Goal: Task Accomplishment & Management: Complete application form

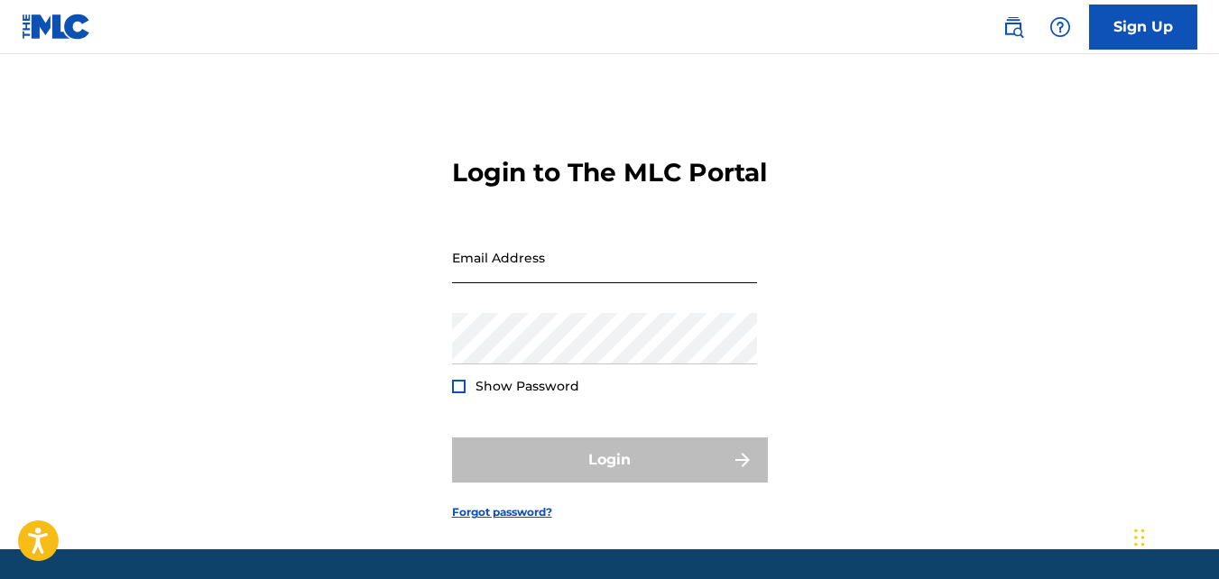
click at [514, 283] on input "Email Address" at bounding box center [604, 257] width 305 height 51
type input "[EMAIL_ADDRESS][DOMAIN_NAME]"
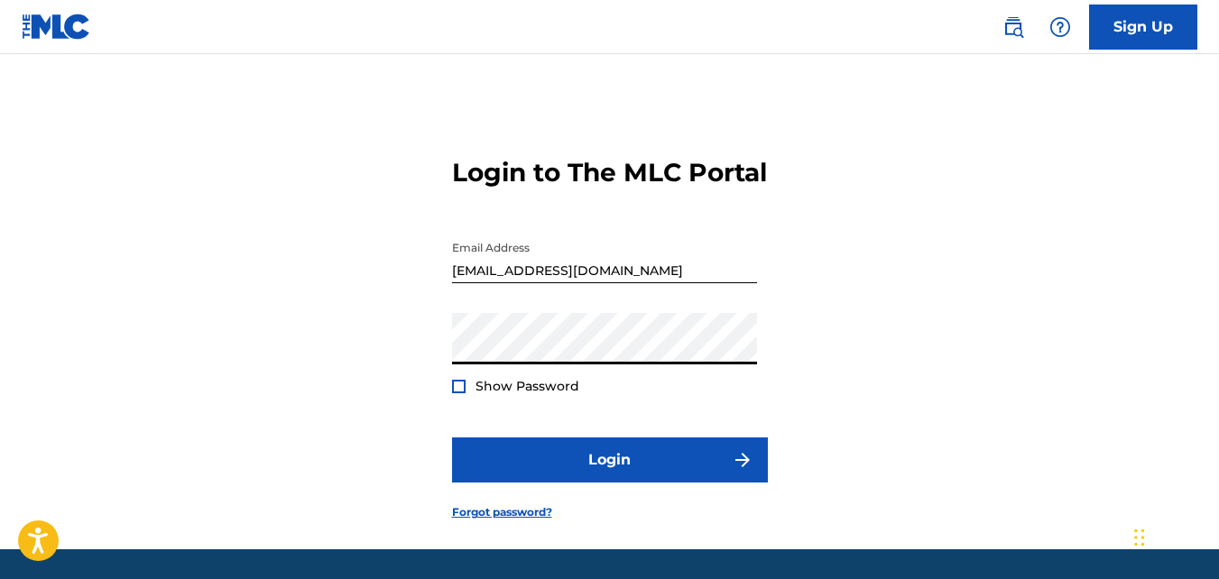
click at [452, 437] on button "Login" at bounding box center [610, 459] width 316 height 45
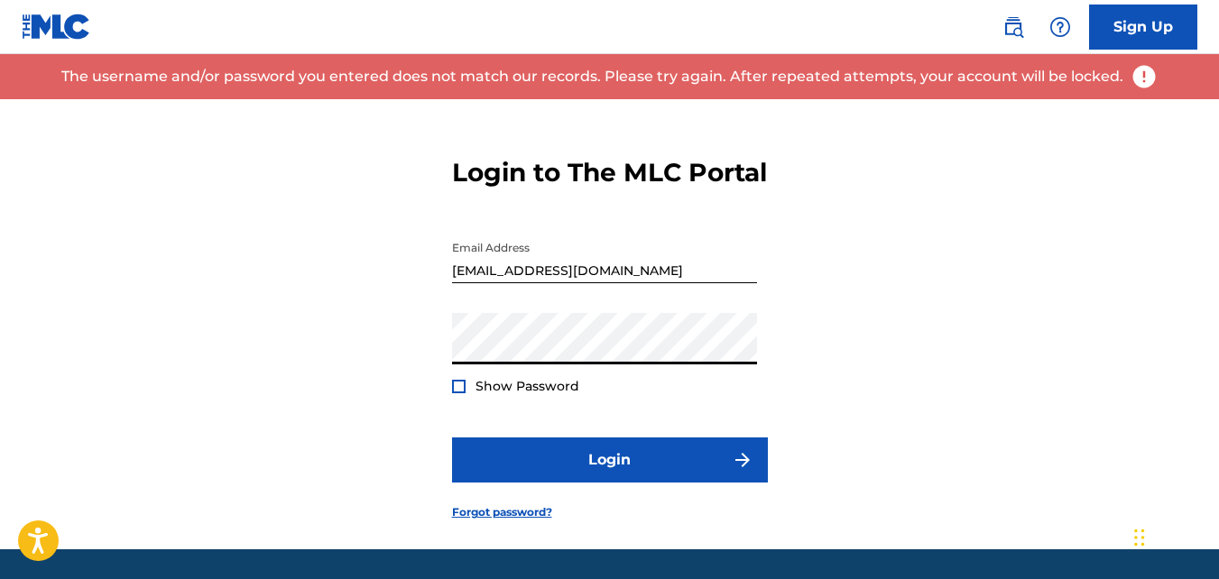
click at [452, 437] on button "Login" at bounding box center [610, 459] width 316 height 45
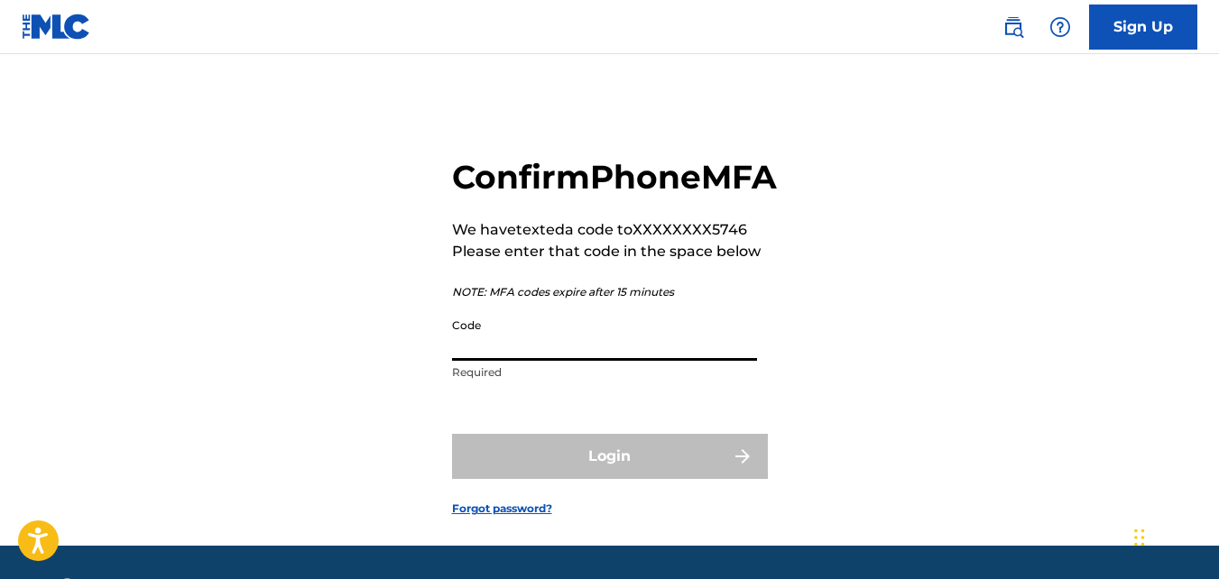
click at [544, 361] on input "Code" at bounding box center [604, 334] width 305 height 51
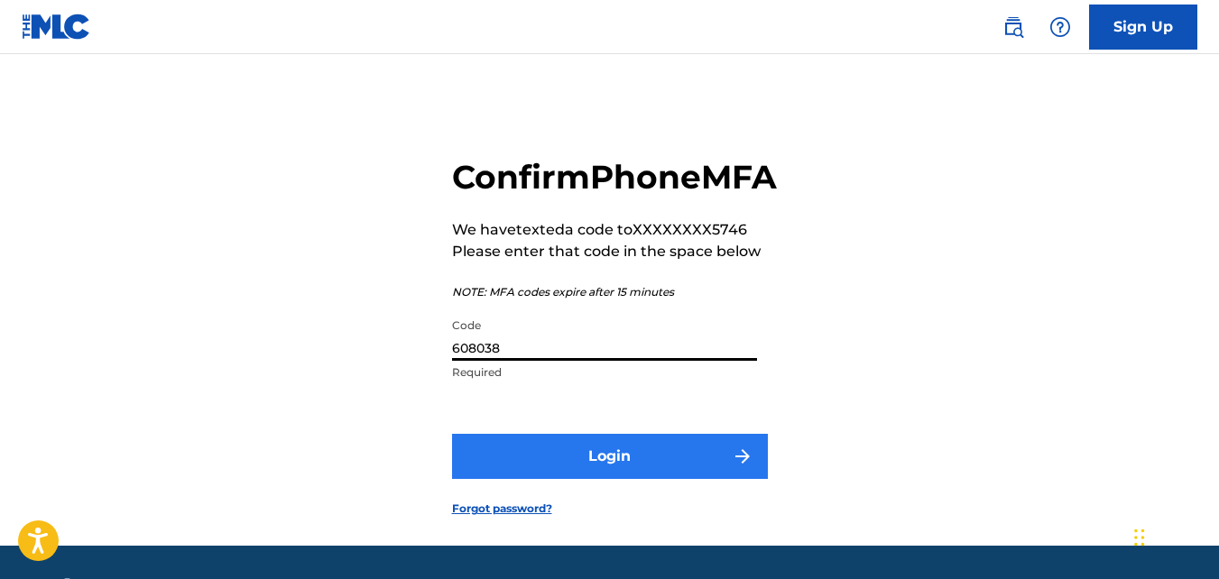
type input "608038"
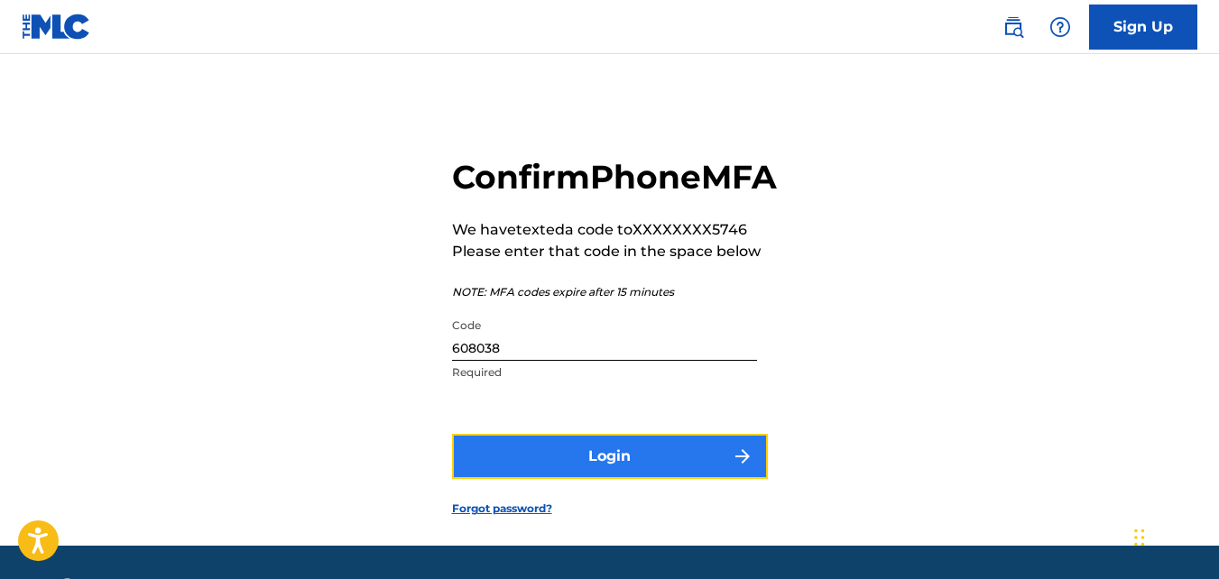
click at [612, 479] on button "Login" at bounding box center [610, 456] width 316 height 45
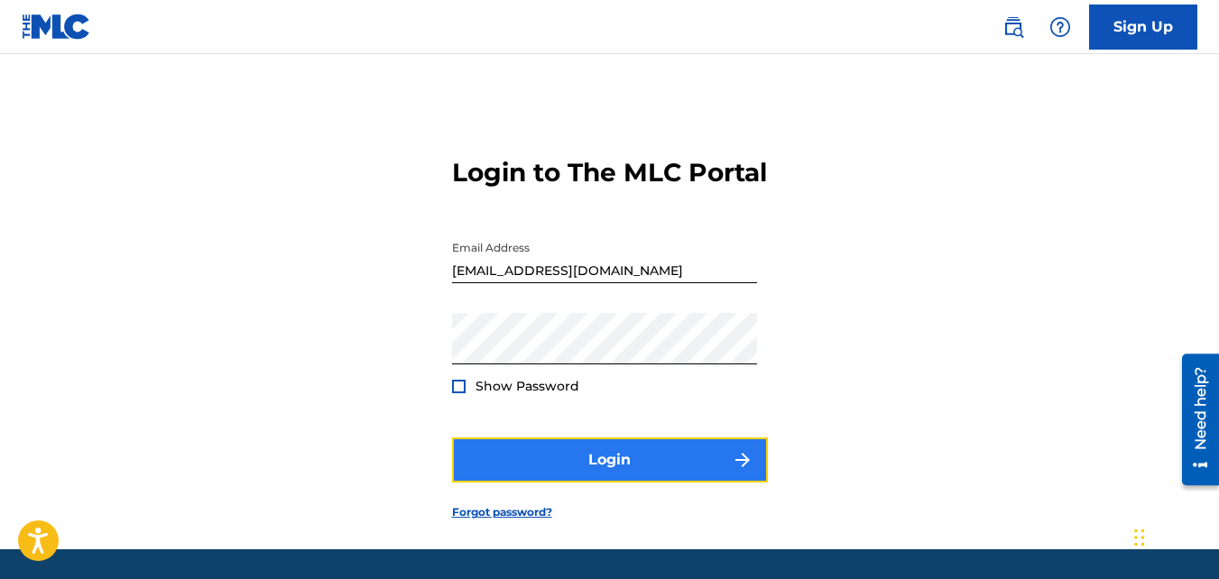
click at [611, 483] on button "Login" at bounding box center [610, 459] width 316 height 45
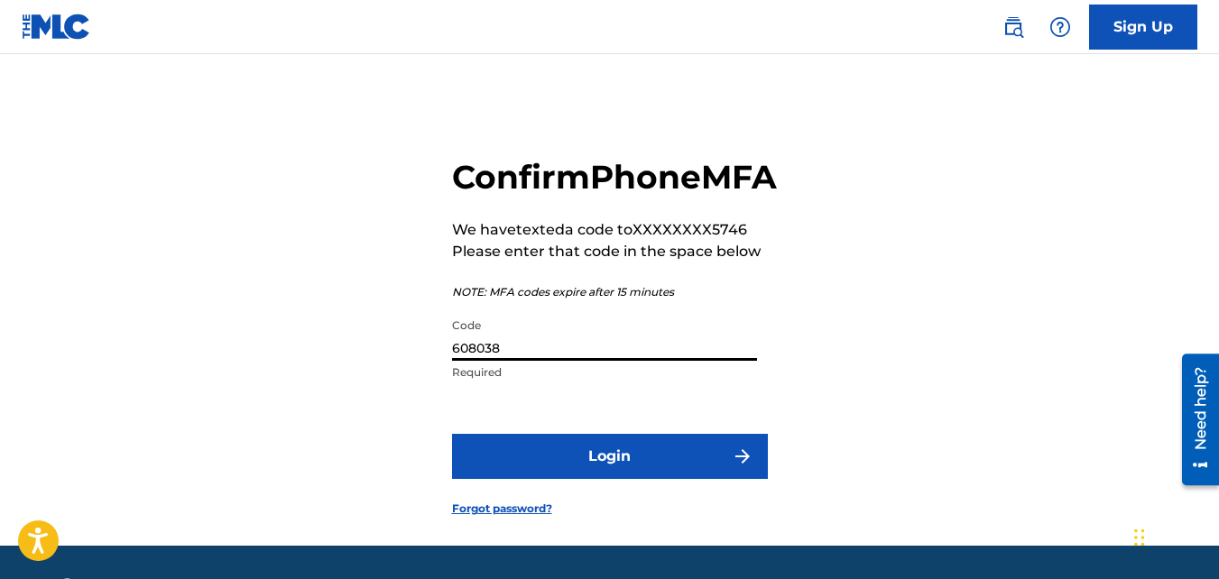
drag, startPoint x: 506, startPoint y: 391, endPoint x: 454, endPoint y: 394, distance: 52.4
click at [454, 361] on input "608038" at bounding box center [604, 334] width 305 height 51
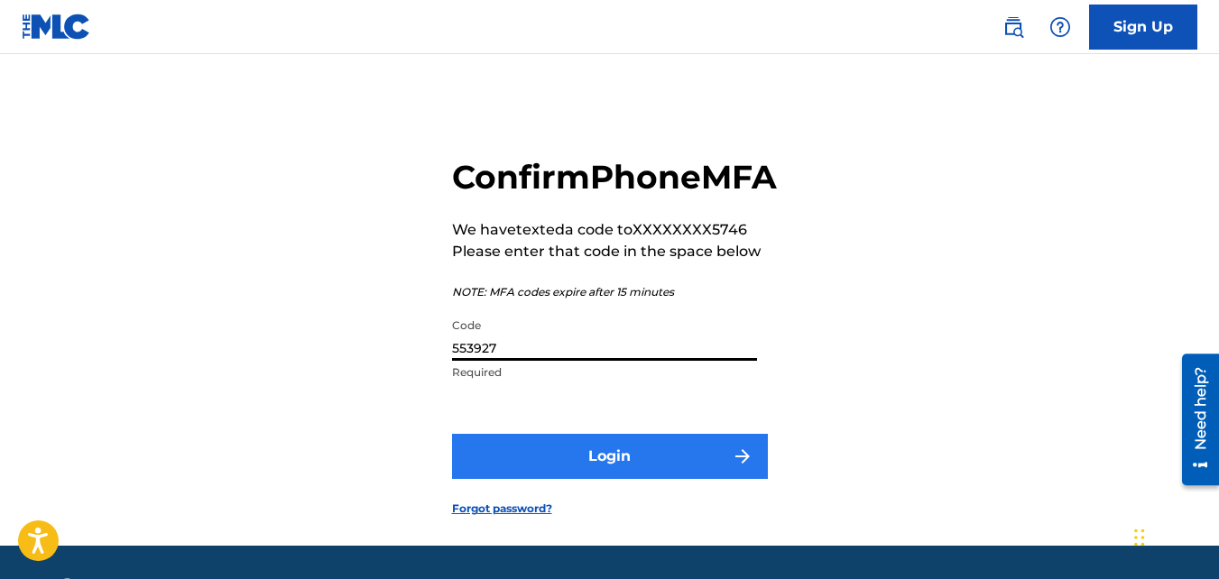
type input "553927"
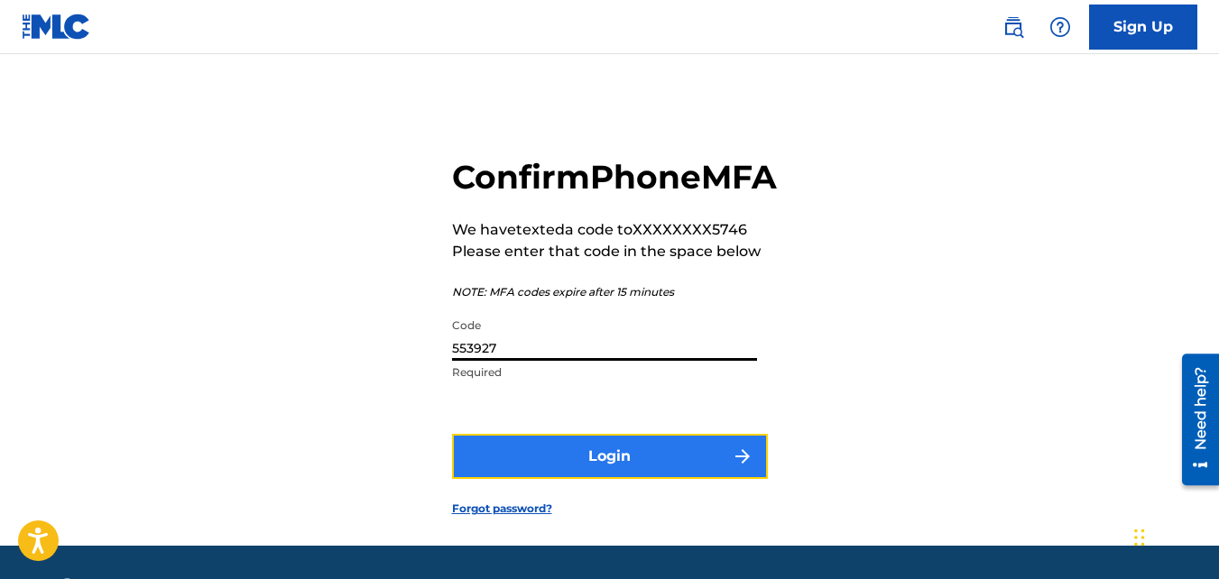
click at [594, 479] on button "Login" at bounding box center [610, 456] width 316 height 45
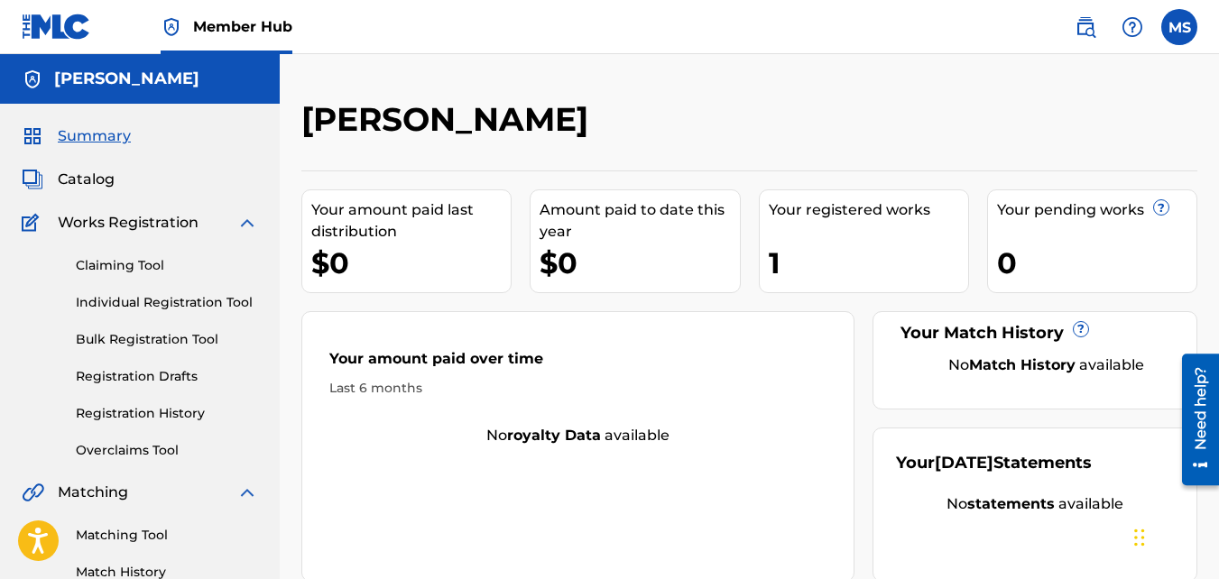
click at [838, 234] on div "Your registered works 1" at bounding box center [864, 241] width 210 height 104
click at [133, 413] on link "Registration History" at bounding box center [167, 413] width 182 height 19
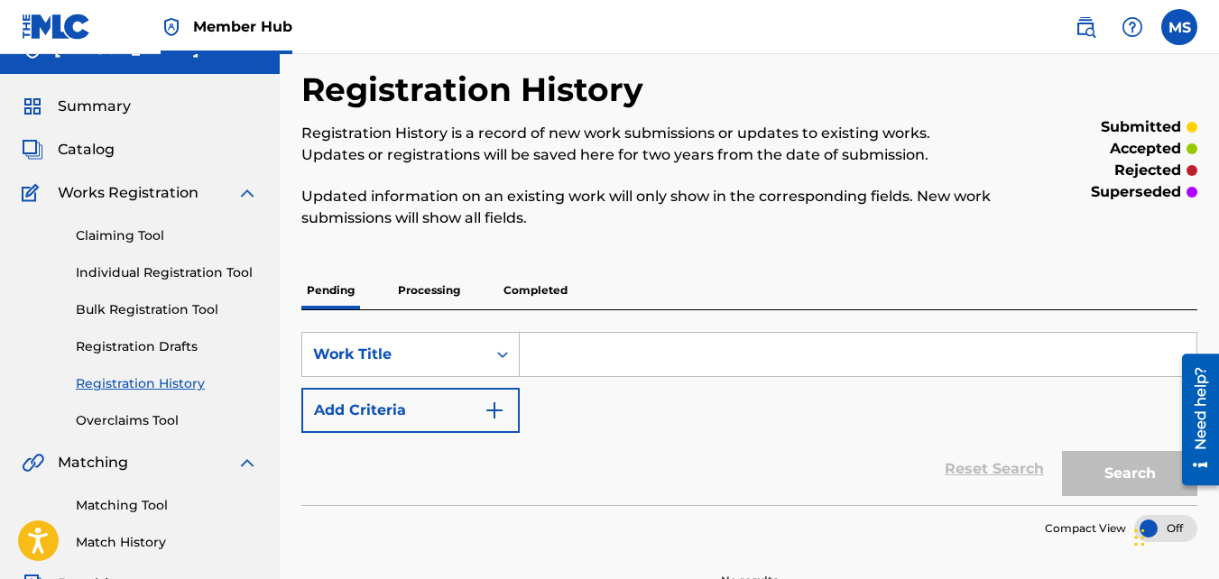
scroll to position [5, 0]
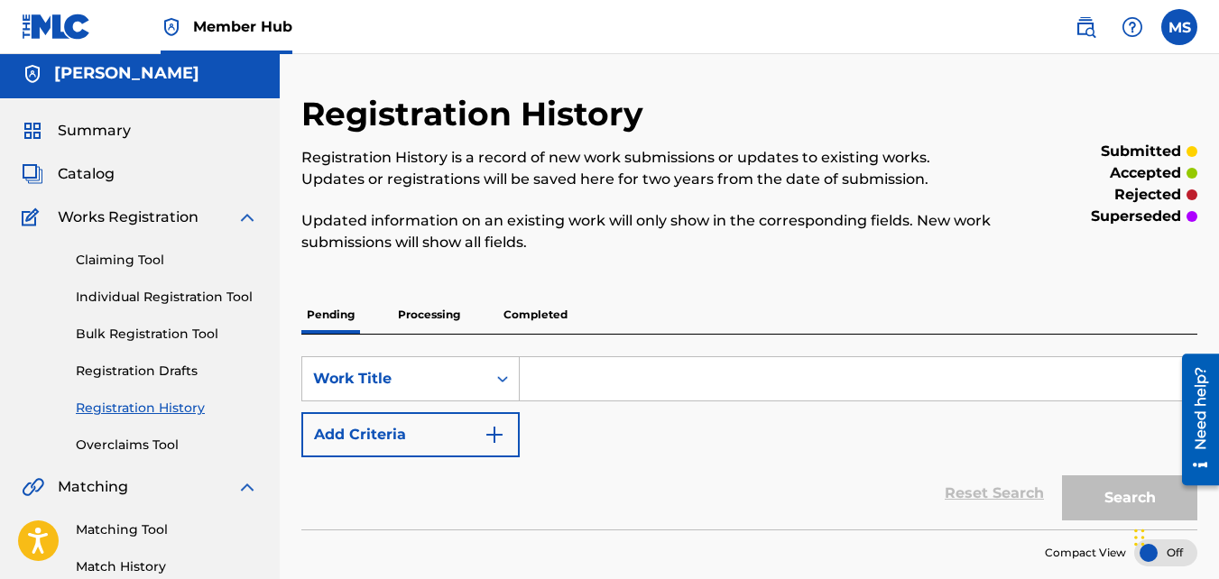
click at [433, 319] on p "Processing" at bounding box center [428, 315] width 73 height 38
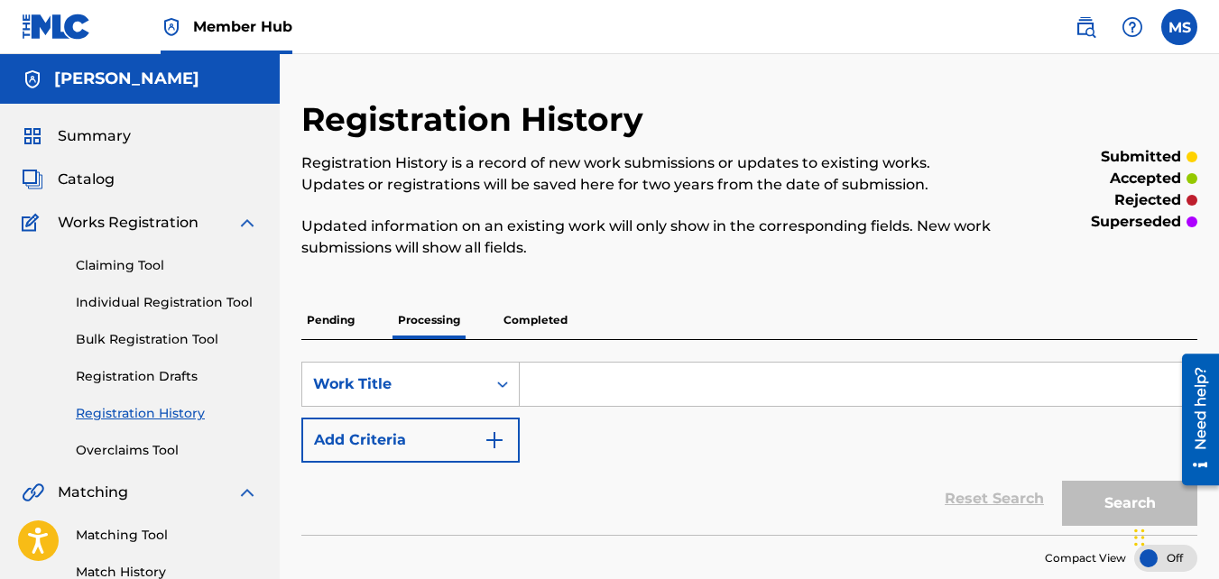
click at [537, 315] on p "Completed" at bounding box center [535, 320] width 75 height 38
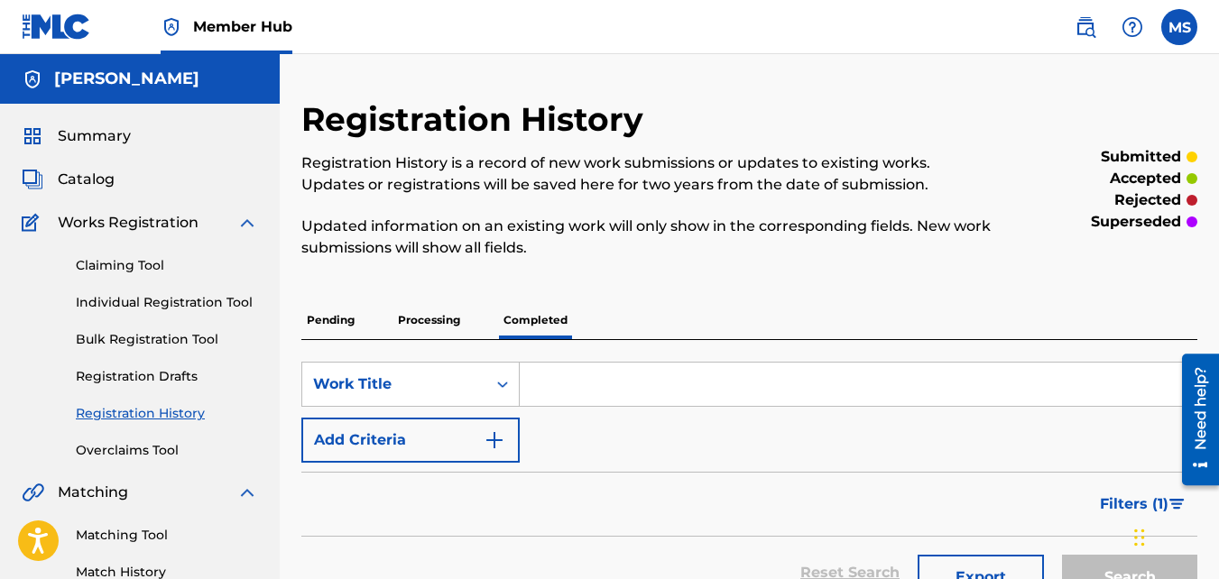
click at [245, 223] on img at bounding box center [247, 223] width 22 height 22
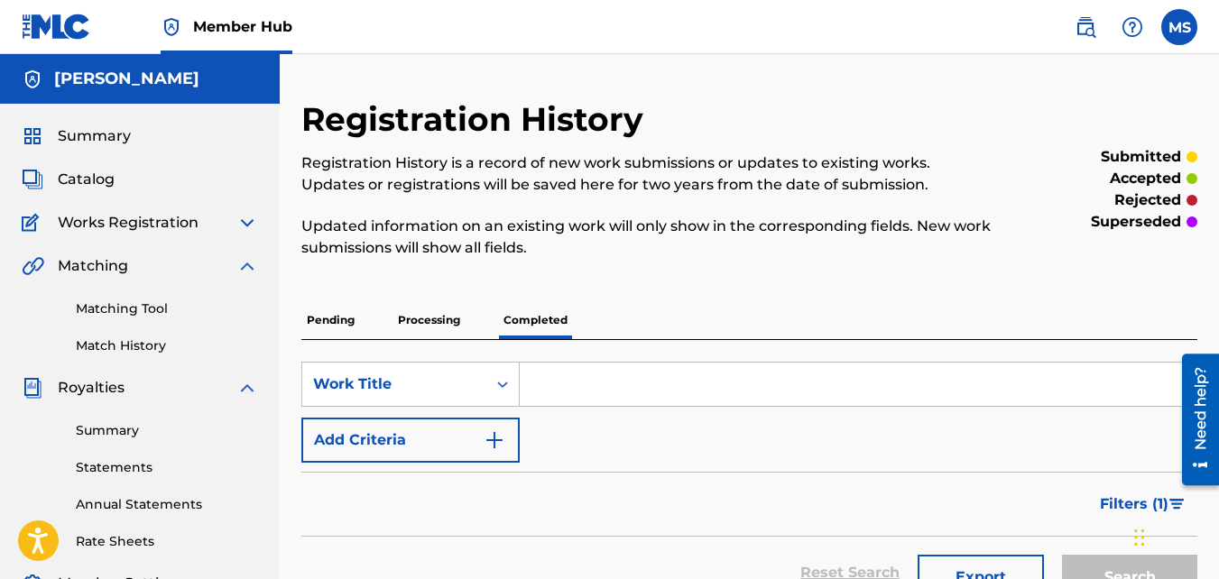
click at [243, 221] on img at bounding box center [247, 223] width 22 height 22
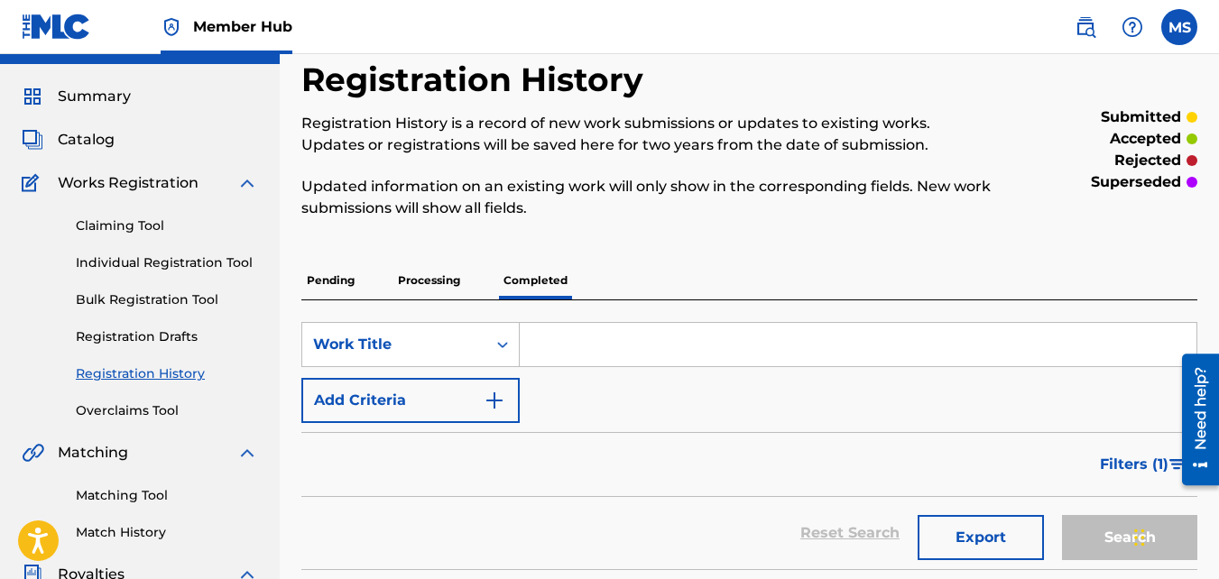
scroll to position [34, 0]
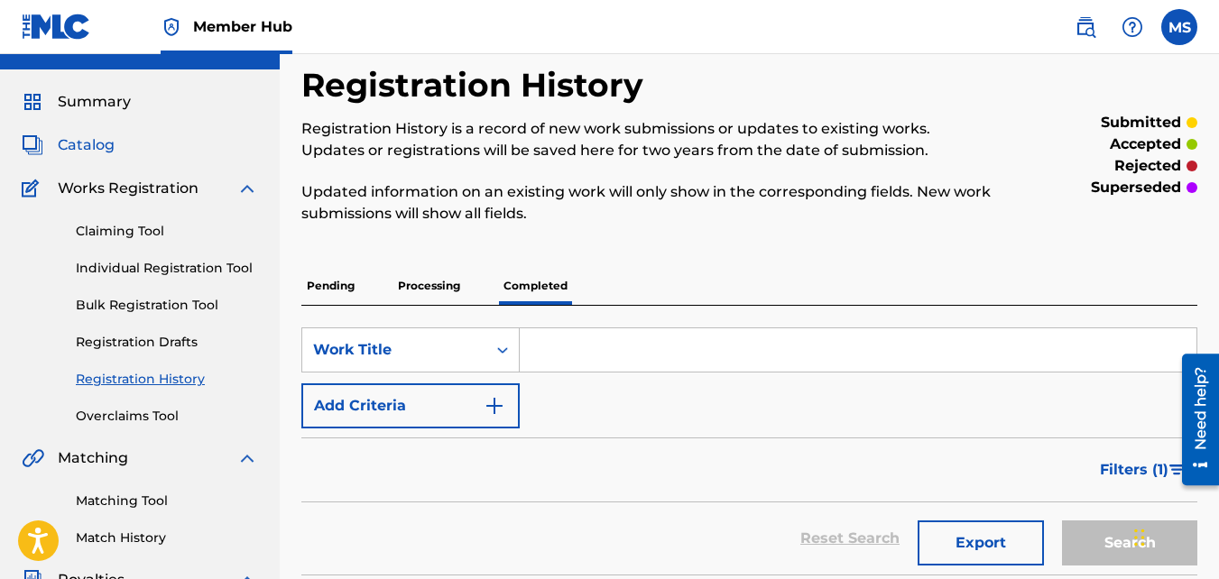
click at [93, 145] on span "Catalog" at bounding box center [86, 145] width 57 height 22
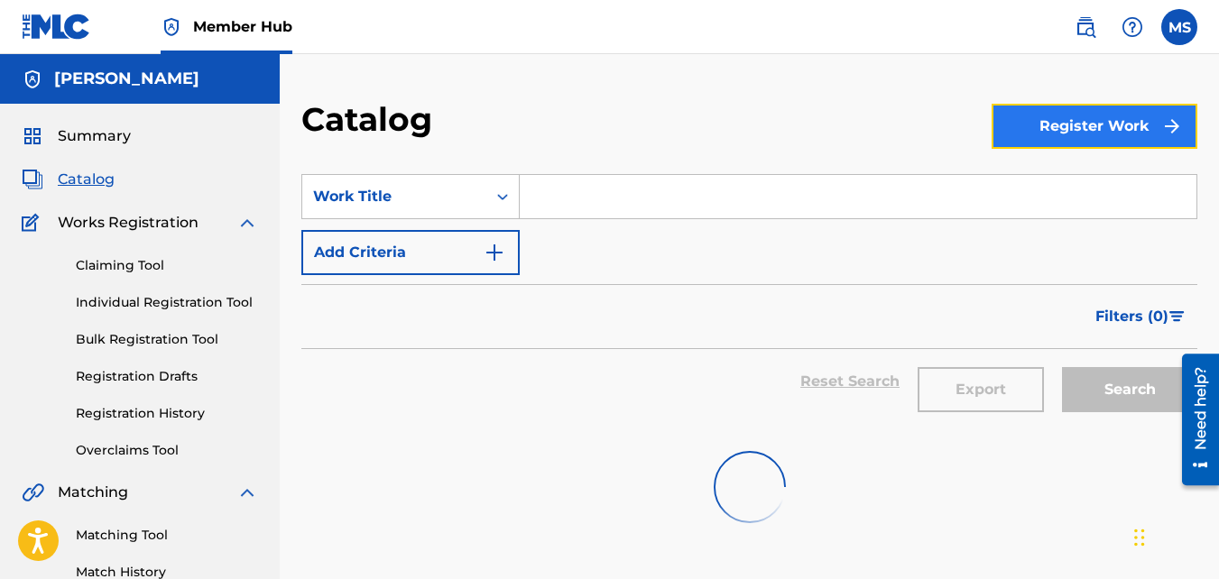
click at [1080, 127] on button "Register Work" at bounding box center [1094, 126] width 206 height 45
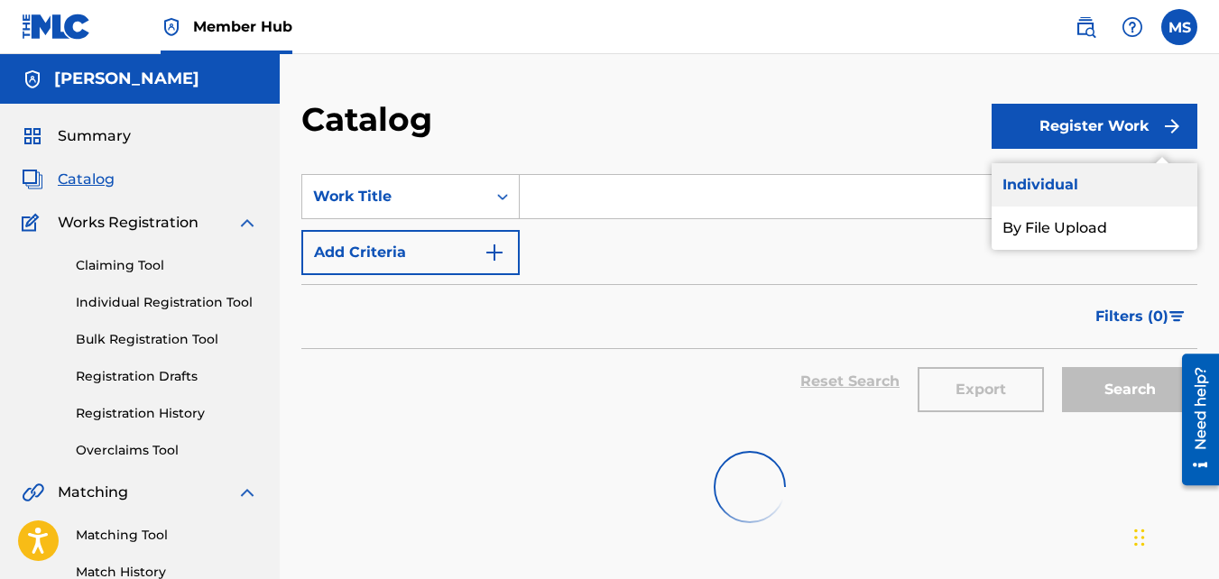
click at [1041, 190] on link "Individual" at bounding box center [1094, 184] width 206 height 43
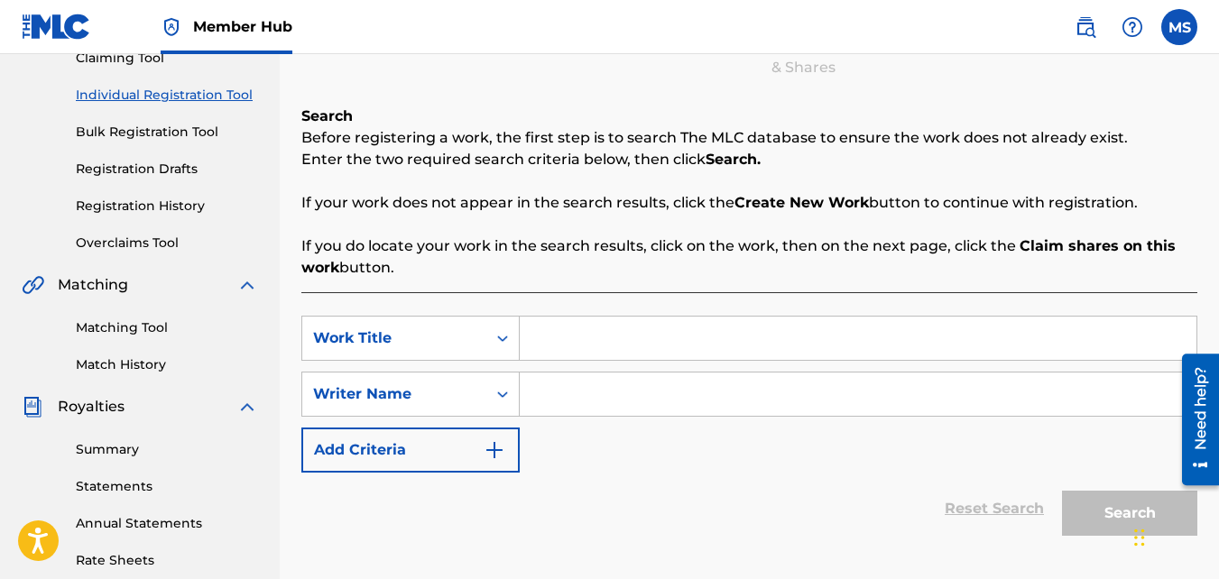
scroll to position [208, 0]
click at [677, 336] on input "Search Form" at bounding box center [858, 337] width 677 height 43
type input "Mama Knows"
click at [658, 388] on input "Search Form" at bounding box center [858, 393] width 677 height 43
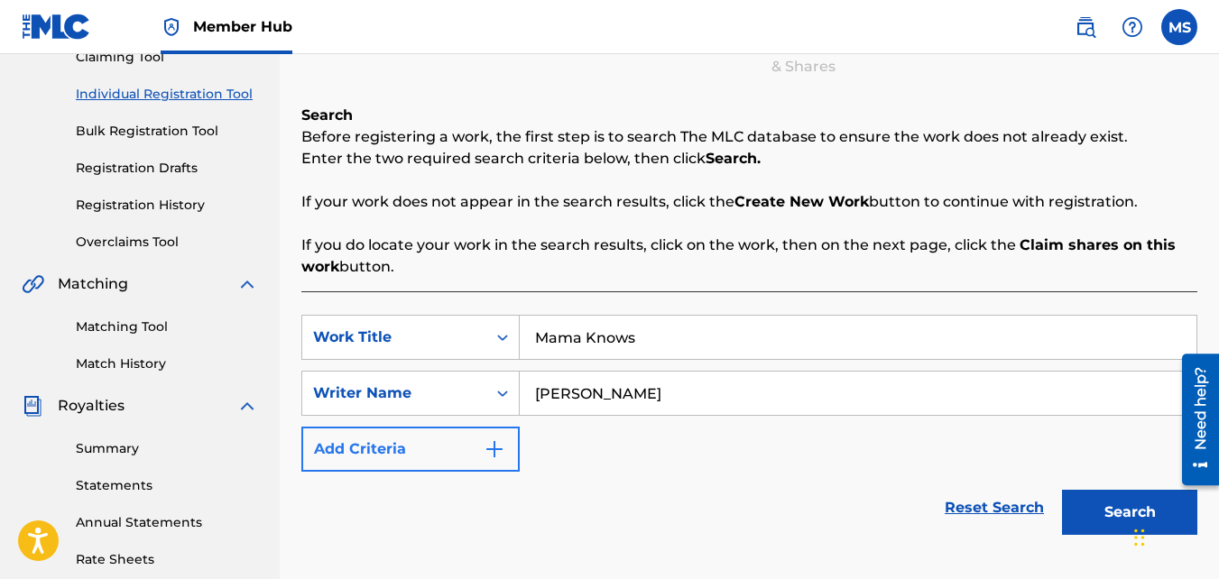
type input "[PERSON_NAME]"
click at [492, 462] on button "Add Criteria" at bounding box center [410, 449] width 218 height 45
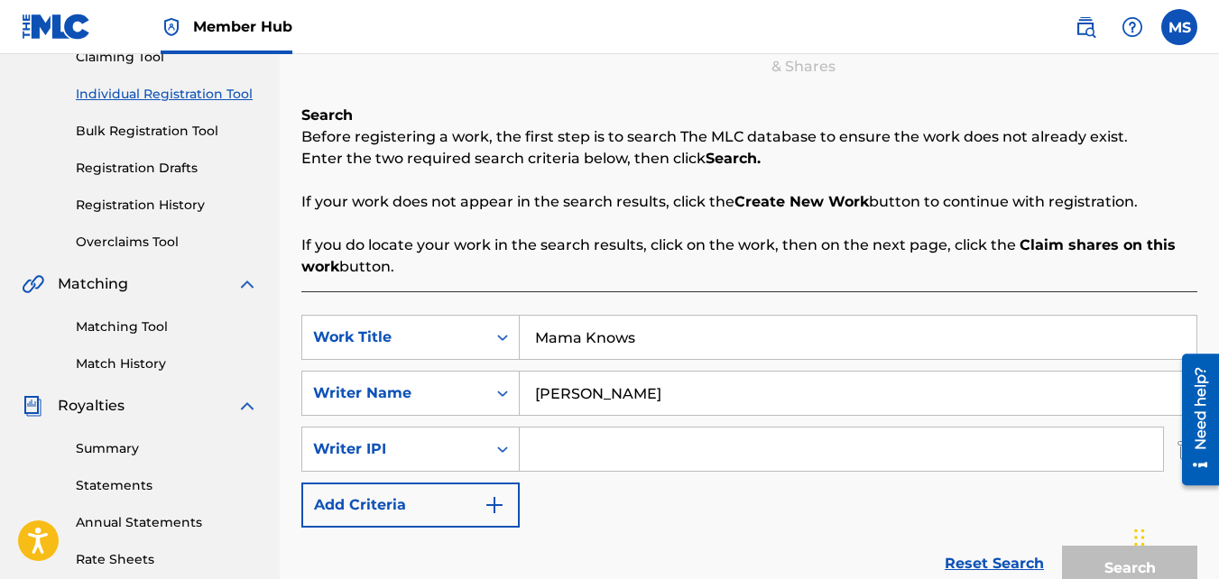
click at [554, 446] on input "Search Form" at bounding box center [841, 449] width 643 height 43
type input "505587740"
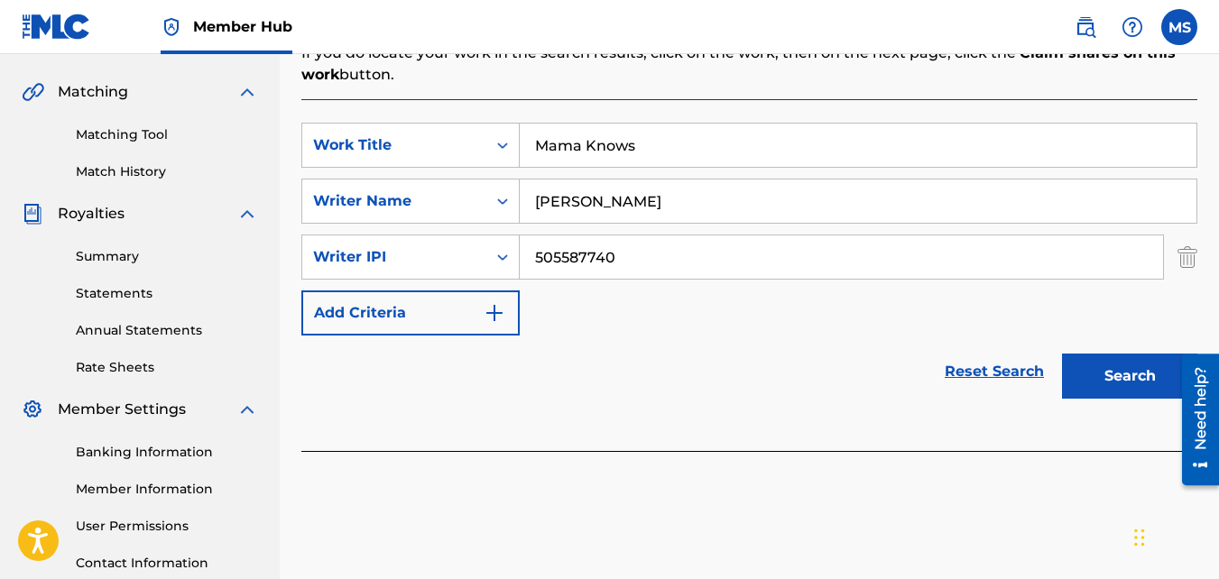
scroll to position [412, 0]
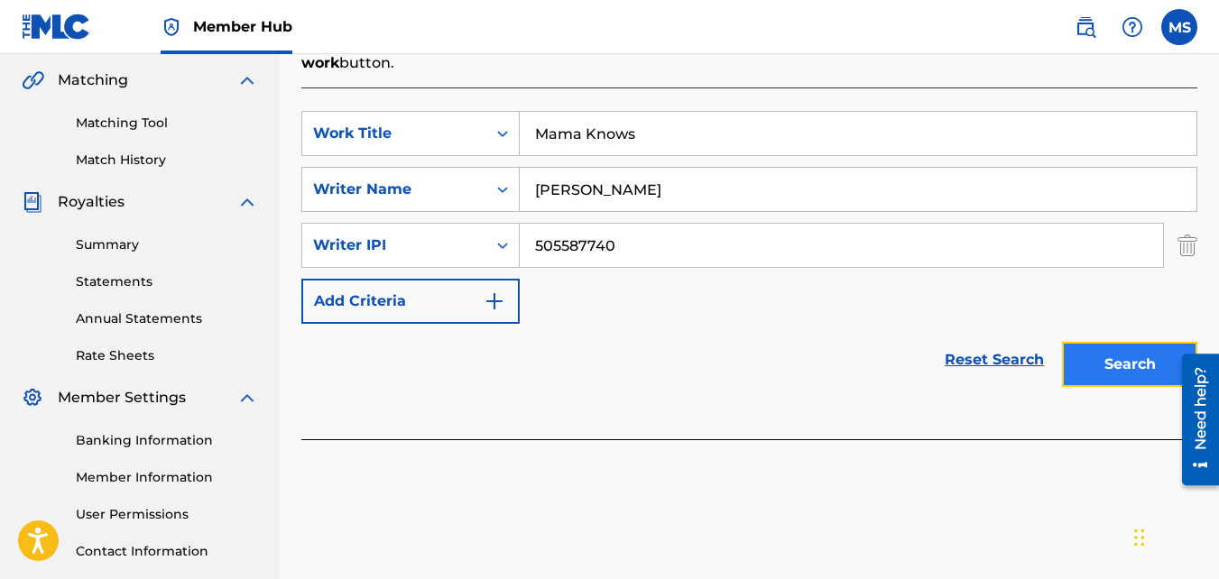
click at [1115, 367] on button "Search" at bounding box center [1129, 364] width 135 height 45
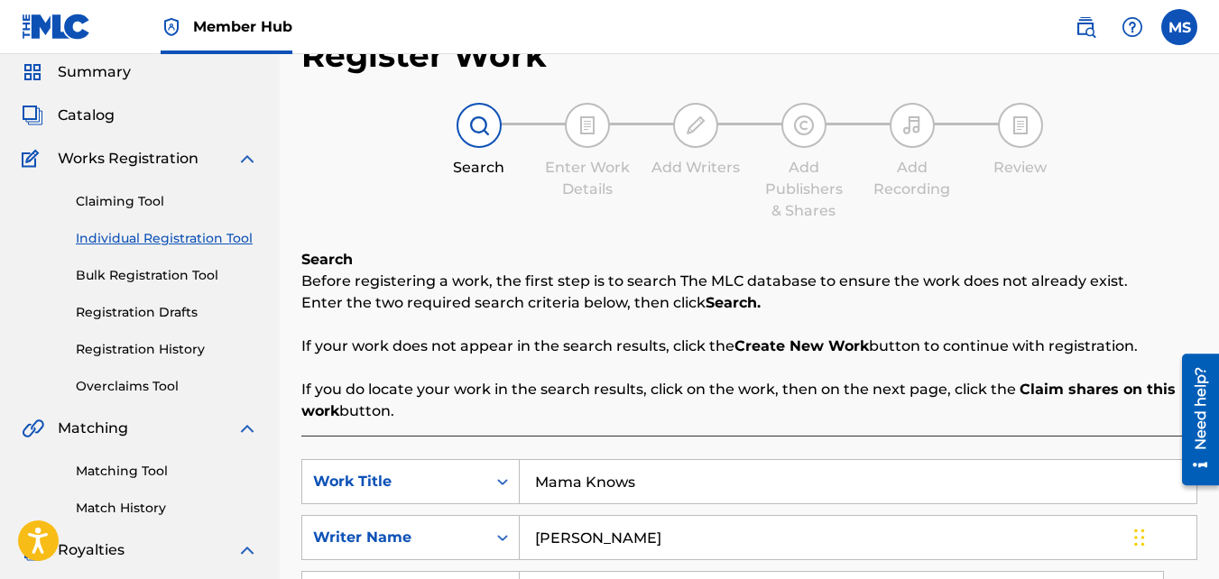
scroll to position [61, 0]
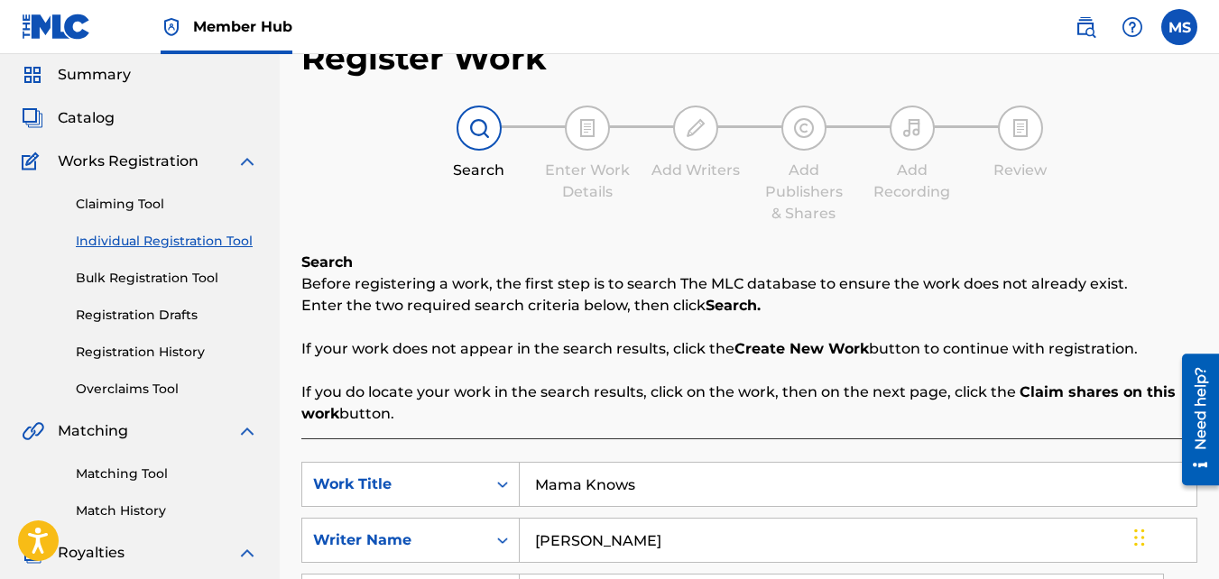
click at [588, 141] on div at bounding box center [587, 128] width 45 height 45
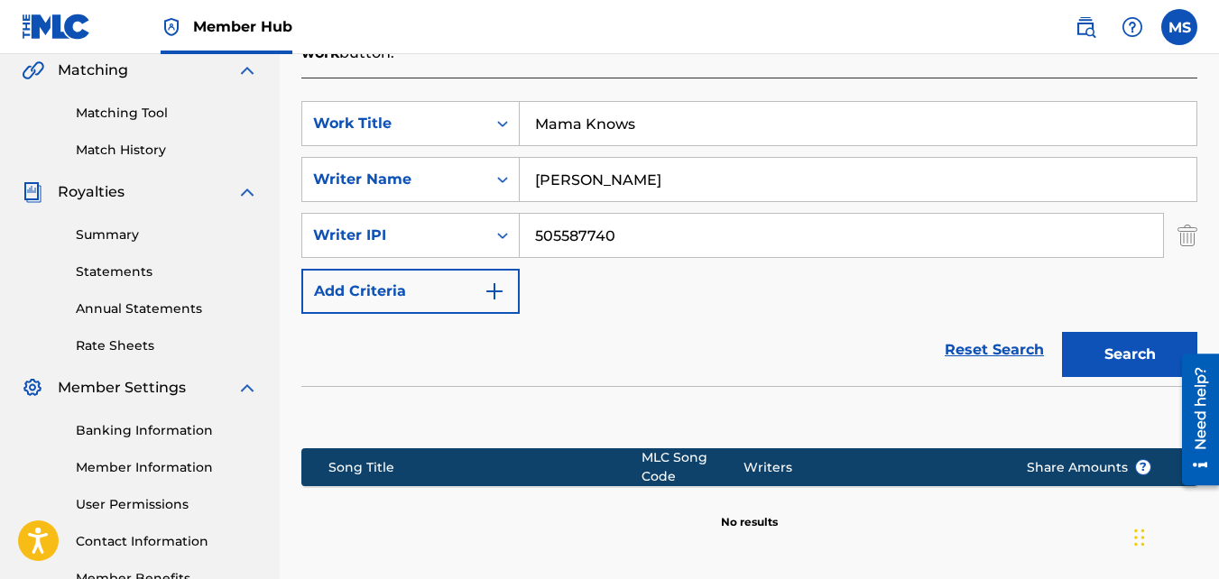
scroll to position [585, 0]
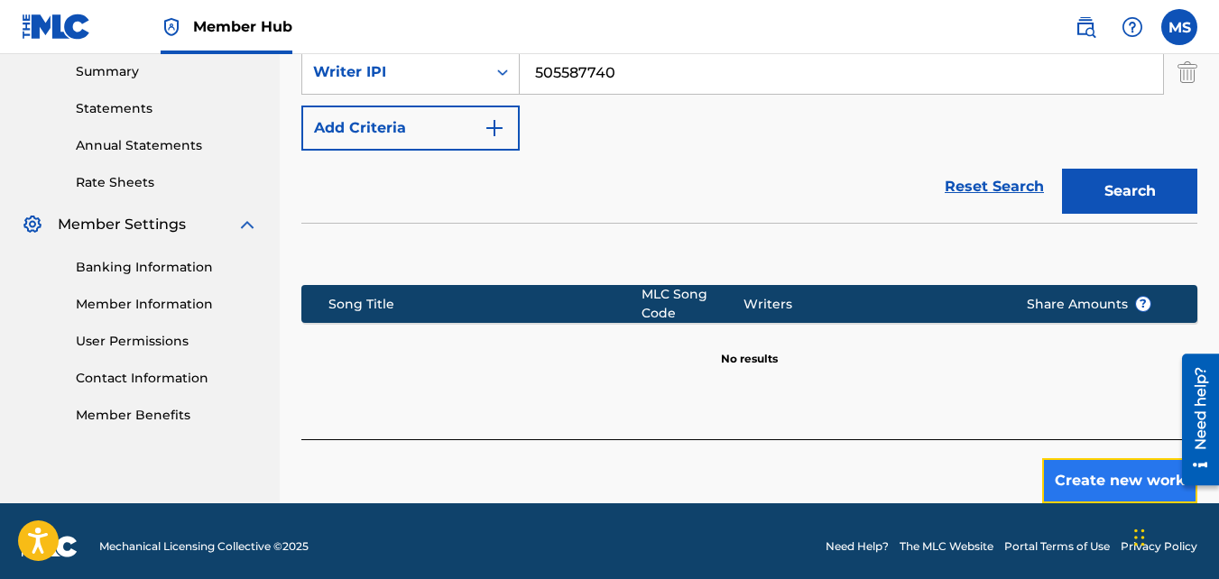
click at [1097, 474] on button "Create new work" at bounding box center [1119, 480] width 155 height 45
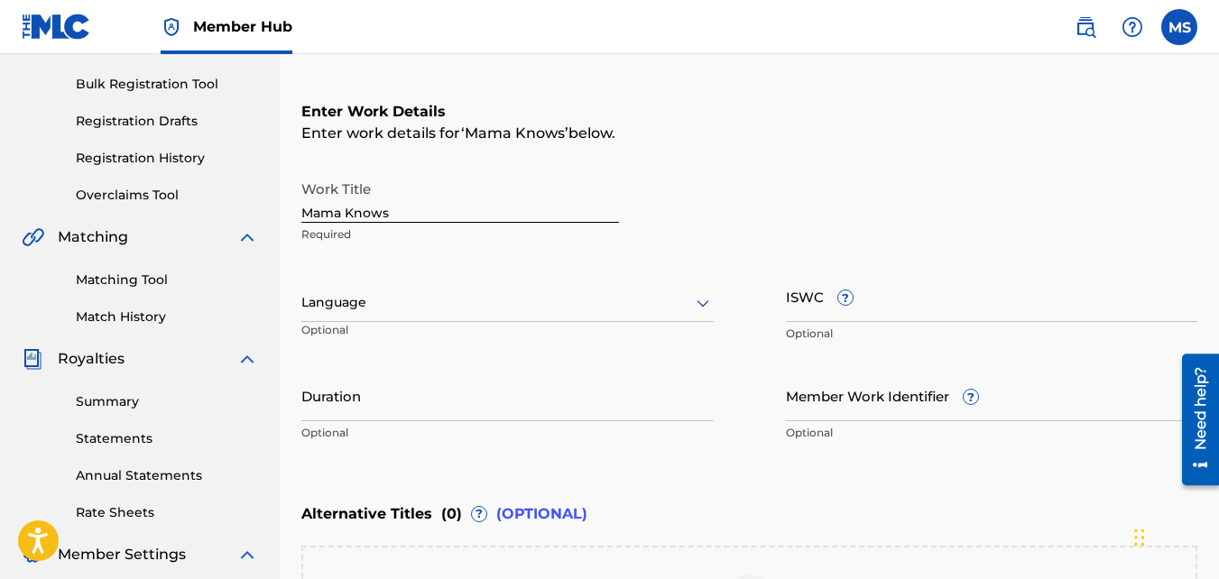
scroll to position [226, 0]
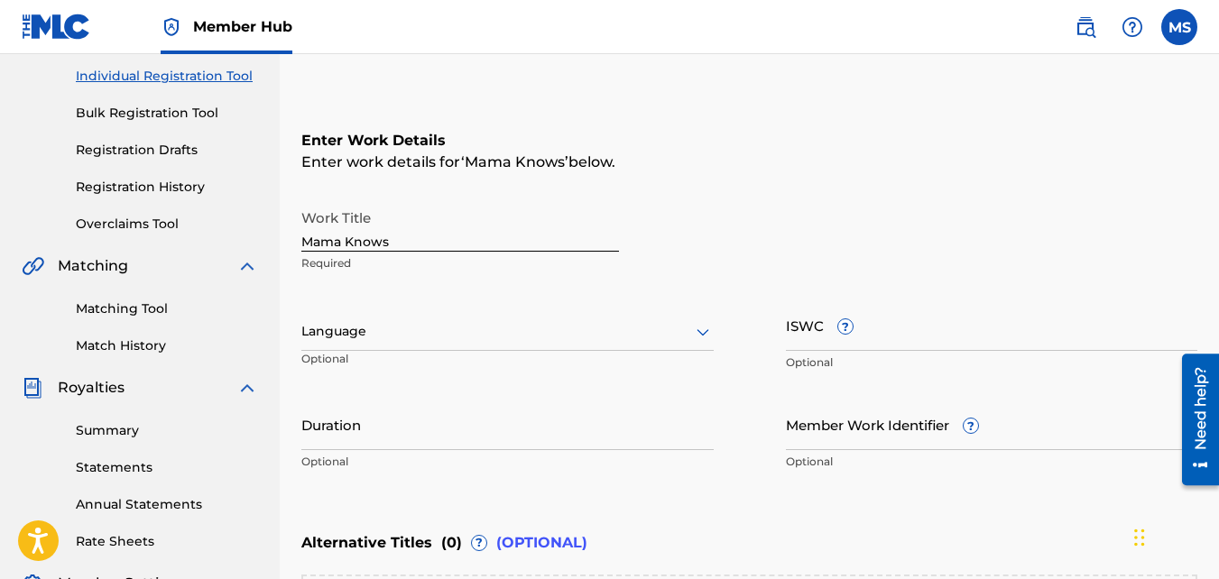
click at [410, 244] on input "Mama Knows" at bounding box center [460, 225] width 318 height 51
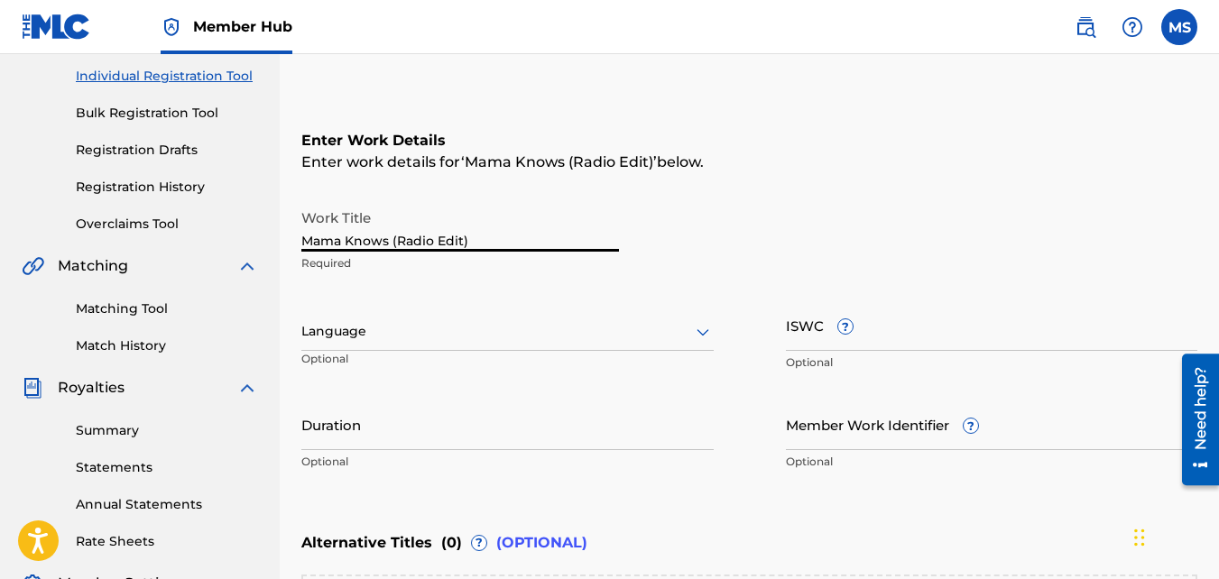
type input "Mama Knows (Radio Edit)"
click at [705, 327] on icon at bounding box center [703, 332] width 22 height 22
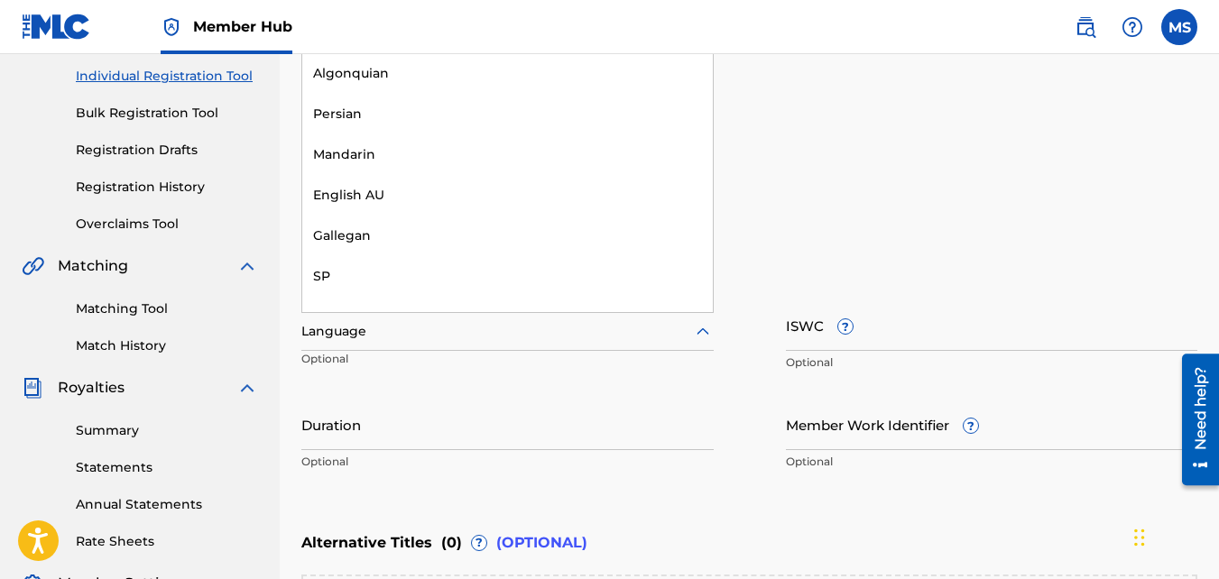
scroll to position [5940, 0]
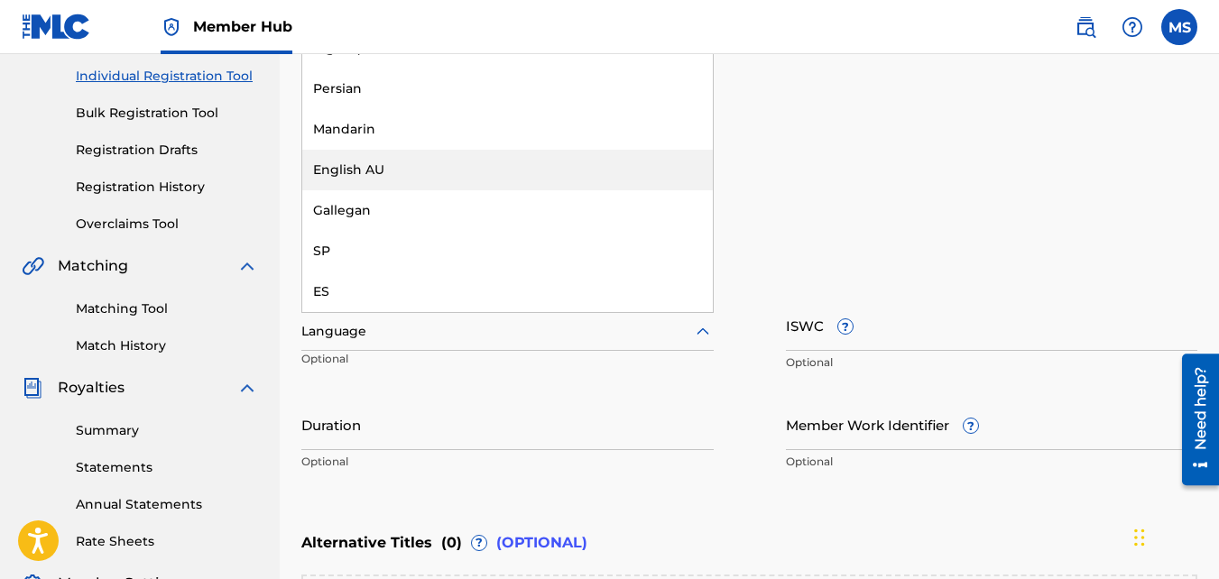
click at [418, 162] on div "English AU" at bounding box center [507, 170] width 410 height 41
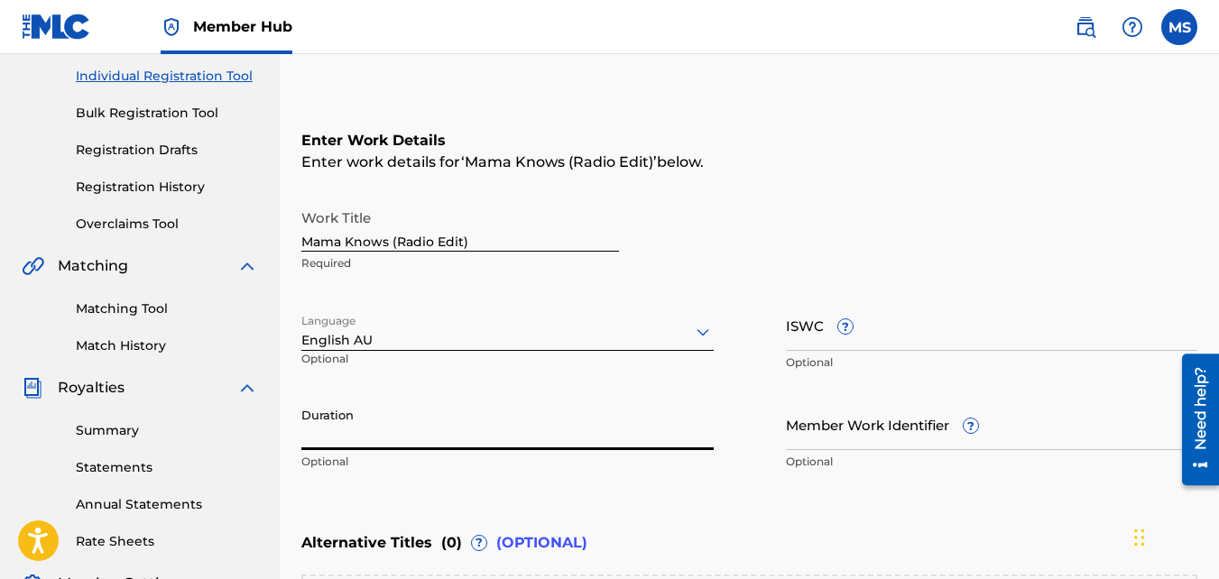
click at [468, 428] on input "Duration" at bounding box center [507, 424] width 412 height 51
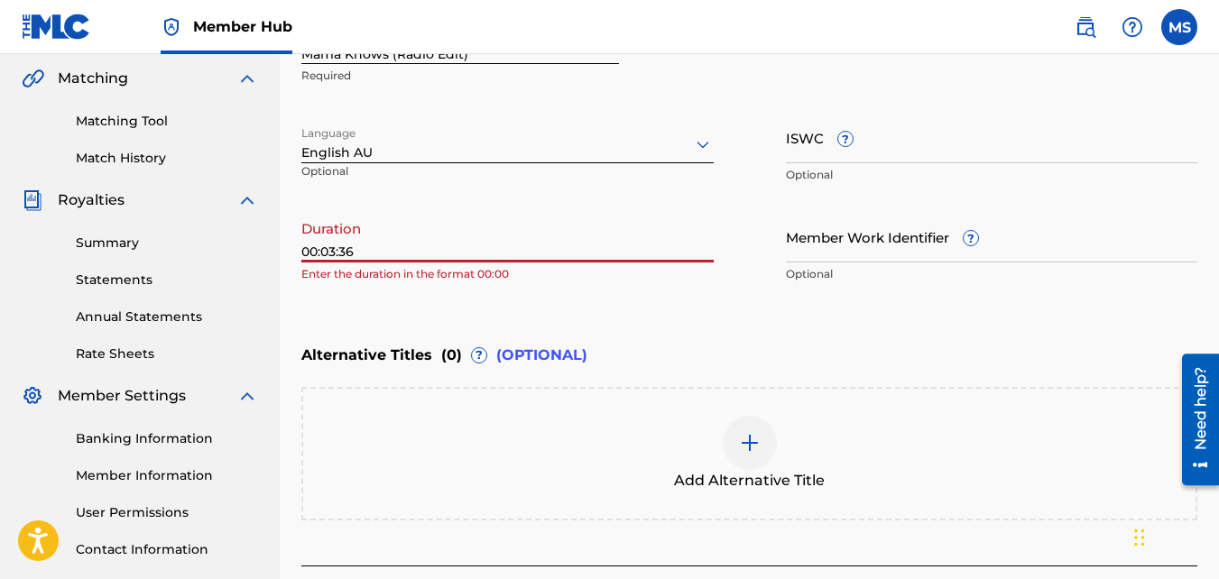
scroll to position [415, 0]
type input "00:03:36"
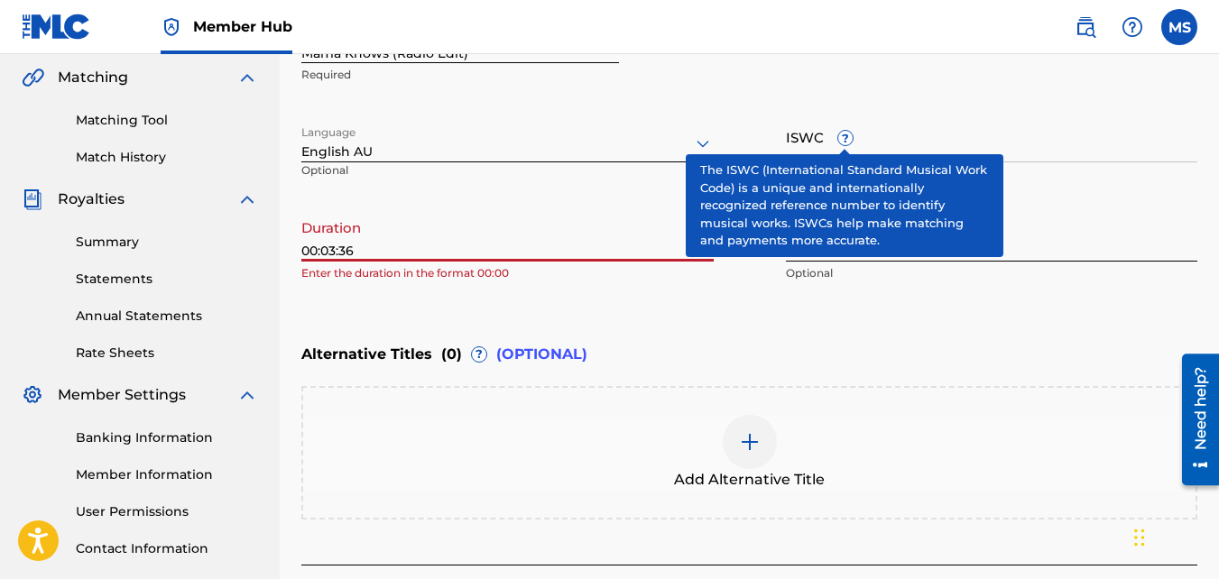
click at [1072, 244] on input "Member Work Identifier ?" at bounding box center [992, 235] width 412 height 51
click at [750, 327] on div "Enter Work Details Enter work details for ‘ Mama Knows (Radio Edit) ’ below. Wo…" at bounding box center [749, 116] width 896 height 437
click at [476, 234] on input "00:03:36" at bounding box center [507, 235] width 412 height 51
click at [1051, 247] on input "Member Work Identifier ?" at bounding box center [992, 235] width 412 height 51
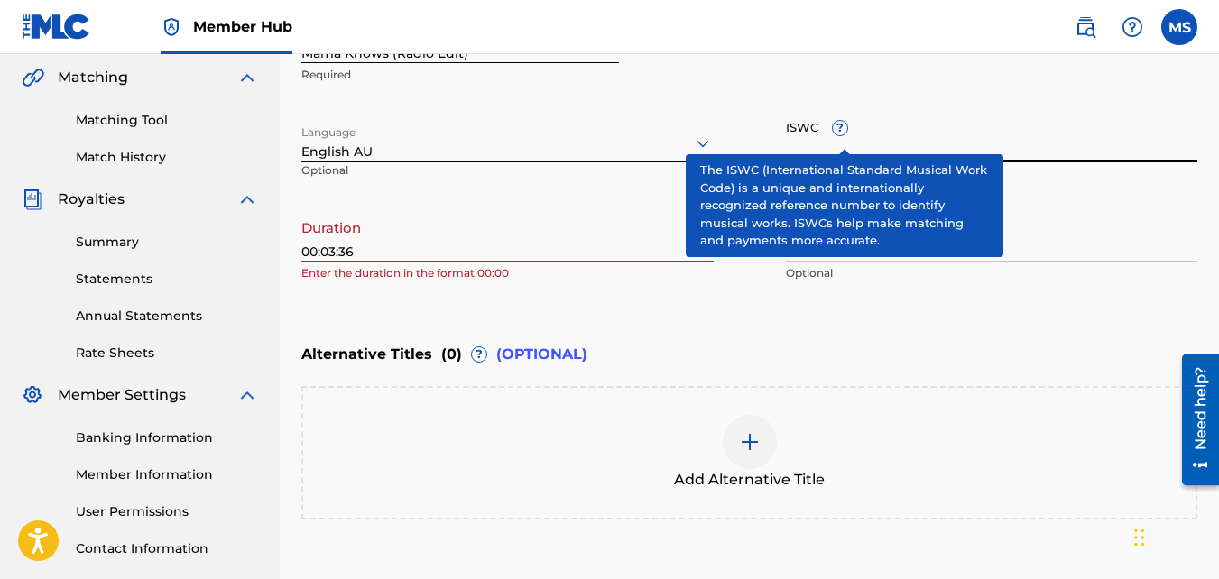
click at [1018, 126] on input "ISWC ?" at bounding box center [992, 136] width 412 height 51
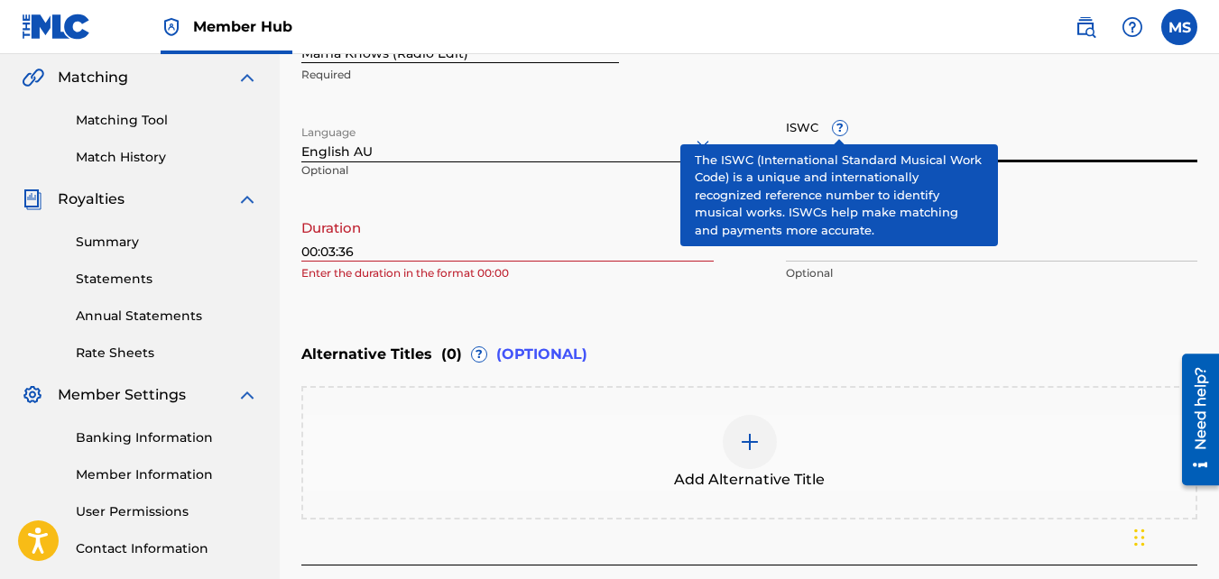
paste input "T3141396610"
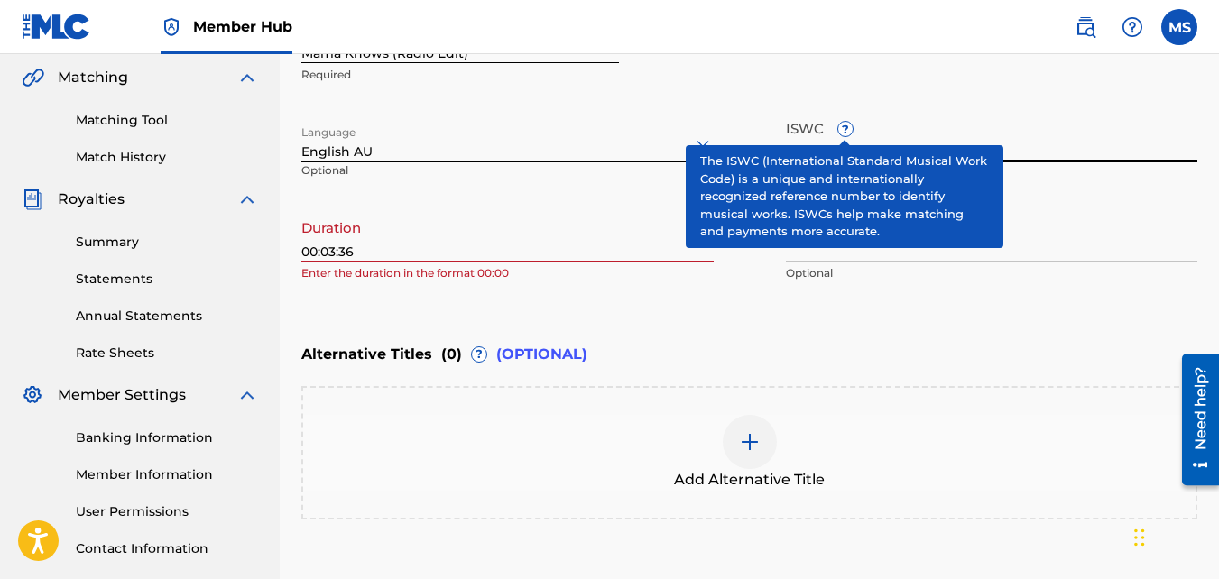
type input "T3141396610"
click at [720, 102] on div "Work Title Mama Knows (Radio Edit) Required Language English AU Optional ISWC ?…" at bounding box center [749, 152] width 896 height 280
click at [842, 129] on span "?" at bounding box center [845, 129] width 14 height 14
click at [842, 129] on input "T3141396610" at bounding box center [992, 136] width 412 height 51
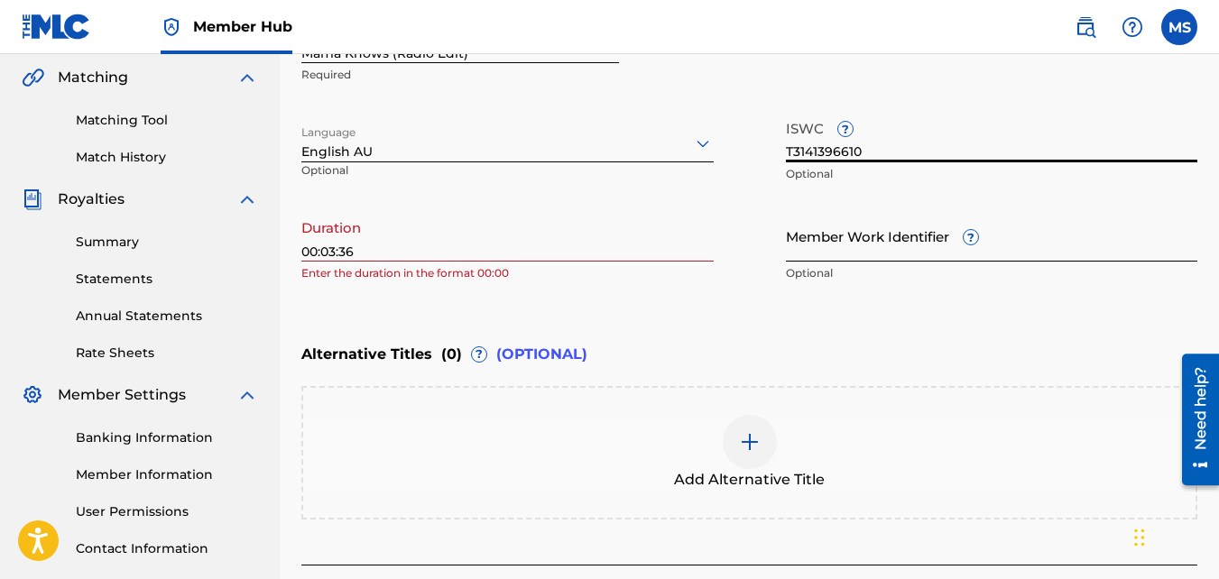
click at [891, 240] on input "Member Work Identifier ?" at bounding box center [992, 235] width 412 height 51
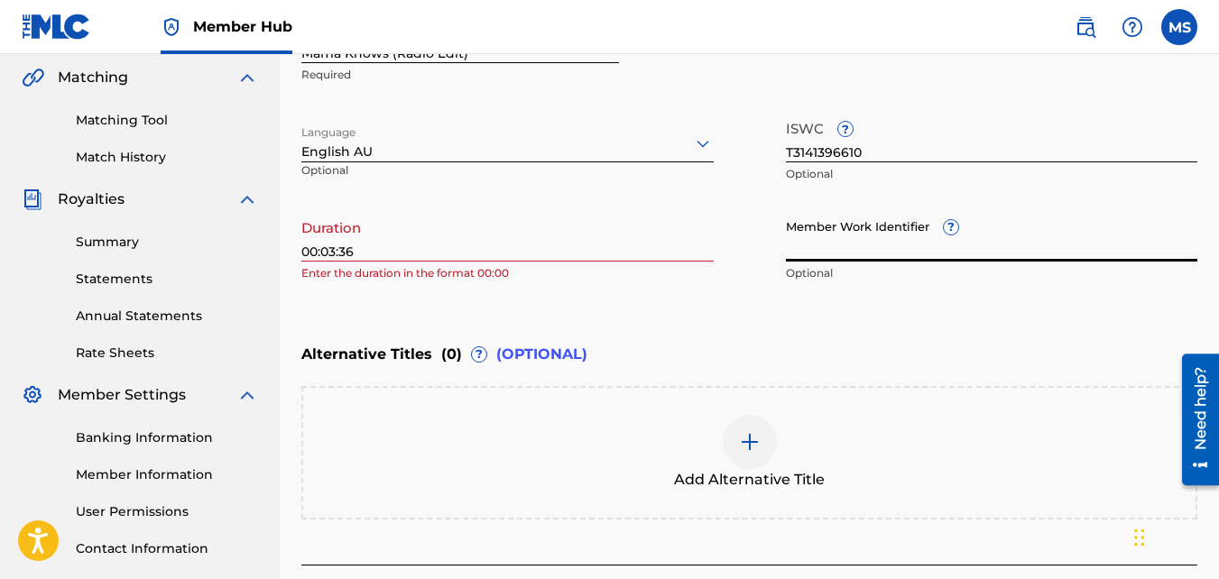
paste input "918939952"
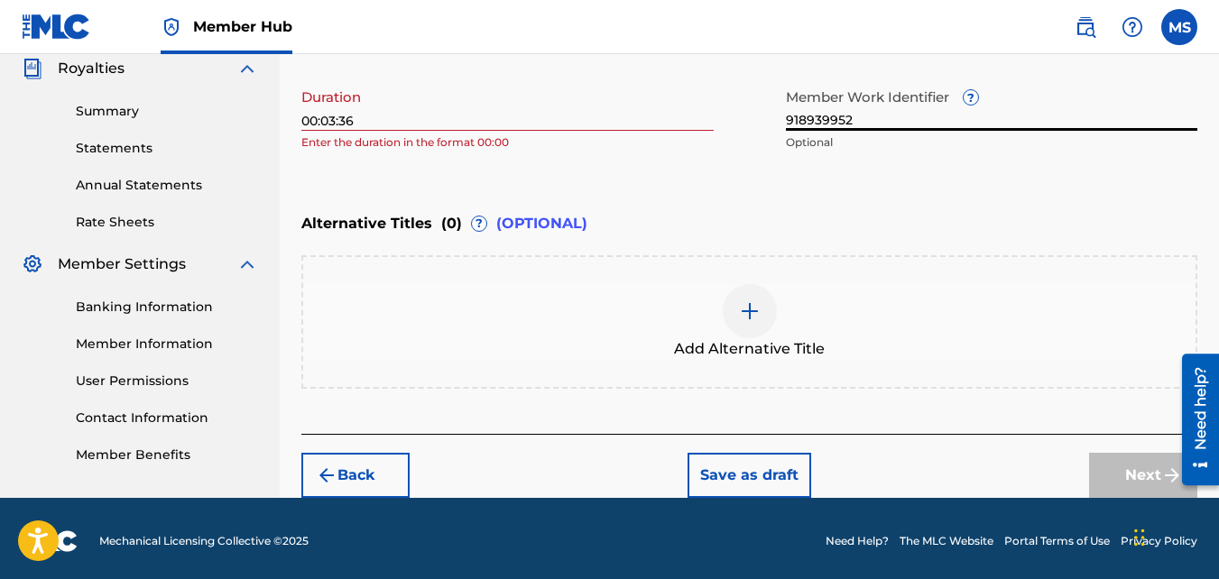
scroll to position [551, 0]
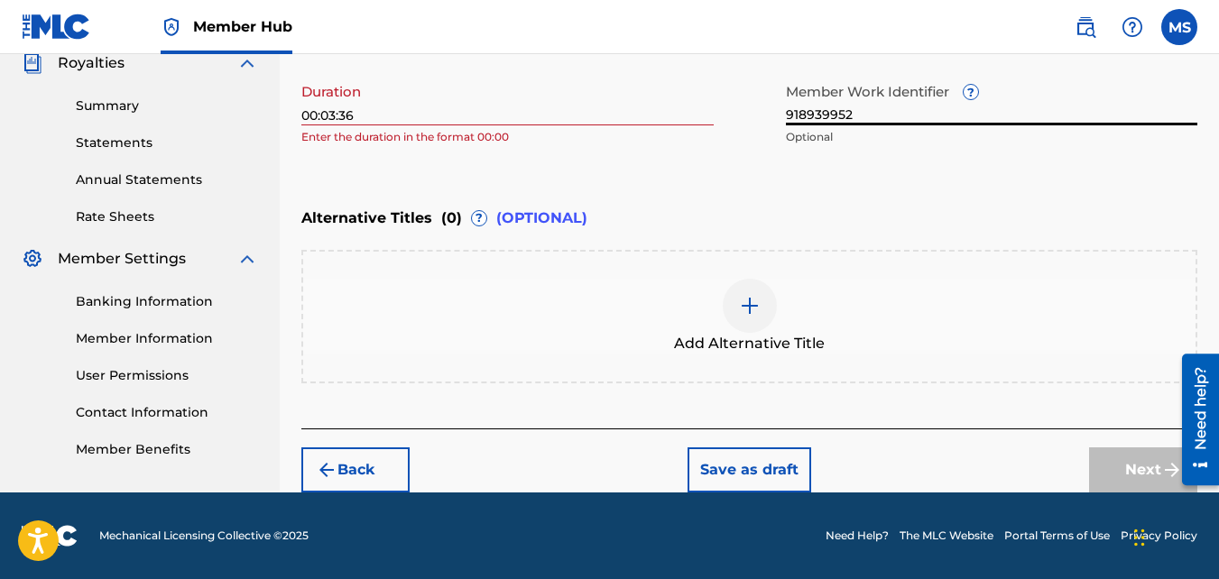
type input "918939952"
click at [1141, 467] on div "Next" at bounding box center [1143, 469] width 108 height 45
drag, startPoint x: 320, startPoint y: 113, endPoint x: 300, endPoint y: 112, distance: 19.9
click at [300, 112] on div "Register Work Search Enter Work Details Add Writers Add Publishers & Shares Add…" at bounding box center [749, 20] width 939 height 944
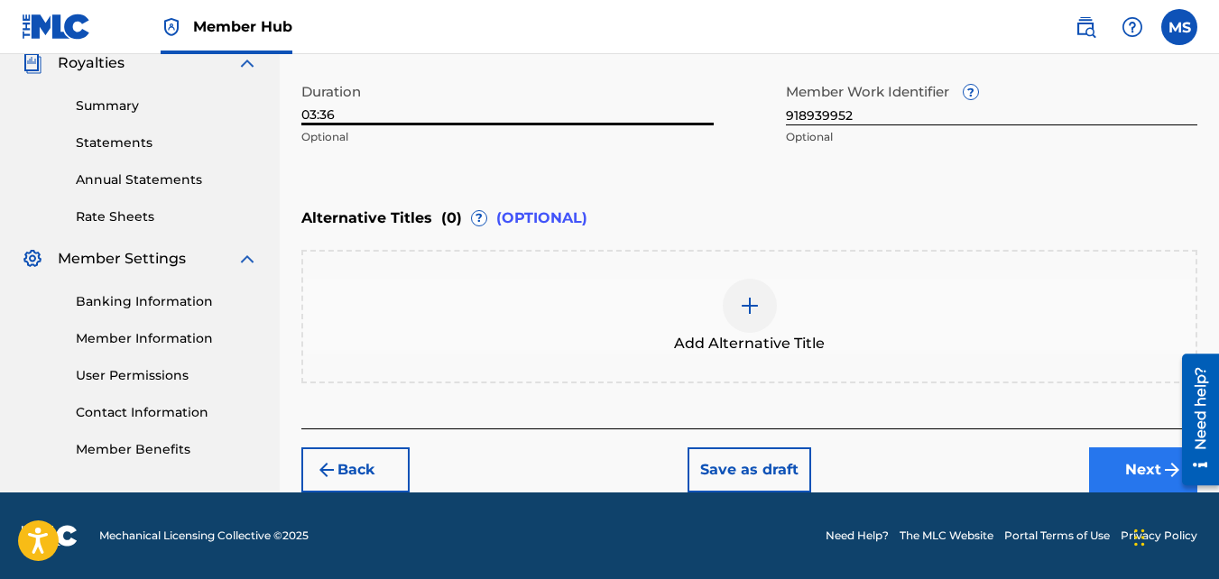
type input "03:36"
click at [1144, 465] on button "Next" at bounding box center [1143, 469] width 108 height 45
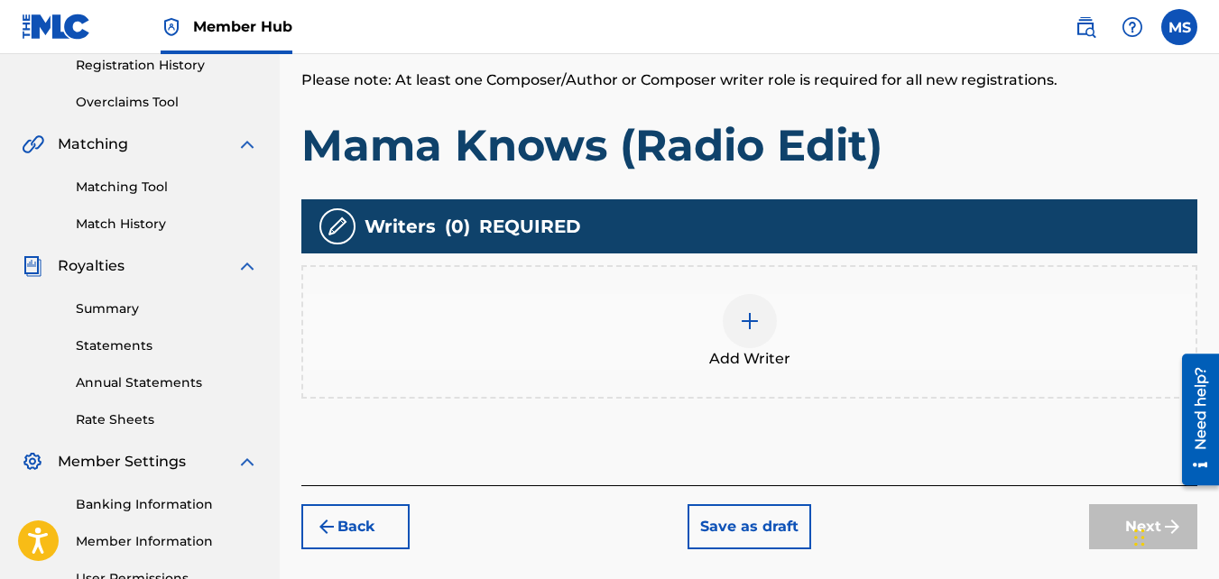
scroll to position [349, 0]
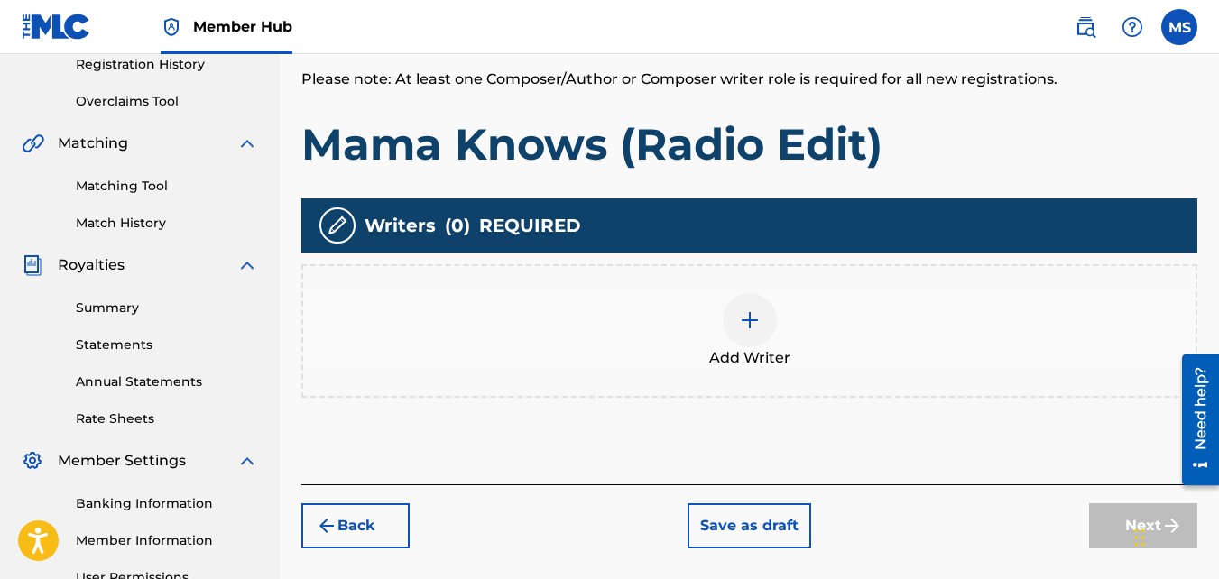
click at [752, 327] on img at bounding box center [750, 320] width 22 height 22
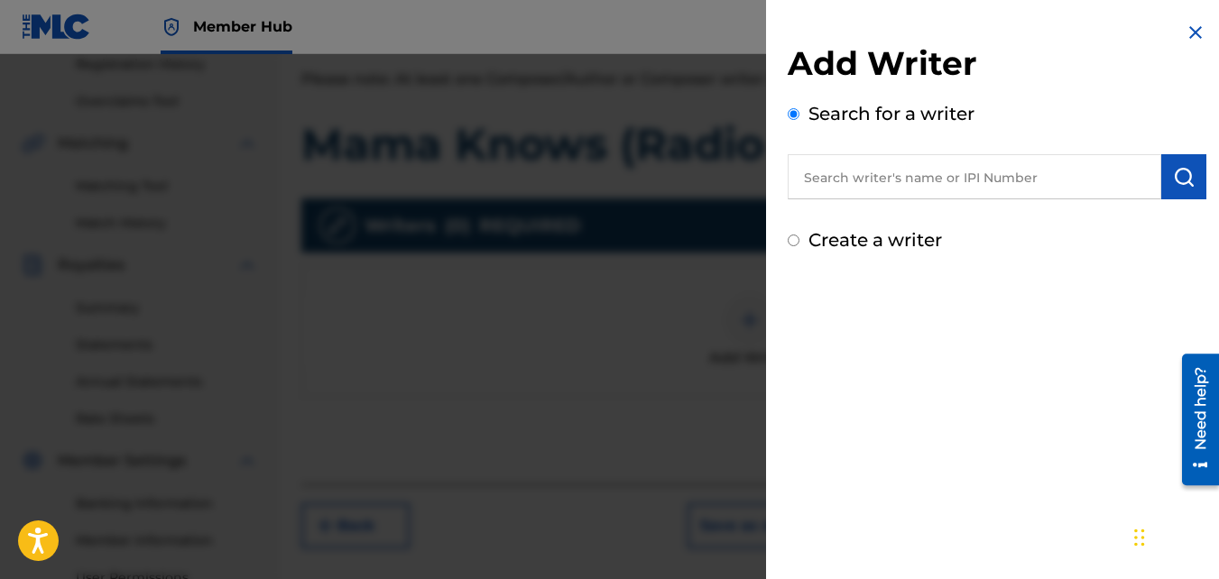
click at [982, 169] on input "text" at bounding box center [973, 176] width 373 height 45
paste input "505587740"
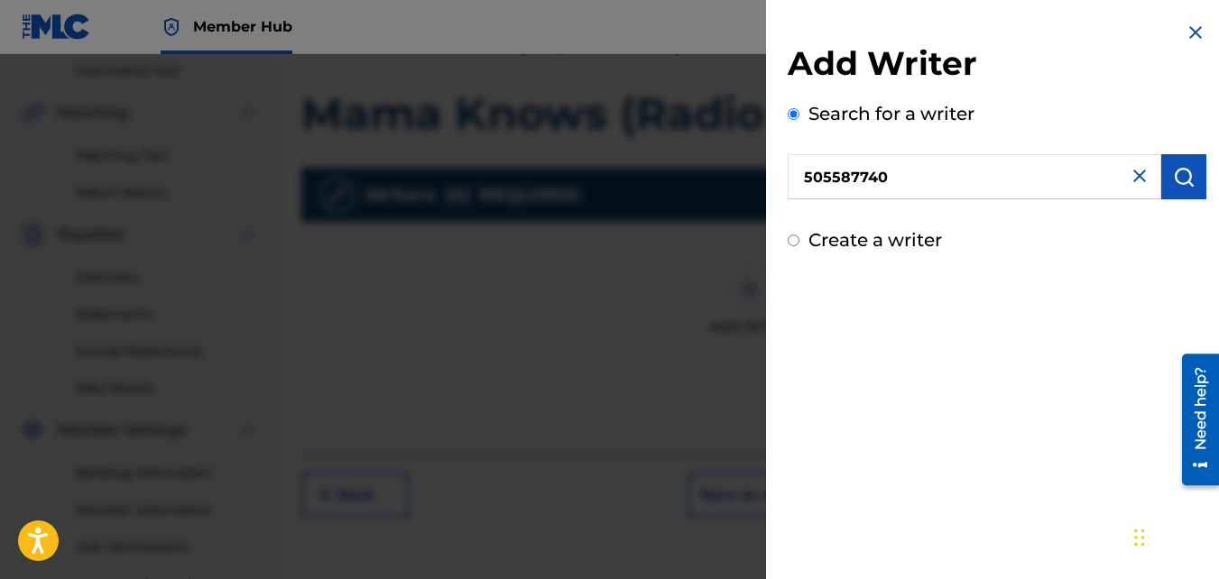
scroll to position [375, 0]
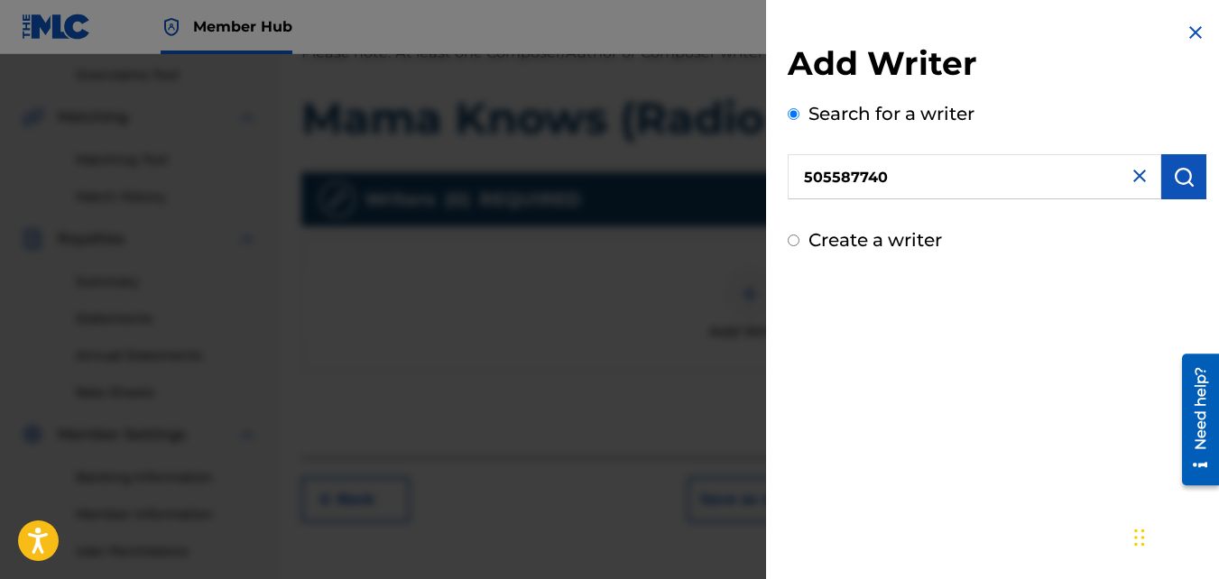
type input "505587740"
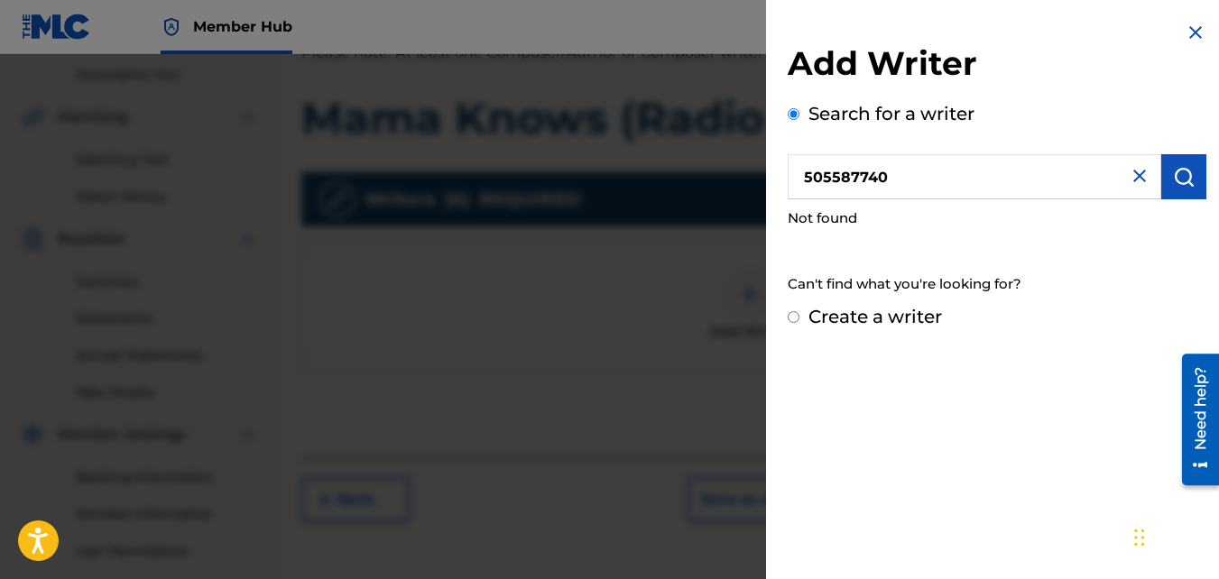
click at [925, 181] on input "505587740" at bounding box center [973, 176] width 373 height 45
click at [1063, 333] on div "Add Writer Search for a writer 505587740 Not found Can't find what you're looki…" at bounding box center [997, 176] width 462 height 352
click at [1174, 177] on img "submit" at bounding box center [1184, 177] width 22 height 22
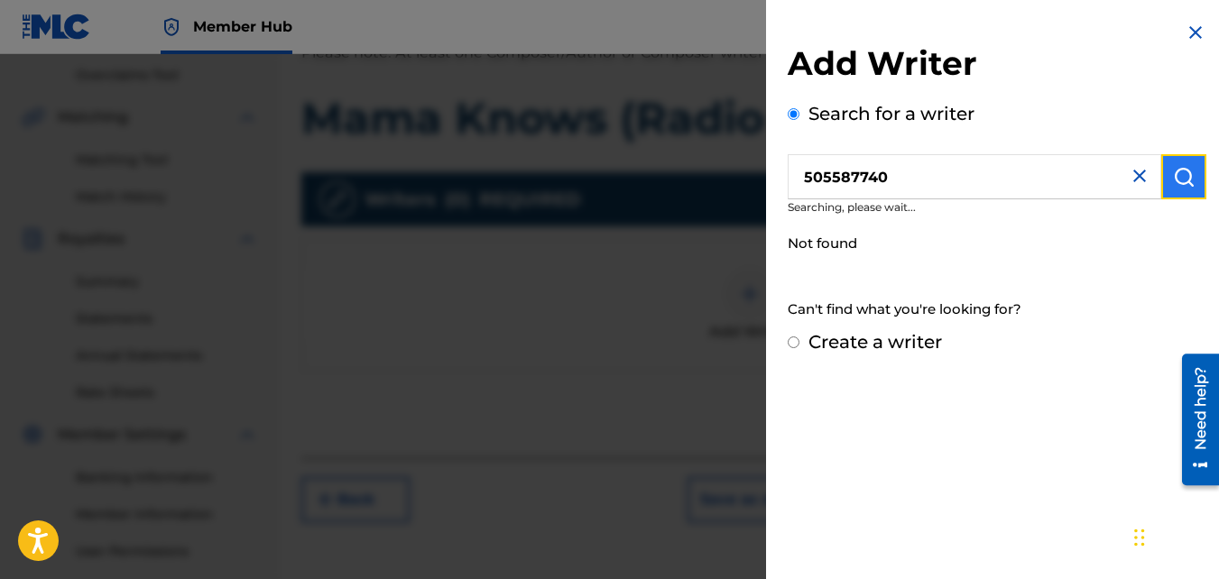
click at [1182, 174] on img "submit" at bounding box center [1184, 177] width 22 height 22
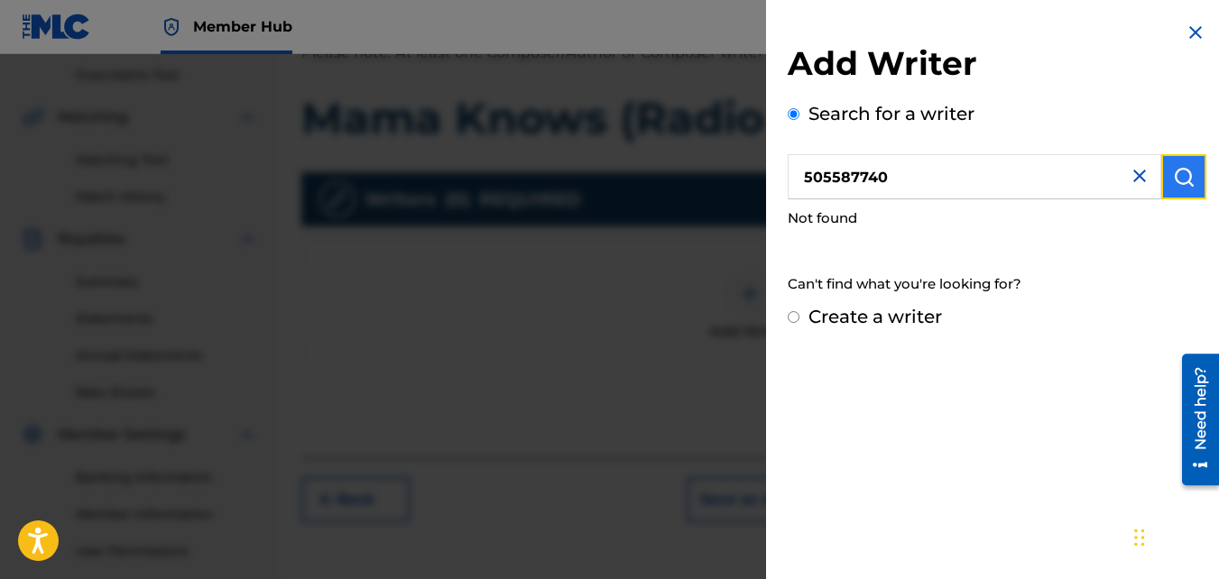
click at [1188, 185] on button "submit" at bounding box center [1183, 176] width 45 height 45
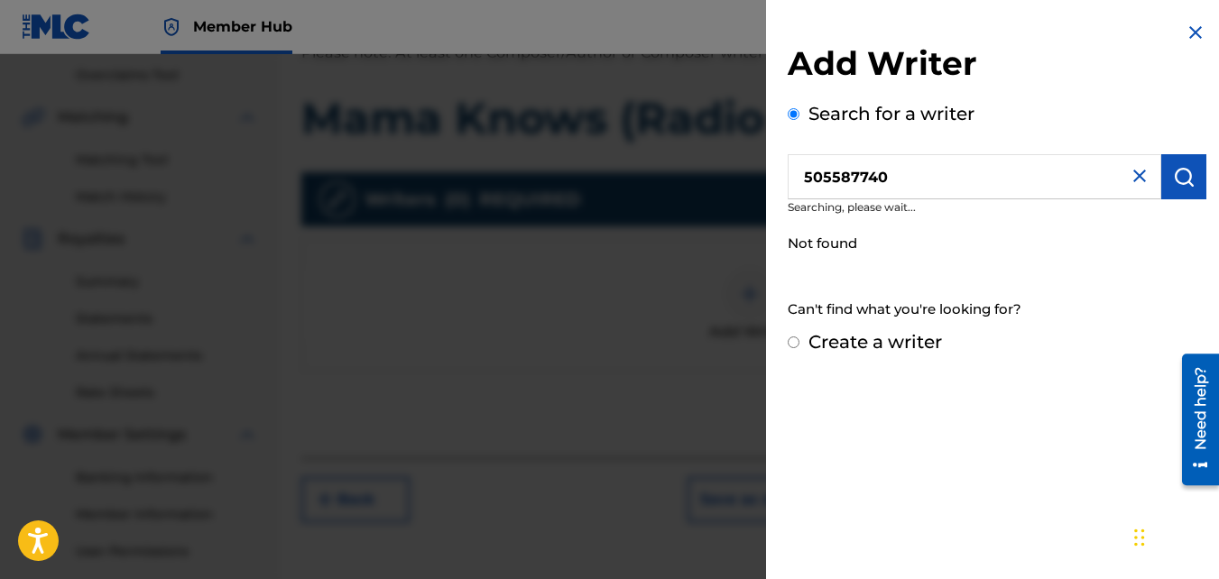
click at [795, 342] on input "Create a writer" at bounding box center [793, 342] width 12 height 12
radio input "false"
radio input "true"
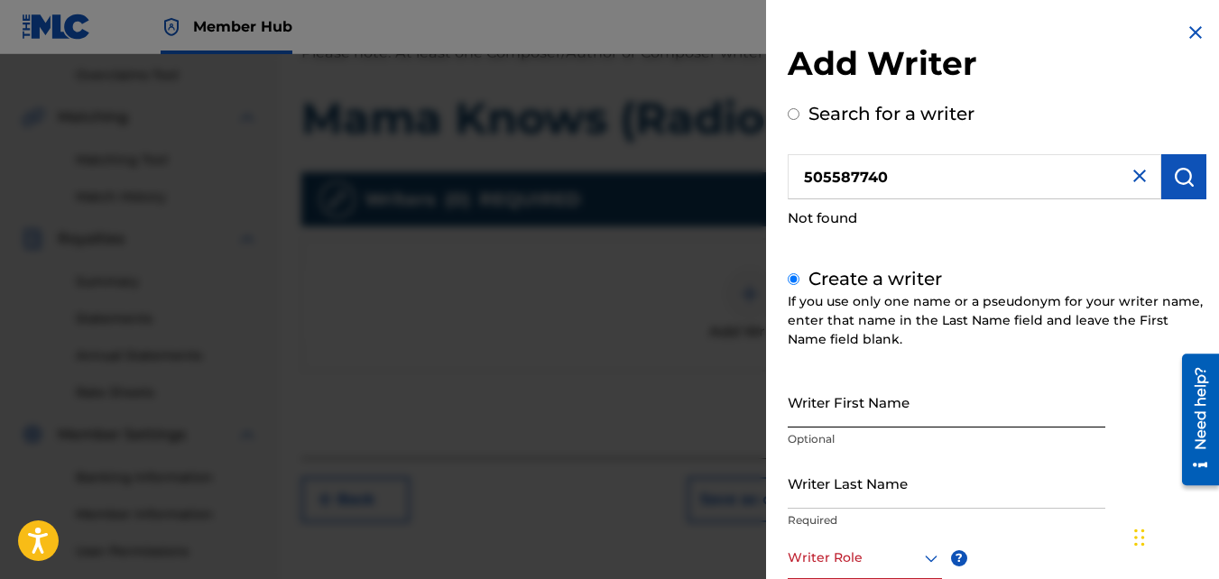
click at [902, 411] on input "Writer First Name" at bounding box center [946, 401] width 318 height 51
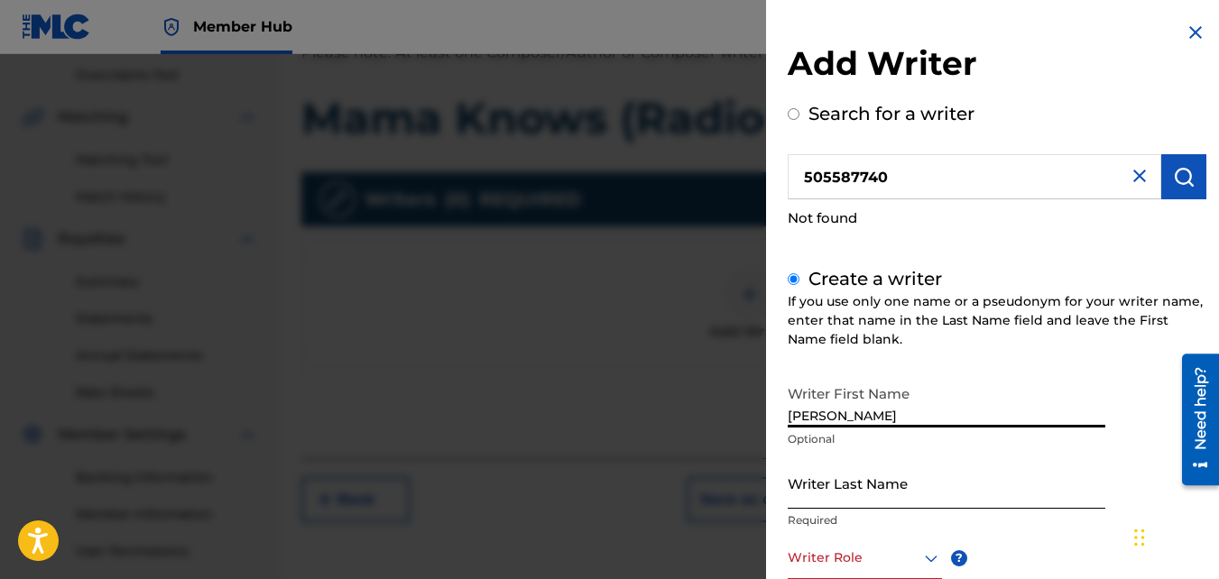
type input "[PERSON_NAME]"
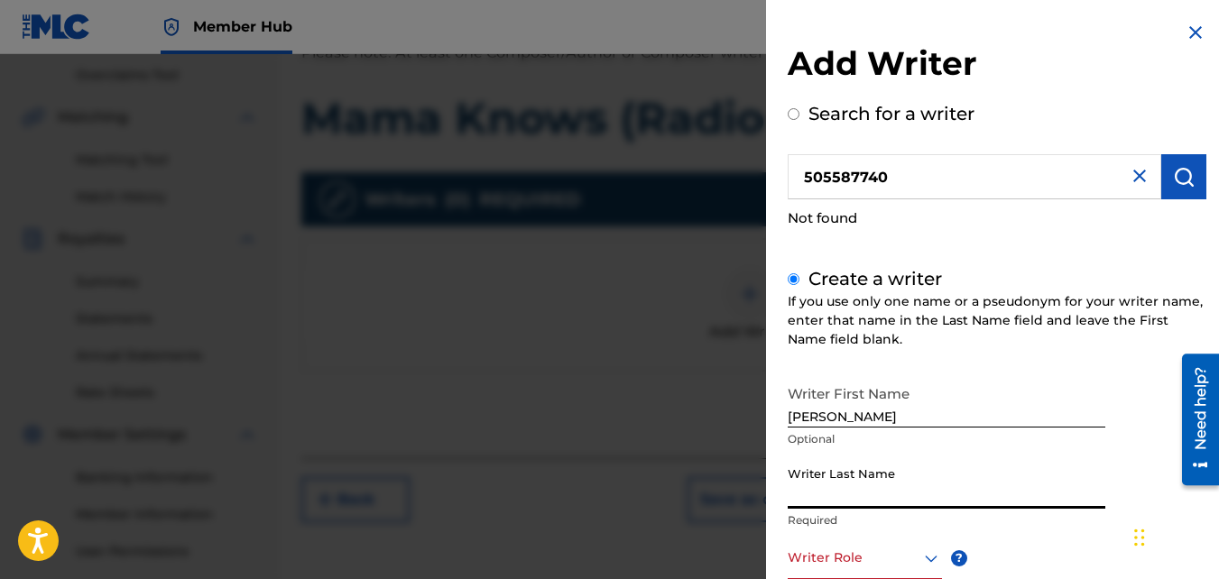
click at [922, 491] on input "Writer Last Name" at bounding box center [946, 482] width 318 height 51
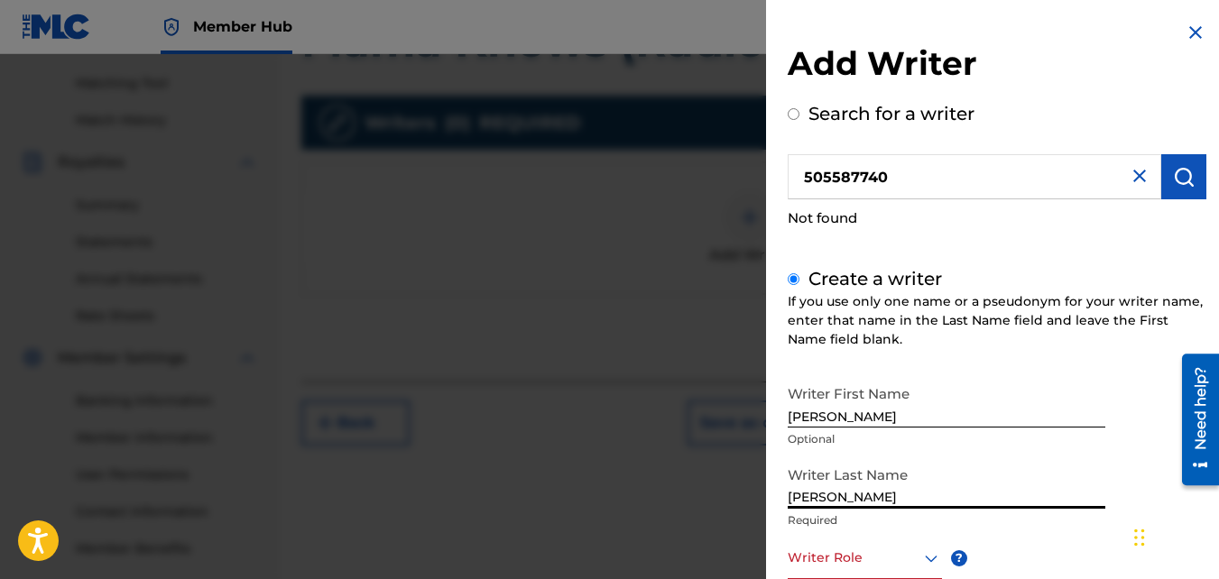
scroll to position [539, 0]
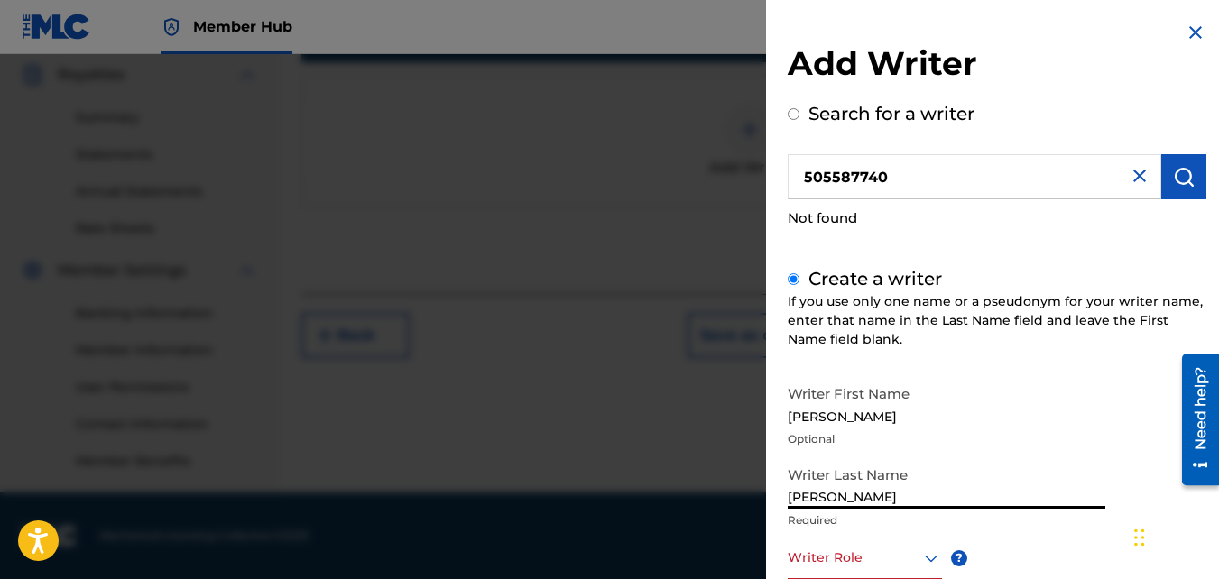
type input "[PERSON_NAME]"
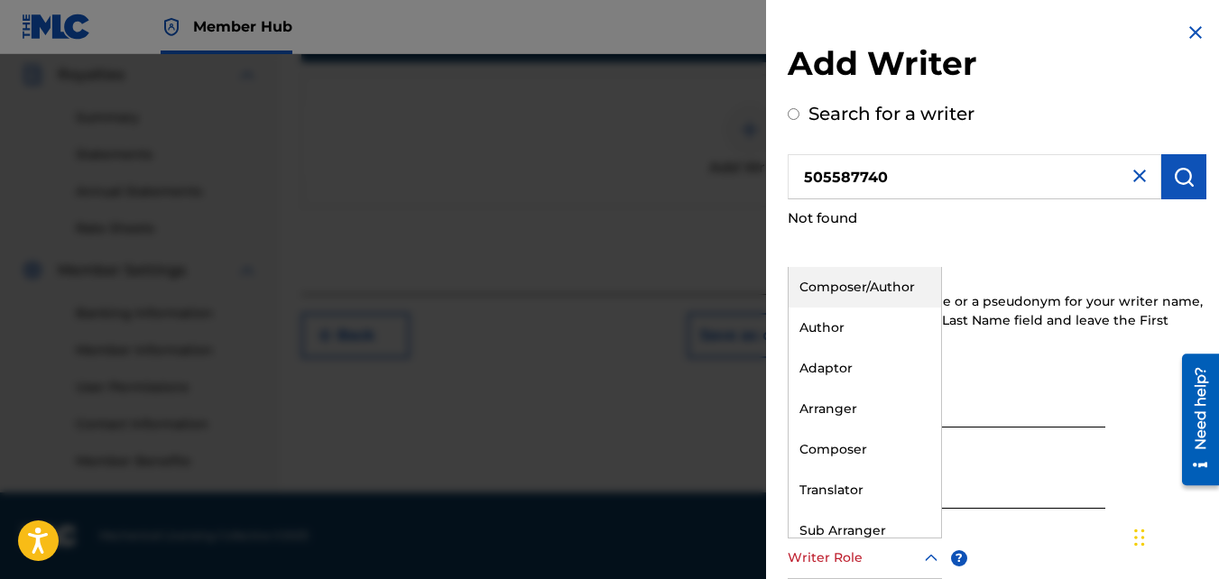
click at [924, 556] on icon at bounding box center [931, 559] width 22 height 22
click at [832, 336] on div "Author" at bounding box center [864, 328] width 152 height 41
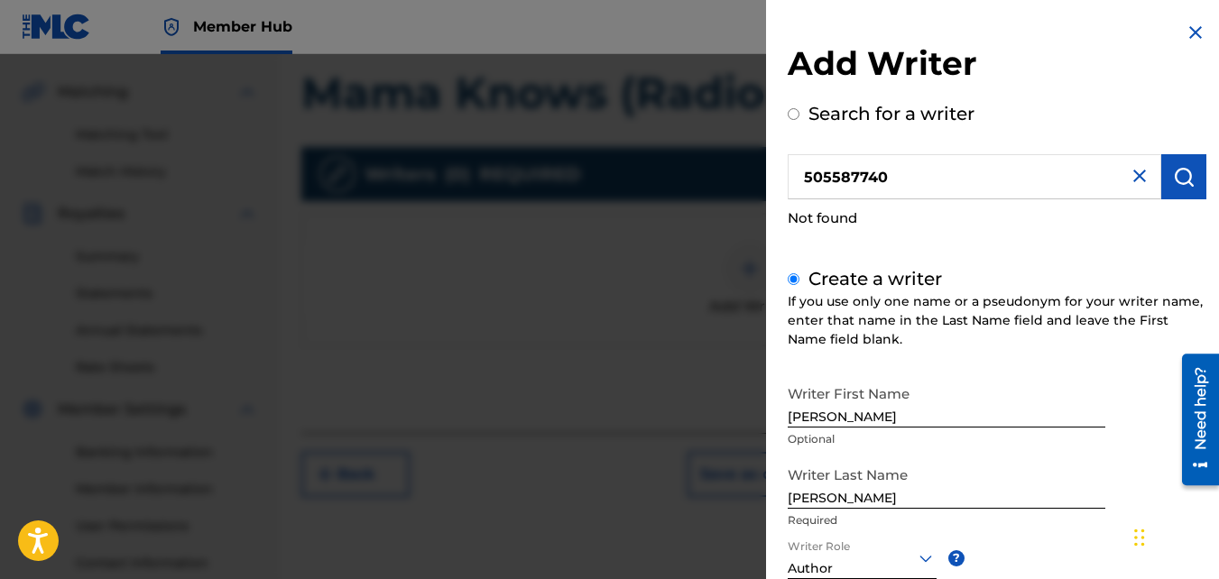
scroll to position [403, 0]
click at [1190, 29] on img at bounding box center [1195, 33] width 22 height 22
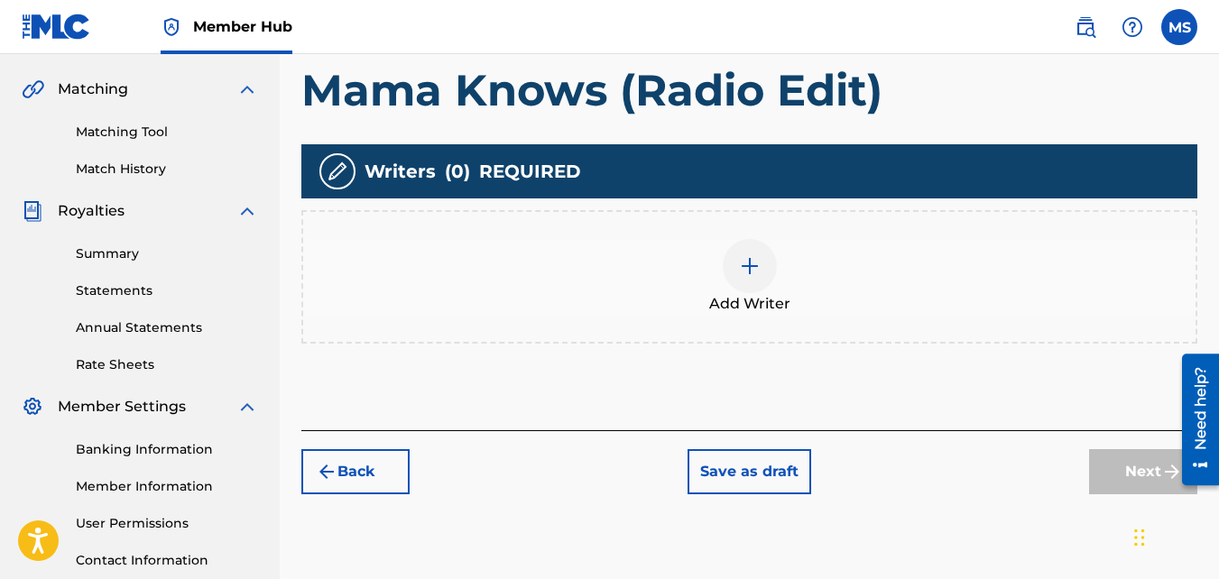
click at [758, 277] on div at bounding box center [750, 266] width 54 height 54
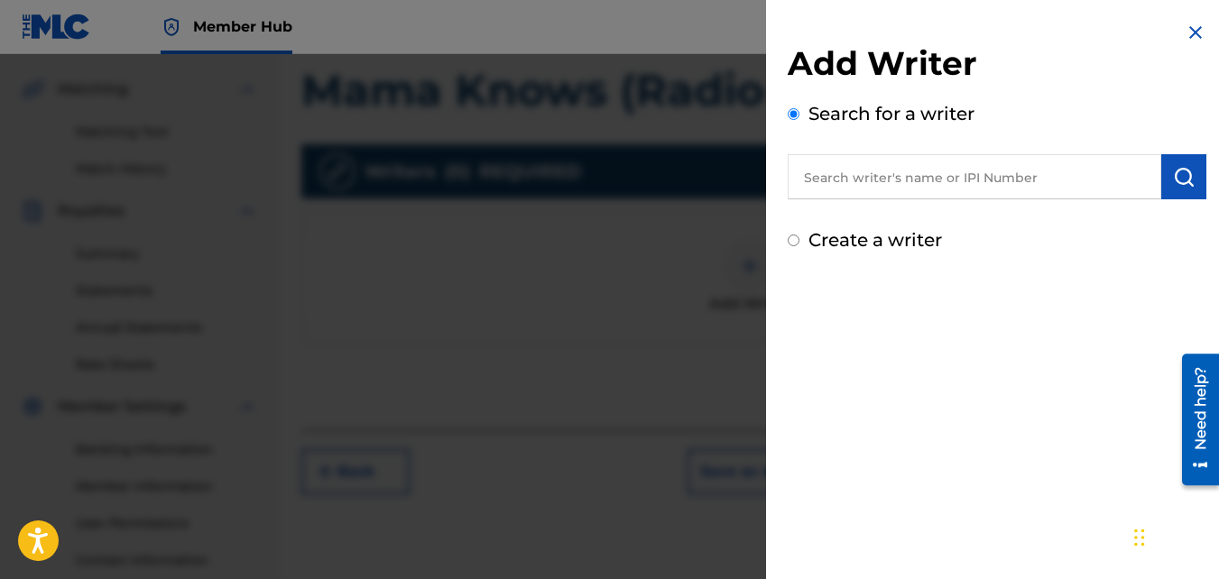
click at [941, 180] on input "text" at bounding box center [973, 176] width 373 height 45
click at [941, 178] on input "text" at bounding box center [973, 176] width 373 height 45
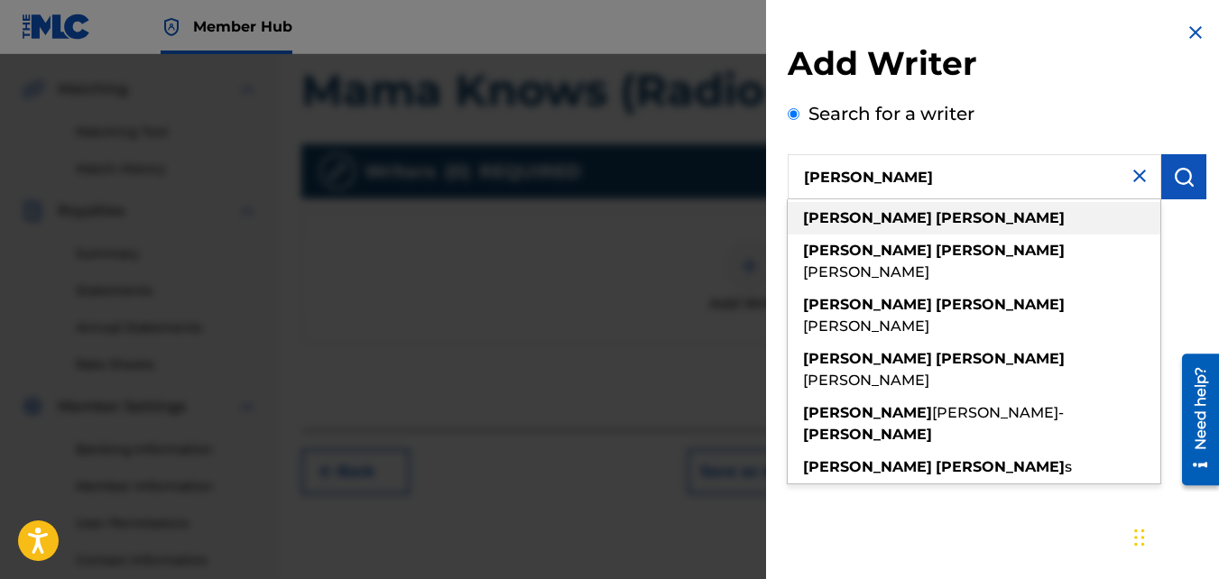
click at [935, 213] on strong "[PERSON_NAME]" at bounding box center [999, 217] width 129 height 17
type input "[PERSON_NAME]"
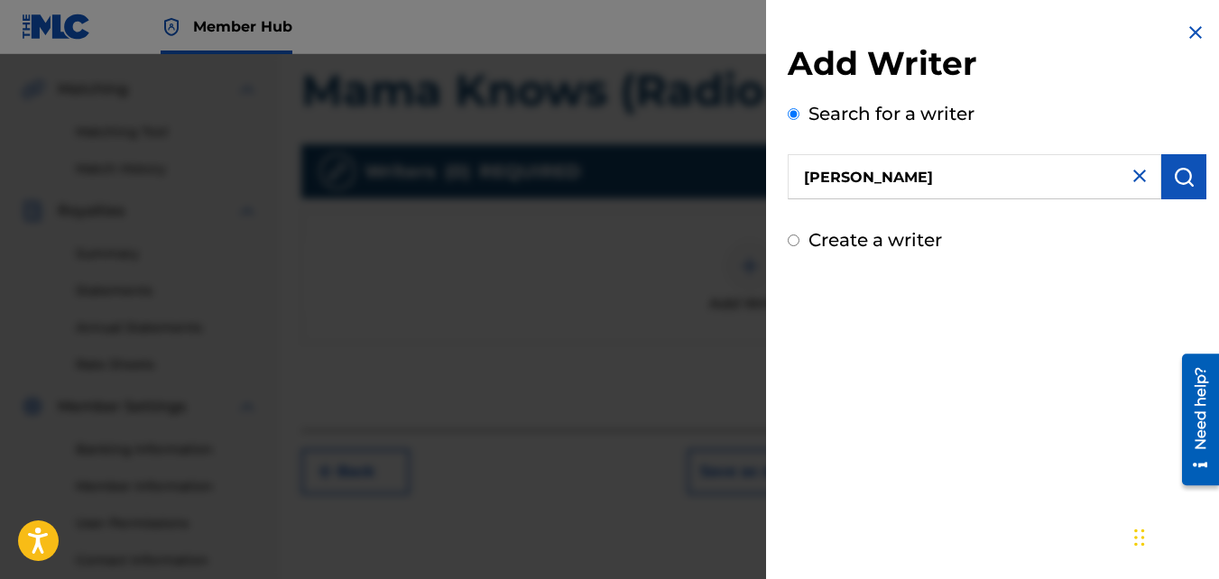
click at [796, 244] on input "Create a writer" at bounding box center [793, 241] width 12 height 12
radio input "false"
radio input "true"
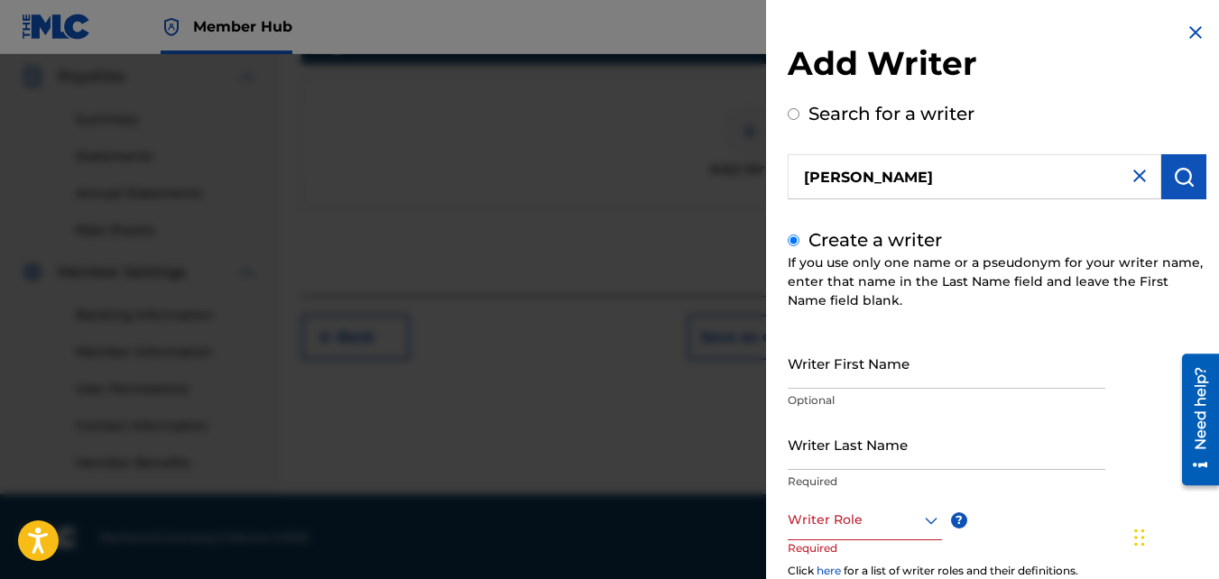
scroll to position [528, 0]
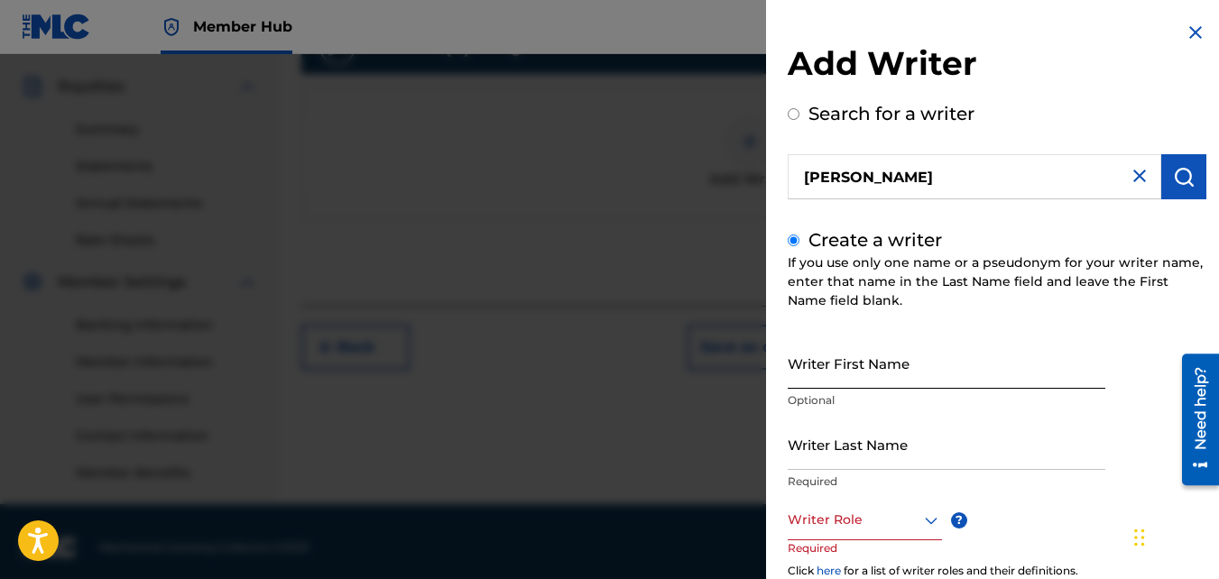
click at [841, 370] on input "Writer First Name" at bounding box center [946, 362] width 318 height 51
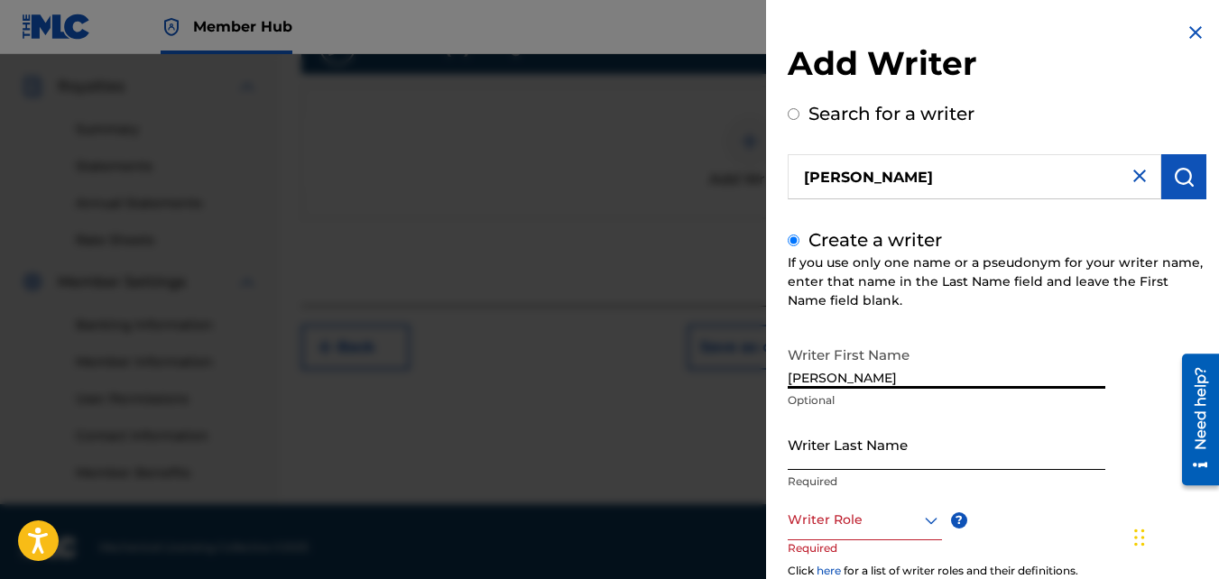
type input "[PERSON_NAME]"
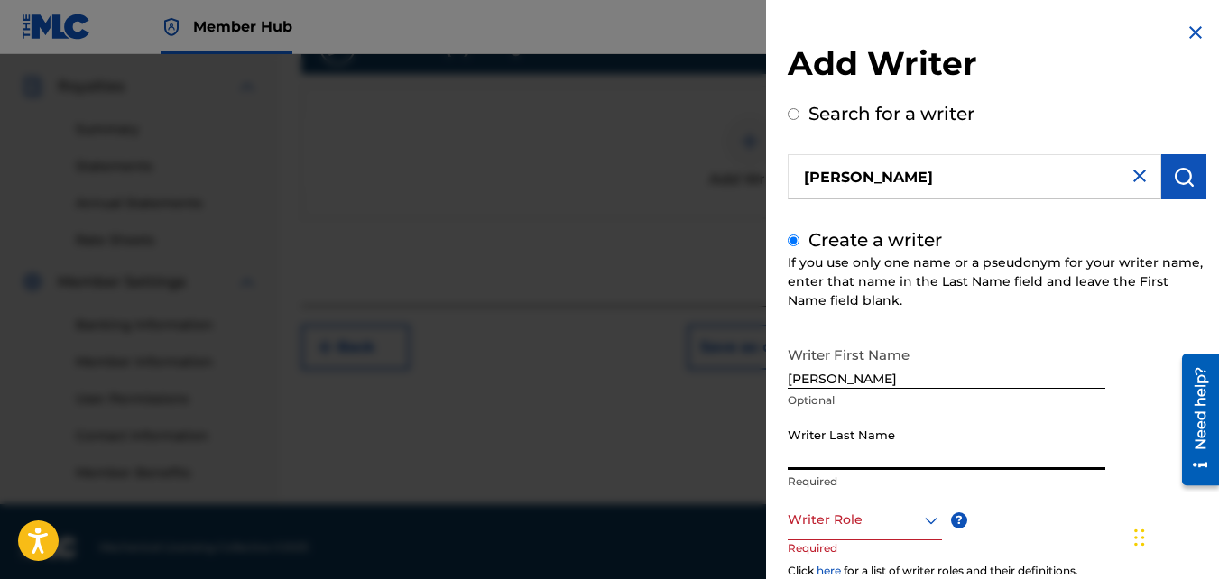
click at [858, 441] on input "Writer Last Name" at bounding box center [946, 444] width 318 height 51
type input "[PERSON_NAME]"
click at [903, 518] on div at bounding box center [864, 520] width 154 height 23
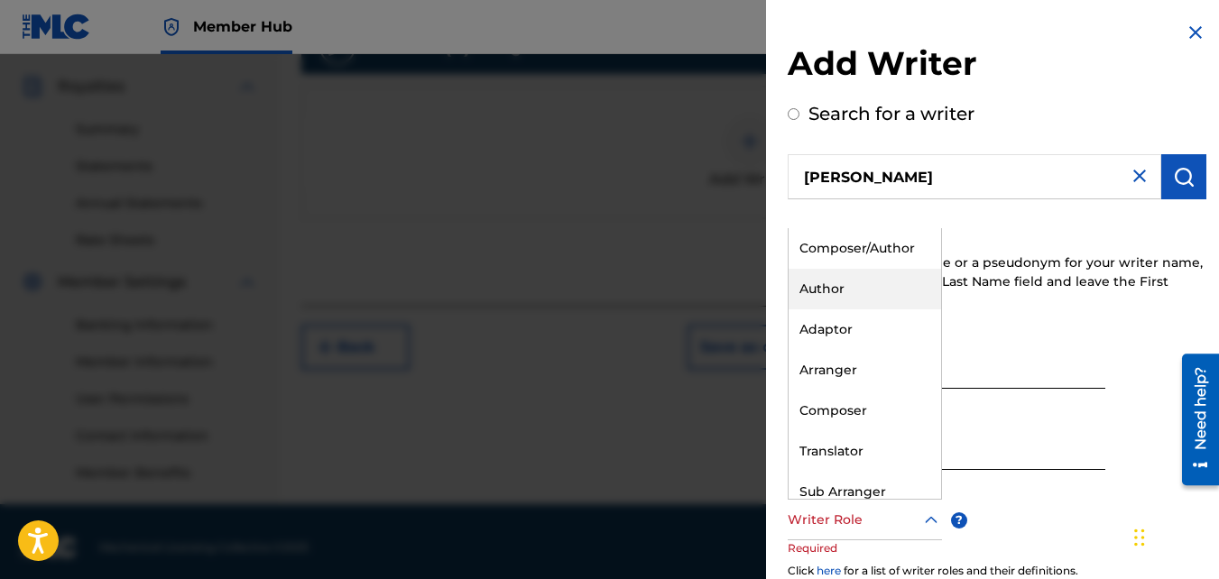
click at [846, 288] on div "Author" at bounding box center [864, 289] width 152 height 41
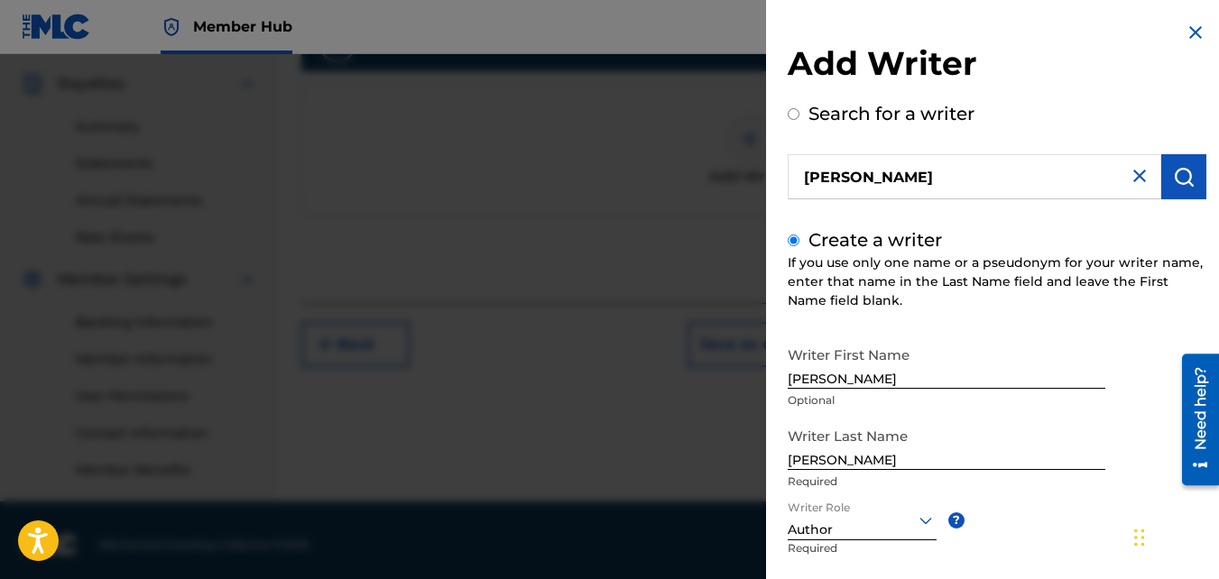
scroll to position [539, 0]
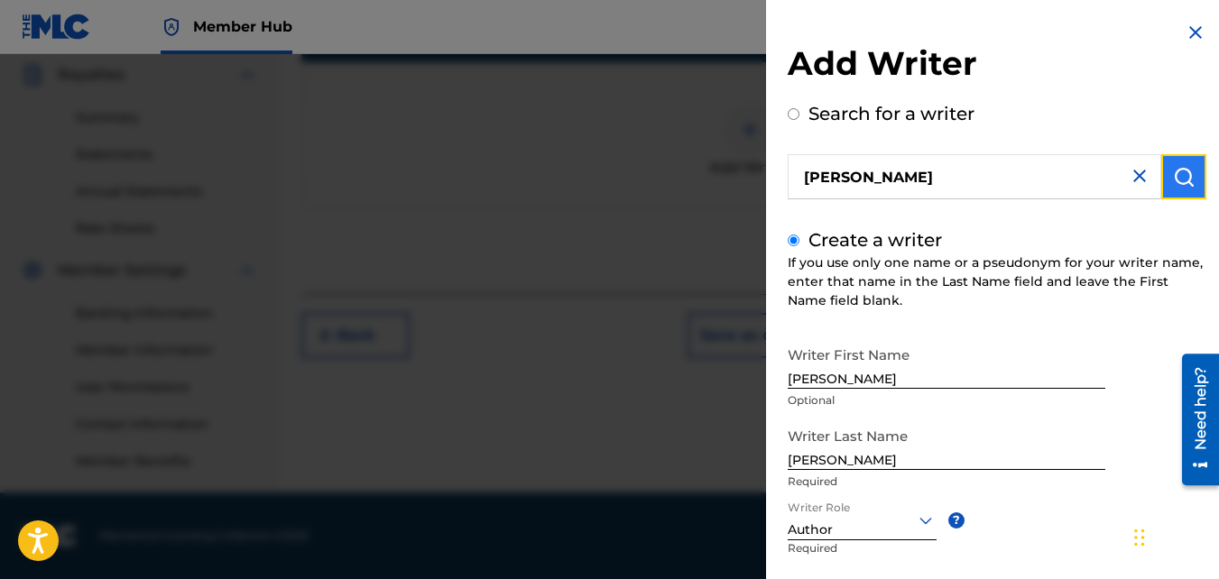
click at [1175, 188] on button "submit" at bounding box center [1183, 176] width 45 height 45
radio input "true"
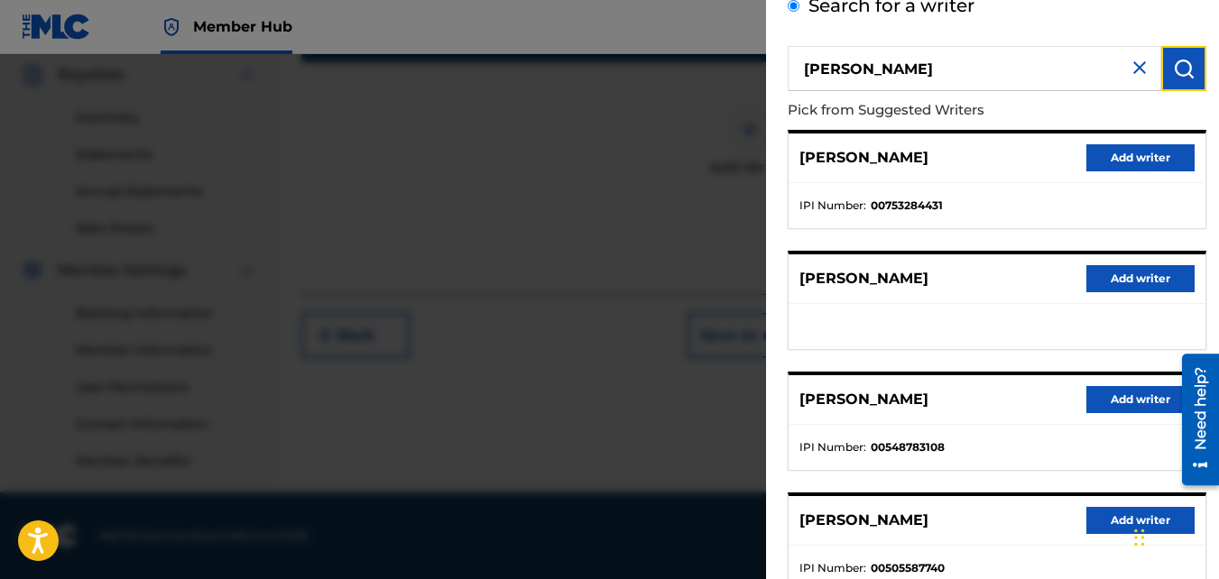
scroll to position [144, 0]
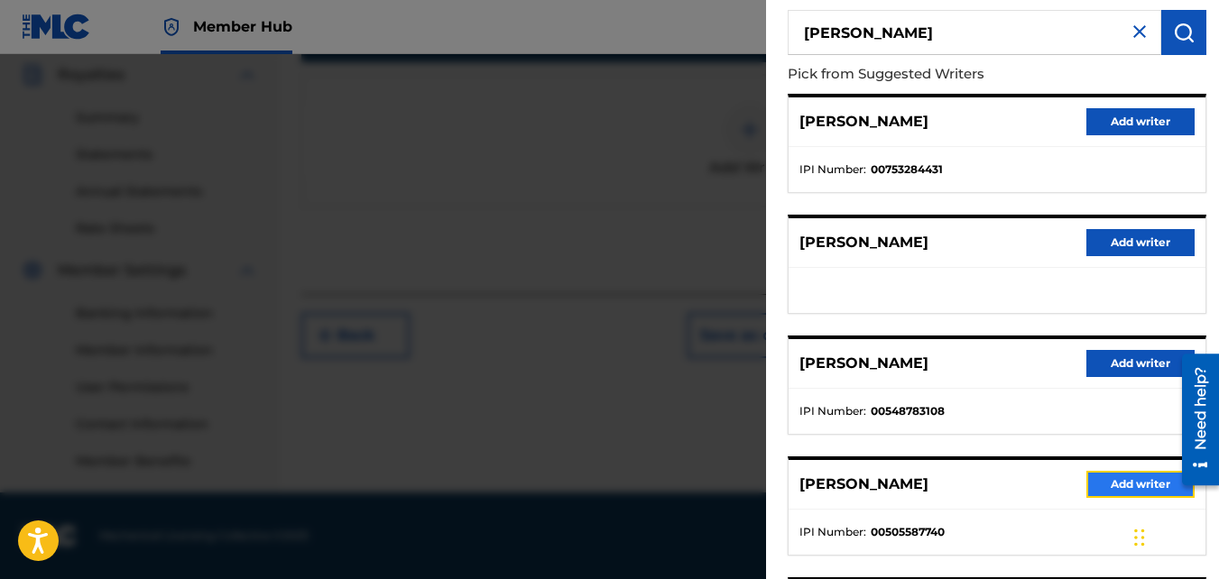
click at [1130, 490] on button "Add writer" at bounding box center [1140, 484] width 108 height 27
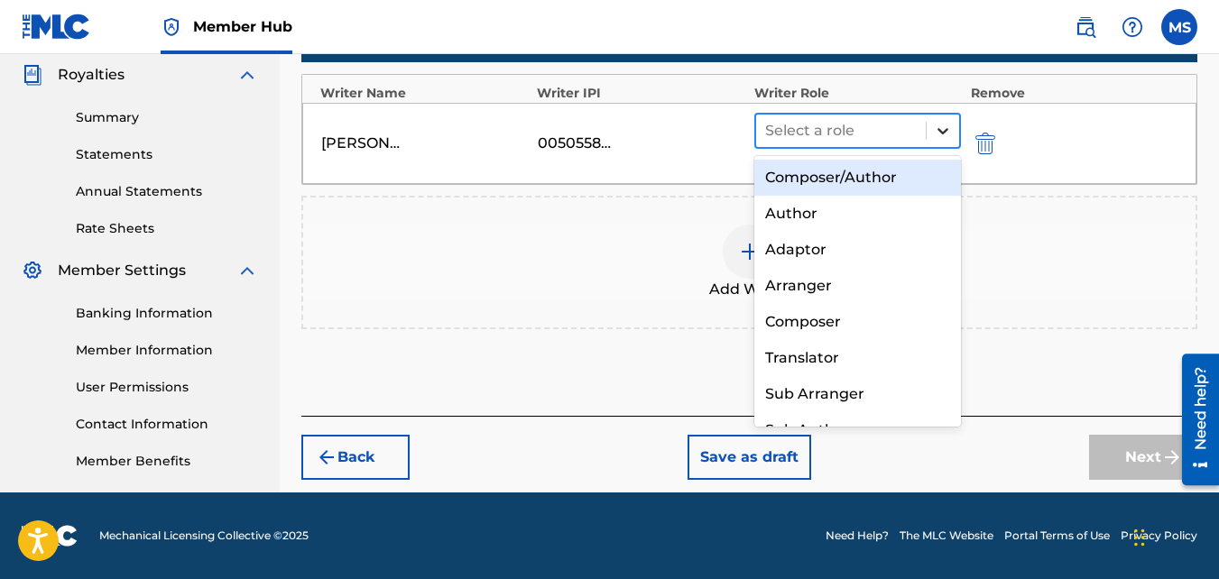
click at [937, 128] on icon at bounding box center [943, 131] width 18 height 18
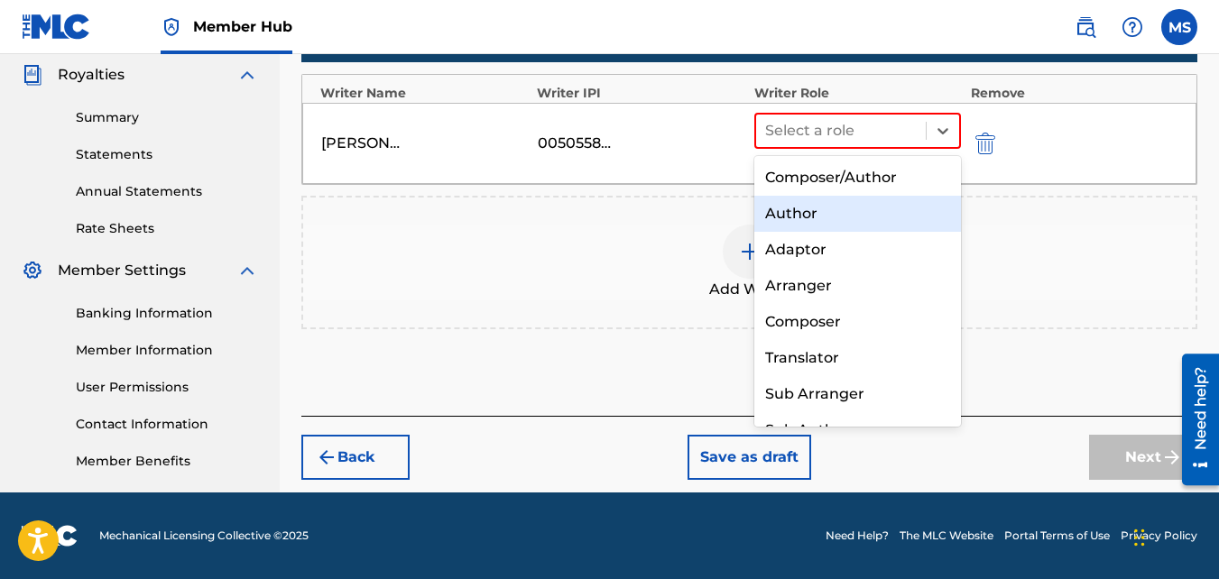
click at [826, 208] on div "Author" at bounding box center [857, 214] width 207 height 36
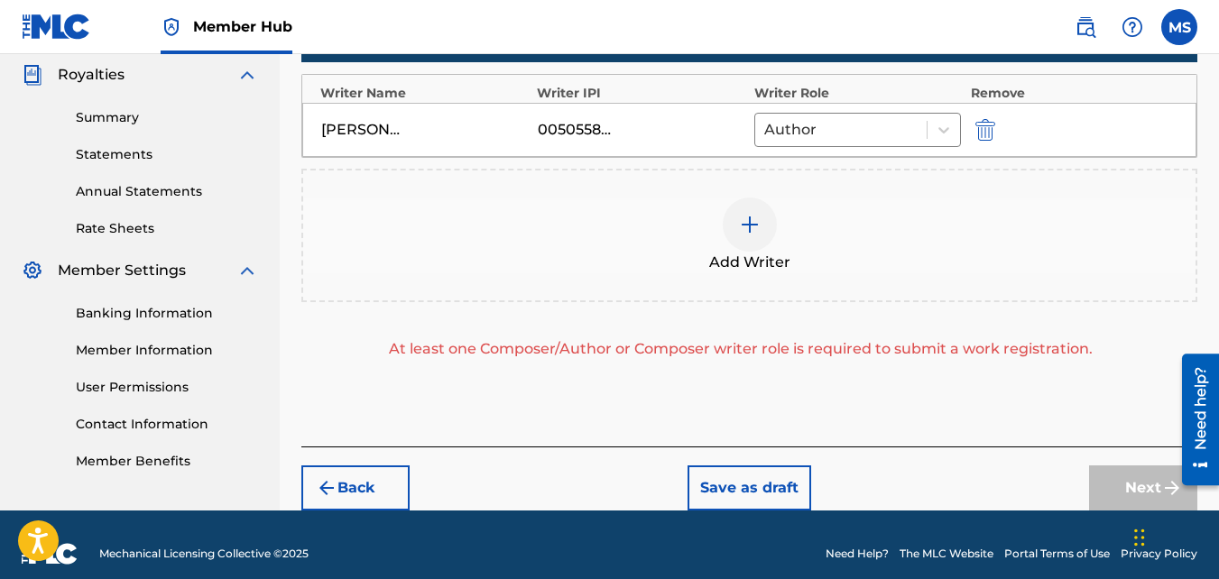
click at [752, 221] on img at bounding box center [750, 225] width 22 height 22
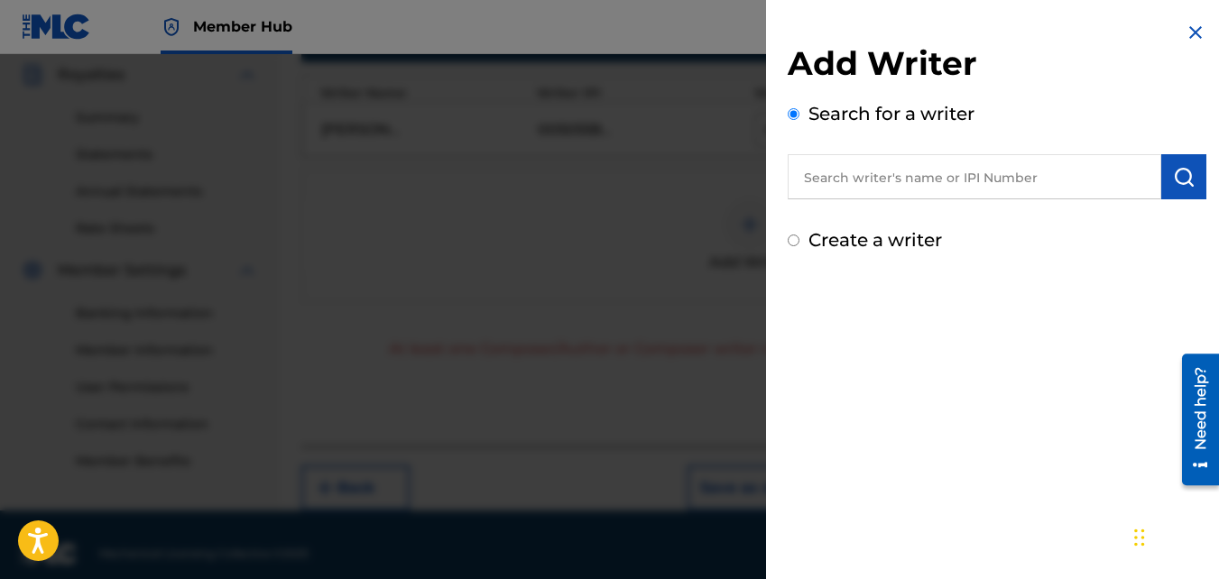
click at [888, 176] on input "text" at bounding box center [973, 176] width 373 height 45
type input "[PERSON_NAME]"
click at [1175, 184] on img "submit" at bounding box center [1184, 177] width 22 height 22
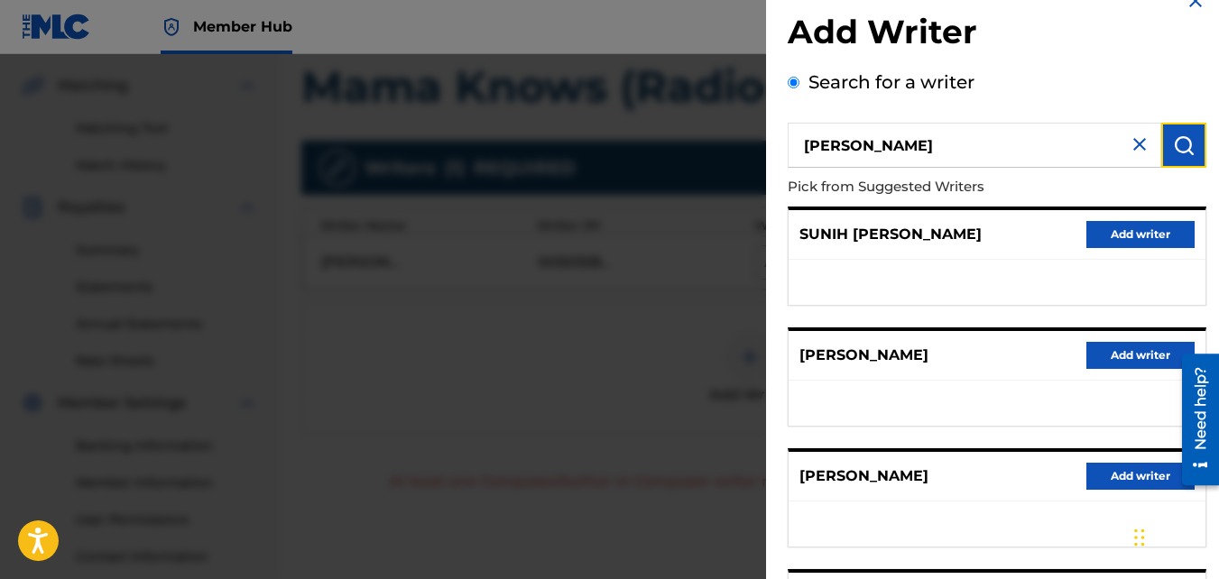
scroll to position [31, 0]
drag, startPoint x: 845, startPoint y: 144, endPoint x: 805, endPoint y: 148, distance: 39.9
click at [805, 148] on input "[PERSON_NAME]" at bounding box center [973, 146] width 373 height 45
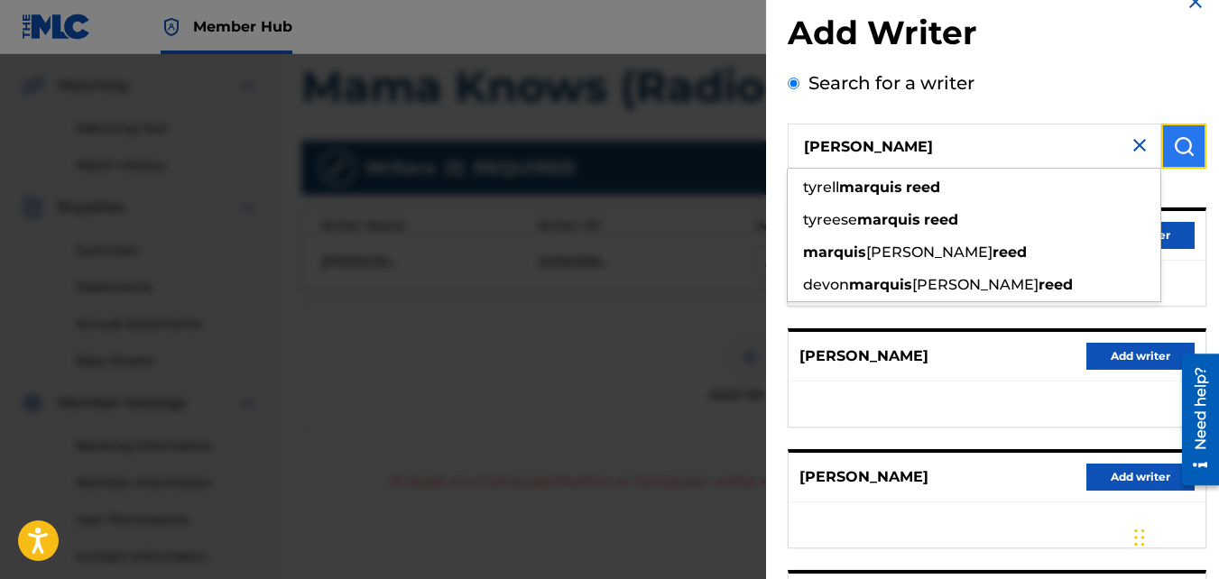
click at [1175, 152] on img "submit" at bounding box center [1184, 146] width 22 height 22
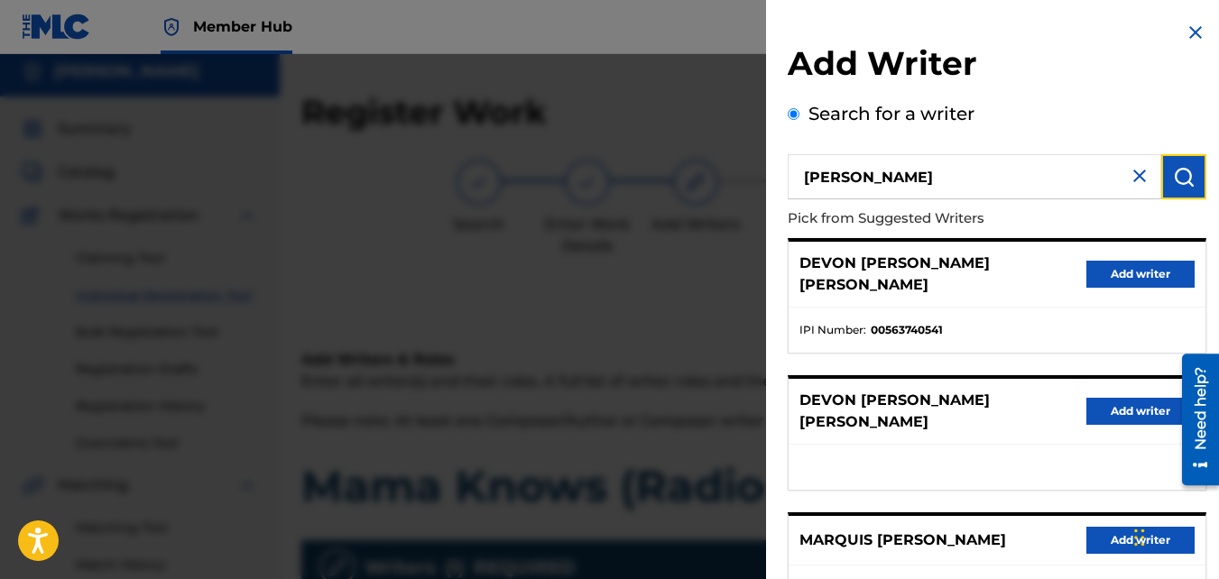
scroll to position [0, 0]
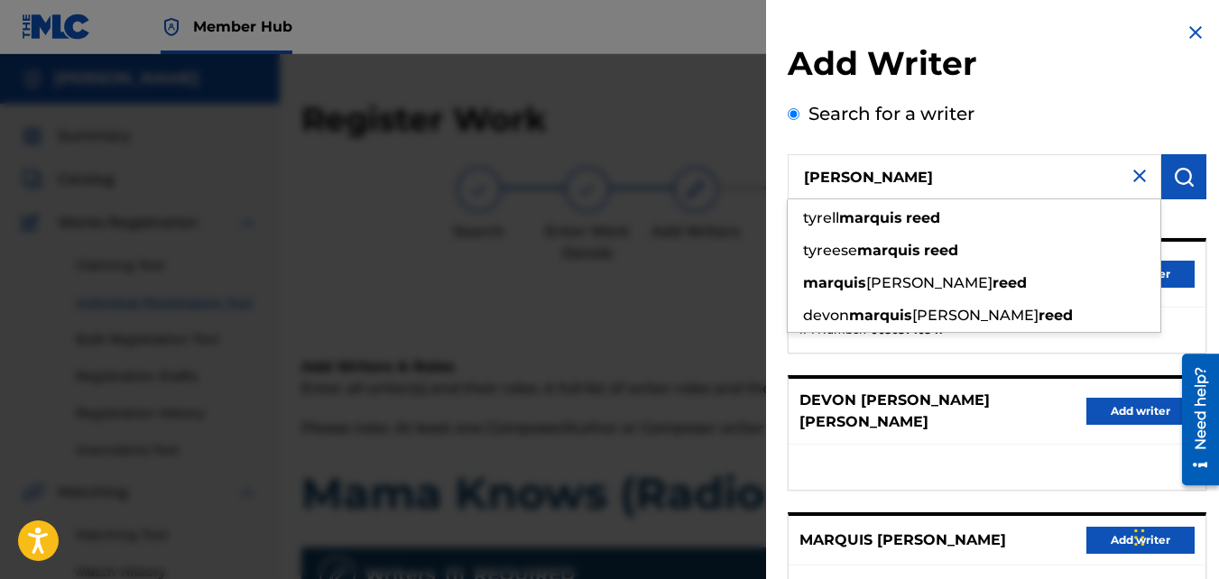
drag, startPoint x: 861, startPoint y: 179, endPoint x: 846, endPoint y: 178, distance: 14.5
click at [846, 178] on input "[PERSON_NAME]" at bounding box center [973, 176] width 373 height 45
drag, startPoint x: 865, startPoint y: 177, endPoint x: 797, endPoint y: 177, distance: 67.7
click at [797, 177] on input "[PERSON_NAME]" at bounding box center [973, 176] width 373 height 45
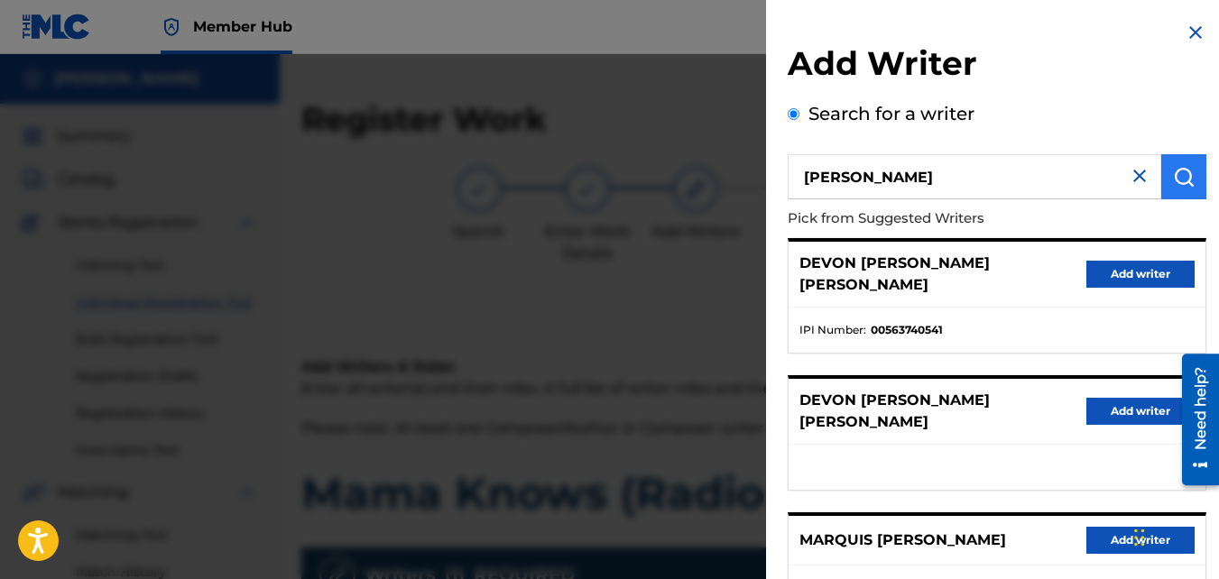
type input "[PERSON_NAME]"
click at [1179, 167] on img "submit" at bounding box center [1184, 177] width 22 height 22
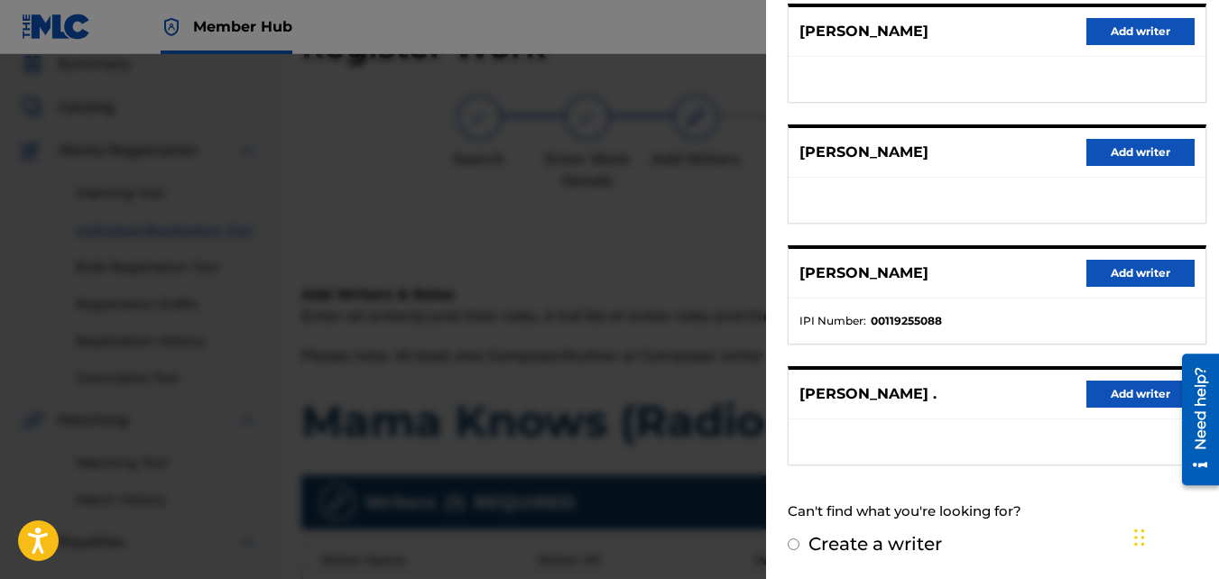
scroll to position [108, 0]
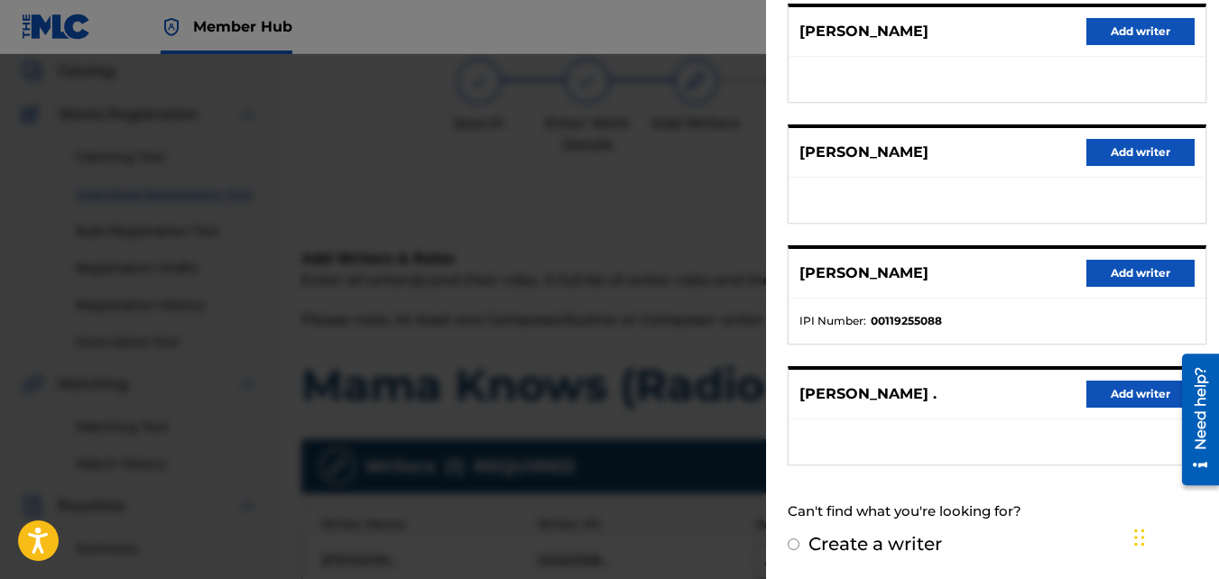
click at [791, 547] on input "Create a writer" at bounding box center [793, 544] width 12 height 12
radio input "false"
radio input "true"
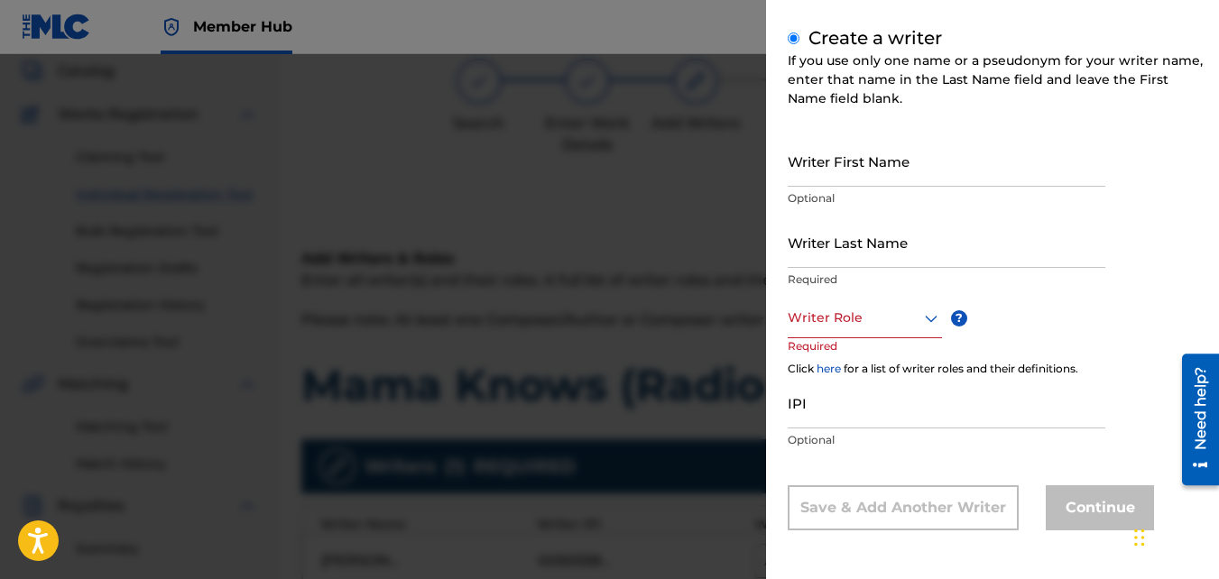
scroll to position [202, 0]
click at [893, 173] on input "Writer First Name" at bounding box center [946, 160] width 318 height 51
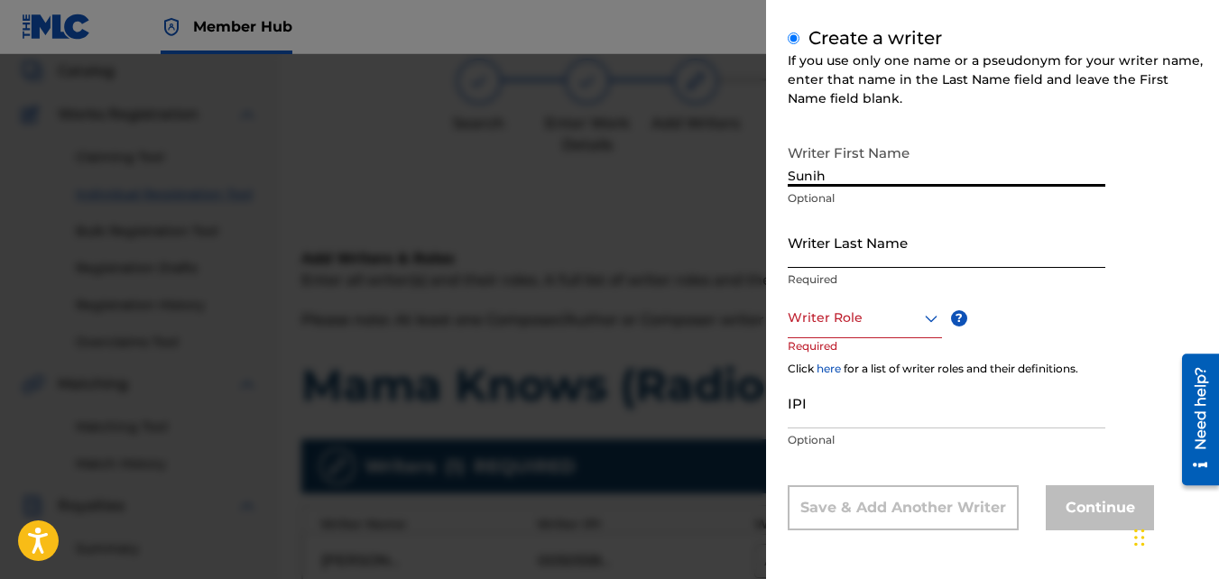
type input "Sunih"
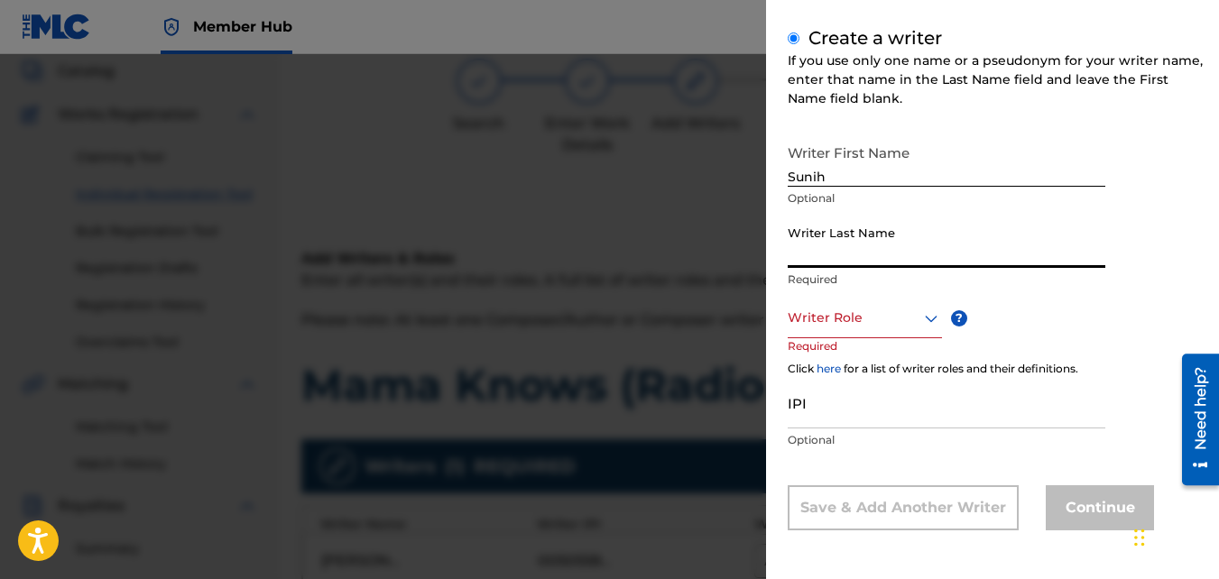
click at [872, 250] on input "Writer Last Name" at bounding box center [946, 241] width 318 height 51
type input "[PERSON_NAME]"
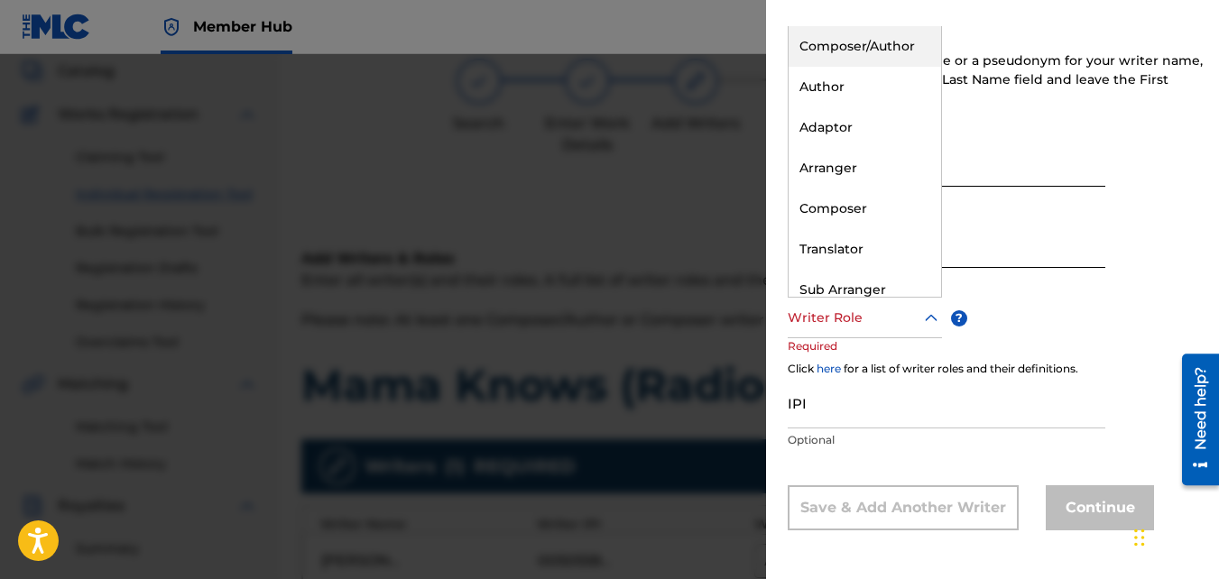
click at [916, 319] on div at bounding box center [864, 318] width 154 height 23
click at [848, 98] on div "Author" at bounding box center [864, 87] width 152 height 41
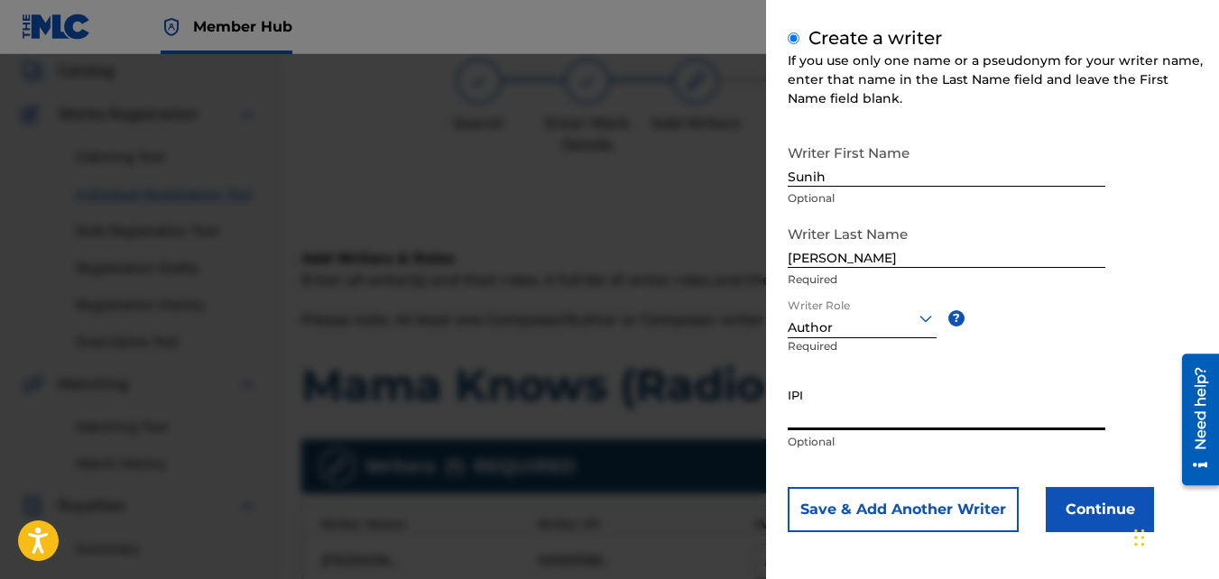
click at [831, 409] on input "IPI" at bounding box center [946, 404] width 318 height 51
paste input "574171249"
type input "574171249"
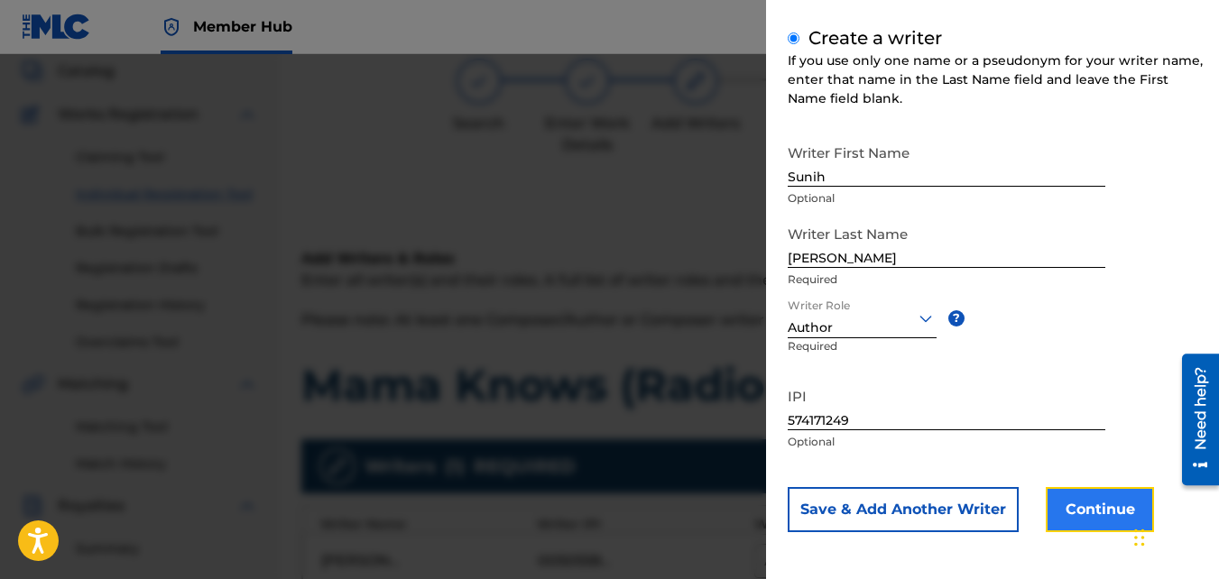
click at [1087, 516] on button "Continue" at bounding box center [1099, 509] width 108 height 45
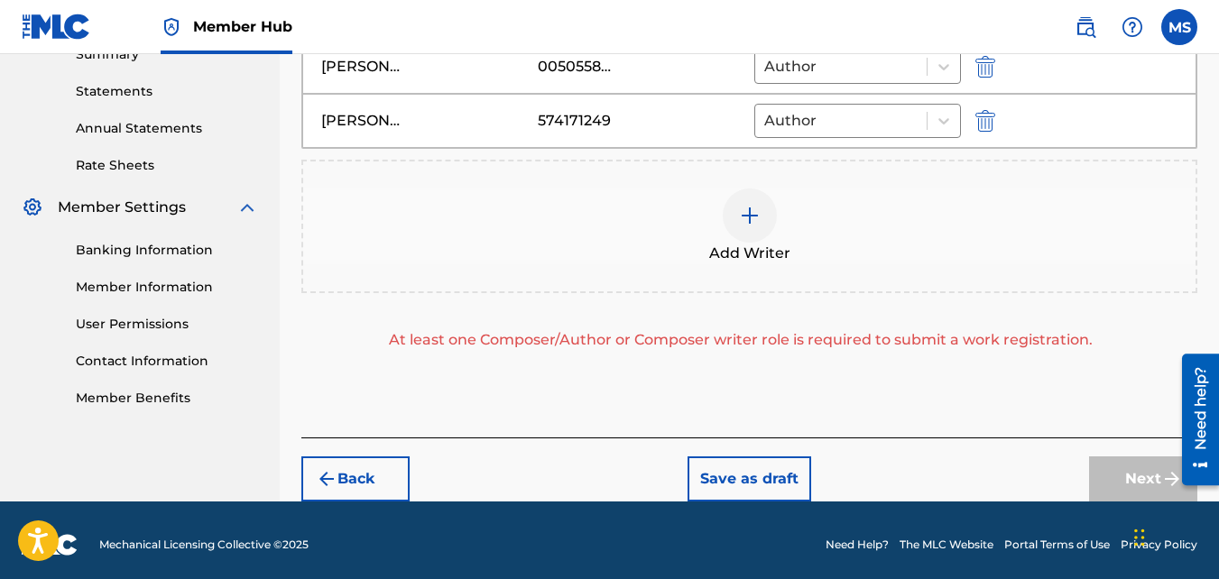
scroll to position [612, 0]
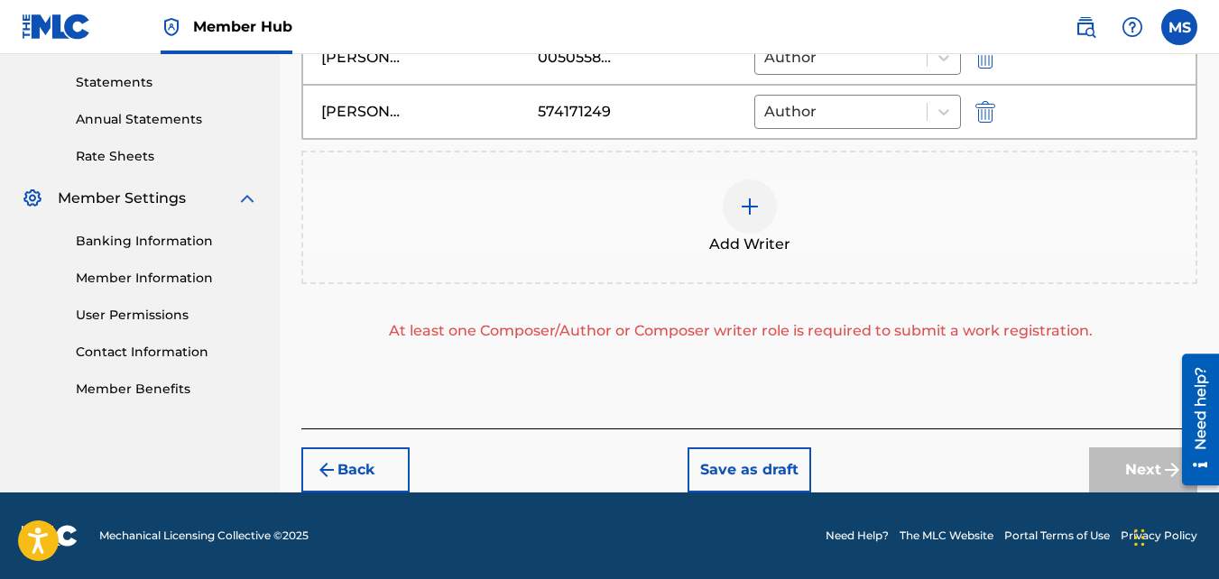
click at [1119, 474] on div "Next" at bounding box center [1143, 469] width 108 height 45
click at [753, 209] on img at bounding box center [750, 207] width 22 height 22
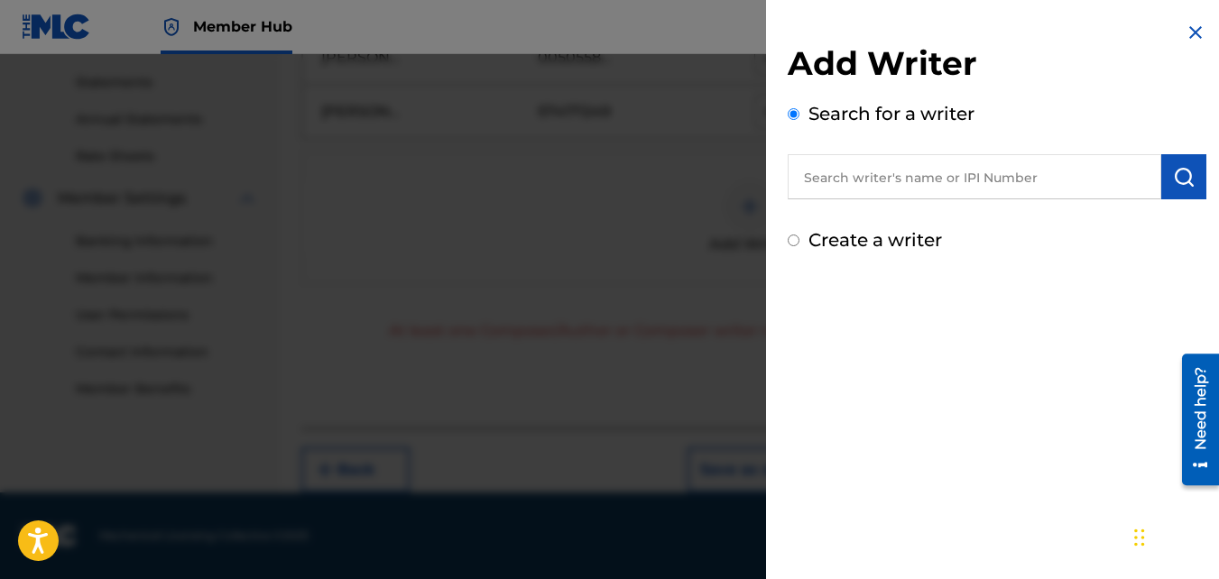
click at [892, 171] on input "text" at bounding box center [973, 176] width 373 height 45
click at [982, 170] on input "text" at bounding box center [973, 176] width 373 height 45
paste input "1066741649"
click at [1167, 188] on button "submit" at bounding box center [1183, 176] width 45 height 45
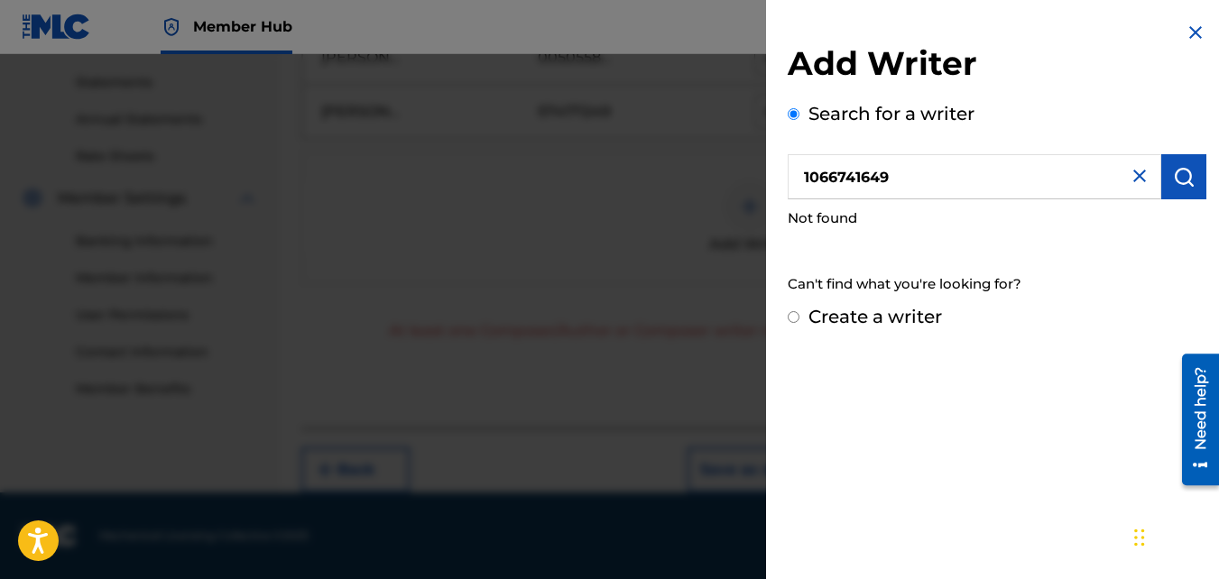
click at [804, 181] on input "1066741649" at bounding box center [973, 176] width 373 height 45
click at [1182, 172] on img "submit" at bounding box center [1184, 177] width 22 height 22
drag, startPoint x: 821, startPoint y: 177, endPoint x: 801, endPoint y: 181, distance: 20.4
click at [801, 181] on input "001066741649" at bounding box center [973, 176] width 373 height 45
type input "1066741649"
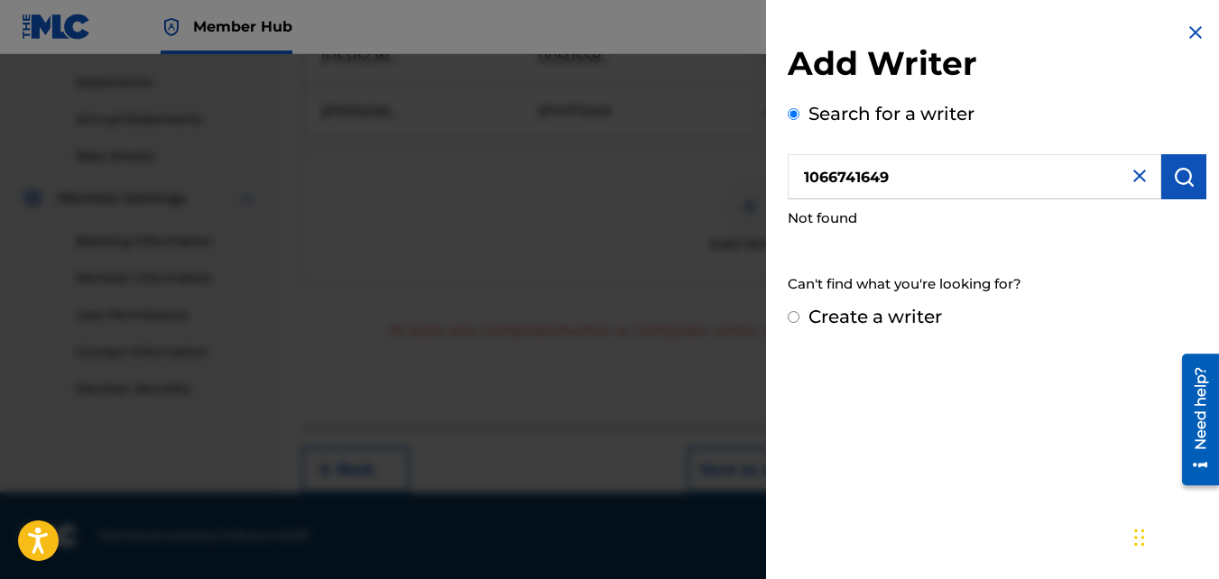
click at [1188, 34] on img at bounding box center [1195, 33] width 22 height 22
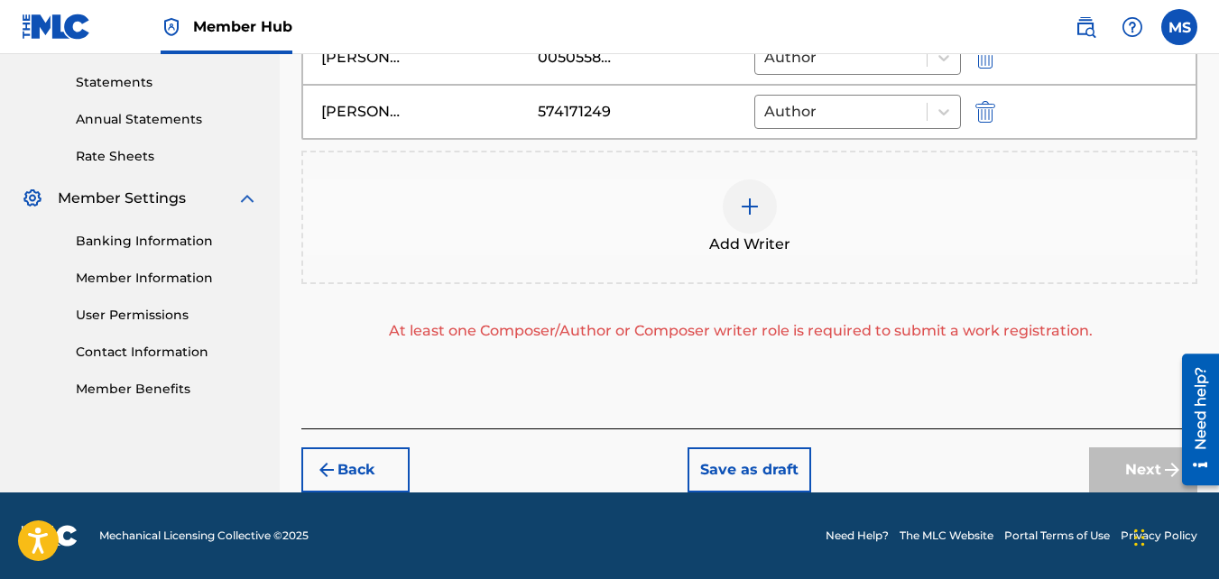
click at [763, 209] on div at bounding box center [750, 206] width 54 height 54
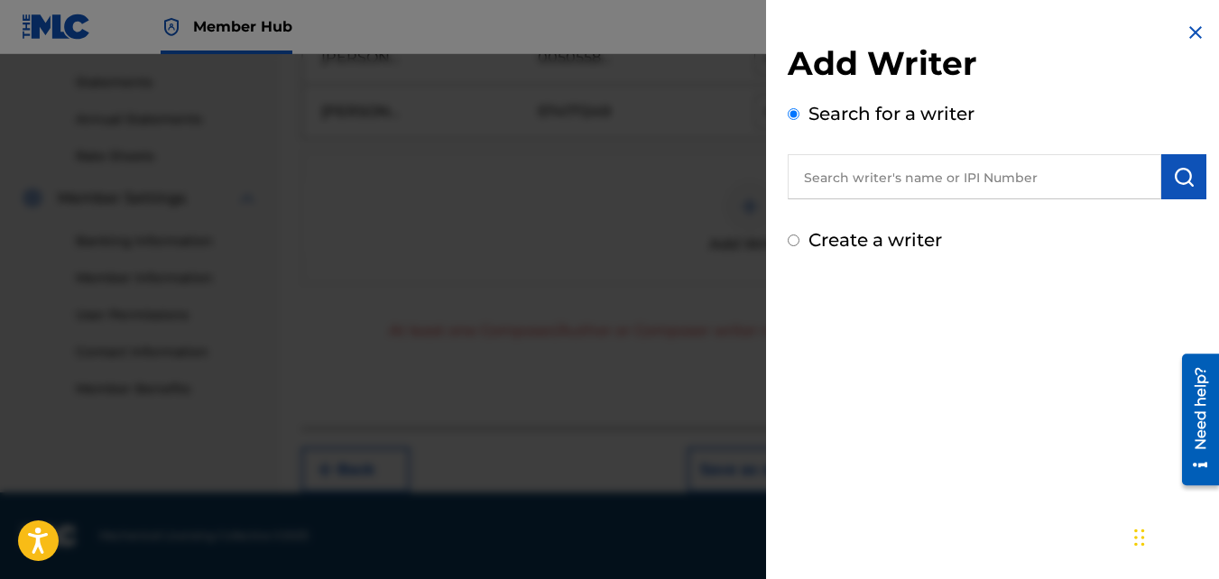
click at [1064, 174] on input "text" at bounding box center [973, 176] width 373 height 45
click at [872, 172] on input "text" at bounding box center [973, 176] width 373 height 45
paste input "505587740"
click at [1172, 196] on button "submit" at bounding box center [1183, 176] width 45 height 45
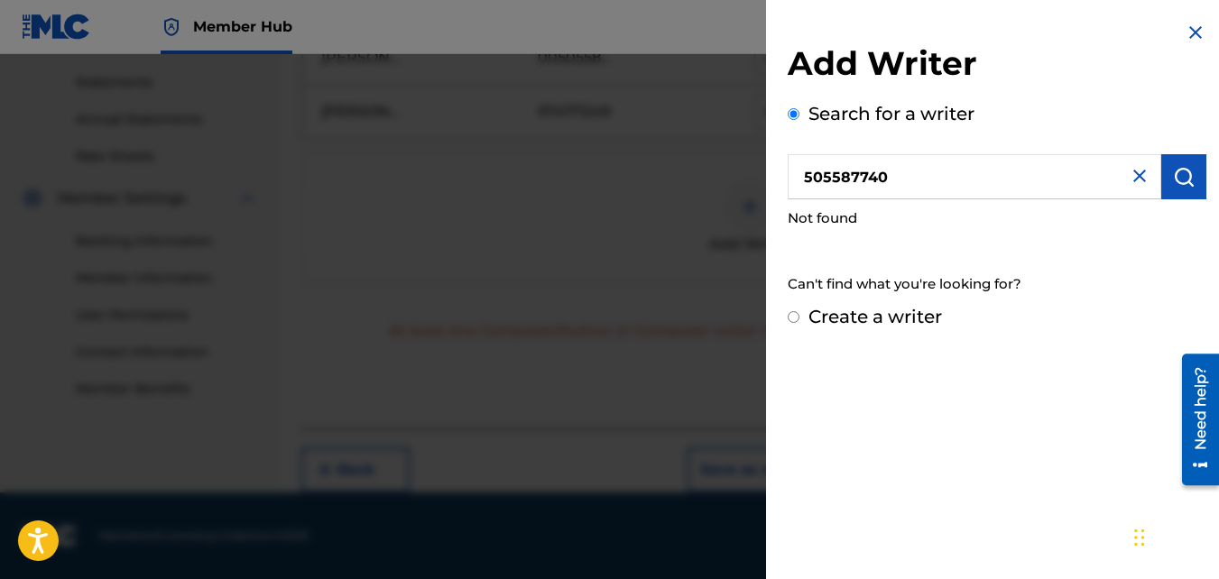
click at [804, 179] on input "505587740" at bounding box center [973, 176] width 373 height 45
click at [1184, 190] on button "submit" at bounding box center [1183, 176] width 45 height 45
drag, startPoint x: 816, startPoint y: 171, endPoint x: 805, endPoint y: 175, distance: 11.4
click at [805, 175] on input "--005587740" at bounding box center [973, 176] width 373 height 45
click at [1175, 186] on img "submit" at bounding box center [1184, 177] width 22 height 22
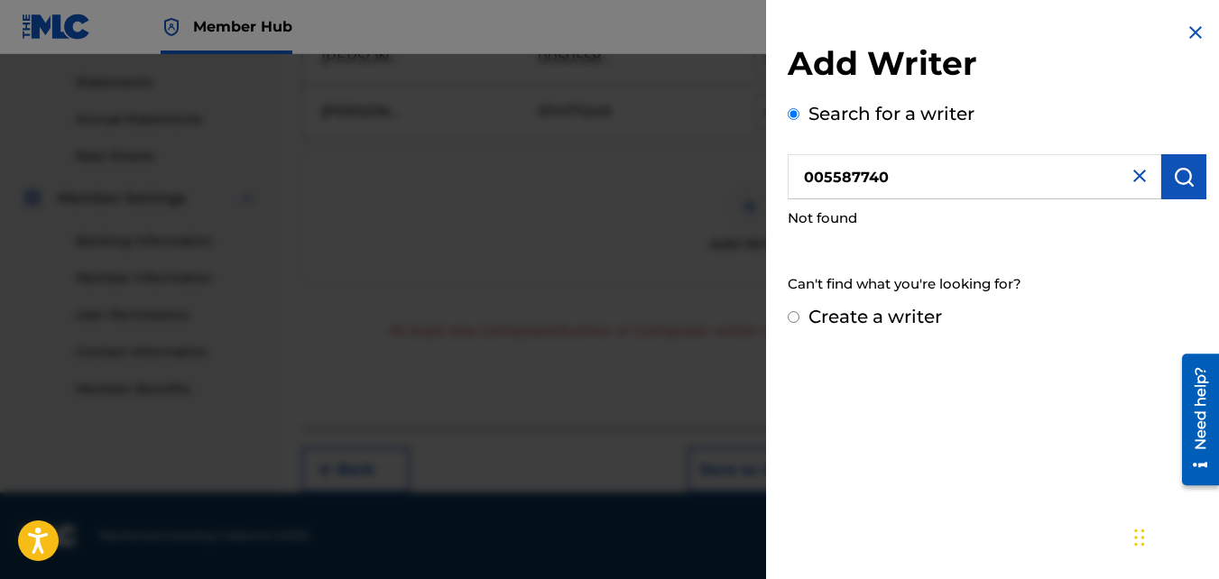
drag, startPoint x: 831, startPoint y: 175, endPoint x: 805, endPoint y: 181, distance: 26.0
click at [805, 181] on input "005587740" at bounding box center [973, 176] width 373 height 45
click at [1173, 172] on img "submit" at bounding box center [1184, 177] width 22 height 22
click at [804, 177] on input "505587740" at bounding box center [973, 176] width 373 height 45
type input "00505587740"
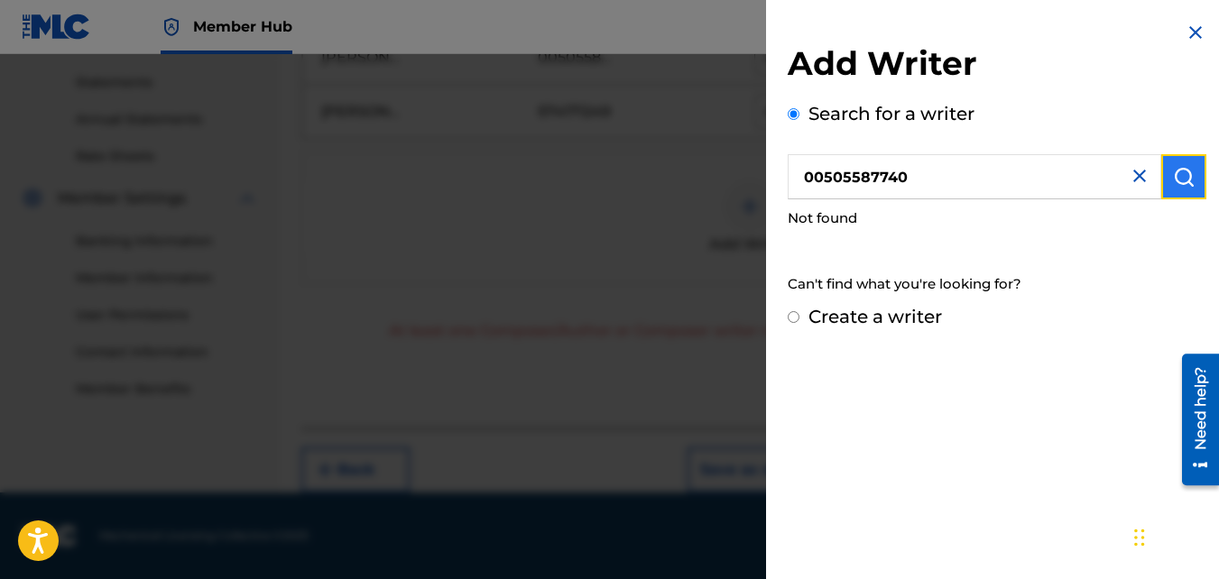
click at [1189, 185] on button "submit" at bounding box center [1183, 176] width 45 height 45
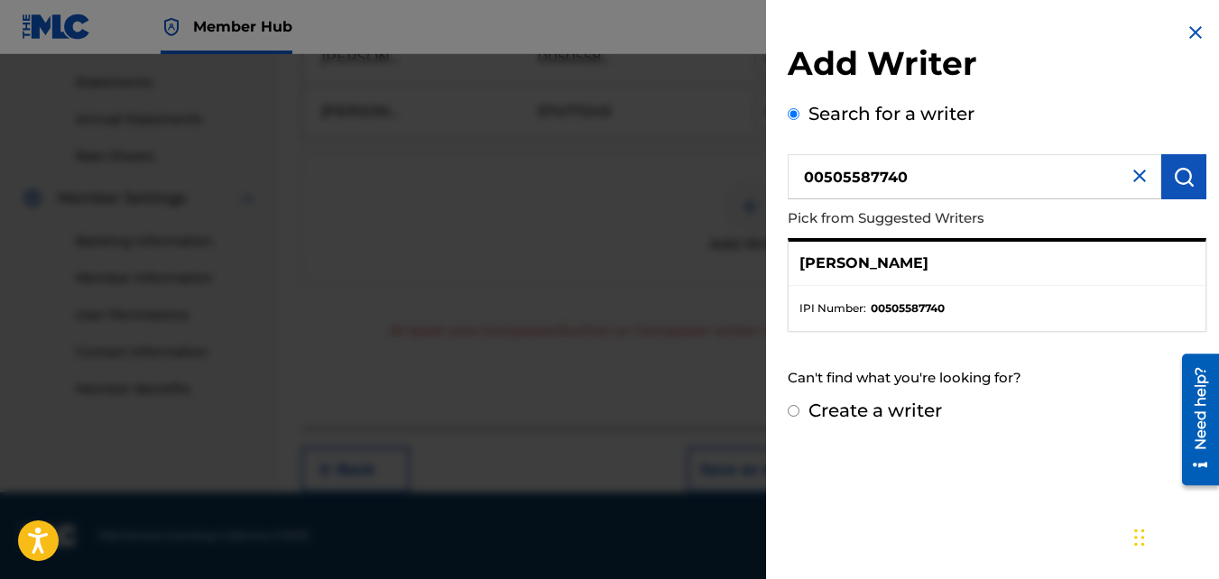
click at [962, 320] on ul "IPI Number : 00505587740" at bounding box center [996, 308] width 417 height 45
click at [945, 261] on div "[PERSON_NAME]" at bounding box center [996, 264] width 417 height 44
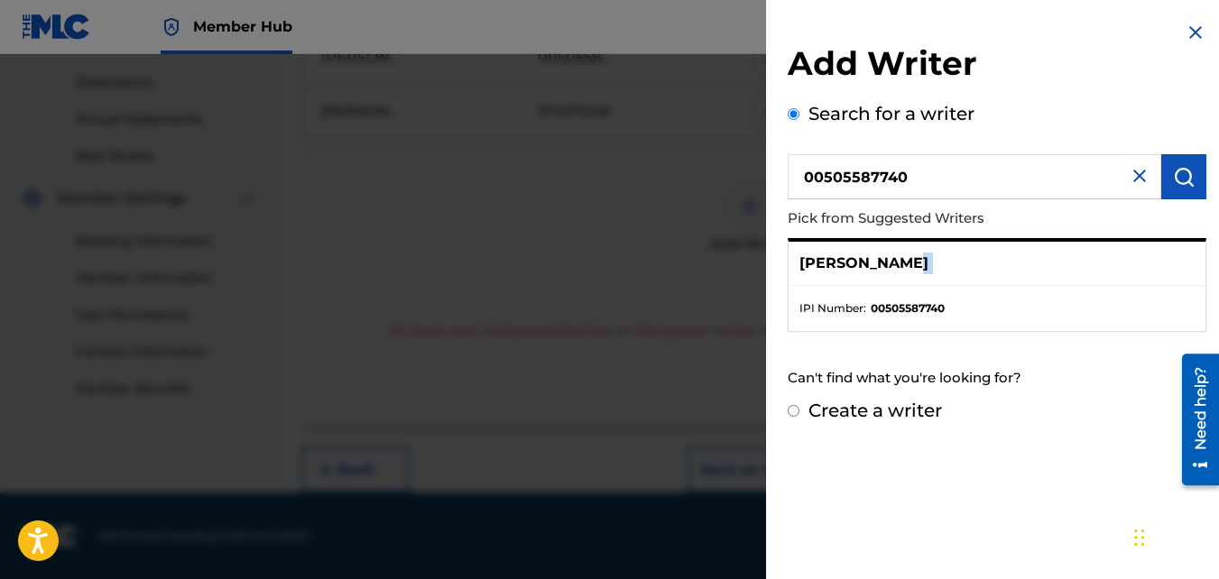
click at [943, 307] on strong "00505587740" at bounding box center [907, 308] width 74 height 16
click at [925, 262] on div "[PERSON_NAME]" at bounding box center [996, 264] width 417 height 44
click at [943, 259] on div "[PERSON_NAME]" at bounding box center [996, 264] width 417 height 44
click at [943, 256] on div "[PERSON_NAME]" at bounding box center [996, 264] width 417 height 44
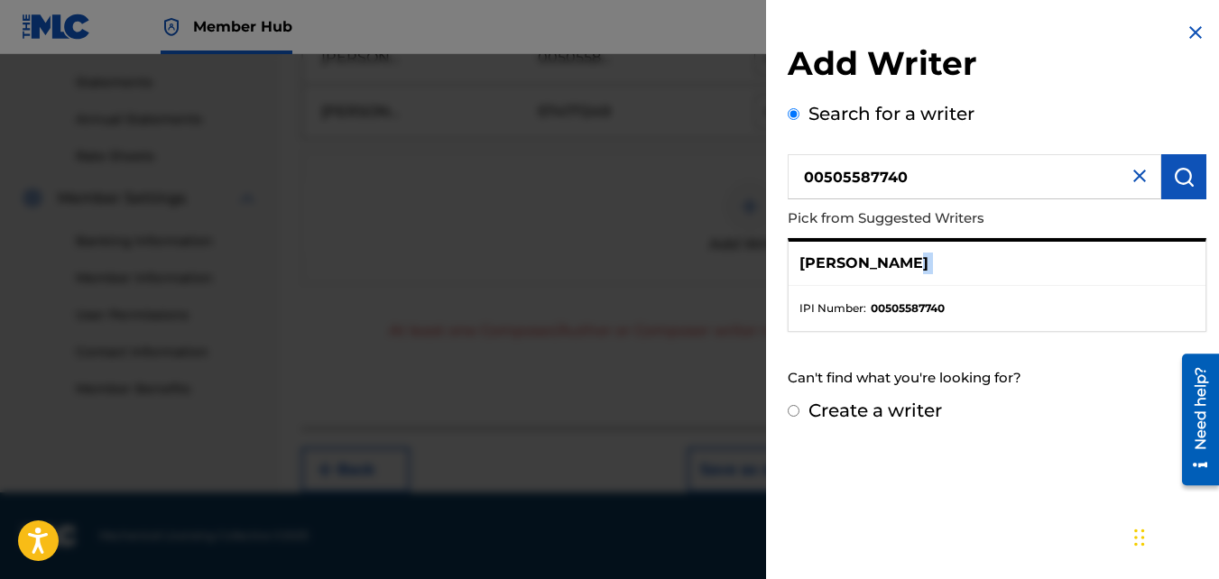
click at [1136, 173] on img at bounding box center [1139, 176] width 22 height 22
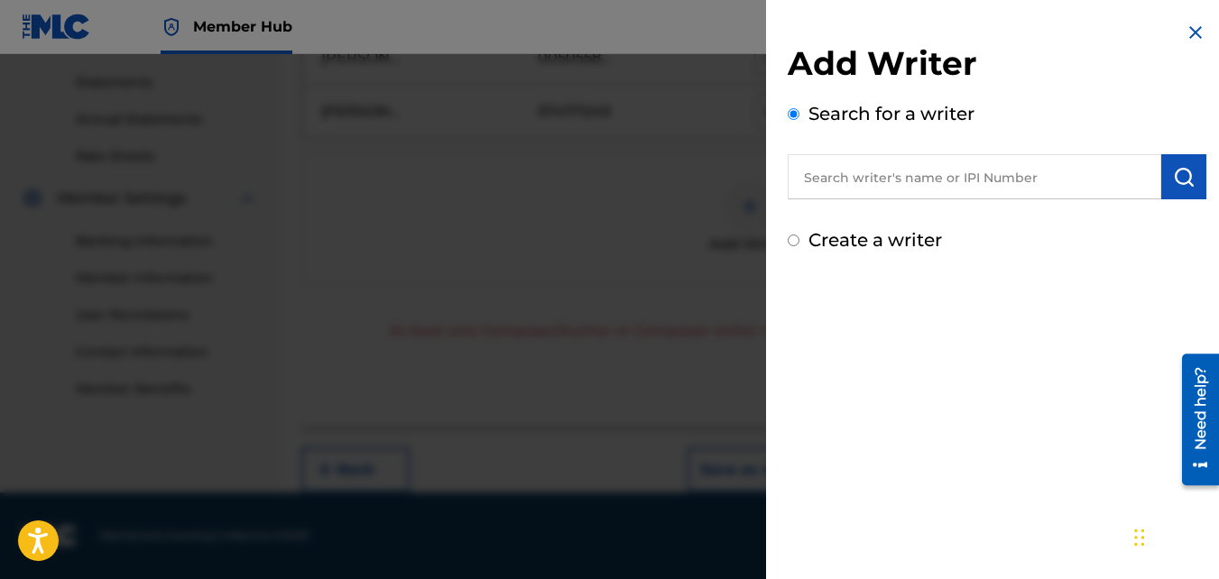
paste input "505587740"
click at [802, 180] on input "505587740" at bounding box center [973, 176] width 373 height 45
type input "00505587740"
click at [1182, 190] on button "submit" at bounding box center [1183, 176] width 45 height 45
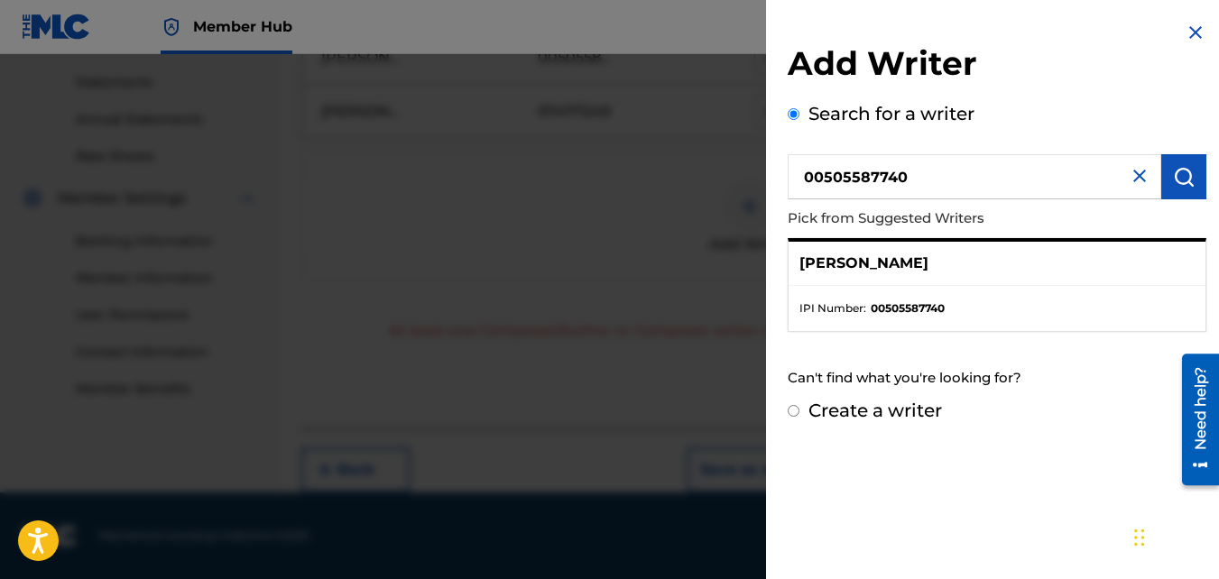
click at [921, 292] on ul "IPI Number : 00505587740" at bounding box center [996, 308] width 417 height 45
click at [805, 273] on p "[PERSON_NAME]" at bounding box center [863, 264] width 129 height 22
drag, startPoint x: 805, startPoint y: 273, endPoint x: 1003, endPoint y: 268, distance: 197.6
click at [1003, 268] on div "[PERSON_NAME]" at bounding box center [996, 264] width 417 height 44
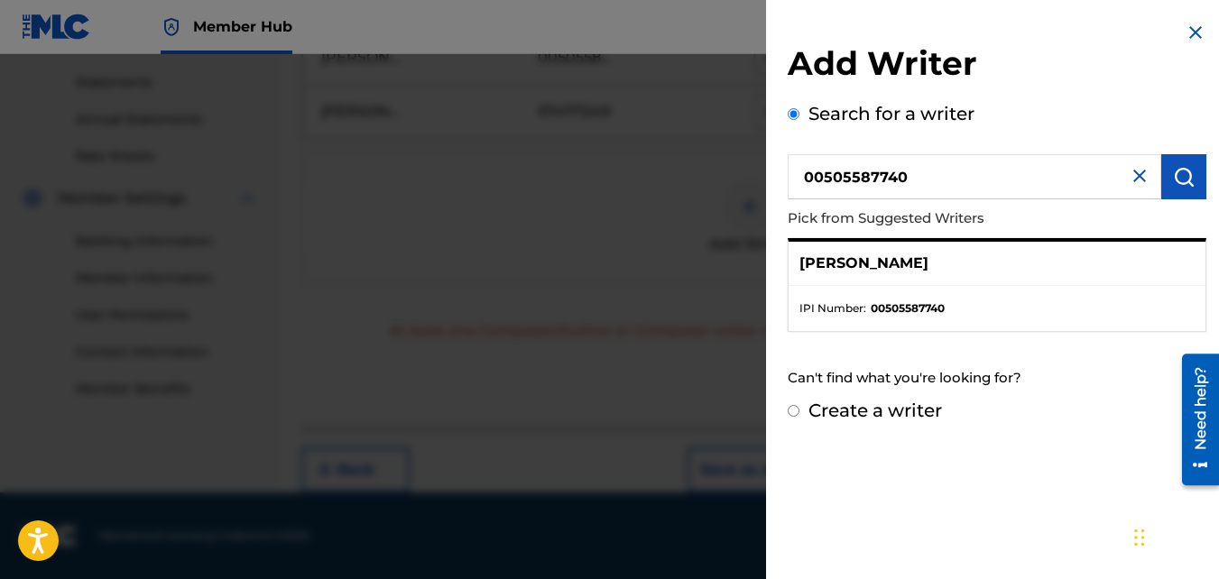
click at [984, 273] on div "[PERSON_NAME]" at bounding box center [996, 264] width 417 height 44
click at [989, 304] on li "IPI Number : 00505587740" at bounding box center [996, 308] width 395 height 16
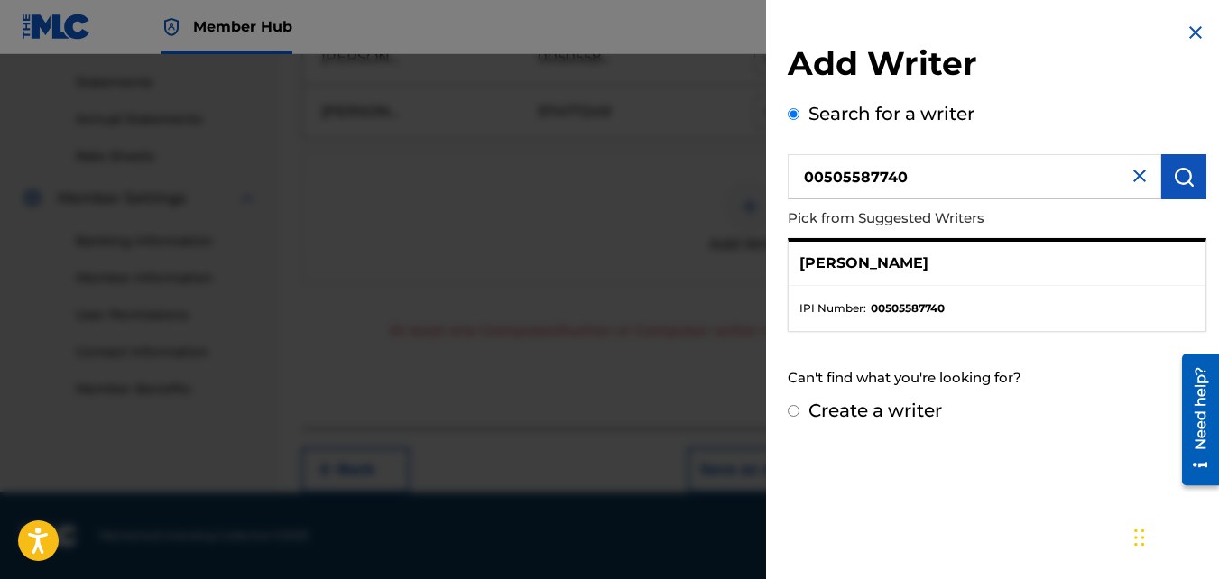
click at [970, 267] on div "[PERSON_NAME]" at bounding box center [996, 264] width 417 height 44
click at [1079, 76] on h2 "Add Writer" at bounding box center [996, 66] width 419 height 46
click at [832, 293] on ul "IPI Number : 00505587740" at bounding box center [996, 308] width 417 height 45
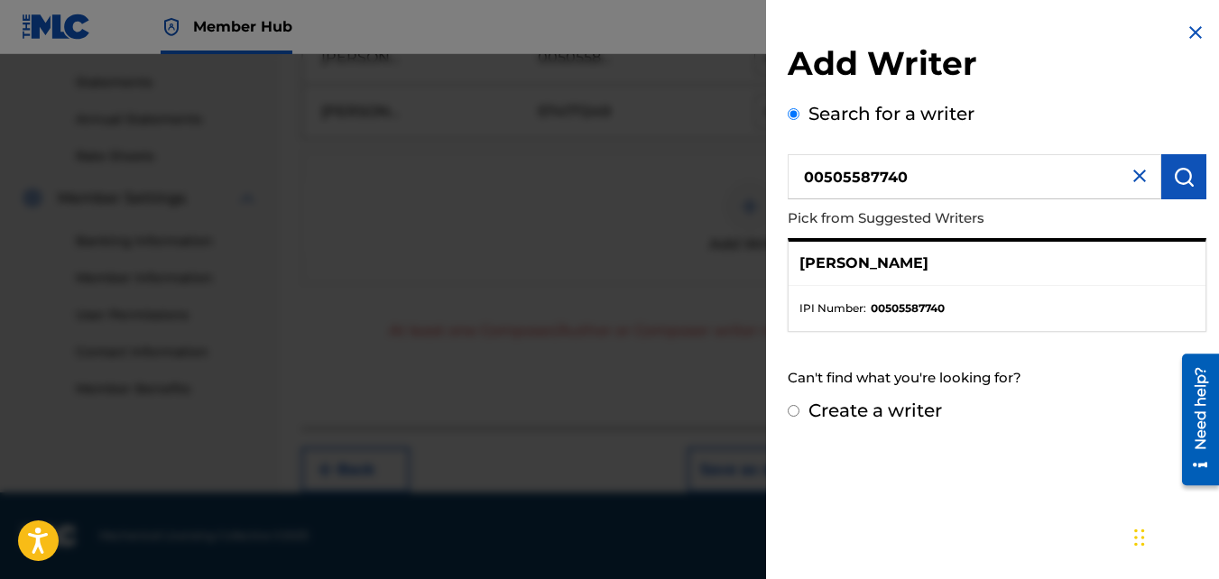
click at [832, 293] on ul "IPI Number : 00505587740" at bounding box center [996, 308] width 417 height 45
click at [832, 290] on ul "IPI Number : 00505587740" at bounding box center [996, 308] width 417 height 45
drag, startPoint x: 832, startPoint y: 290, endPoint x: 842, endPoint y: 338, distance: 49.7
click at [842, 338] on div "Search for a writer 00505587740 Pick from Suggested Writers [PERSON_NAME] IPI N…" at bounding box center [996, 248] width 419 height 297
click at [846, 238] on div "[PERSON_NAME] IPI Number : 00505587740" at bounding box center [996, 285] width 419 height 94
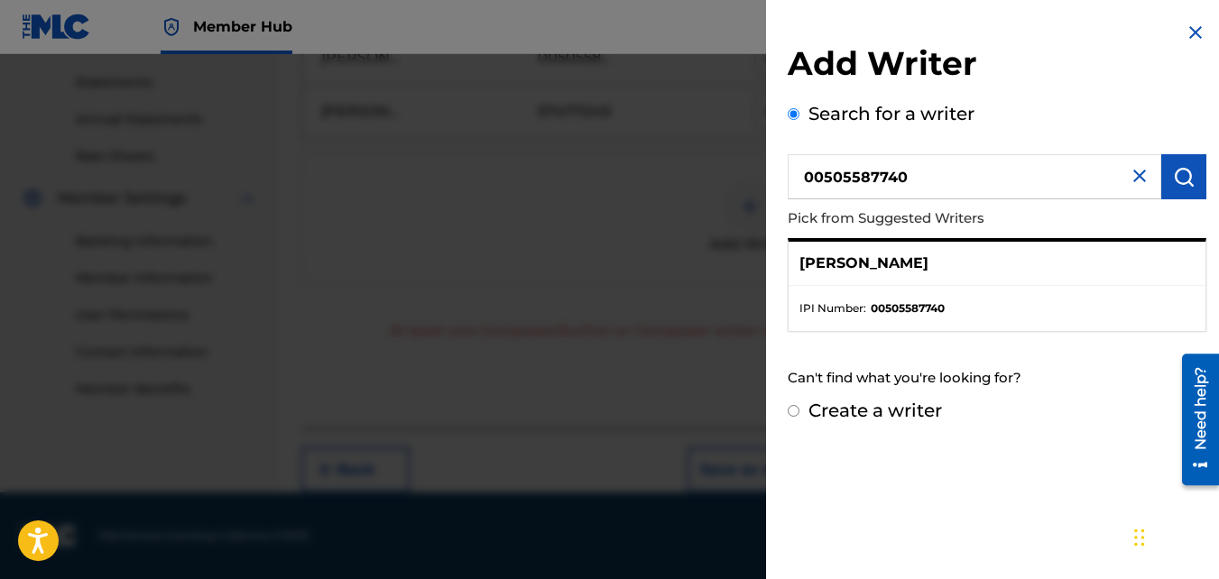
click at [1015, 251] on div "[PERSON_NAME]" at bounding box center [996, 264] width 417 height 44
click at [1003, 229] on p "Pick from Suggested Writers" at bounding box center [945, 218] width 316 height 39
click at [924, 286] on ul "IPI Number : 00505587740" at bounding box center [996, 308] width 417 height 45
click at [927, 286] on ul "IPI Number : 00505587740" at bounding box center [996, 308] width 417 height 45
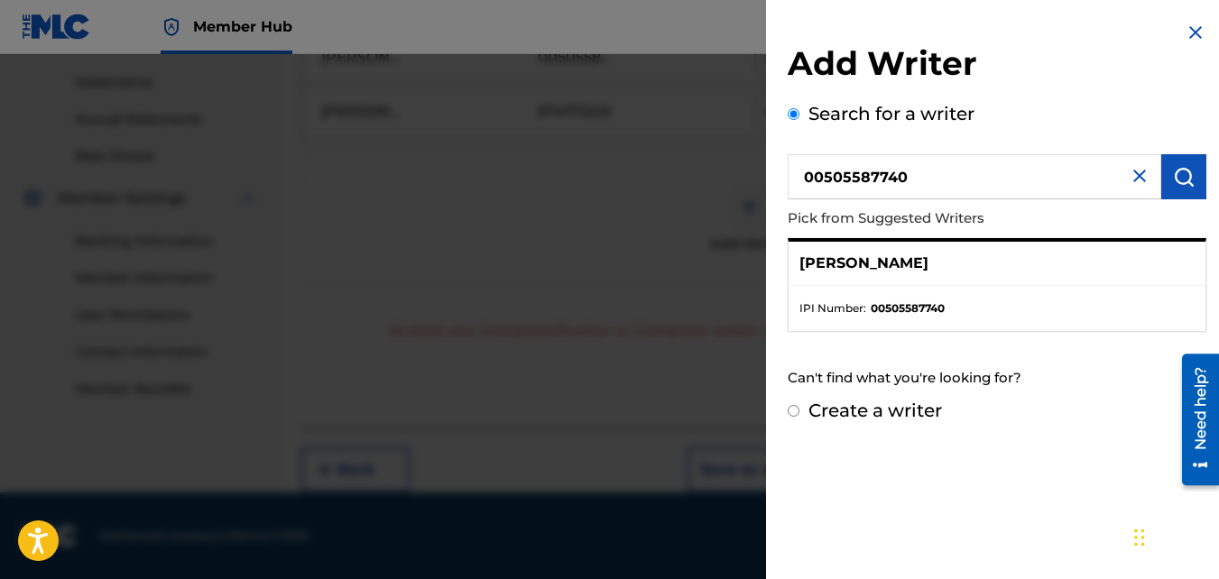
drag, startPoint x: 927, startPoint y: 286, endPoint x: 999, endPoint y: 356, distance: 100.1
click at [999, 356] on div "Search for a writer 00505587740 Pick from Suggested Writers [PERSON_NAME] IPI N…" at bounding box center [996, 248] width 419 height 297
click at [985, 316] on li "IPI Number : 00505587740" at bounding box center [996, 308] width 395 height 16
click at [983, 260] on div "[PERSON_NAME]" at bounding box center [996, 264] width 417 height 44
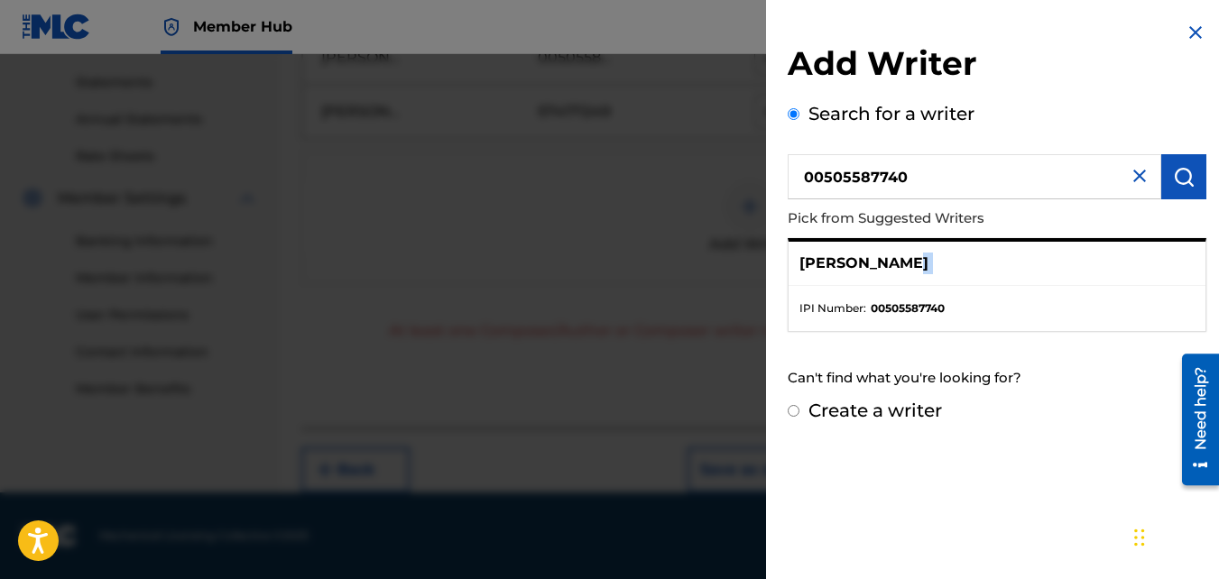
click at [983, 260] on div "[PERSON_NAME]" at bounding box center [996, 264] width 417 height 44
click at [1106, 364] on div "Can't find what you're looking for?" at bounding box center [996, 378] width 419 height 39
click at [932, 179] on input "00505587740" at bounding box center [973, 176] width 373 height 45
click at [918, 246] on div "[PERSON_NAME]" at bounding box center [996, 264] width 417 height 44
click at [917, 244] on div "[PERSON_NAME]" at bounding box center [996, 264] width 417 height 44
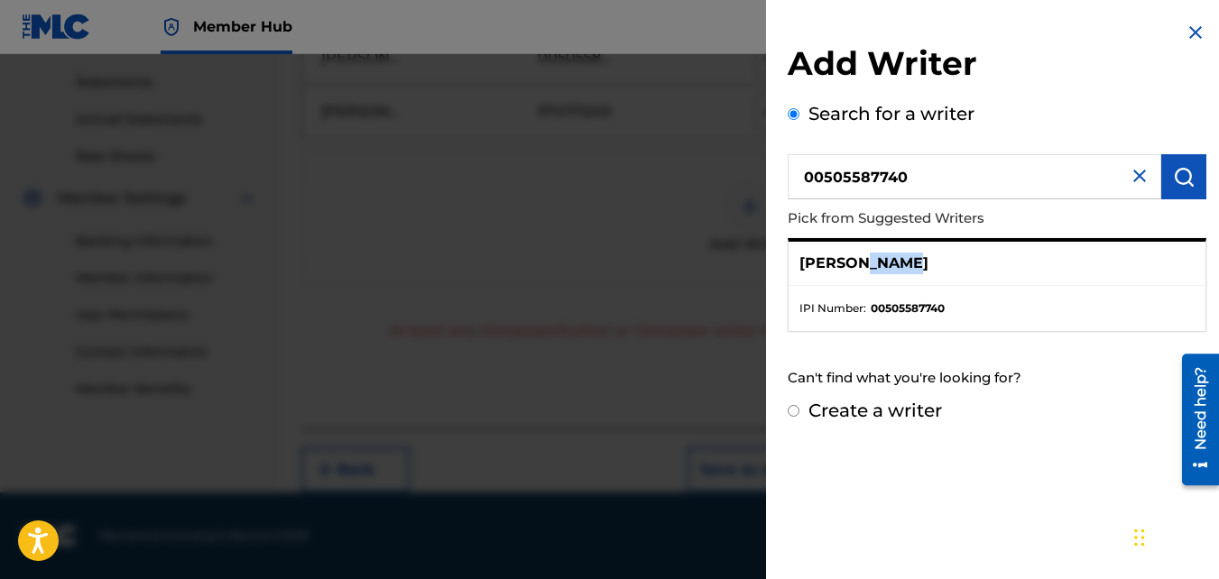
drag, startPoint x: 917, startPoint y: 244, endPoint x: 962, endPoint y: 263, distance: 48.1
click at [962, 263] on div "[PERSON_NAME]" at bounding box center [996, 264] width 417 height 44
click at [991, 152] on div "Search for a writer 00505587740 Pick from Suggested Writers [PERSON_NAME] IPI N…" at bounding box center [996, 248] width 419 height 297
click at [1018, 258] on div "[PERSON_NAME]" at bounding box center [996, 264] width 417 height 44
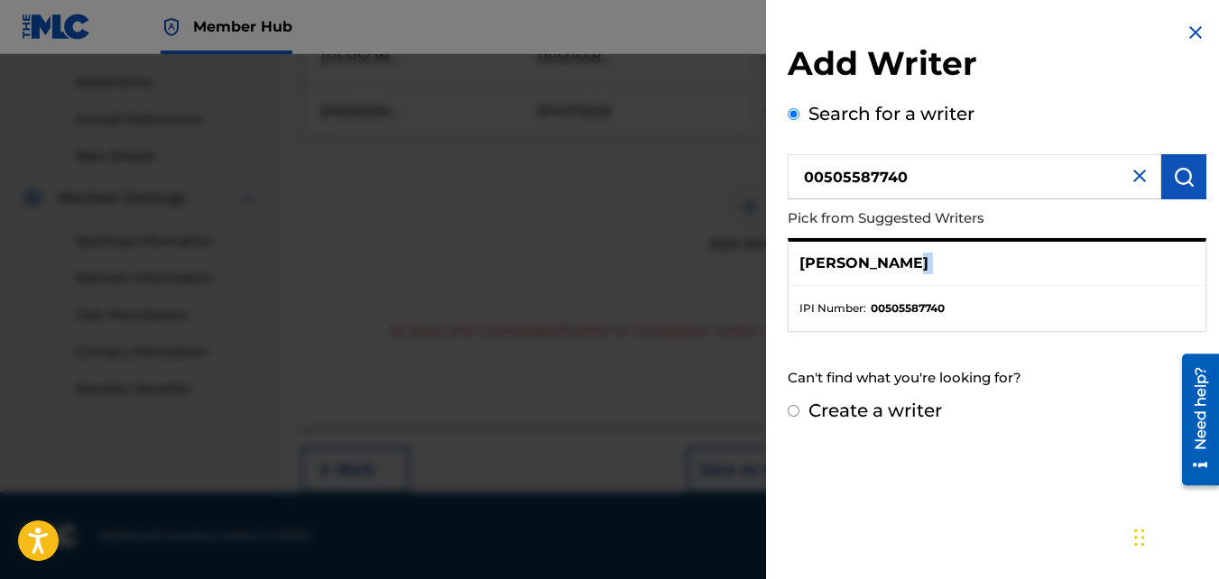
click at [1017, 258] on div "[PERSON_NAME]" at bounding box center [996, 264] width 417 height 44
click at [824, 253] on p "[PERSON_NAME]" at bounding box center [863, 264] width 129 height 22
drag, startPoint x: 824, startPoint y: 253, endPoint x: 948, endPoint y: 262, distance: 124.7
click at [948, 262] on div "[PERSON_NAME]" at bounding box center [996, 264] width 417 height 44
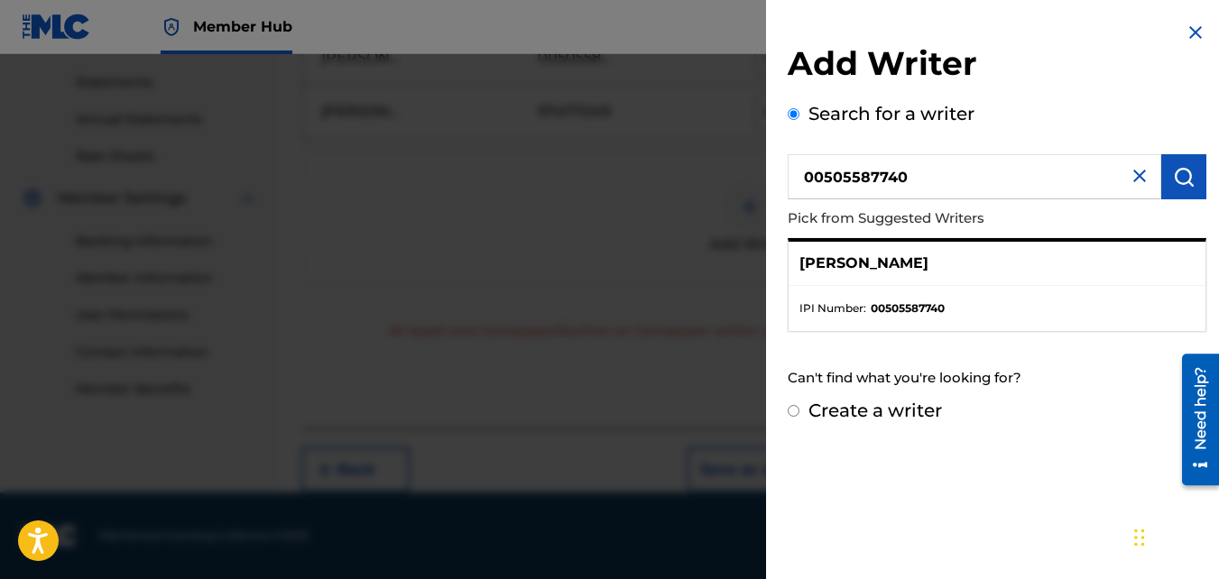
click at [920, 305] on strong "00505587740" at bounding box center [907, 308] width 74 height 16
click at [975, 302] on li "IPI Number : 00505587740" at bounding box center [996, 308] width 395 height 16
click at [796, 314] on ul "IPI Number : 00505587740" at bounding box center [996, 308] width 417 height 45
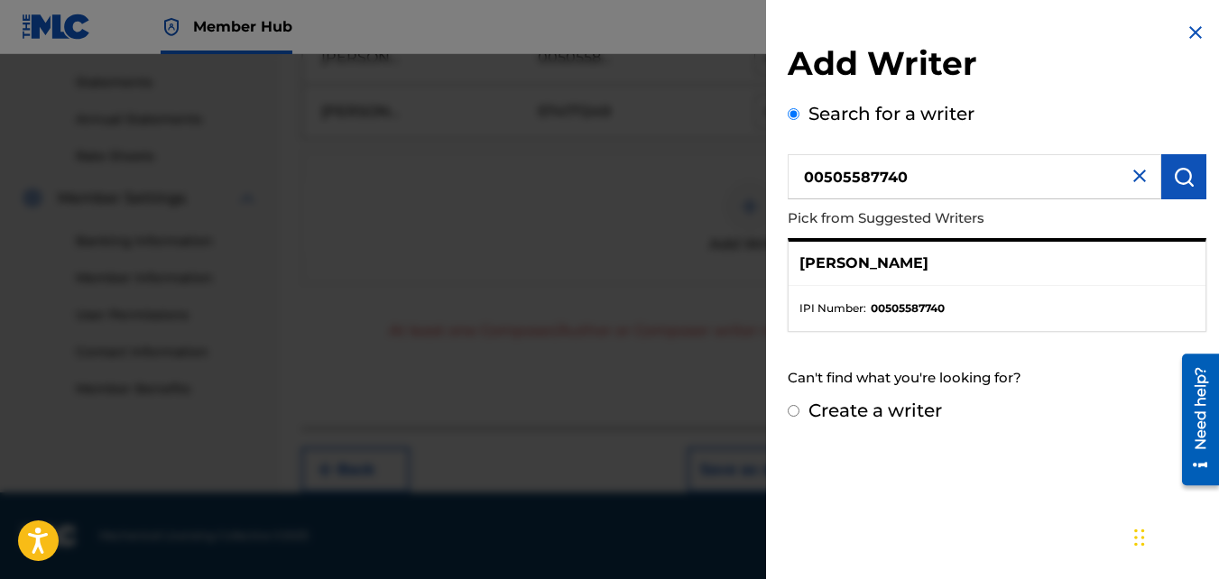
click at [1035, 174] on input "00505587740" at bounding box center [973, 176] width 373 height 45
click at [1191, 29] on img at bounding box center [1195, 33] width 22 height 22
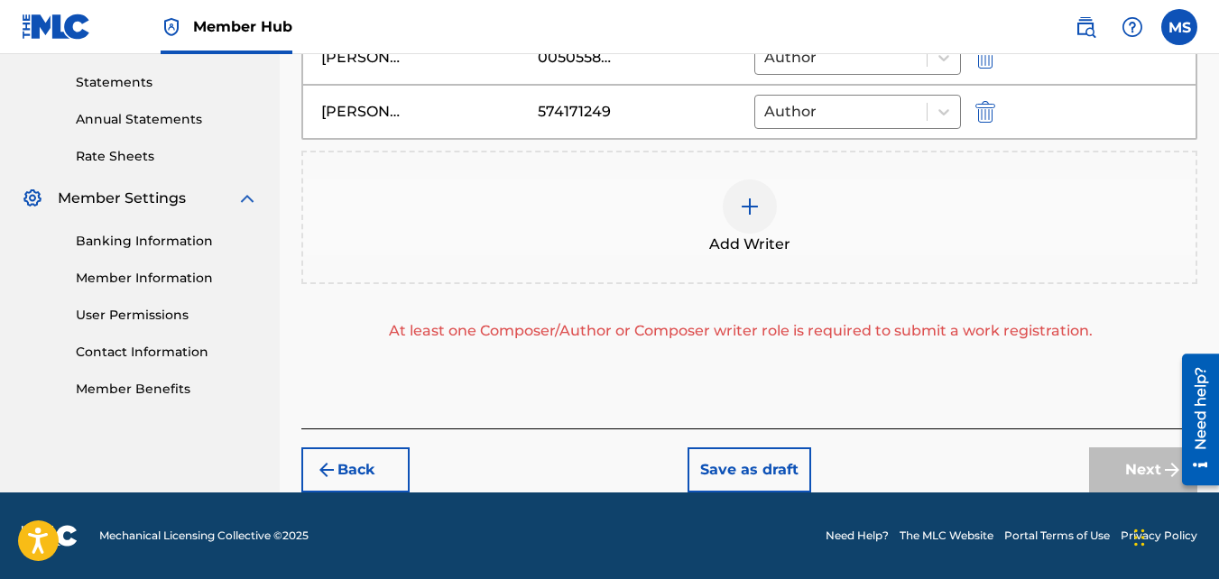
click at [758, 211] on img at bounding box center [750, 207] width 22 height 22
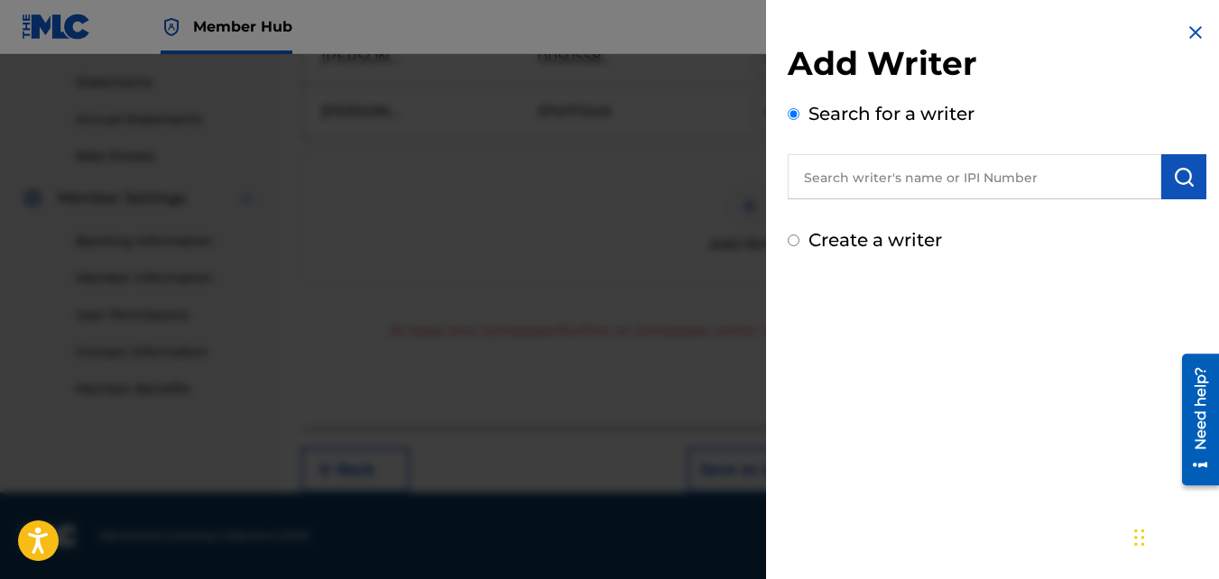
click at [1011, 172] on input "text" at bounding box center [973, 176] width 373 height 45
click at [988, 176] on input "text" at bounding box center [973, 176] width 373 height 45
paste input "505587740"
click at [804, 174] on input "505587740" at bounding box center [973, 176] width 373 height 45
type input "00505587740"
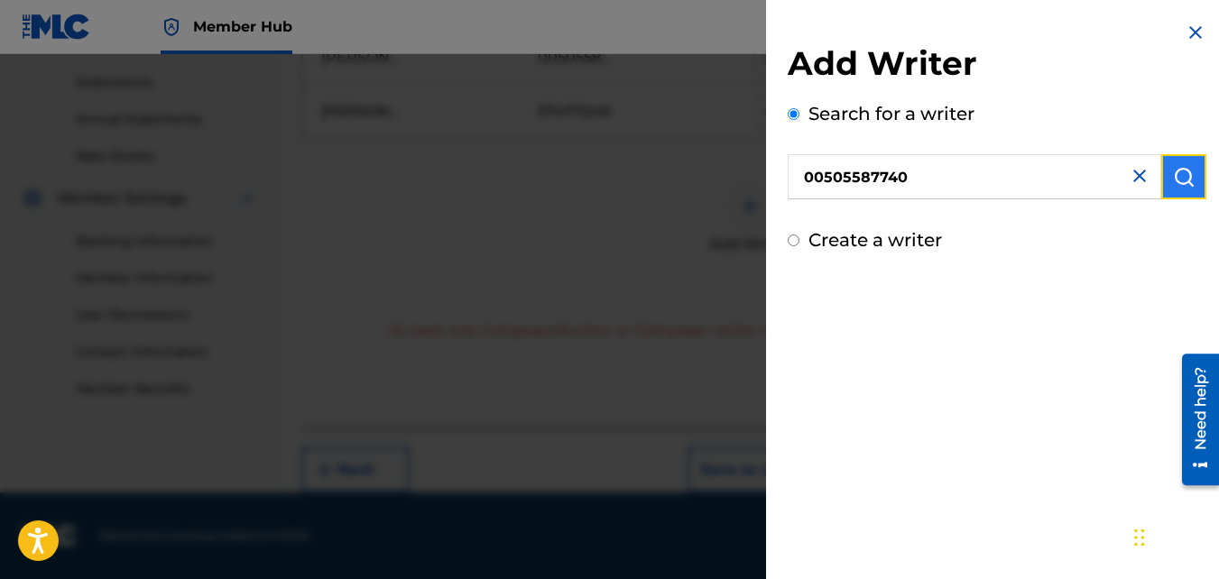
click at [1173, 168] on img "submit" at bounding box center [1184, 177] width 22 height 22
click at [1184, 184] on img "submit" at bounding box center [1184, 177] width 22 height 22
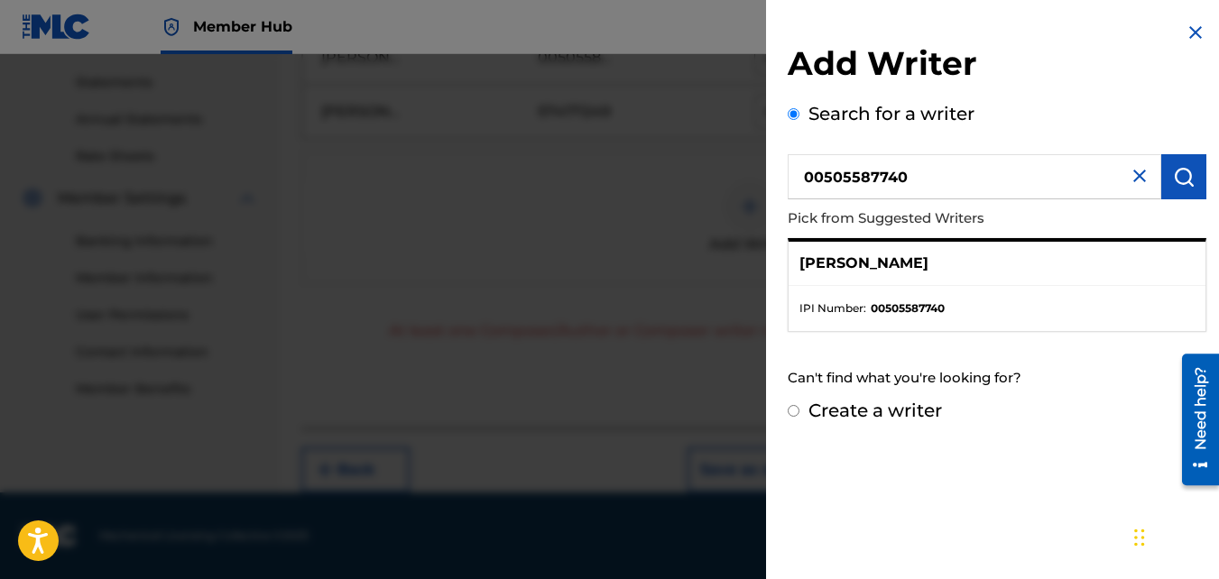
click at [981, 259] on div "[PERSON_NAME]" at bounding box center [996, 264] width 417 height 44
click at [797, 263] on div "[PERSON_NAME]" at bounding box center [996, 264] width 417 height 44
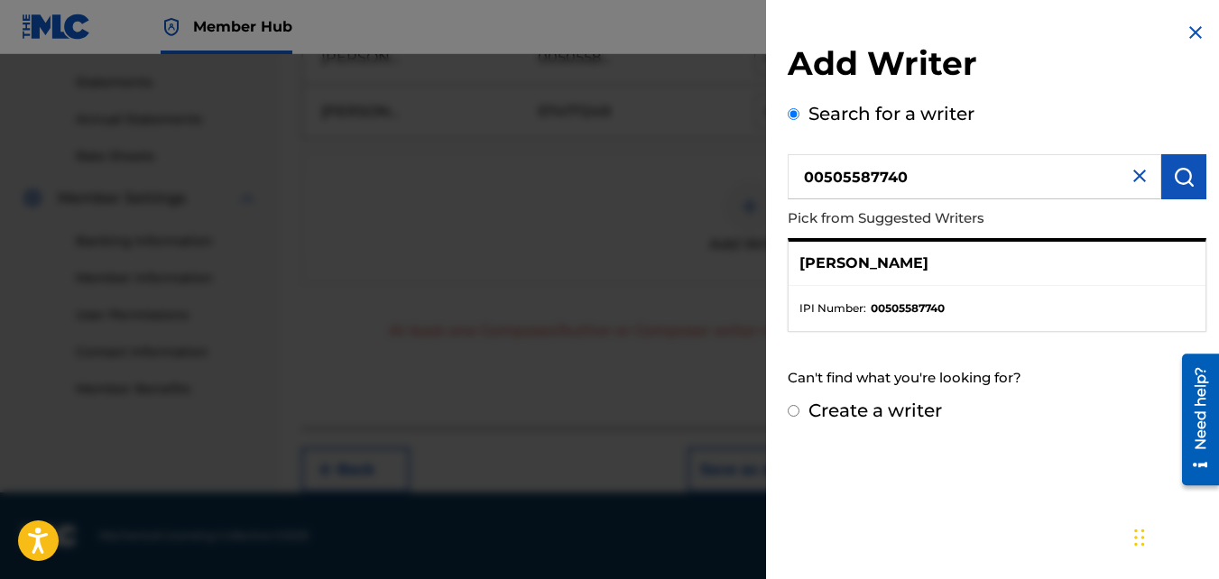
click at [797, 263] on div "[PERSON_NAME]" at bounding box center [996, 264] width 417 height 44
drag, startPoint x: 797, startPoint y: 263, endPoint x: 796, endPoint y: 274, distance: 10.9
click at [796, 274] on div "[PERSON_NAME]" at bounding box center [996, 264] width 417 height 44
click at [794, 292] on ul "IPI Number : 00505587740" at bounding box center [996, 308] width 417 height 45
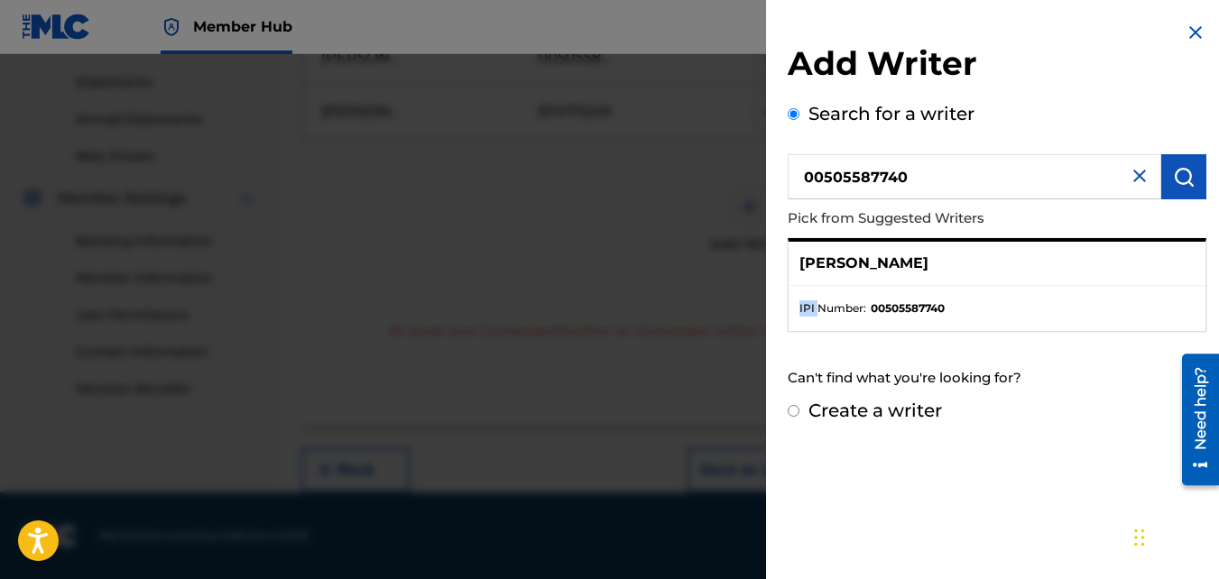
click at [794, 292] on ul "IPI Number : 00505587740" at bounding box center [996, 308] width 417 height 45
drag, startPoint x: 1118, startPoint y: 317, endPoint x: 903, endPoint y: 291, distance: 217.1
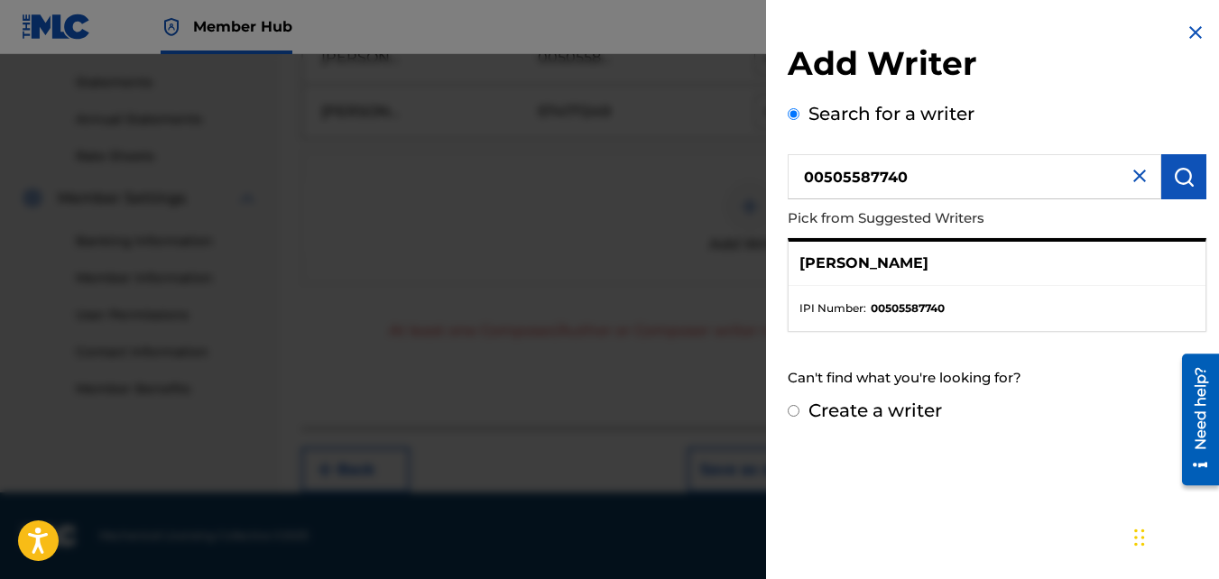
click at [903, 291] on ul "IPI Number : 00505587740" at bounding box center [996, 308] width 417 height 45
click at [903, 266] on p "[PERSON_NAME]" at bounding box center [863, 264] width 129 height 22
click at [953, 258] on div "[PERSON_NAME]" at bounding box center [996, 264] width 417 height 44
click at [1139, 174] on img at bounding box center [1139, 176] width 22 height 22
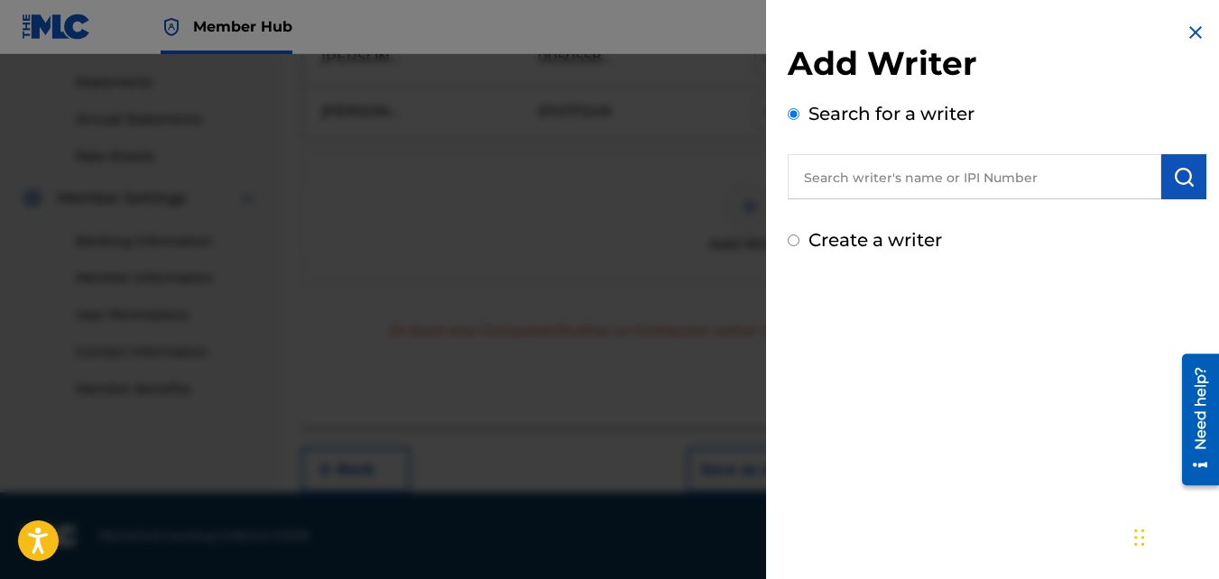
click at [965, 192] on input "text" at bounding box center [973, 176] width 373 height 45
type input ","
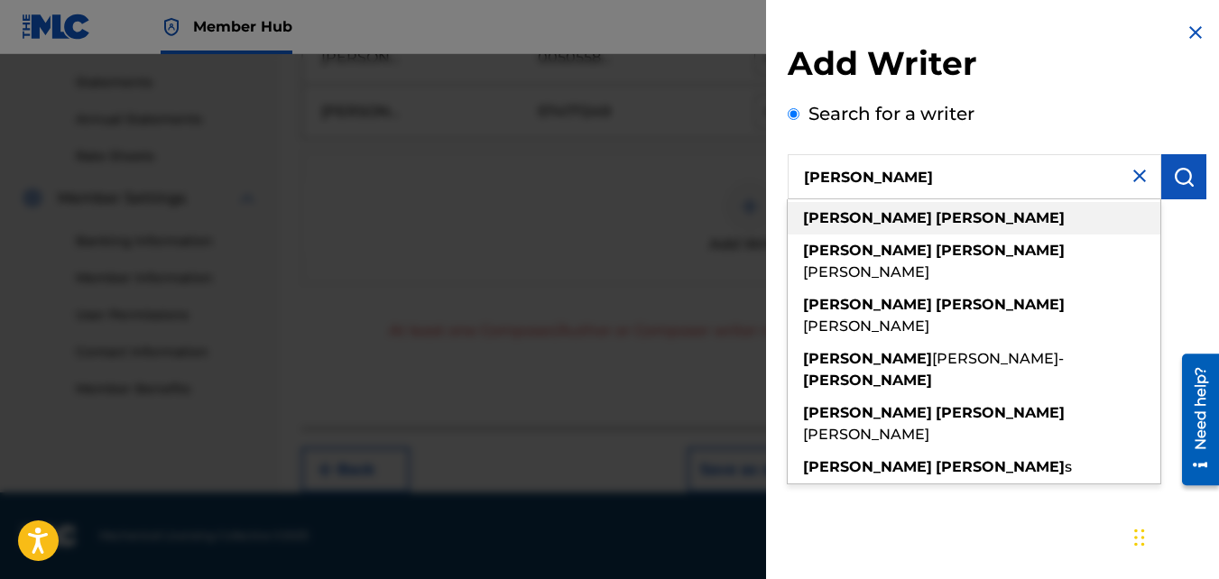
click at [935, 211] on strong "[PERSON_NAME]" at bounding box center [999, 217] width 129 height 17
type input "[PERSON_NAME]"
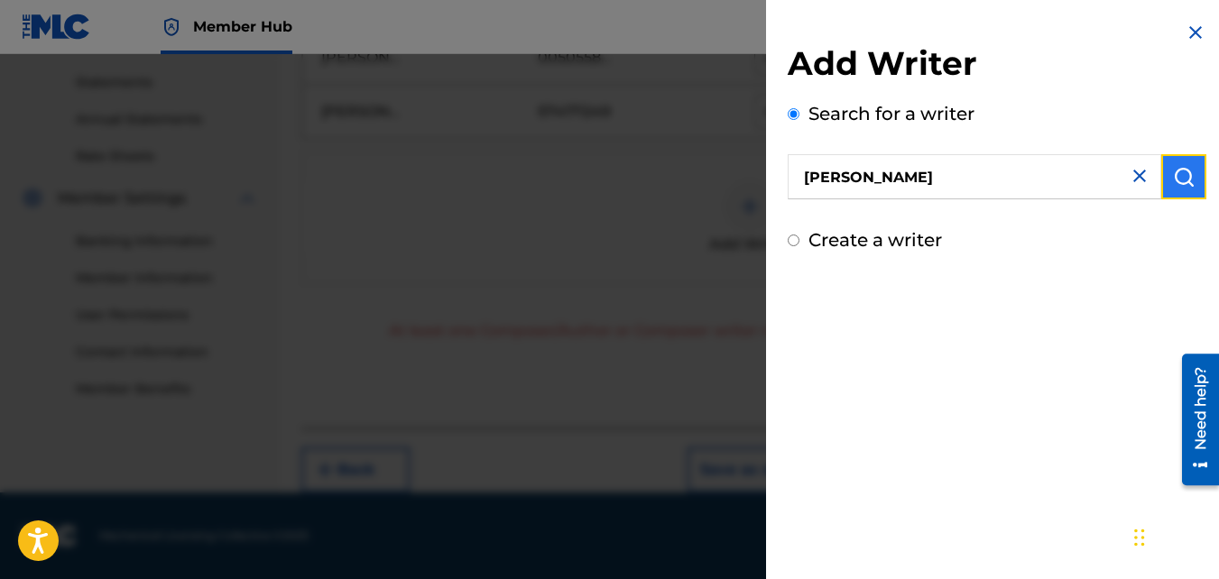
click at [1174, 177] on img "submit" at bounding box center [1184, 177] width 22 height 22
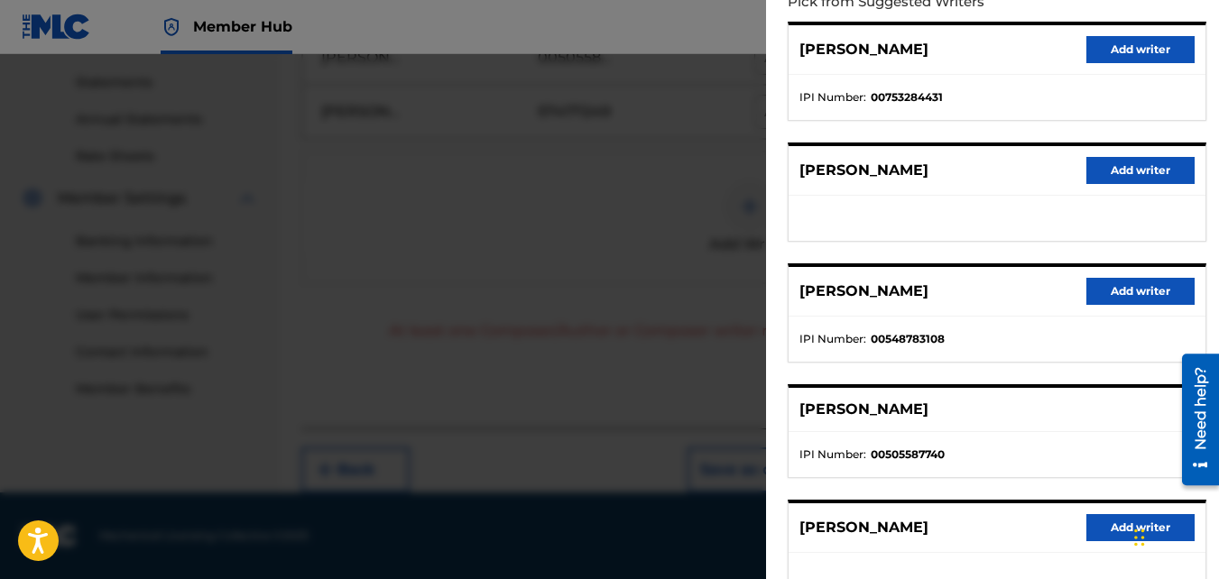
scroll to position [253, 0]
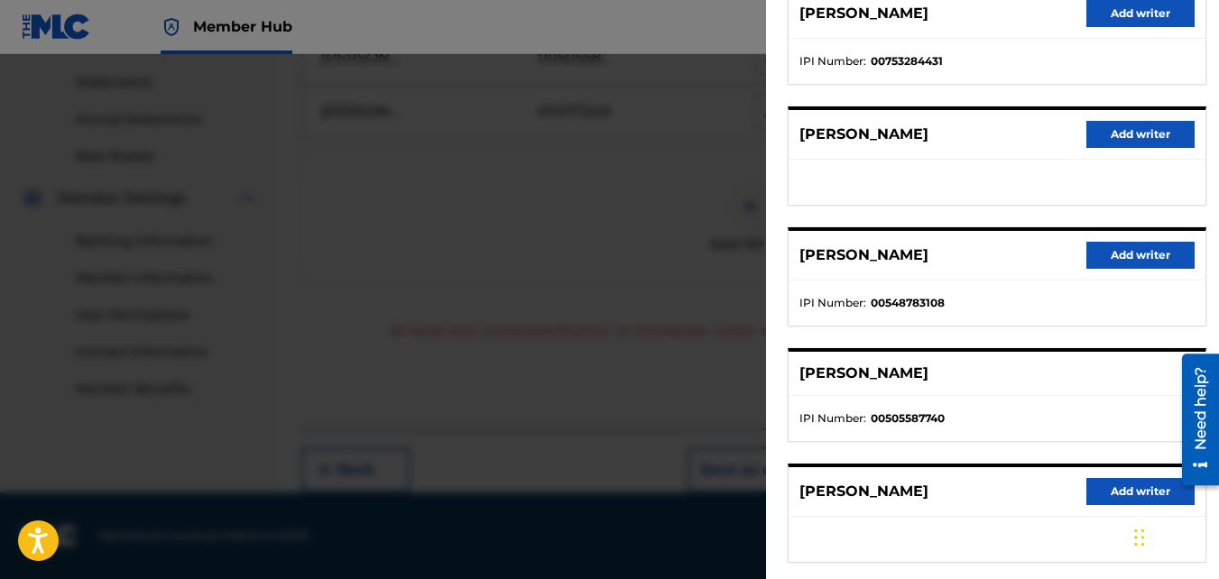
click at [975, 413] on li "IPI Number : 00505587740" at bounding box center [996, 418] width 395 height 16
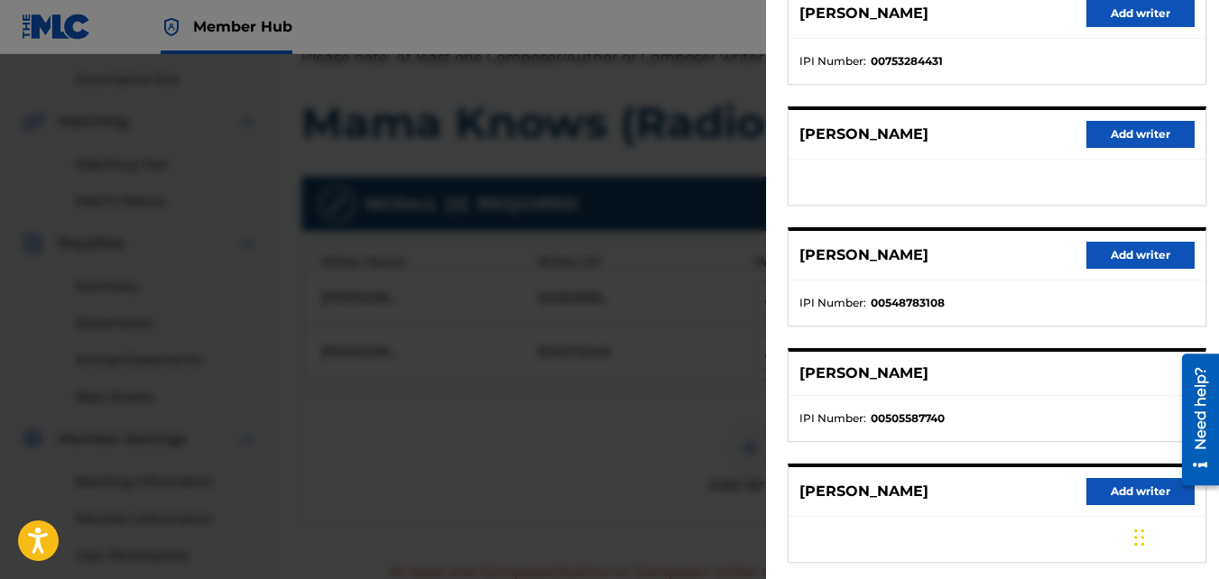
scroll to position [612, 0]
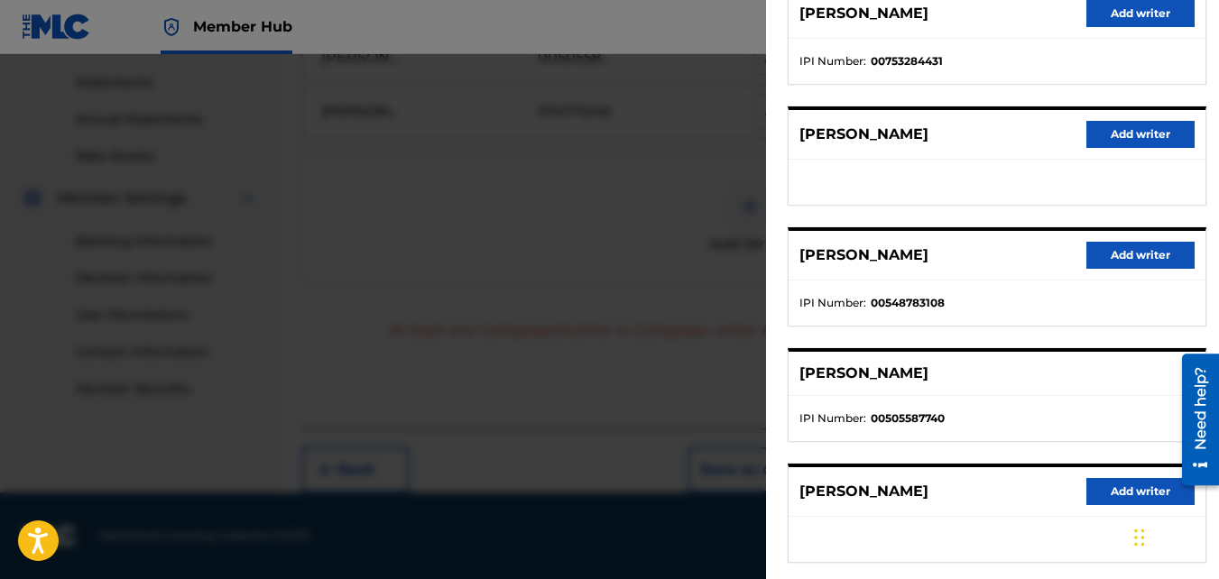
click at [970, 418] on li "IPI Number : 00505587740" at bounding box center [996, 418] width 395 height 16
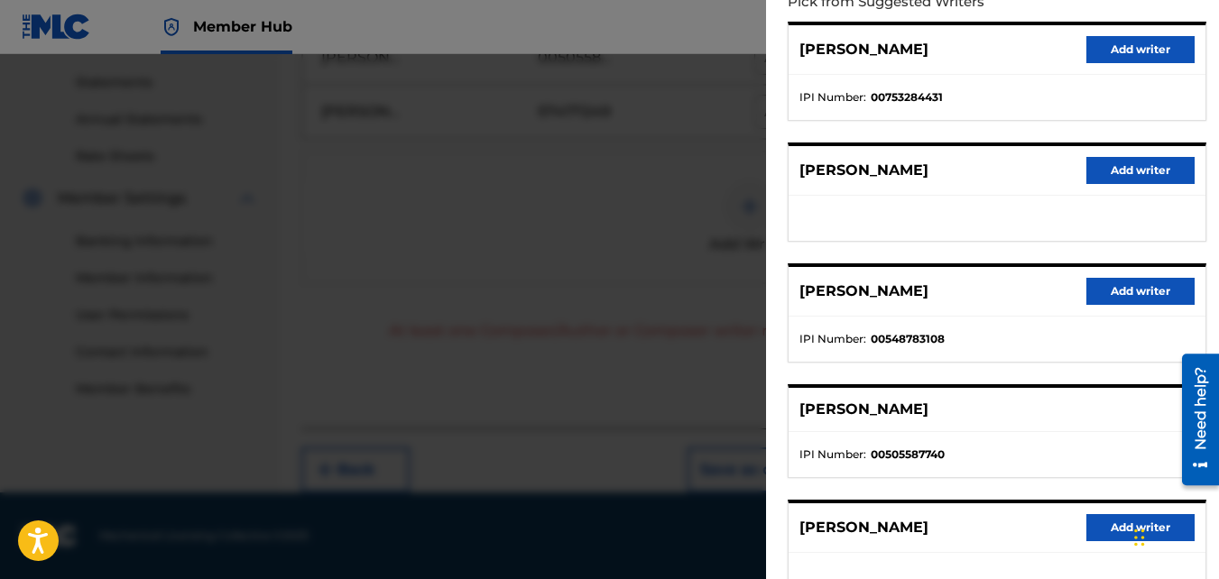
scroll to position [180, 0]
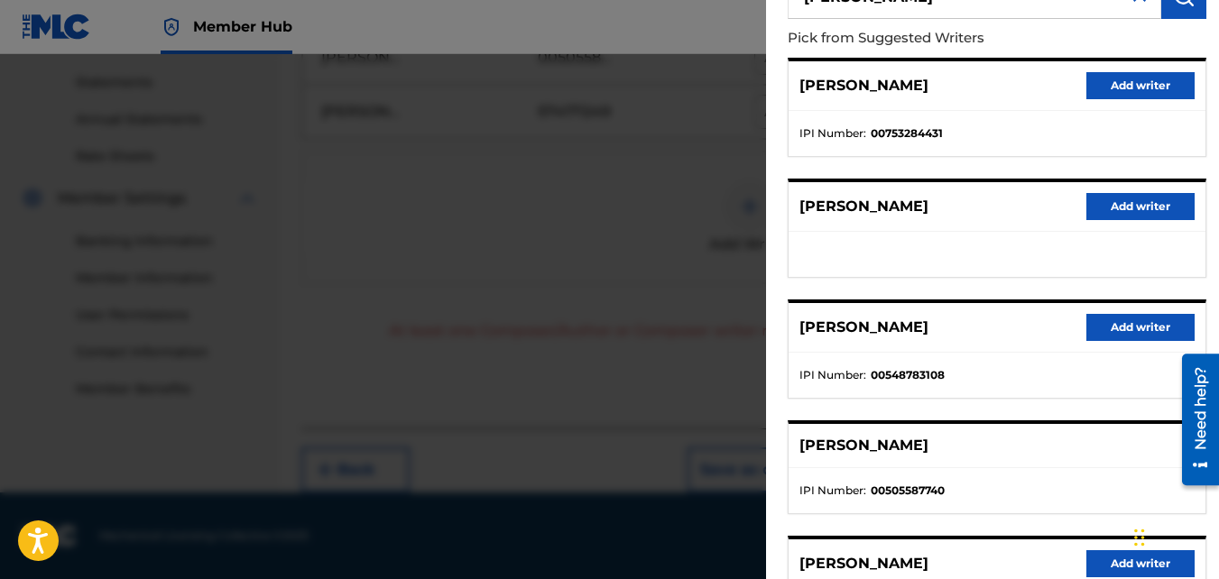
click at [993, 475] on ul "IPI Number : 00505587740" at bounding box center [996, 490] width 417 height 45
drag, startPoint x: 993, startPoint y: 475, endPoint x: 966, endPoint y: 468, distance: 28.0
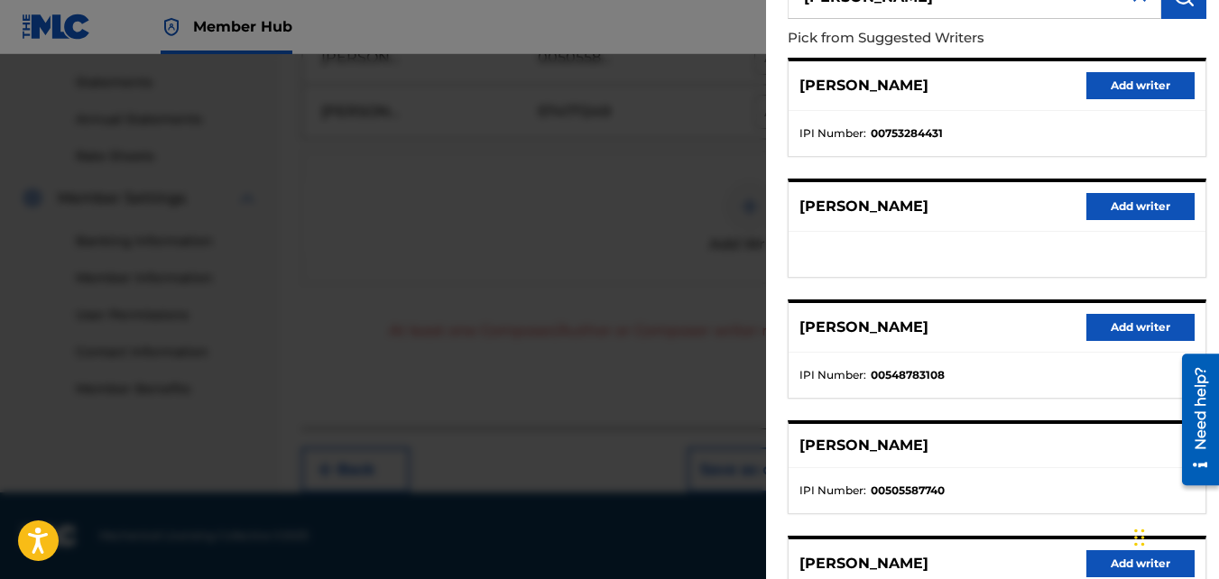
click at [966, 468] on ul "IPI Number : 00505587740" at bounding box center [996, 490] width 417 height 45
click at [947, 451] on div "[PERSON_NAME]" at bounding box center [996, 446] width 417 height 44
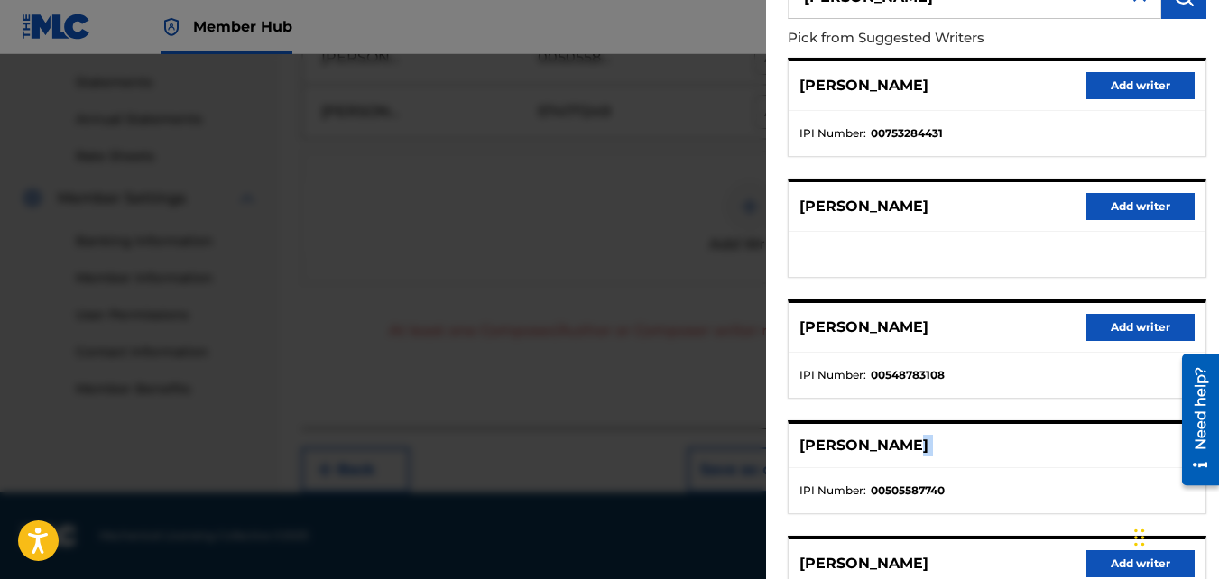
click at [947, 451] on div "[PERSON_NAME]" at bounding box center [996, 446] width 417 height 44
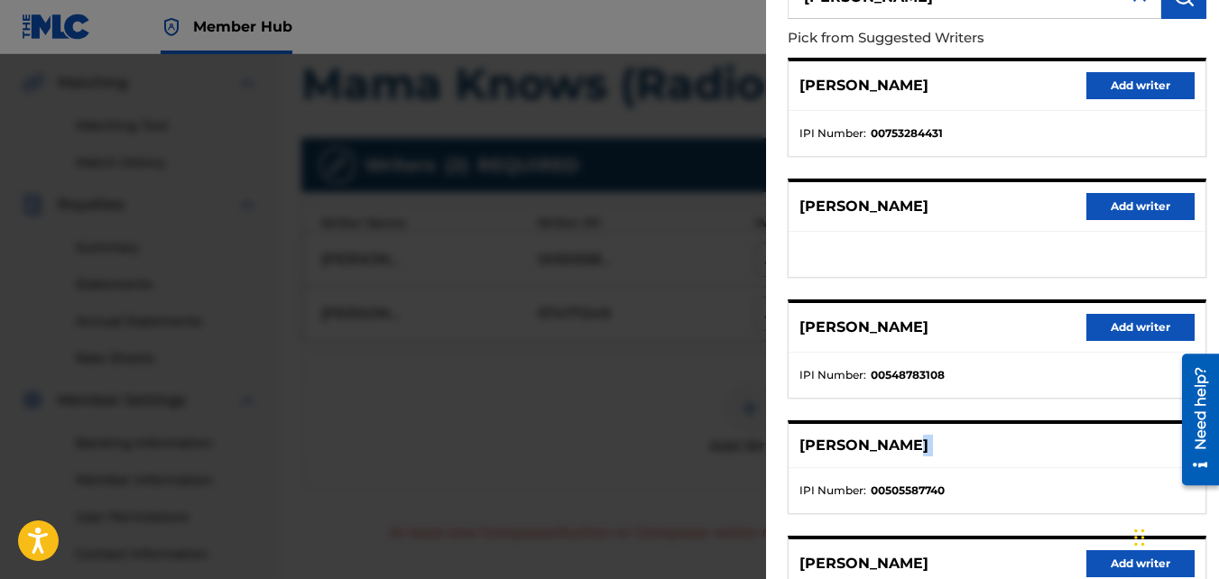
scroll to position [527, 0]
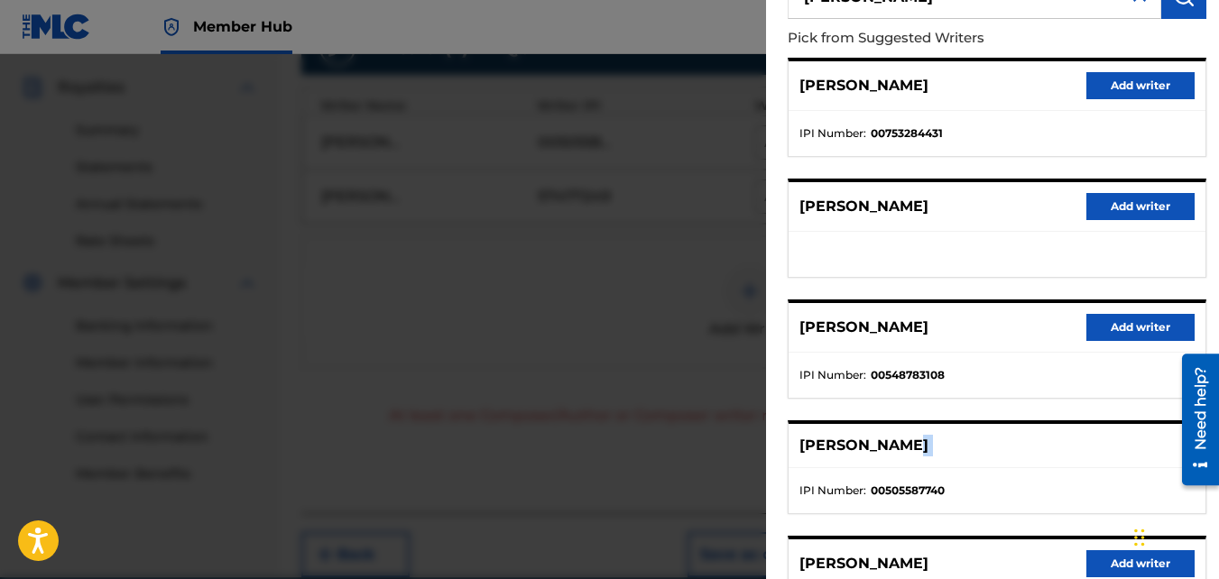
click at [1130, 442] on div "[PERSON_NAME]" at bounding box center [996, 446] width 417 height 44
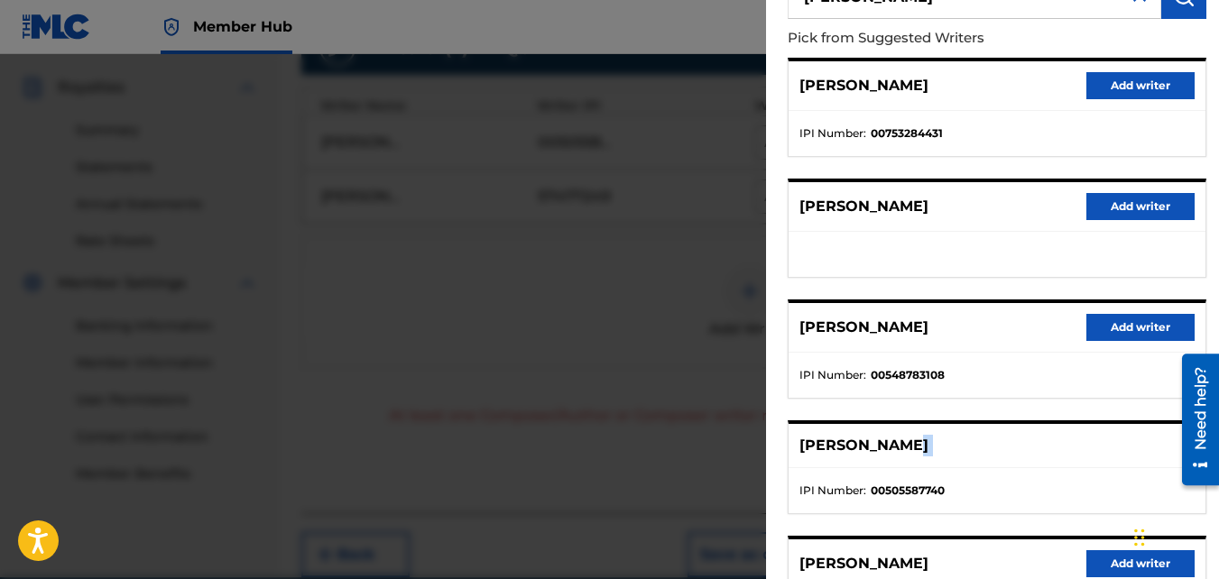
click at [1130, 442] on div "[PERSON_NAME]" at bounding box center [996, 446] width 417 height 44
click at [1062, 491] on li "IPI Number : 00505587740" at bounding box center [996, 491] width 395 height 16
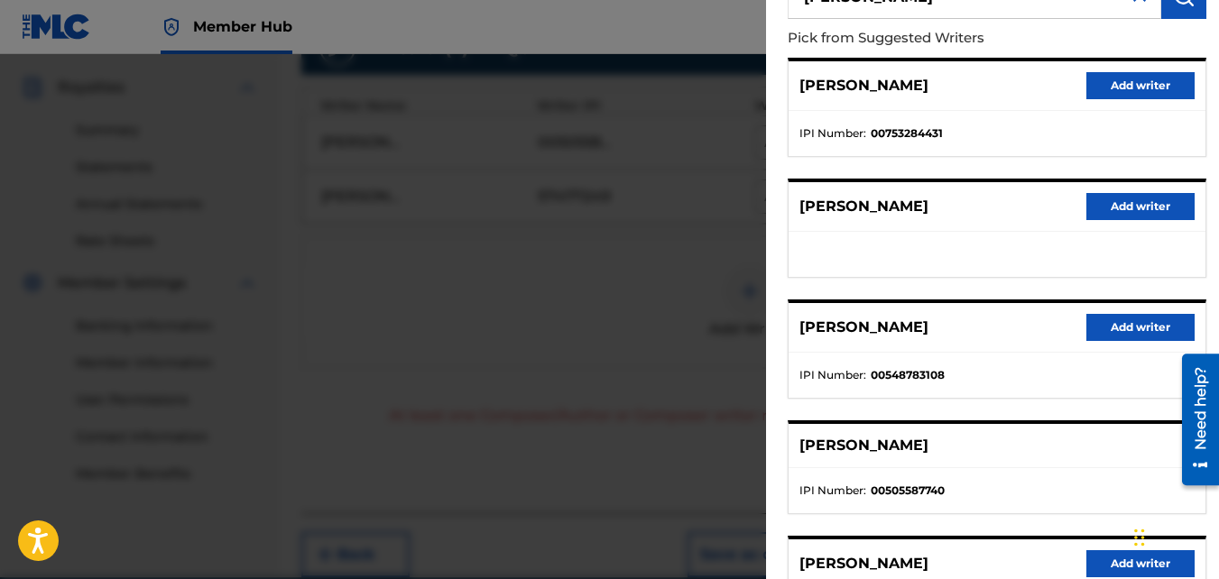
click at [1062, 491] on li "IPI Number : 00505587740" at bounding box center [996, 491] width 395 height 16
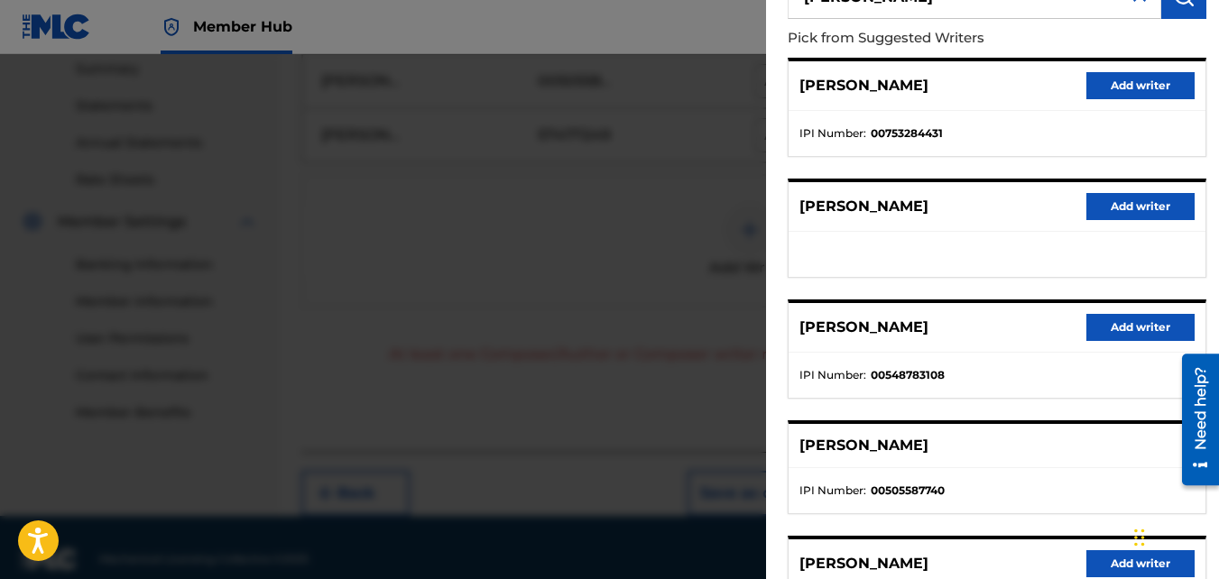
scroll to position [612, 0]
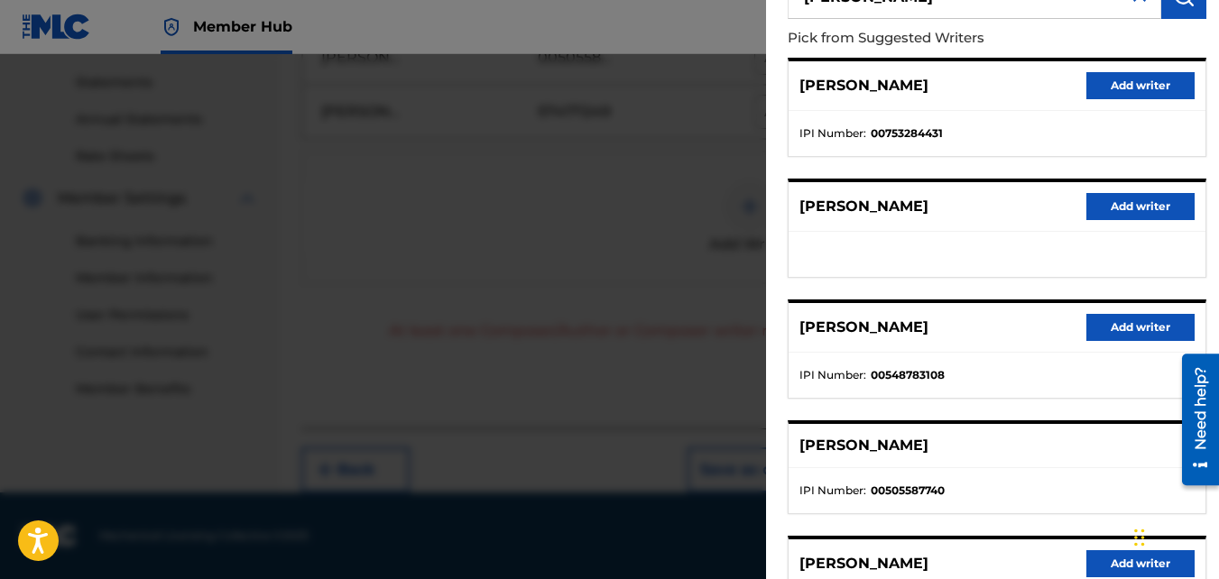
click at [1105, 478] on ul "IPI Number : 00505587740" at bounding box center [996, 490] width 417 height 45
click at [1125, 447] on div "[PERSON_NAME]" at bounding box center [996, 446] width 417 height 44
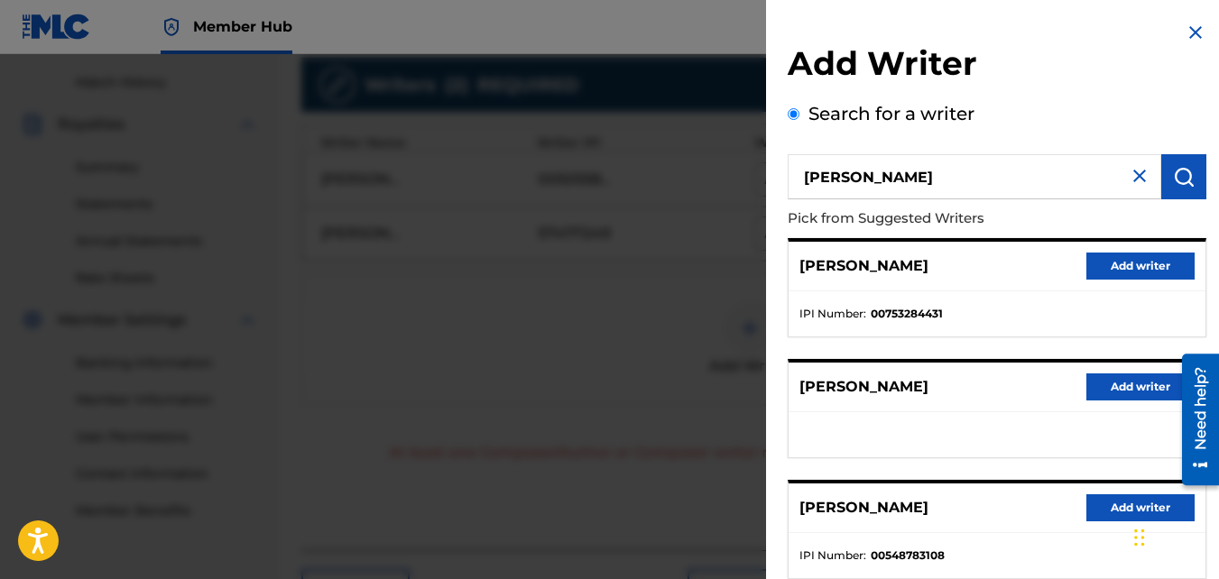
scroll to position [467, 0]
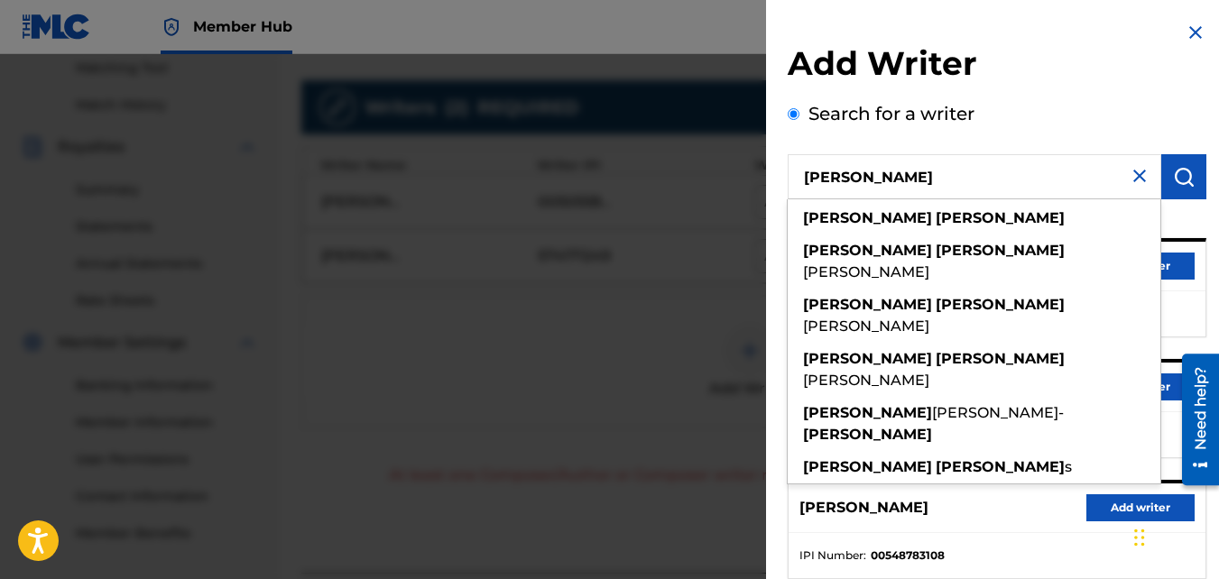
click at [809, 179] on input "[PERSON_NAME]" at bounding box center [973, 176] width 373 height 45
click at [870, 180] on input "[PERSON_NAME]" at bounding box center [973, 176] width 373 height 45
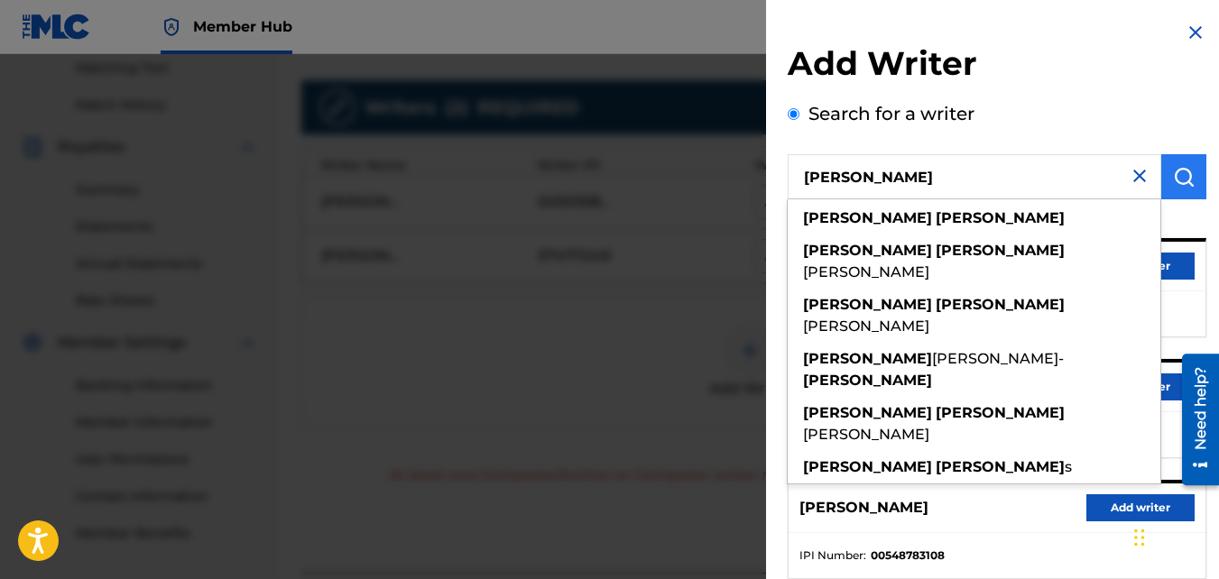
type input "[PERSON_NAME]"
click at [1181, 178] on img "submit" at bounding box center [1184, 177] width 22 height 22
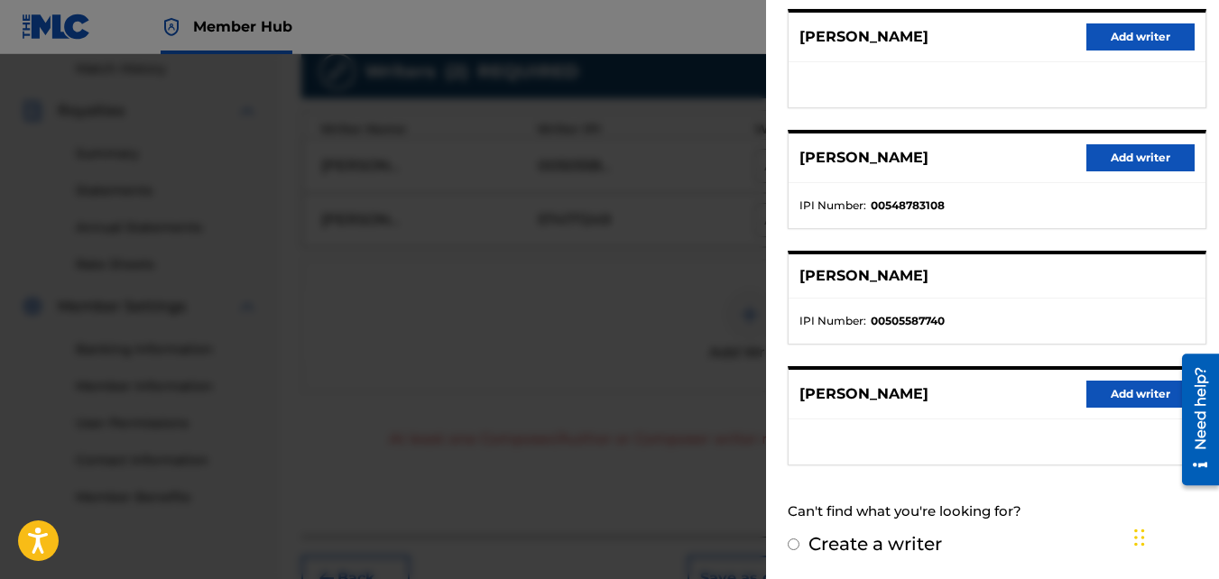
scroll to position [539, 0]
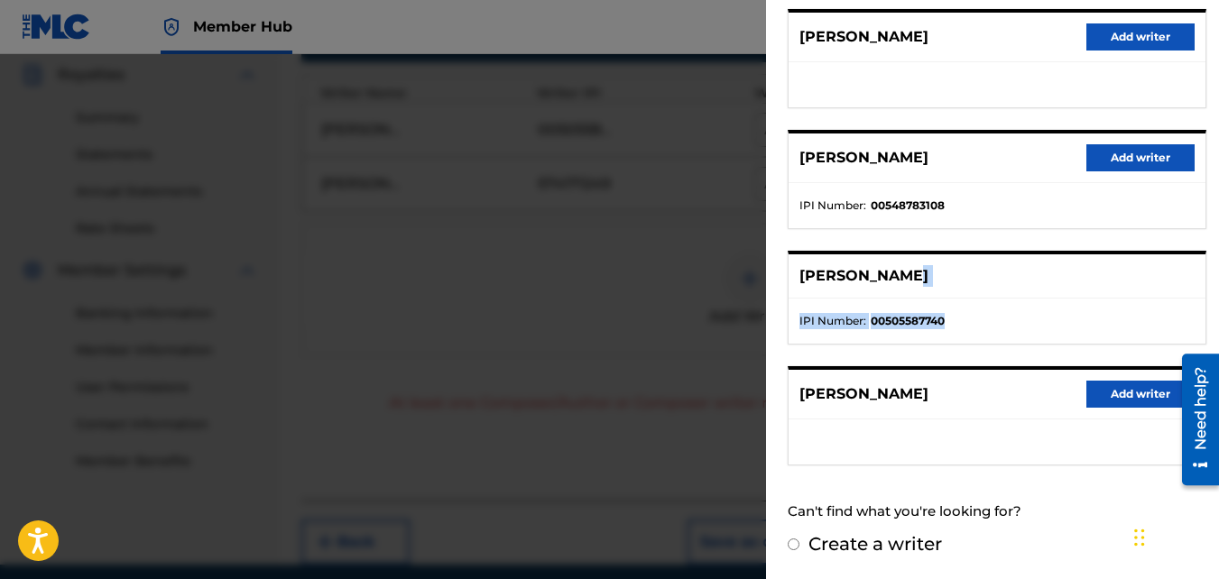
drag, startPoint x: 1084, startPoint y: 309, endPoint x: 1106, endPoint y: 290, distance: 28.8
click at [1106, 290] on div "[PERSON_NAME] IPI Number : 00505587740" at bounding box center [996, 298] width 419 height 94
drag, startPoint x: 1107, startPoint y: 290, endPoint x: 1095, endPoint y: 281, distance: 14.8
click at [1095, 281] on div "[PERSON_NAME]" at bounding box center [996, 276] width 417 height 44
click at [1117, 276] on div "[PERSON_NAME]" at bounding box center [996, 276] width 417 height 44
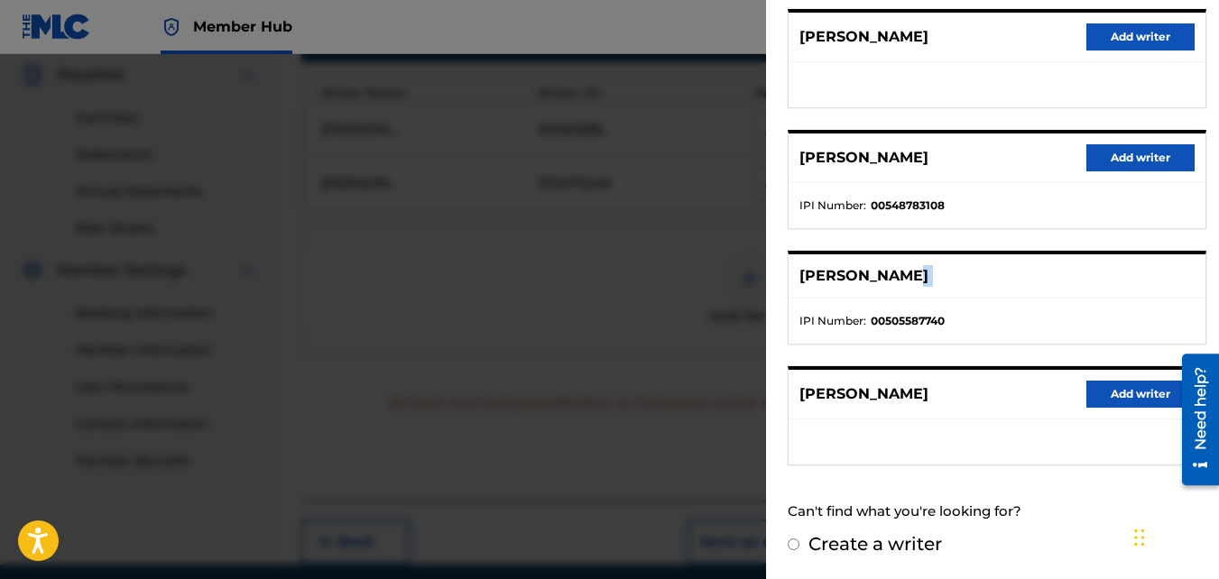
click at [1117, 276] on div "[PERSON_NAME]" at bounding box center [996, 276] width 417 height 44
click at [1116, 274] on div "[PERSON_NAME]" at bounding box center [996, 276] width 417 height 44
click at [1077, 262] on div "[PERSON_NAME]" at bounding box center [996, 276] width 417 height 44
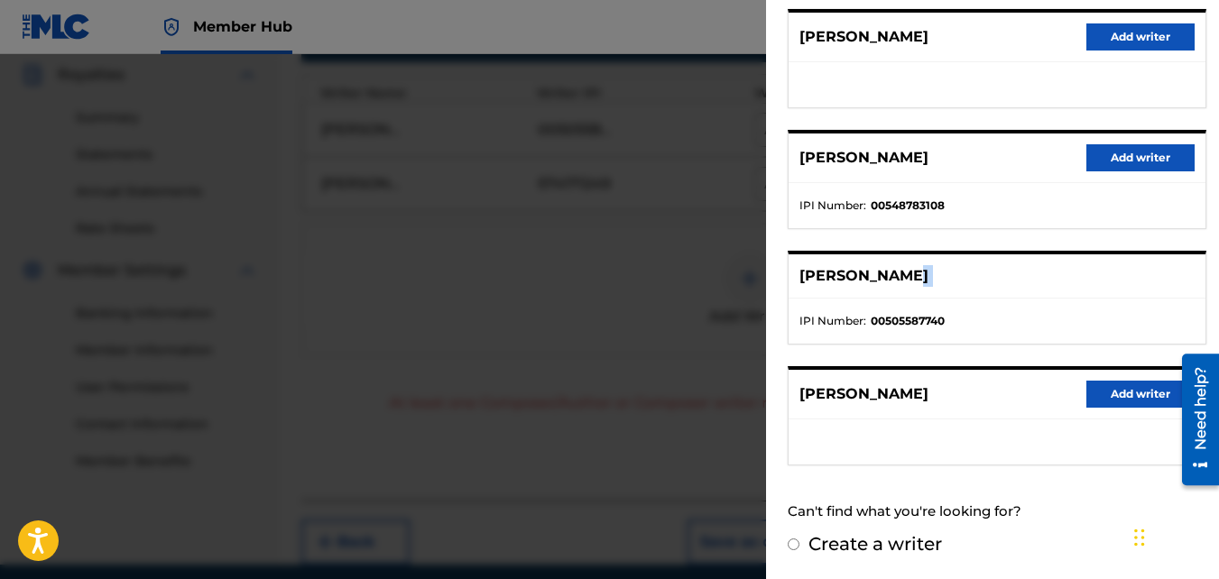
click at [1165, 276] on div "[PERSON_NAME]" at bounding box center [996, 276] width 417 height 44
click at [1134, 274] on div "[PERSON_NAME]" at bounding box center [996, 276] width 417 height 44
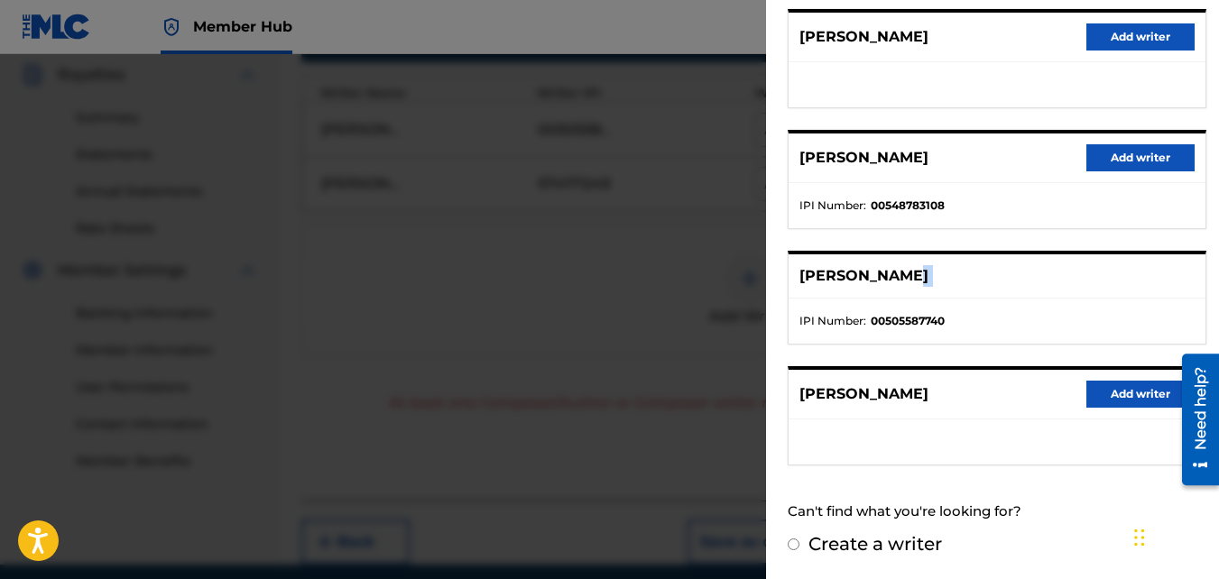
click at [1132, 273] on div "[PERSON_NAME]" at bounding box center [996, 276] width 417 height 44
drag, startPoint x: 1132, startPoint y: 273, endPoint x: 1094, endPoint y: 281, distance: 38.7
click at [1094, 281] on div "[PERSON_NAME]" at bounding box center [996, 276] width 417 height 44
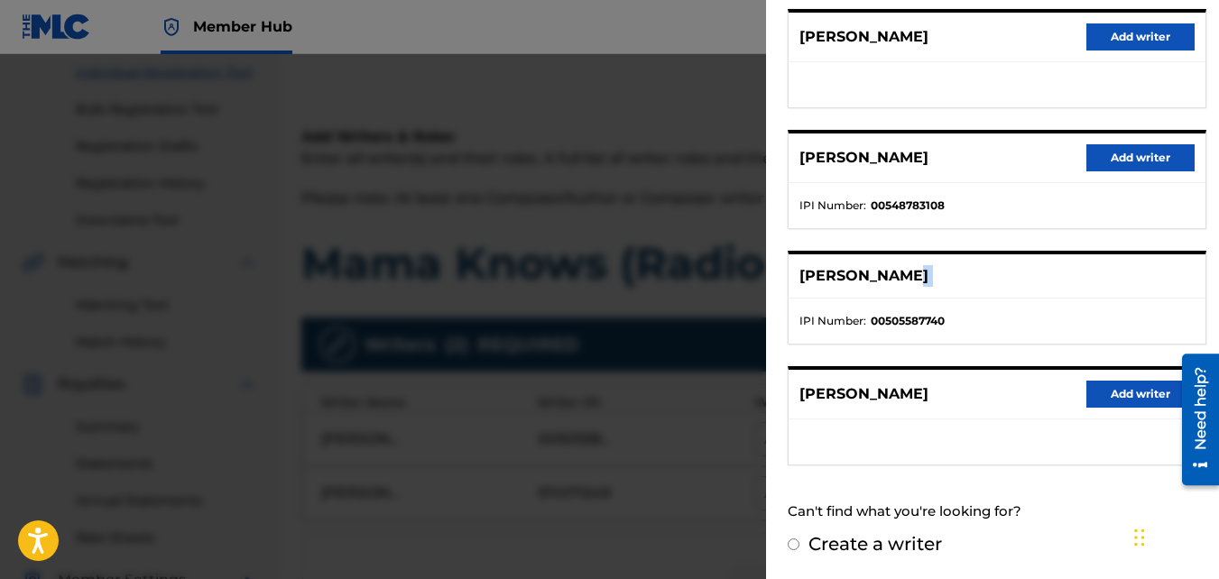
scroll to position [0, 0]
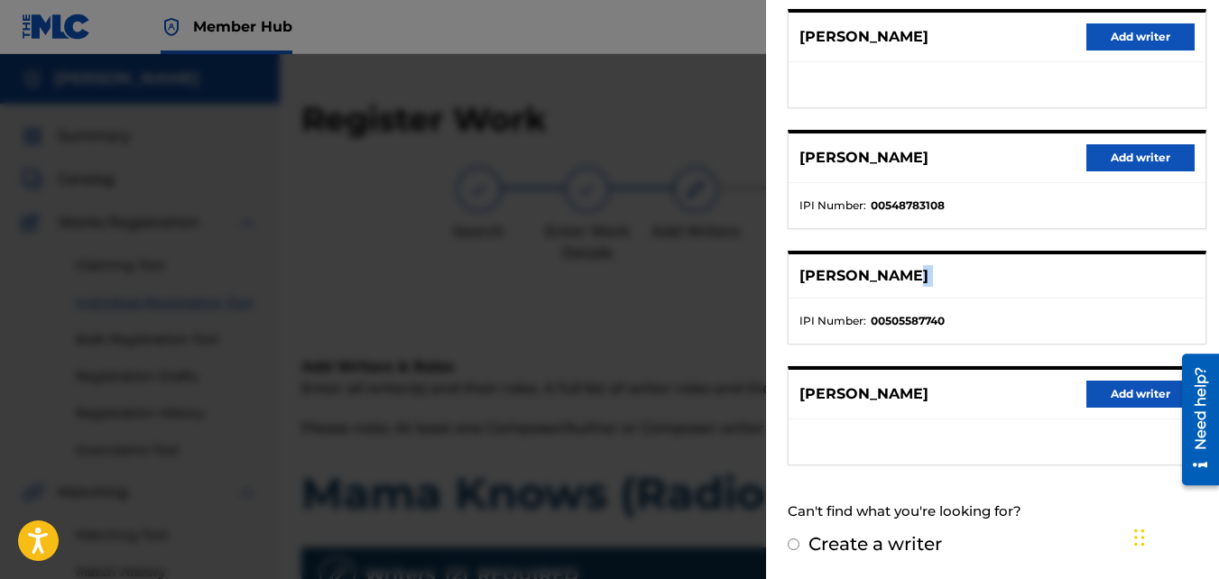
click at [793, 543] on input "Create a writer" at bounding box center [793, 544] width 12 height 12
radio input "false"
radio input "true"
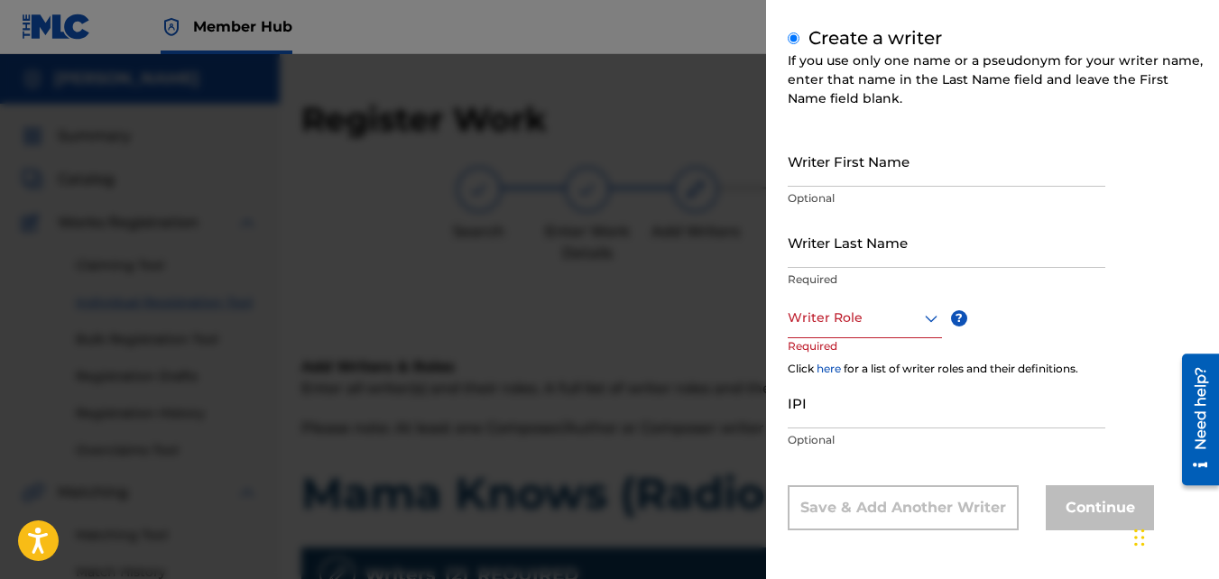
scroll to position [202, 0]
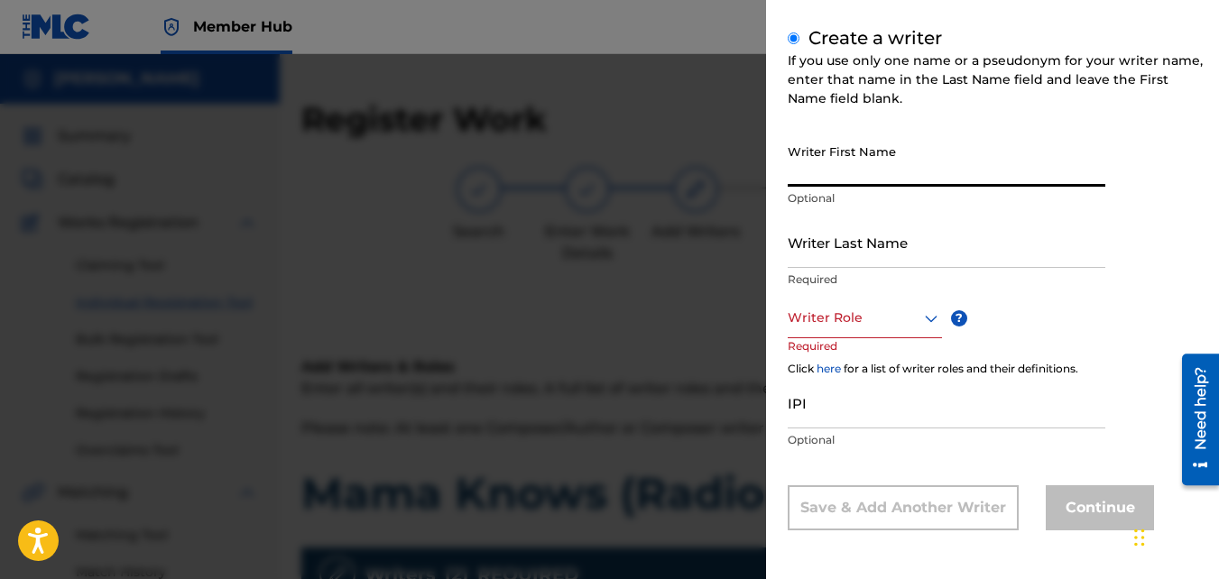
click at [851, 176] on input "Writer First Name" at bounding box center [946, 160] width 318 height 51
type input "m"
type input "[PERSON_NAME]"
click at [814, 249] on input "Writer Last Name" at bounding box center [946, 241] width 318 height 51
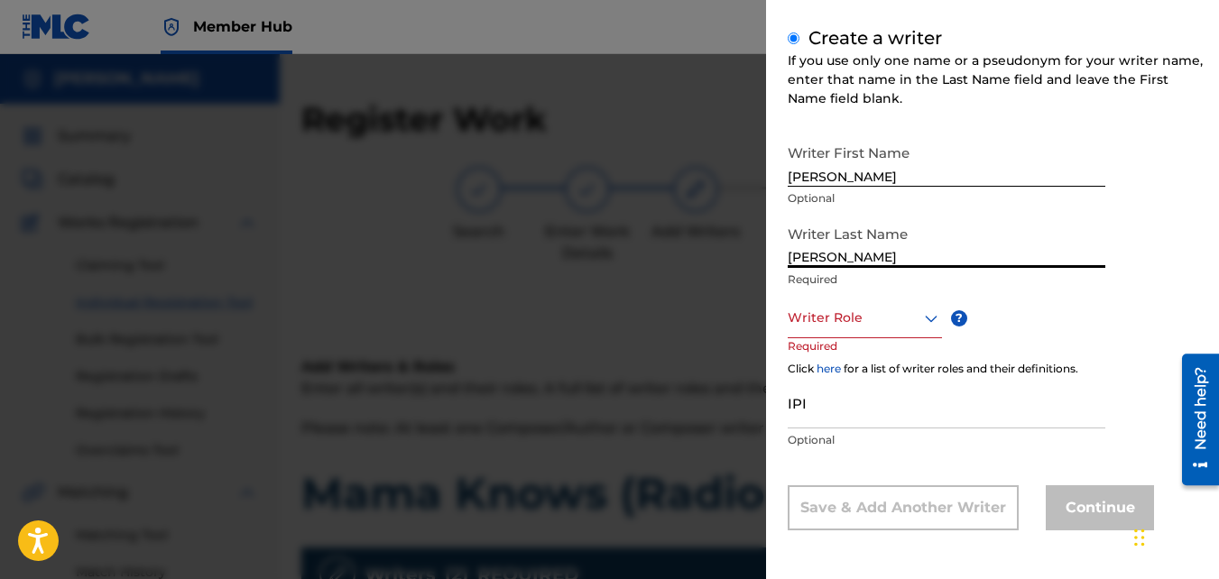
type input "[PERSON_NAME]"
click at [861, 318] on div at bounding box center [864, 318] width 154 height 23
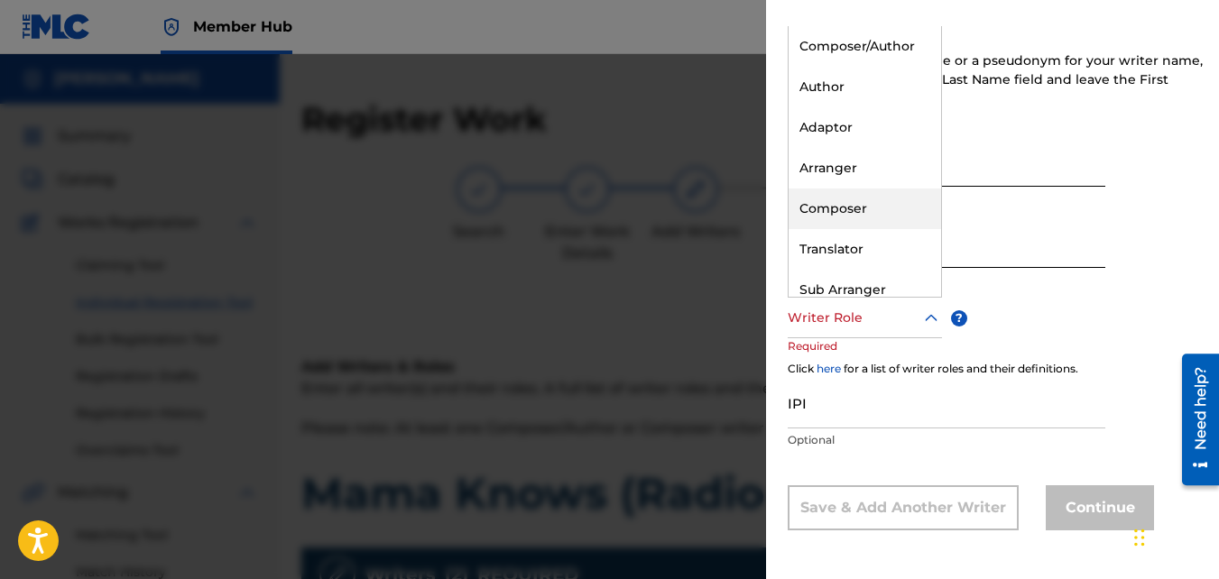
click at [843, 210] on div "Composer" at bounding box center [864, 209] width 152 height 41
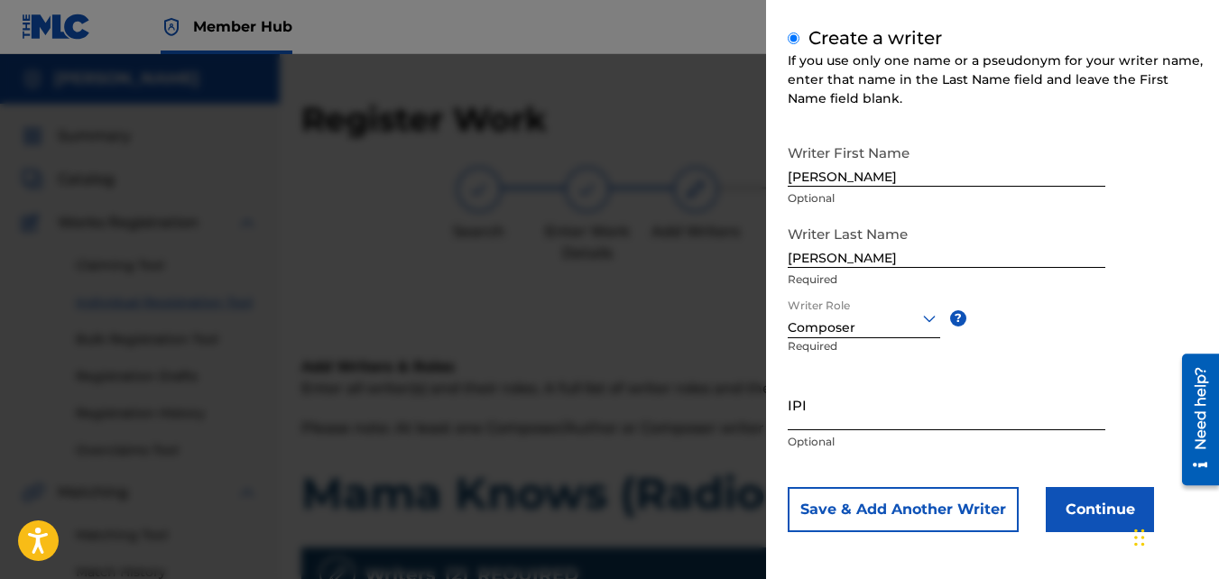
click at [902, 413] on input "IPI" at bounding box center [946, 404] width 318 height 51
click at [873, 406] on input "IPI" at bounding box center [946, 404] width 318 height 51
paste input "505587740"
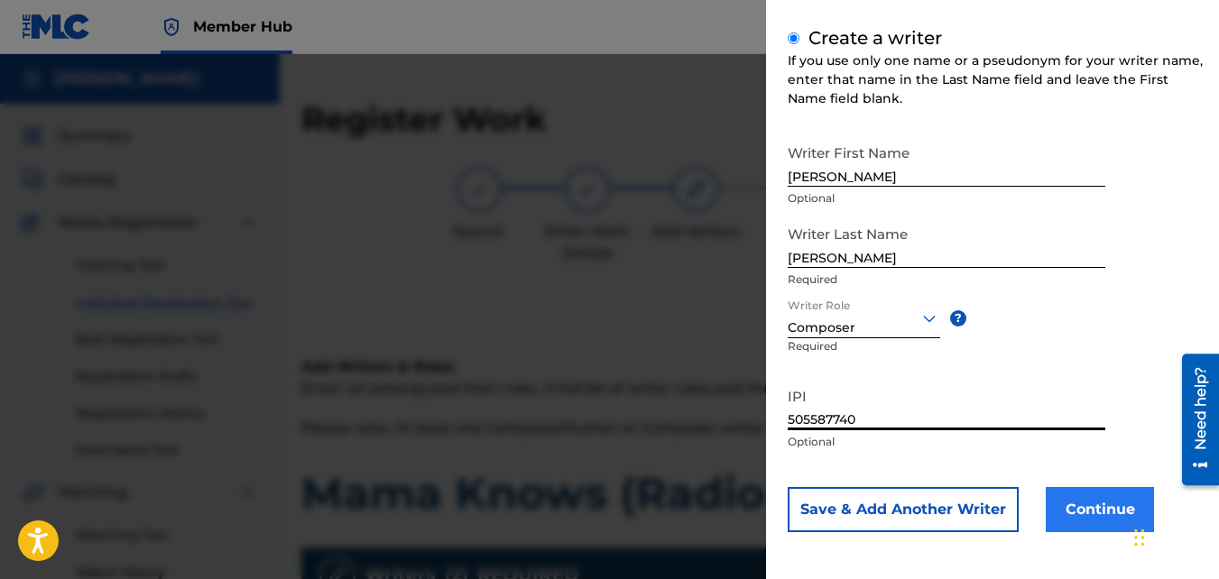
type input "505587740"
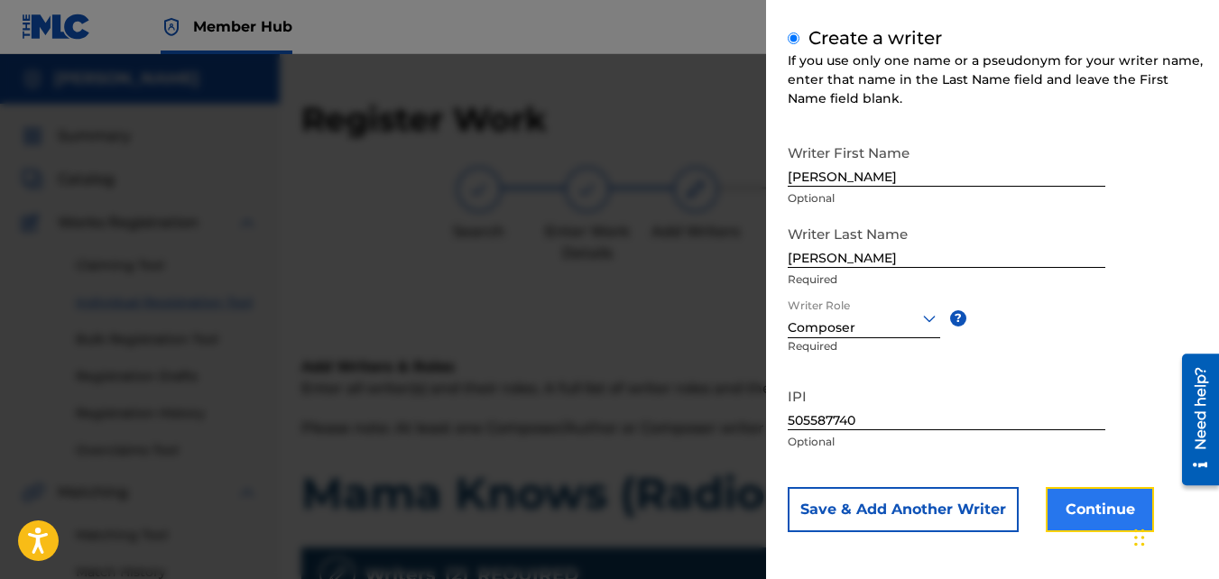
click at [1082, 504] on button "Continue" at bounding box center [1099, 509] width 108 height 45
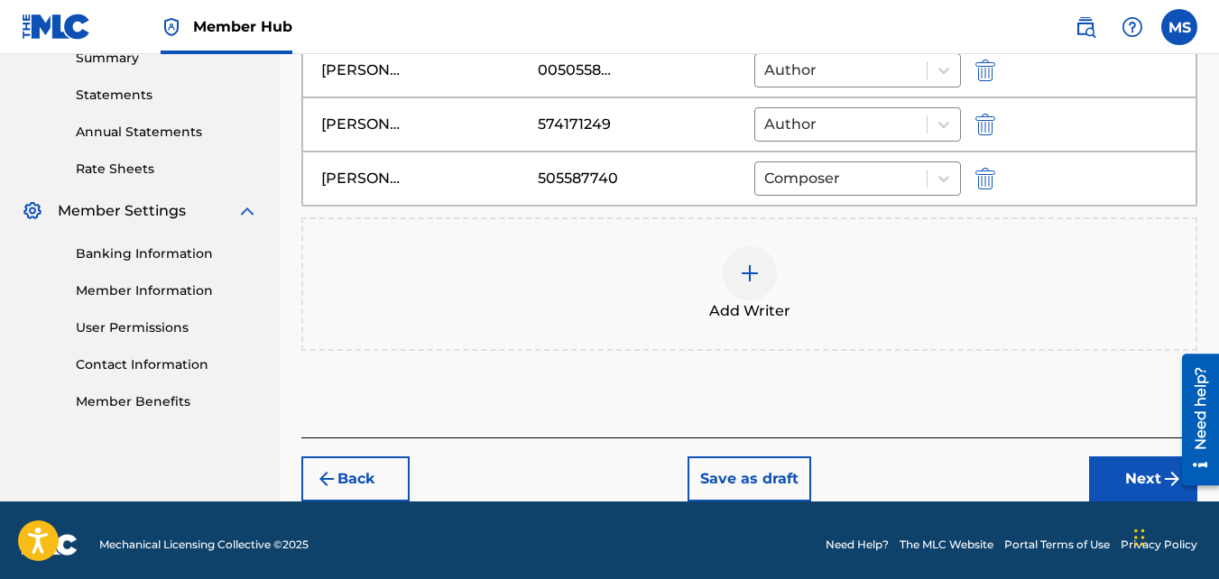
scroll to position [608, 0]
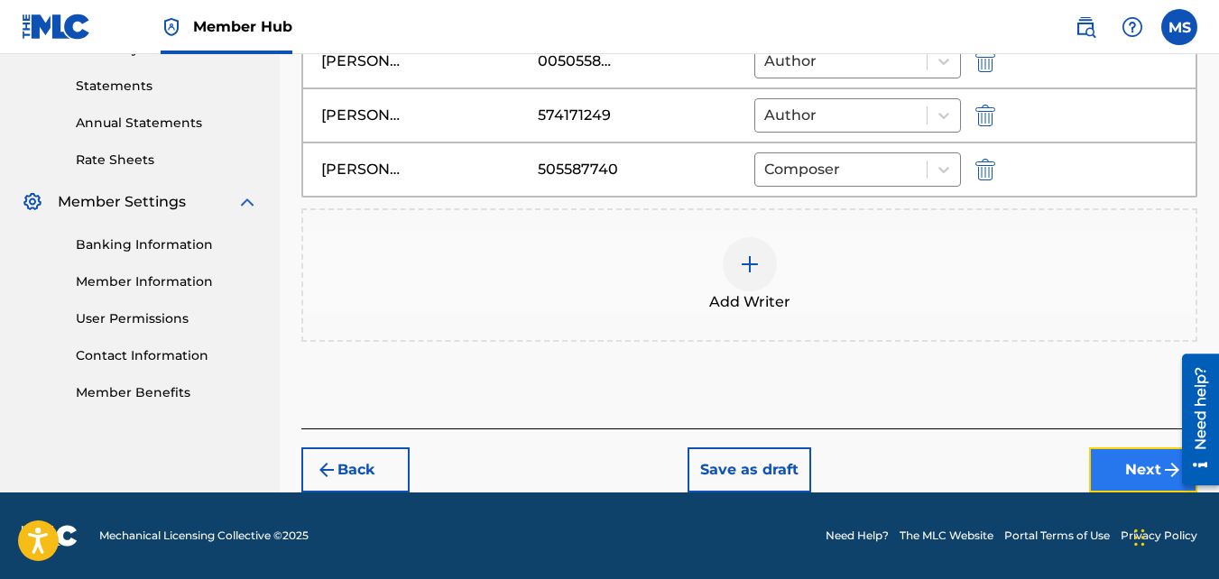
click at [1123, 483] on button "Next" at bounding box center [1143, 469] width 108 height 45
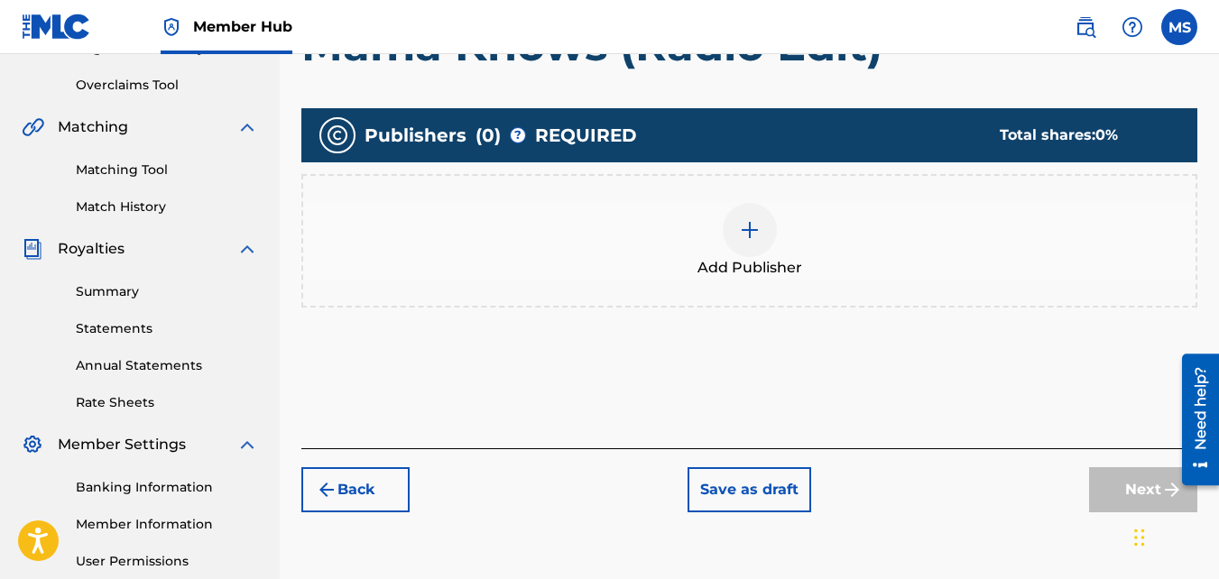
scroll to position [367, 0]
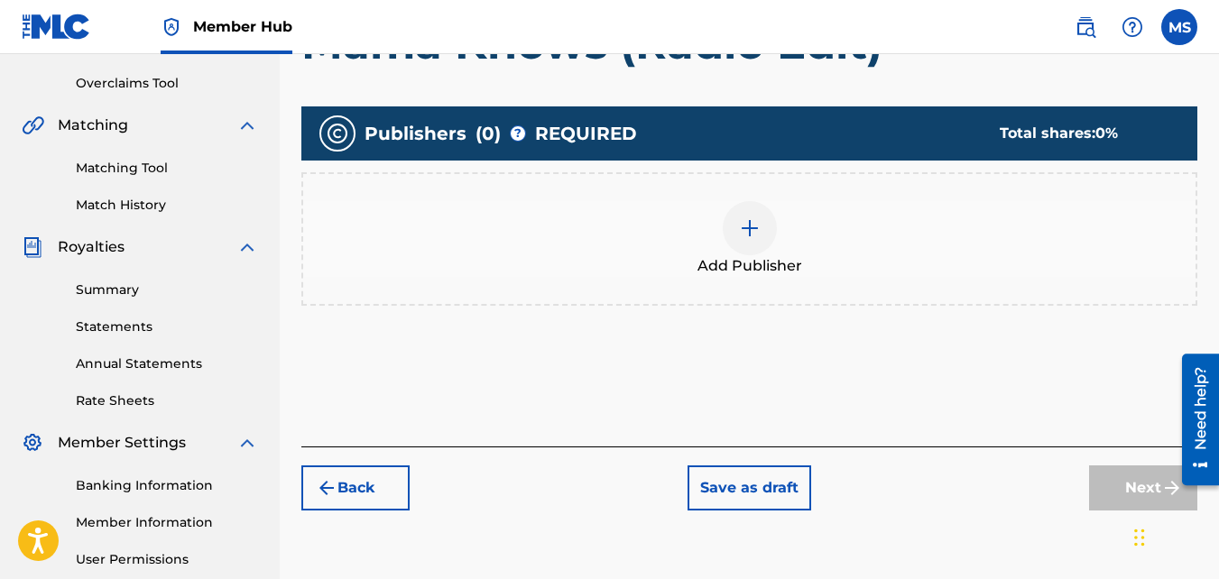
click at [760, 239] on div at bounding box center [750, 228] width 54 height 54
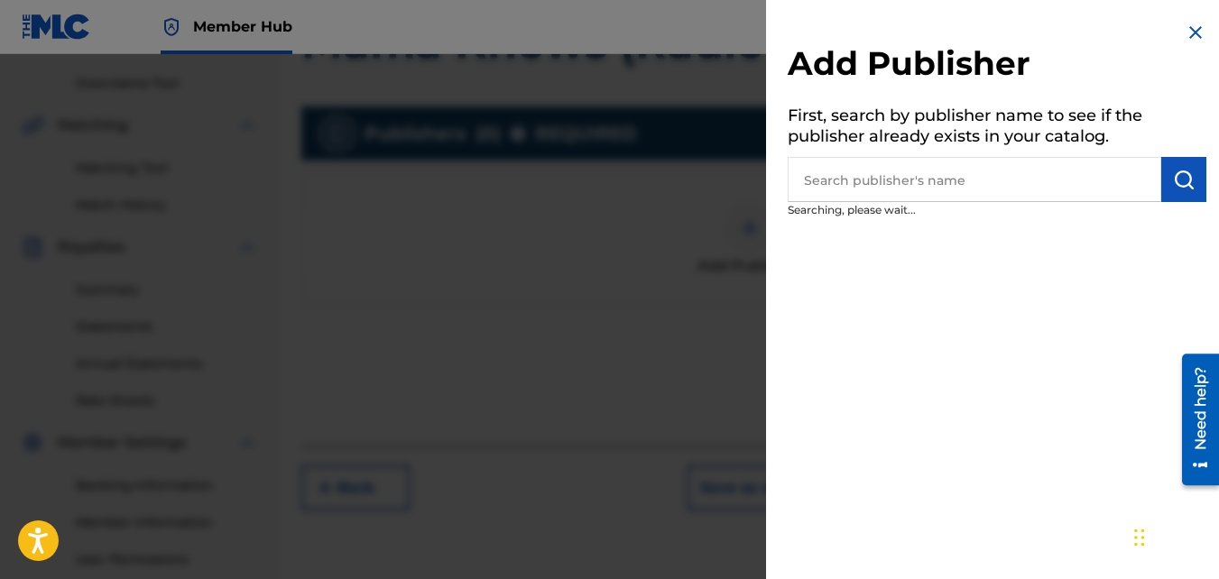
click at [892, 188] on input "text" at bounding box center [973, 179] width 373 height 45
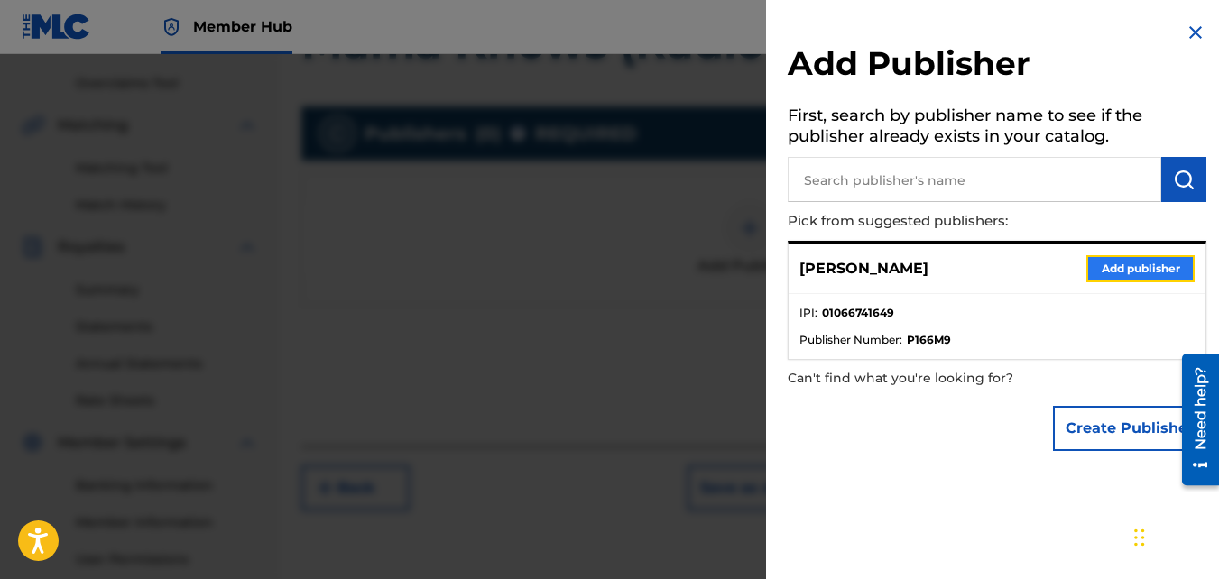
click at [1139, 268] on button "Add publisher" at bounding box center [1140, 268] width 108 height 27
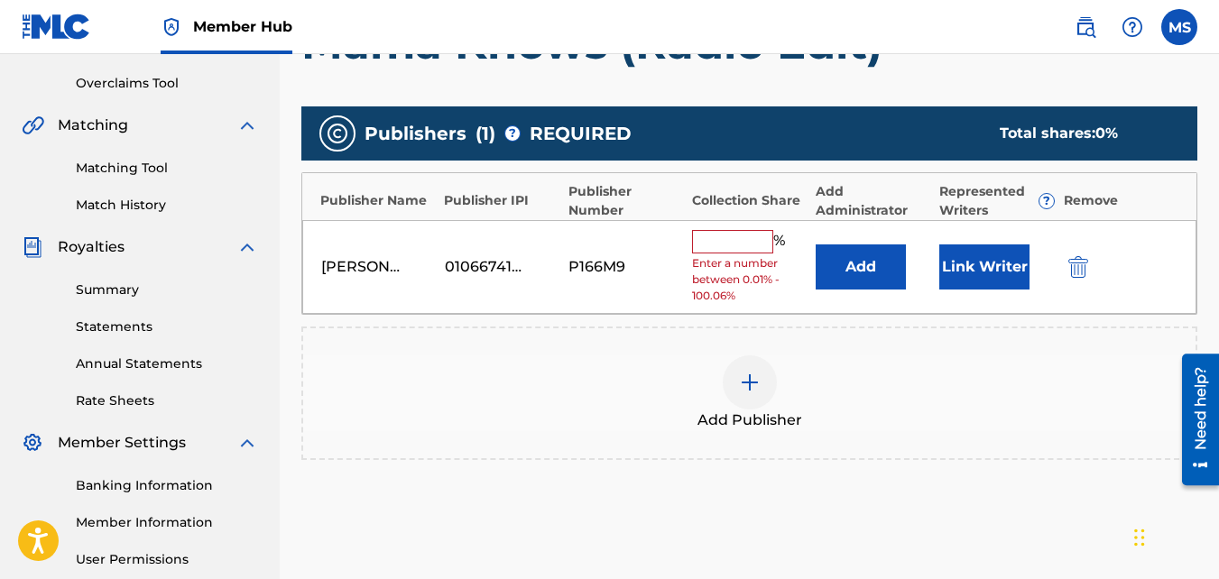
click at [728, 239] on input "text" at bounding box center [732, 241] width 81 height 23
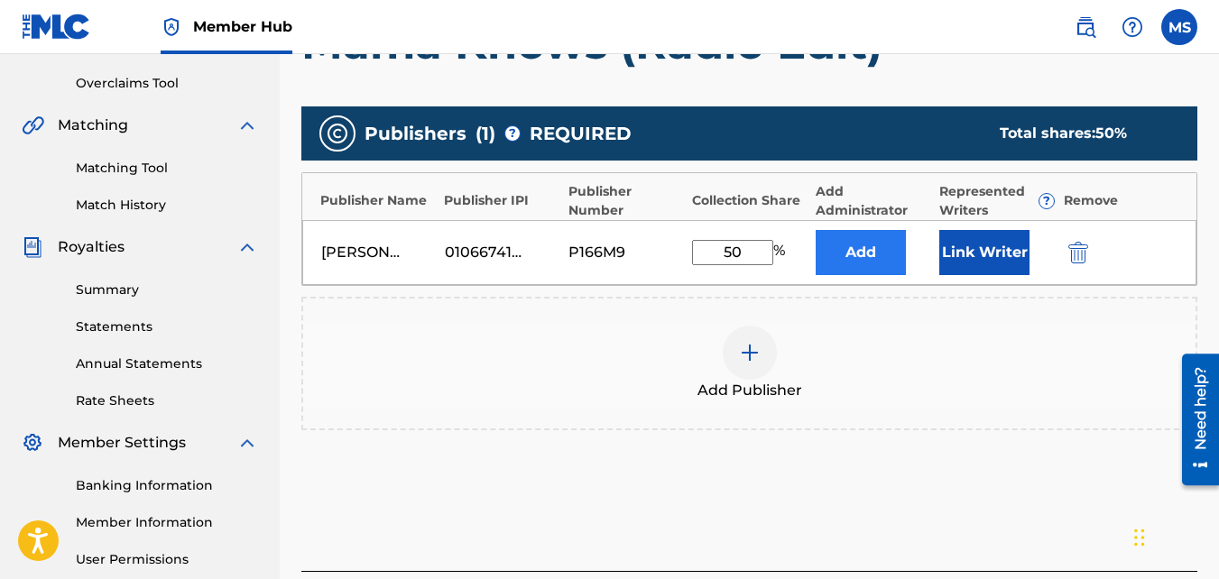
type input "50"
click at [862, 262] on button "Add" at bounding box center [860, 252] width 90 height 45
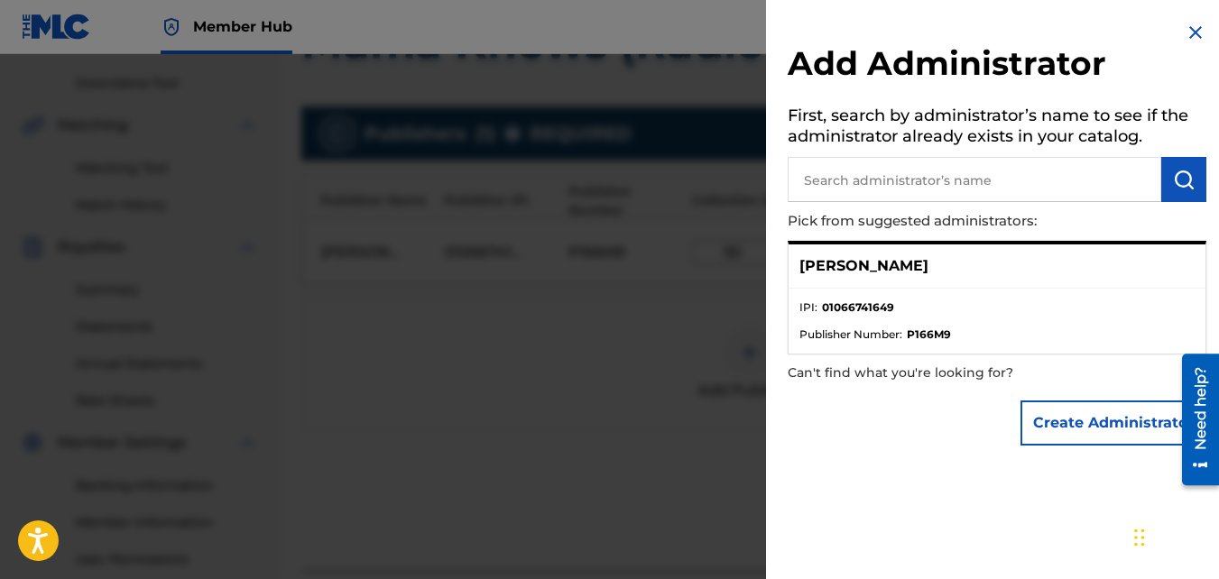
click at [1141, 329] on li "Publisher Number : P166M9" at bounding box center [996, 335] width 395 height 16
click at [1032, 268] on div "[PERSON_NAME]" at bounding box center [996, 266] width 417 height 44
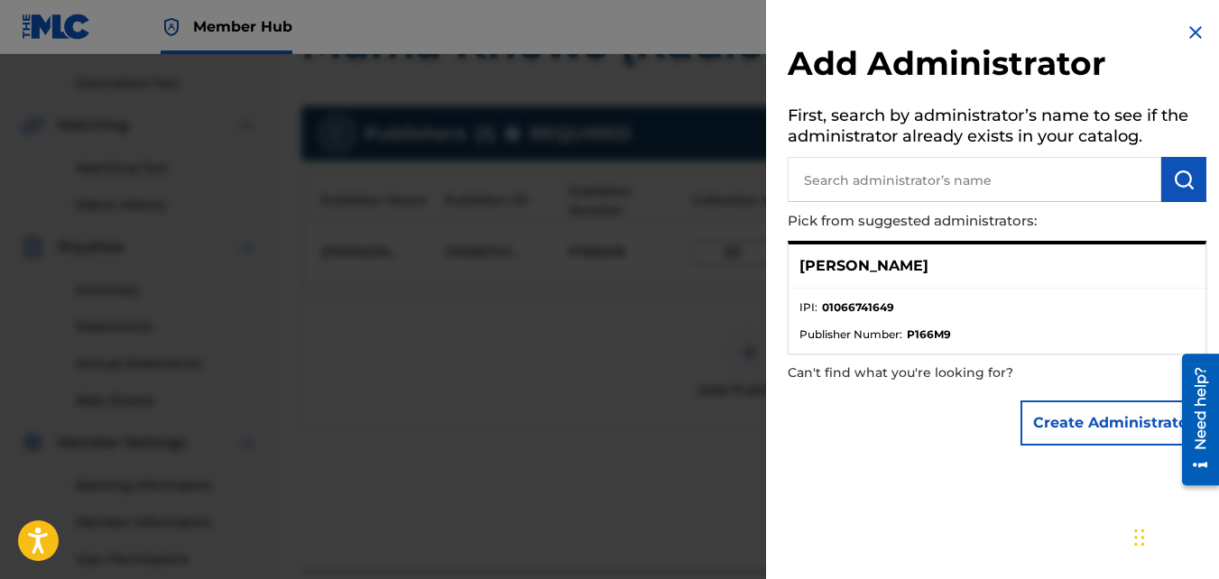
click at [1032, 268] on div "[PERSON_NAME]" at bounding box center [996, 266] width 417 height 44
click at [1078, 186] on input "text" at bounding box center [973, 179] width 373 height 45
click at [1078, 185] on input "text" at bounding box center [973, 179] width 373 height 45
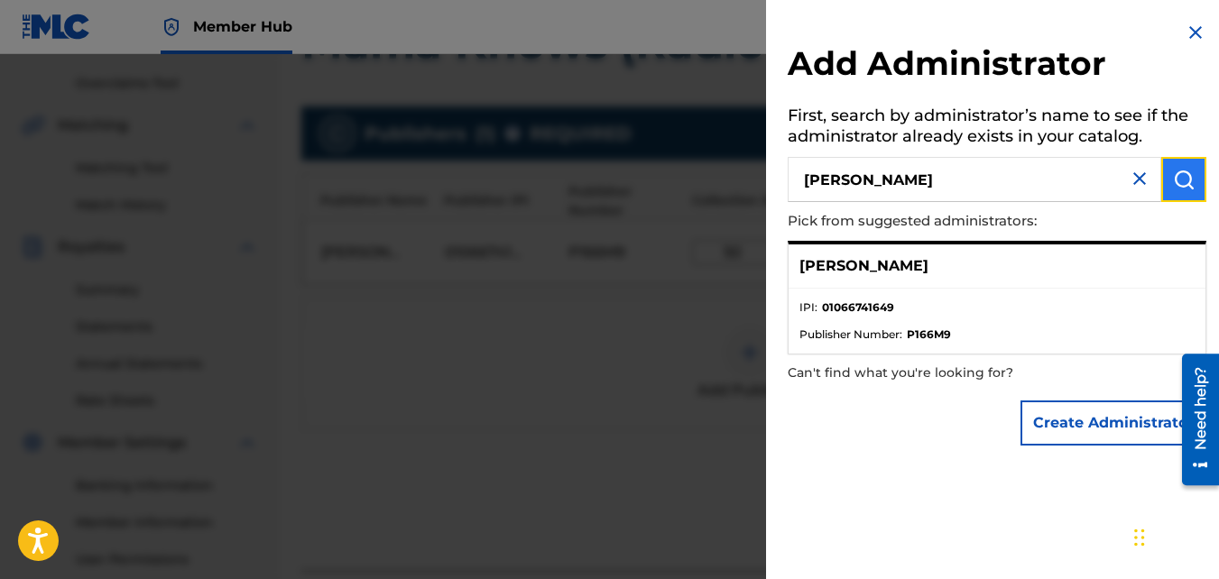
click at [1185, 173] on img "submit" at bounding box center [1184, 180] width 22 height 22
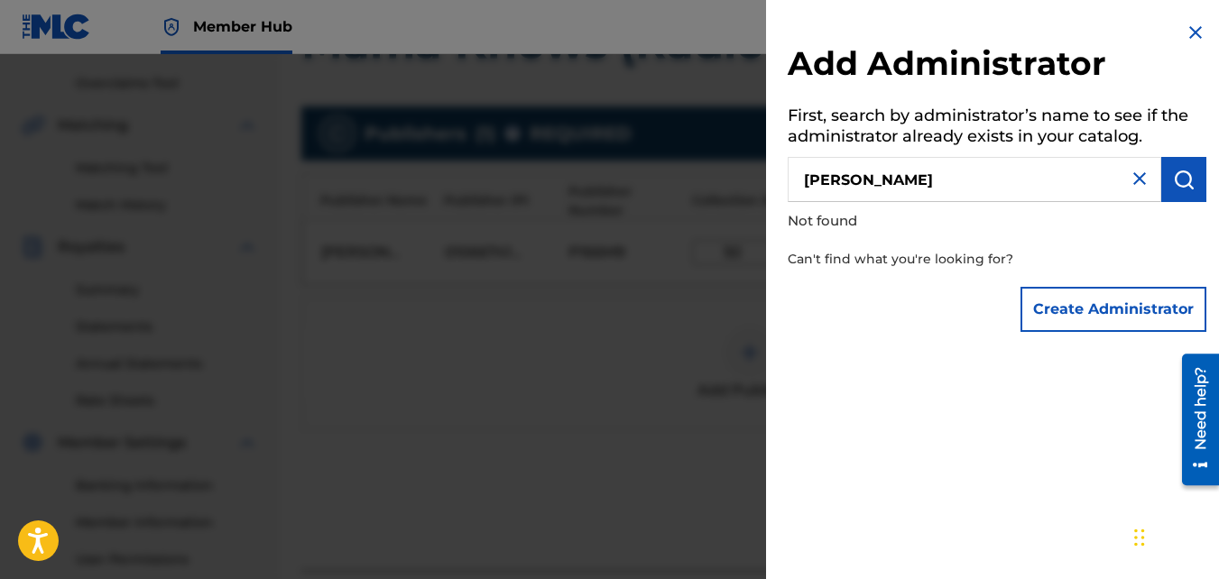
click at [807, 180] on input "[PERSON_NAME]" at bounding box center [973, 179] width 373 height 45
drag, startPoint x: 1057, startPoint y: 181, endPoint x: 962, endPoint y: 183, distance: 94.7
click at [962, 183] on input "[PERSON_NAME] Scottathew [PERSON_NAME]" at bounding box center [973, 179] width 373 height 45
type input "[PERSON_NAME]"
click at [1181, 185] on img "submit" at bounding box center [1184, 180] width 22 height 22
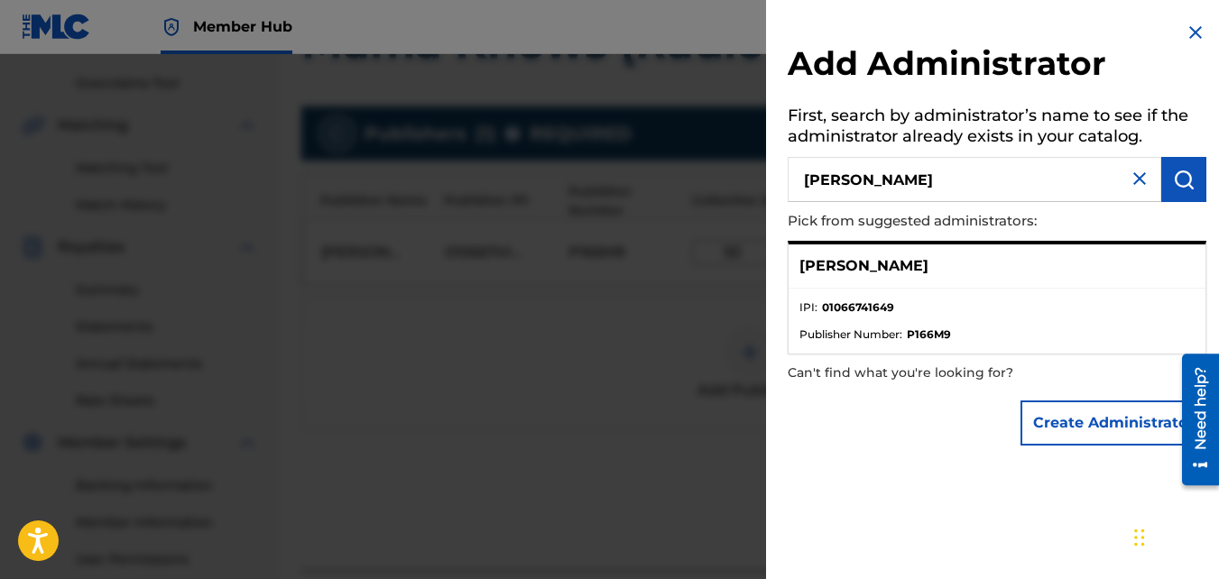
click at [1146, 269] on div "[PERSON_NAME]" at bounding box center [996, 266] width 417 height 44
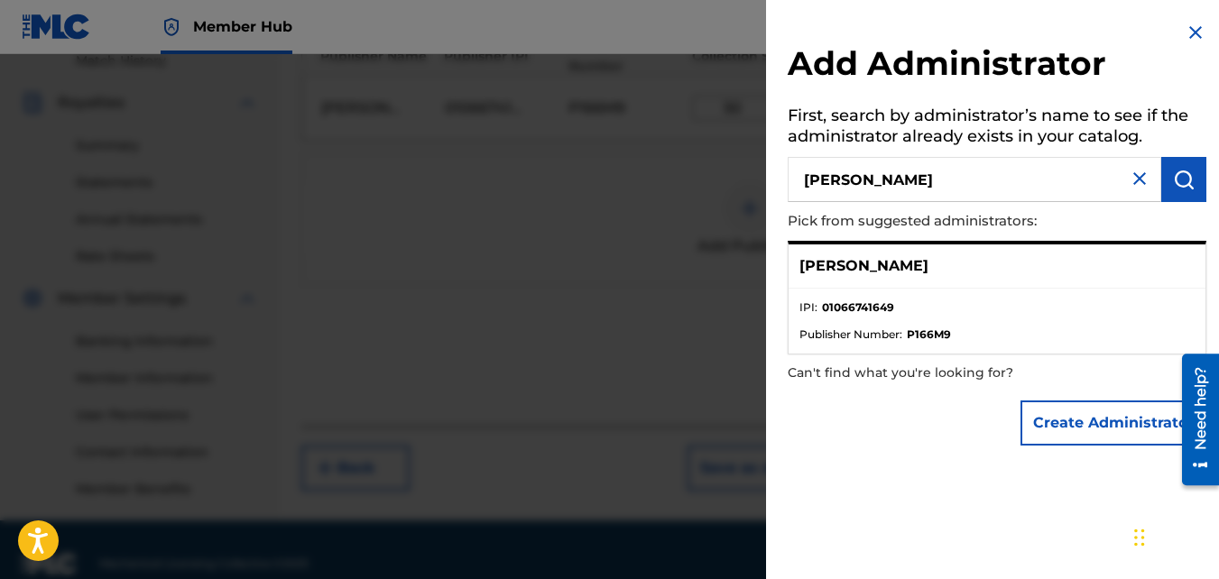
scroll to position [539, 0]
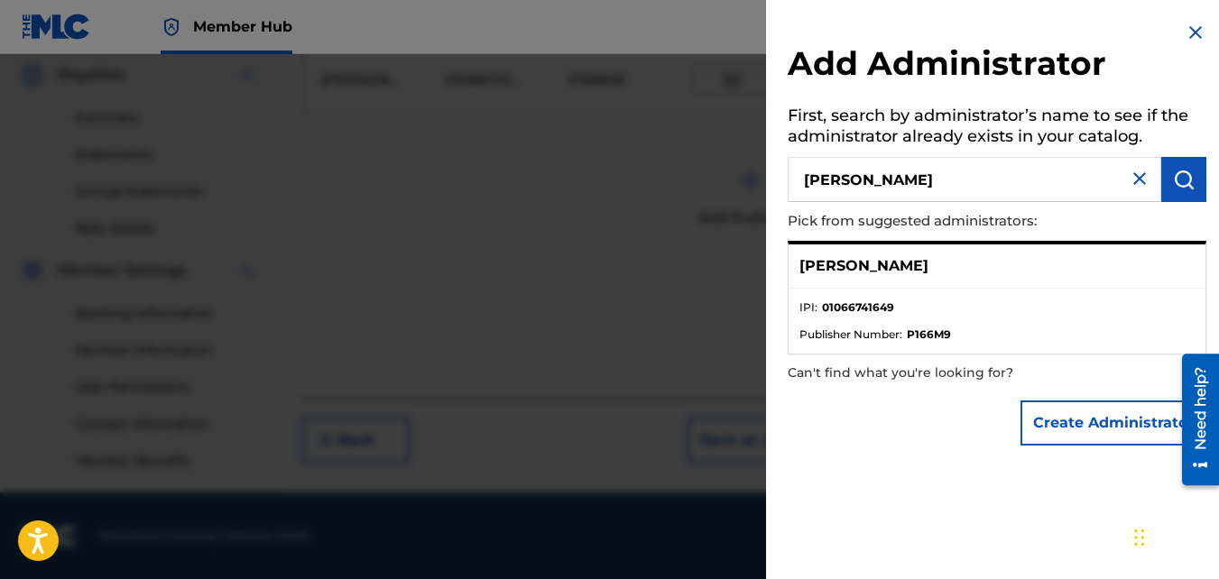
click at [1019, 180] on input "[PERSON_NAME]" at bounding box center [973, 179] width 373 height 45
click at [1092, 414] on button "Create Administrator" at bounding box center [1113, 422] width 186 height 45
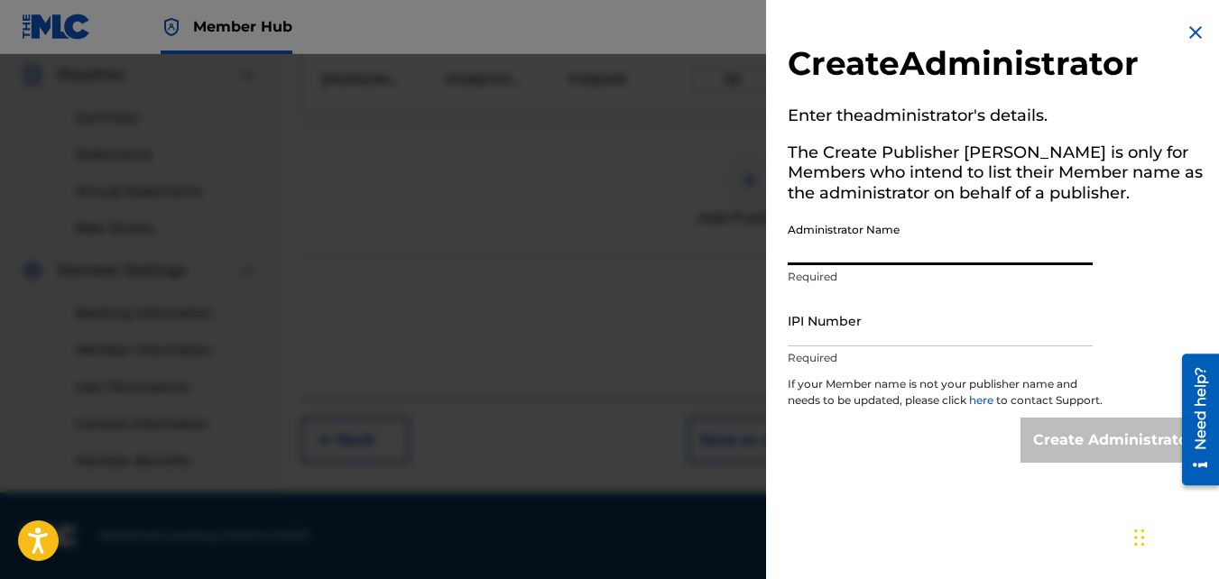
click at [879, 238] on input "Administrator Name" at bounding box center [939, 239] width 305 height 51
type input "[PERSON_NAME]"
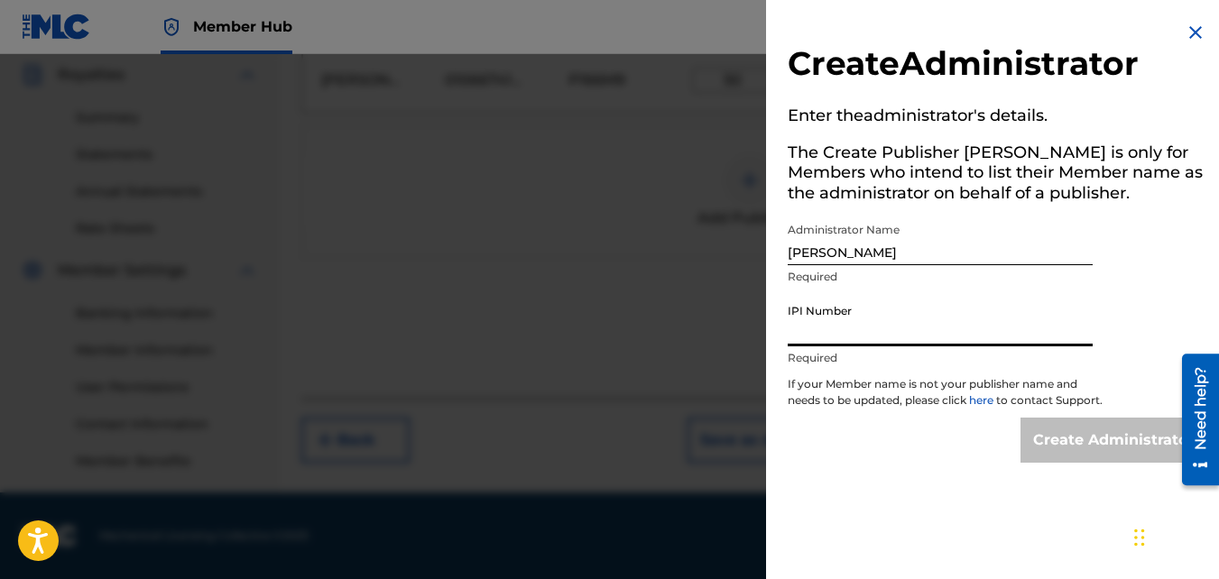
click at [863, 316] on input "IPI Number" at bounding box center [939, 320] width 305 height 51
paste input "1066741649"
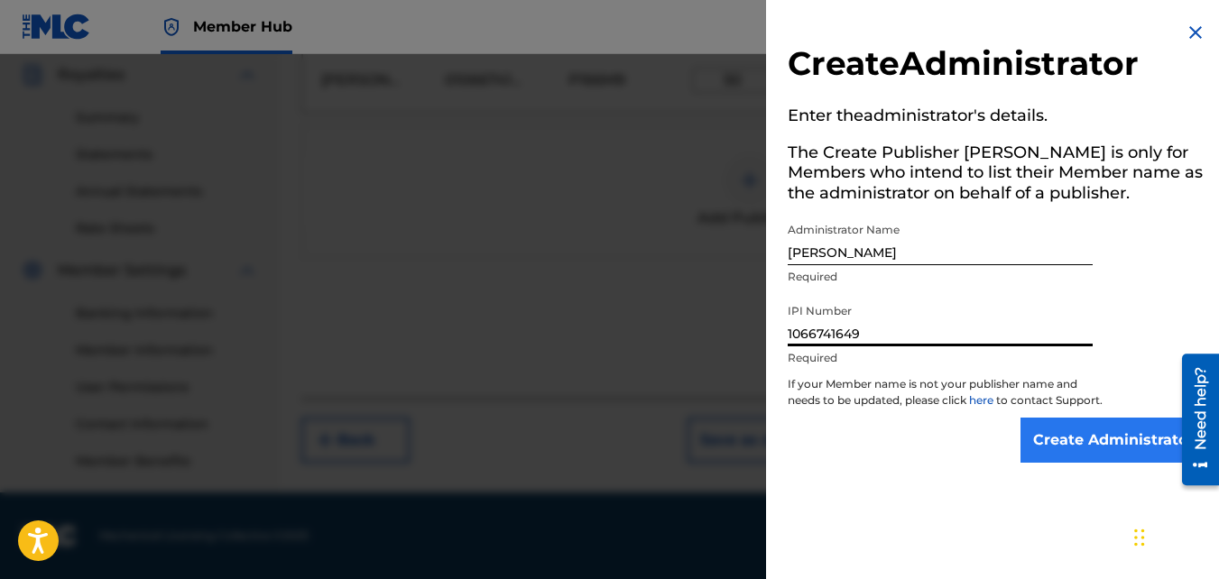
type input "1066741649"
click at [1113, 452] on input "Create Administrator" at bounding box center [1113, 440] width 186 height 45
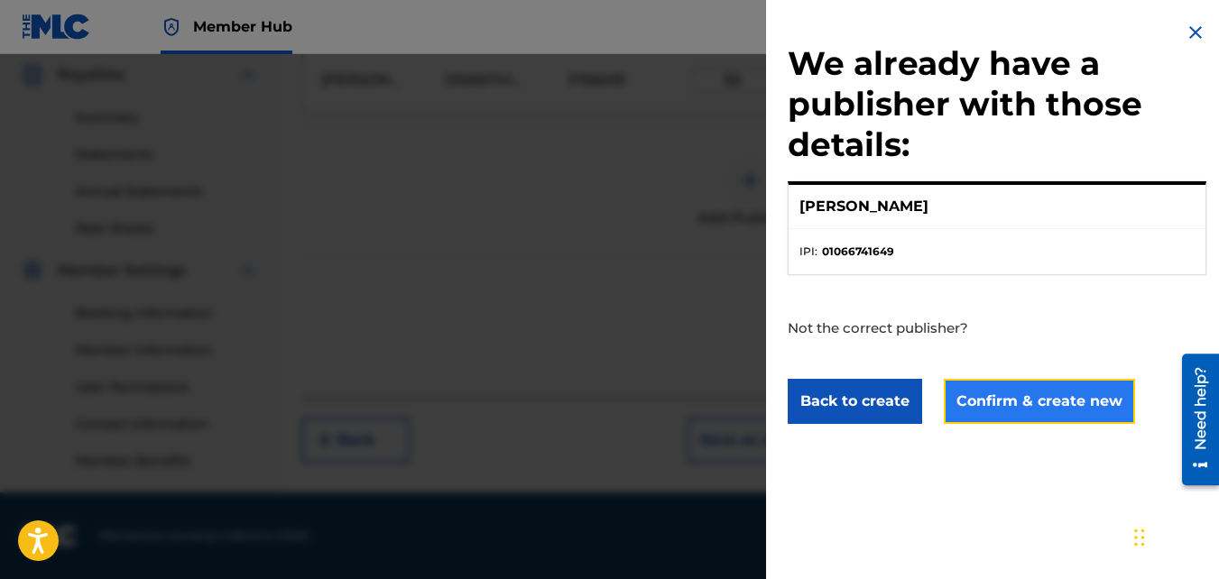
click at [980, 399] on button "Confirm & create new" at bounding box center [1038, 401] width 191 height 45
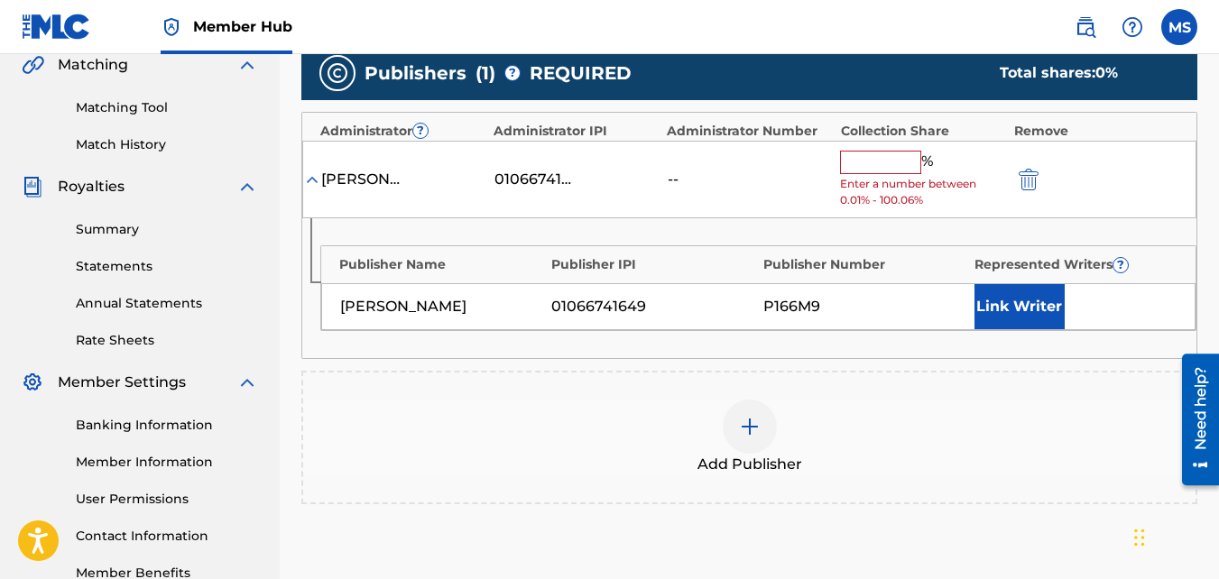
scroll to position [400, 0]
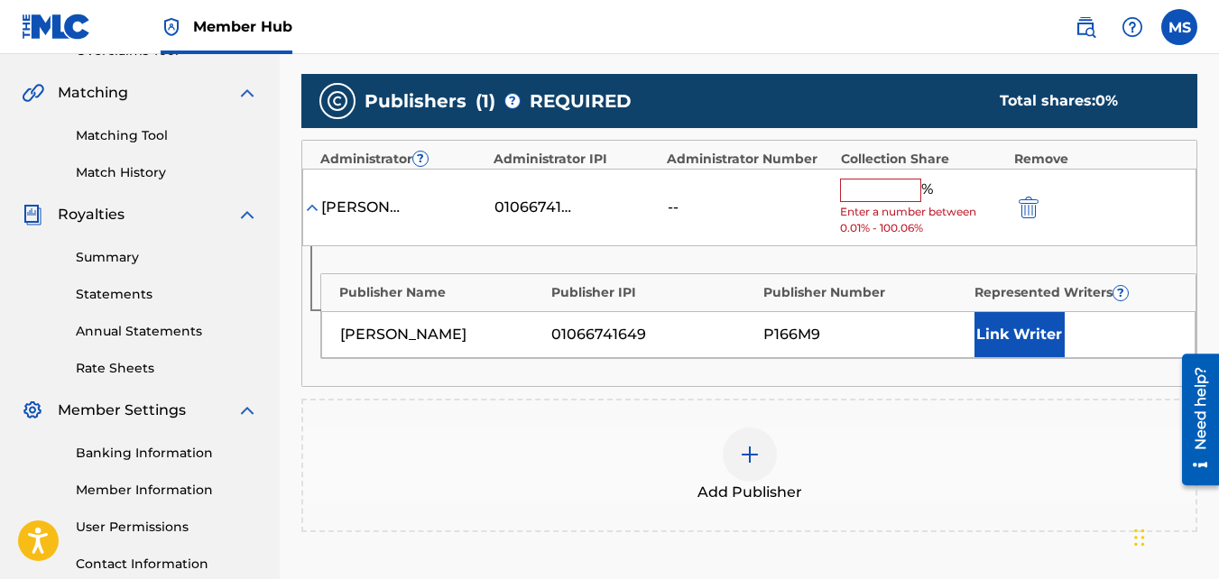
click at [871, 191] on input "text" at bounding box center [880, 190] width 81 height 23
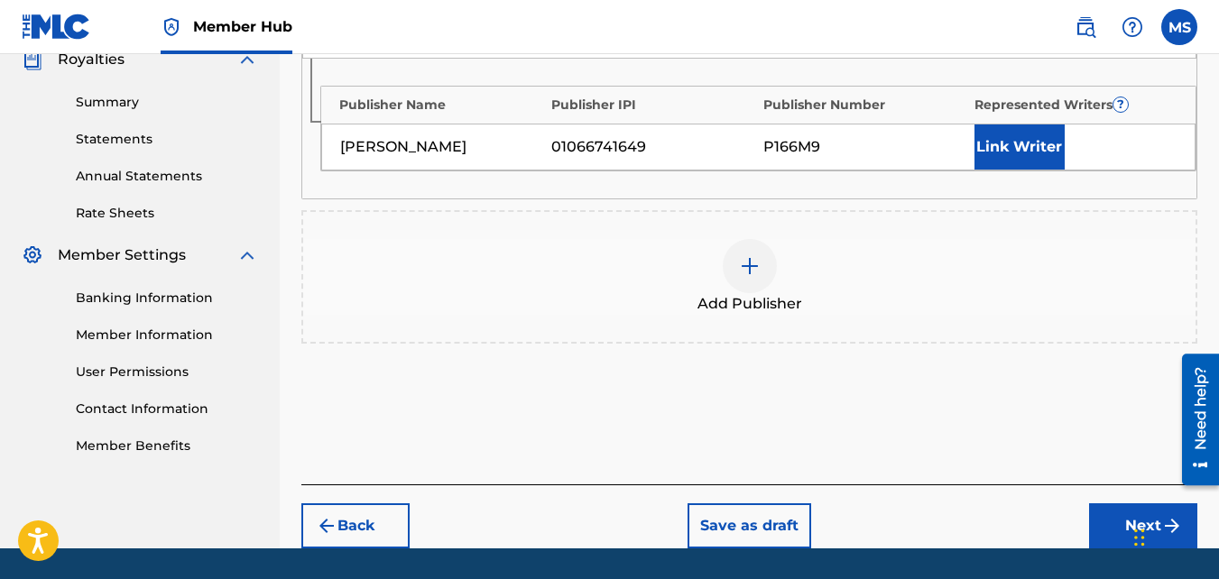
scroll to position [611, 0]
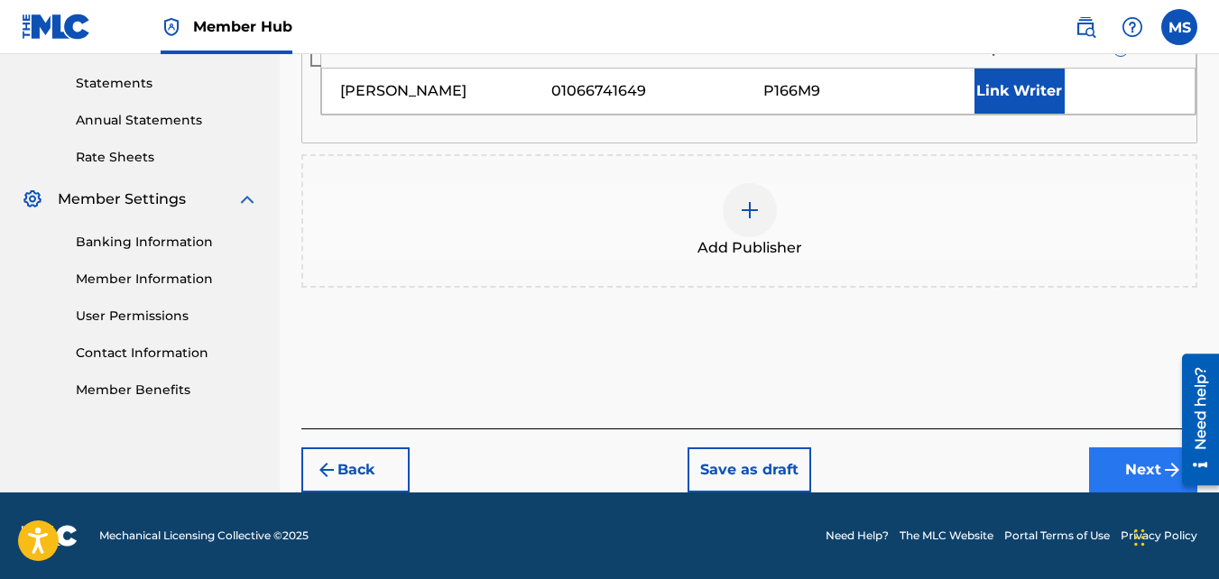
type input "50"
click at [1130, 473] on button "Next" at bounding box center [1143, 469] width 108 height 45
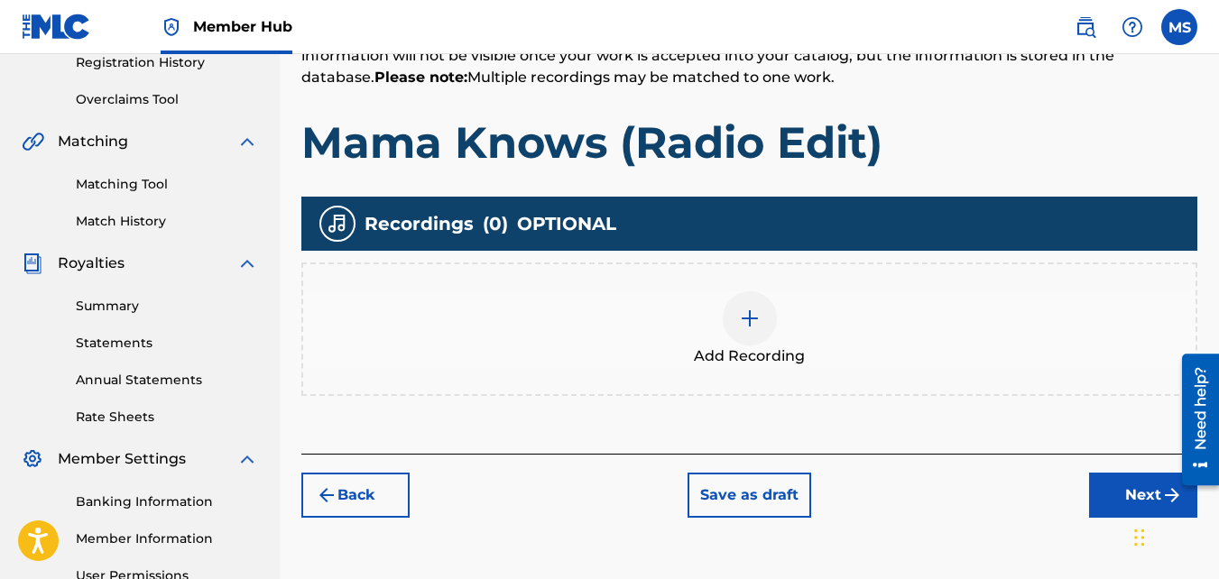
scroll to position [354, 0]
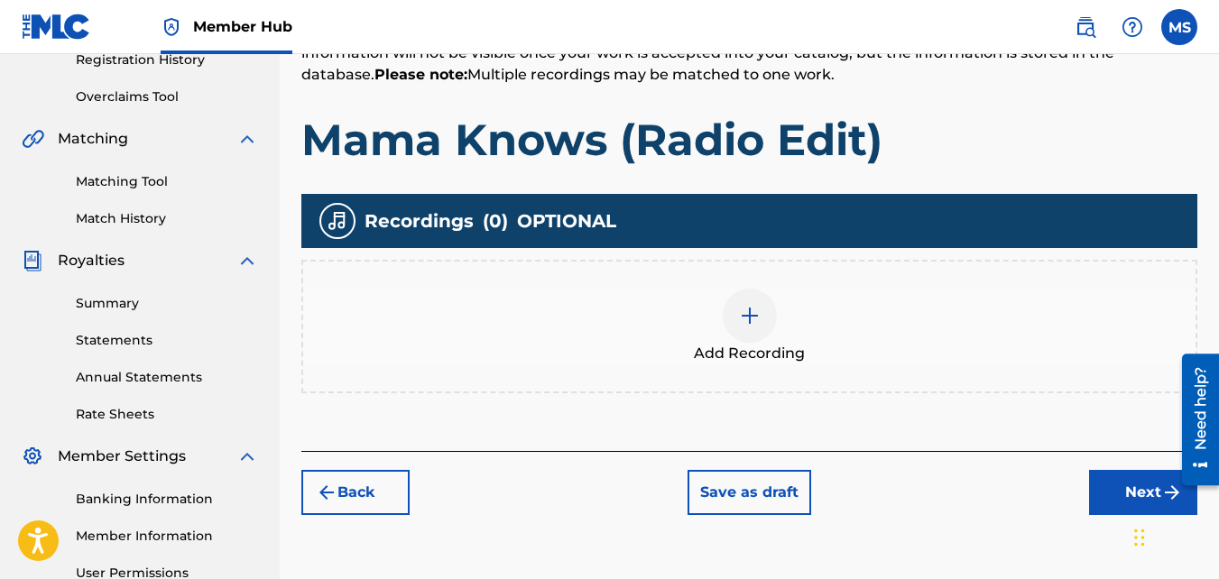
click at [751, 308] on img at bounding box center [750, 316] width 22 height 22
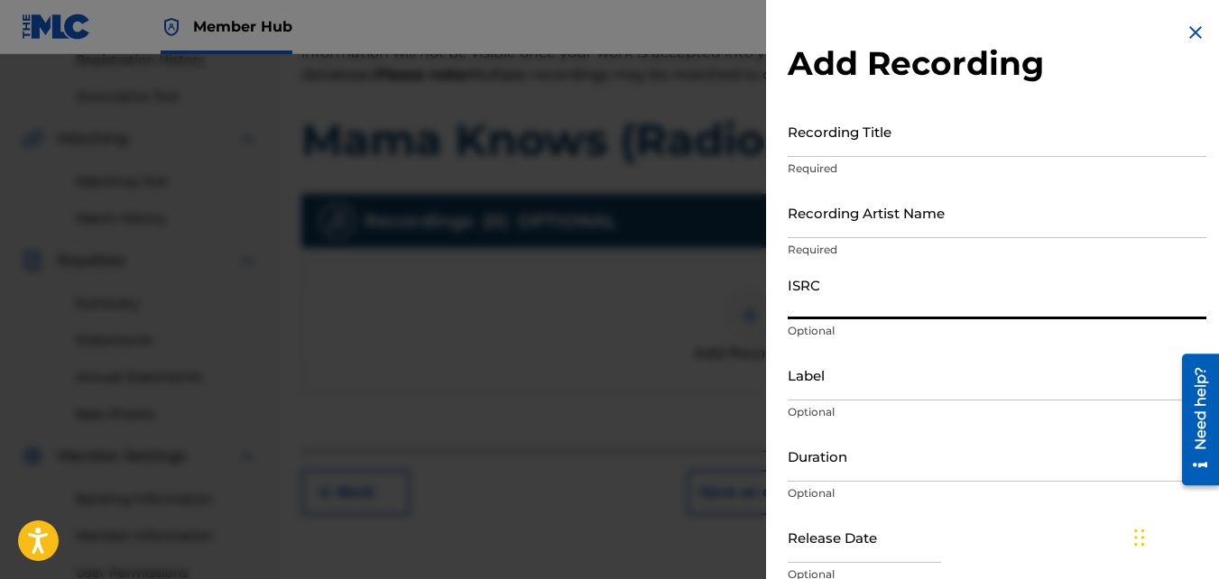
click at [857, 298] on input "ISRC" at bounding box center [996, 293] width 419 height 51
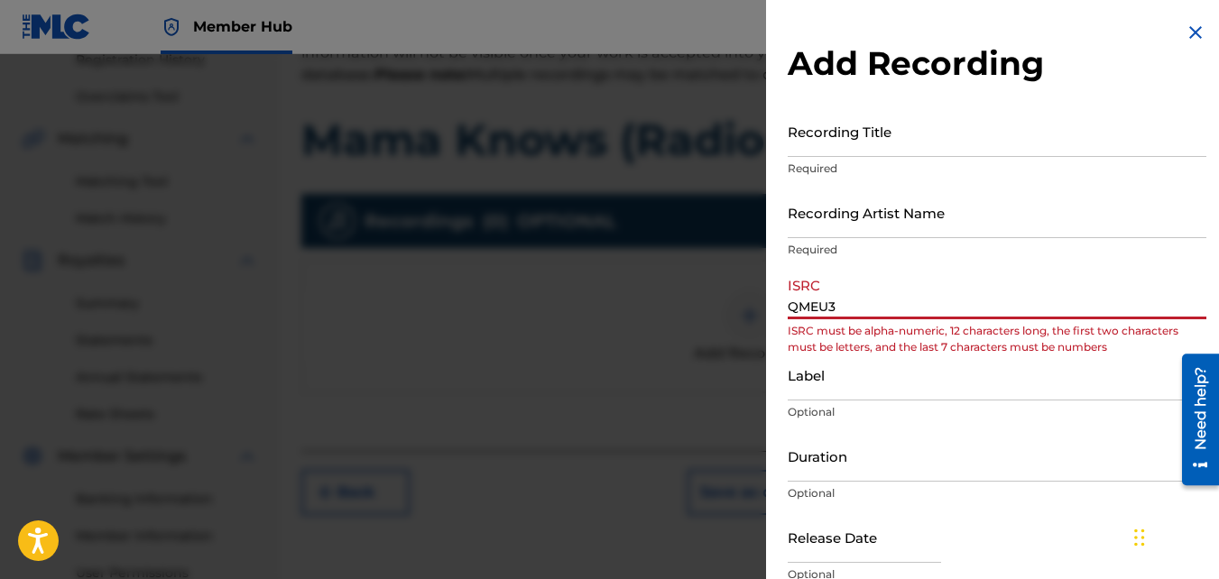
click at [811, 303] on input "QMEU3" at bounding box center [996, 293] width 419 height 51
click at [842, 303] on input "QM-EU3" at bounding box center [996, 293] width 419 height 51
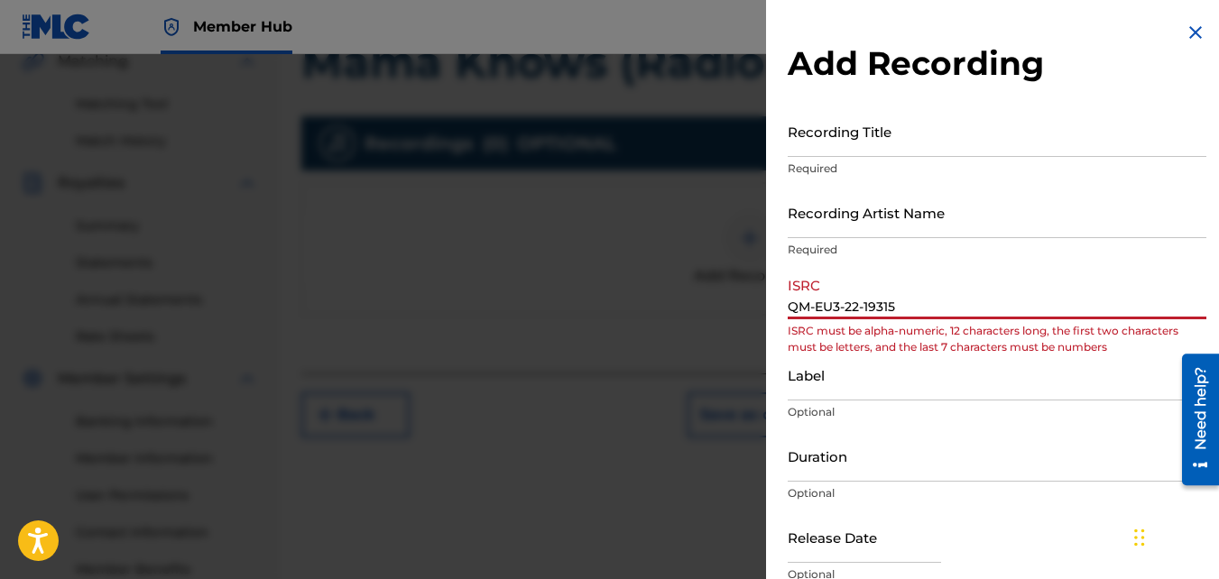
scroll to position [433, 0]
type input "QM-EU3-22-19315"
click at [936, 468] on input "Duration" at bounding box center [996, 455] width 419 height 51
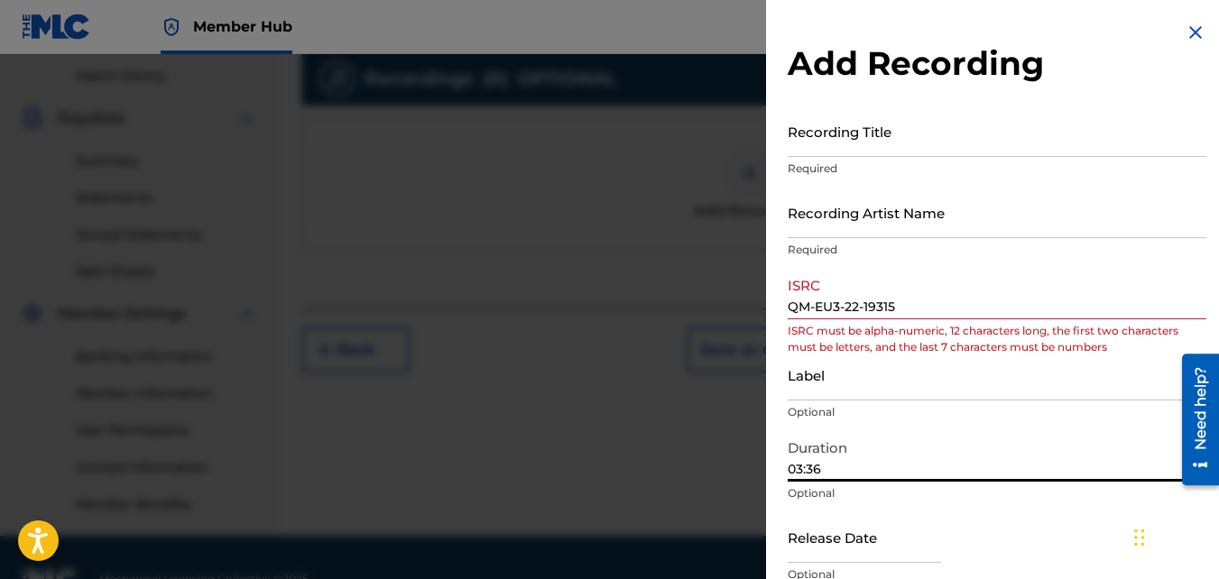
scroll to position [539, 0]
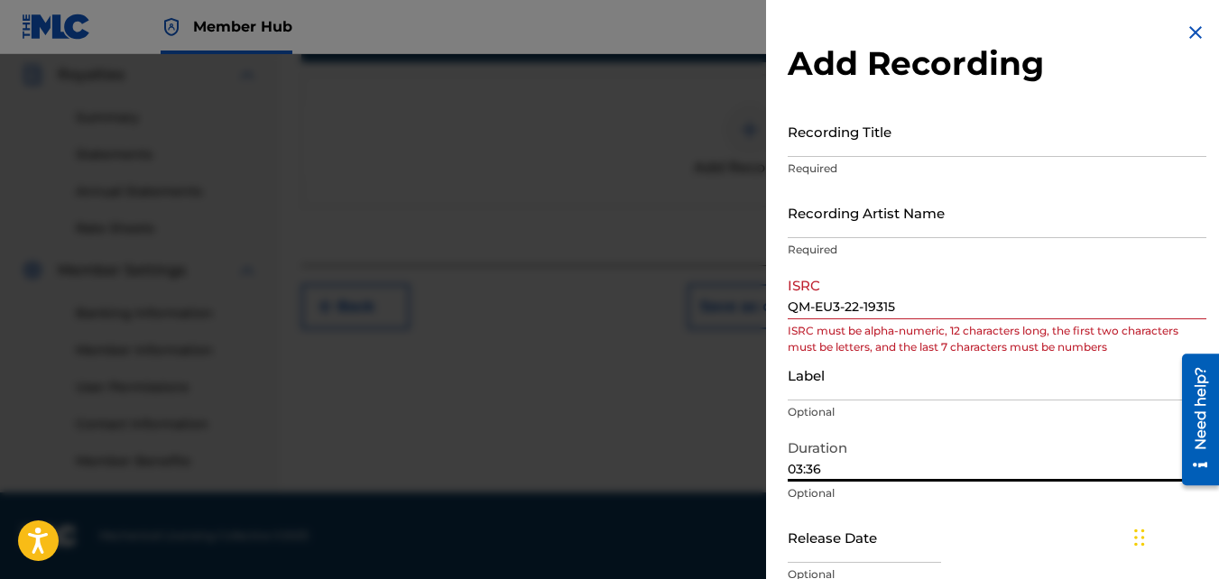
type input "03:36"
click at [822, 569] on p "Optional" at bounding box center [996, 574] width 419 height 16
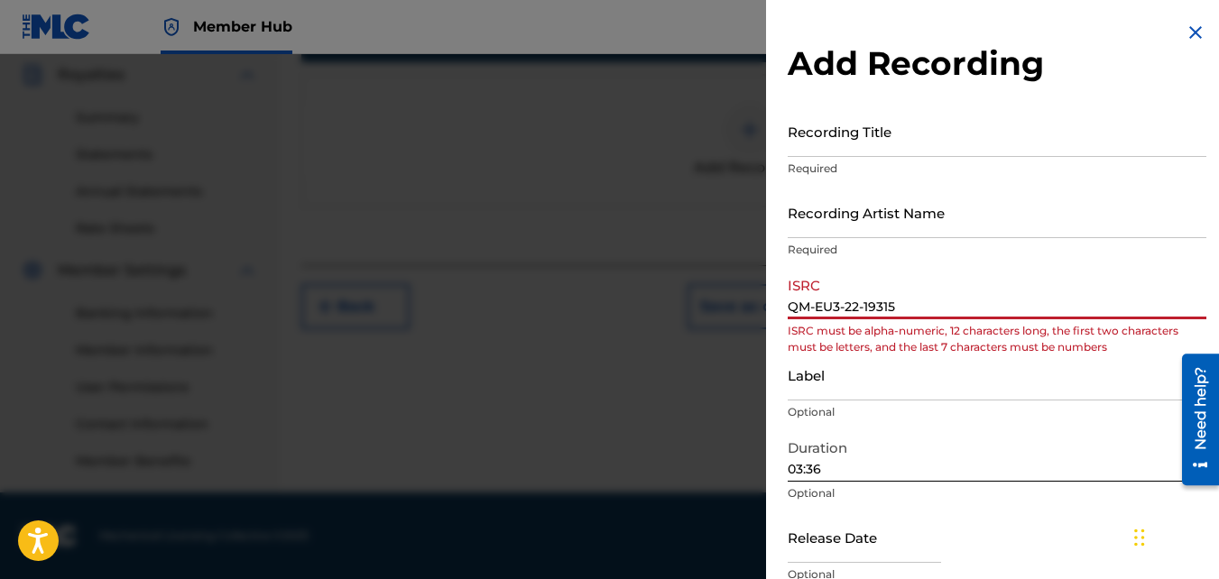
click at [863, 304] on input "QM-EU3-22-19315" at bounding box center [996, 293] width 419 height 51
click at [845, 305] on input "QM-EU3-2219315" at bounding box center [996, 293] width 419 height 51
click at [814, 308] on input "QM-EU32219315" at bounding box center [996, 293] width 419 height 51
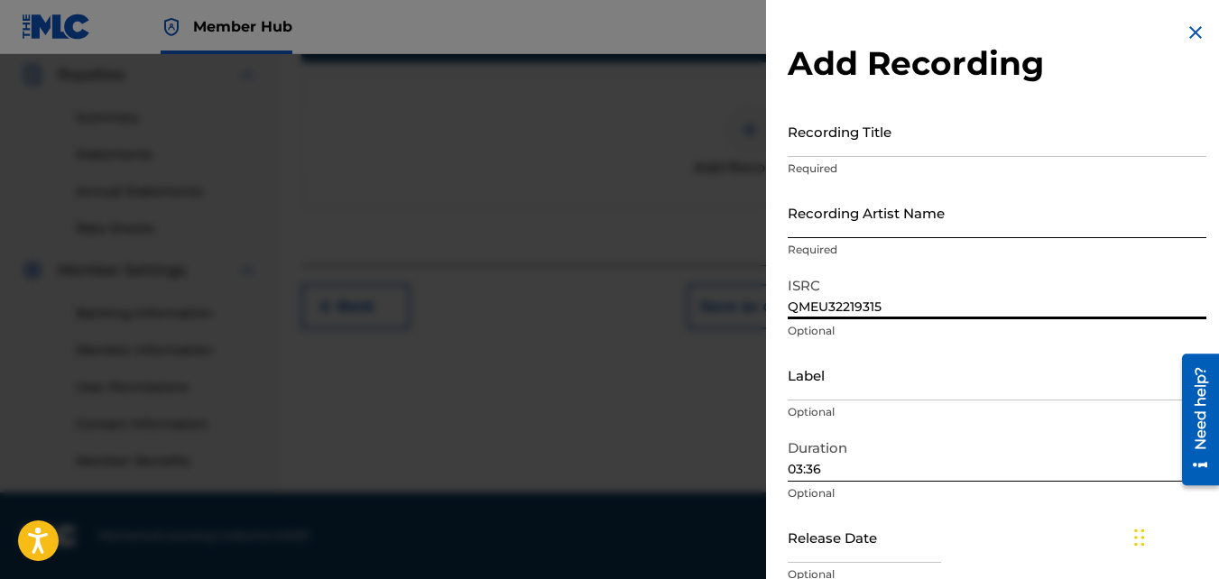
type input "QMEU32219315"
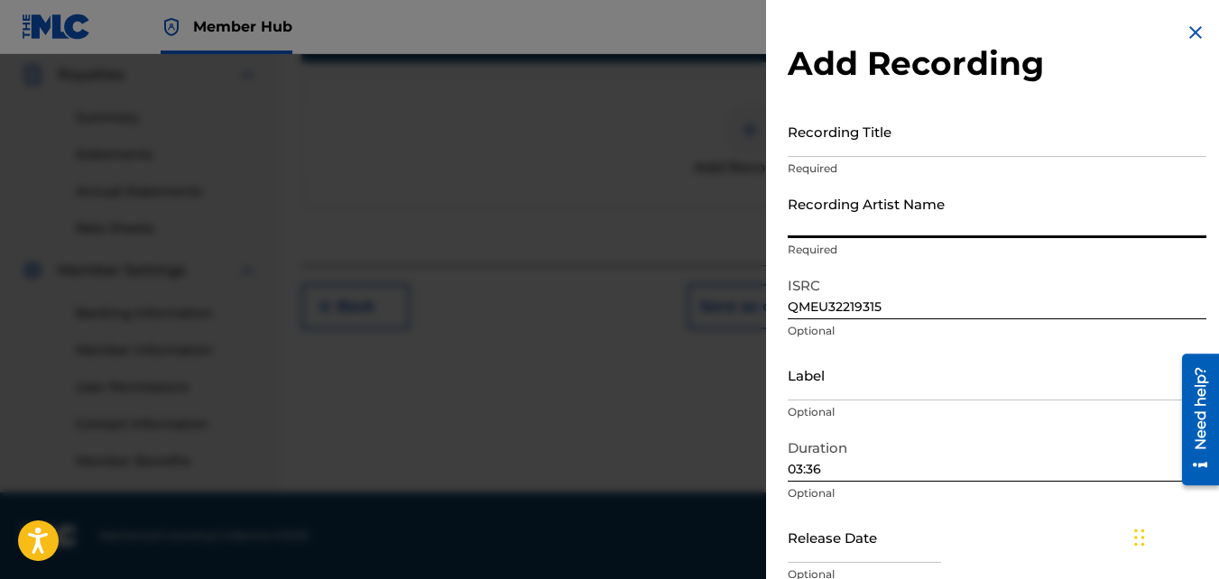
click at [892, 215] on input "Recording Artist Name" at bounding box center [996, 212] width 419 height 51
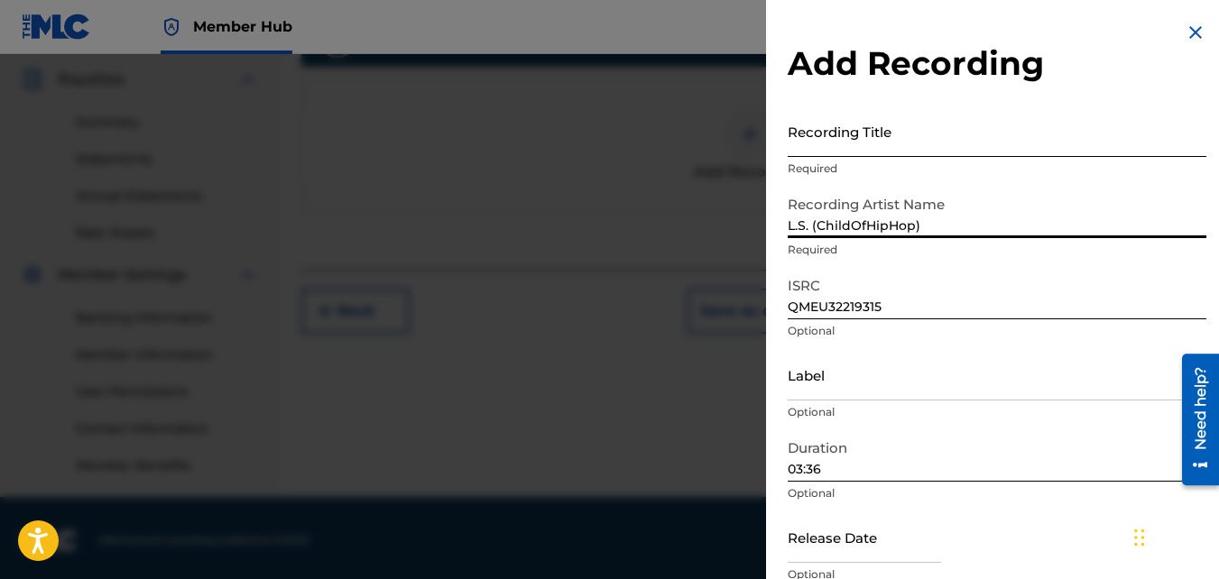
type input "L.S. (ChildOfHipHop)"
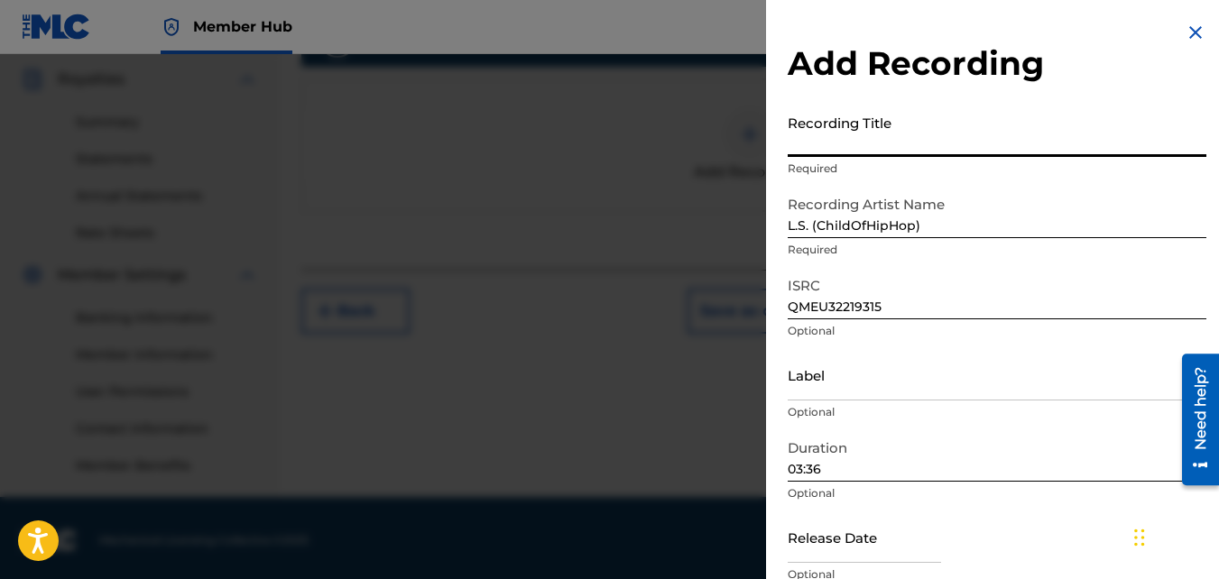
click at [896, 127] on input "Recording Title" at bounding box center [996, 131] width 419 height 51
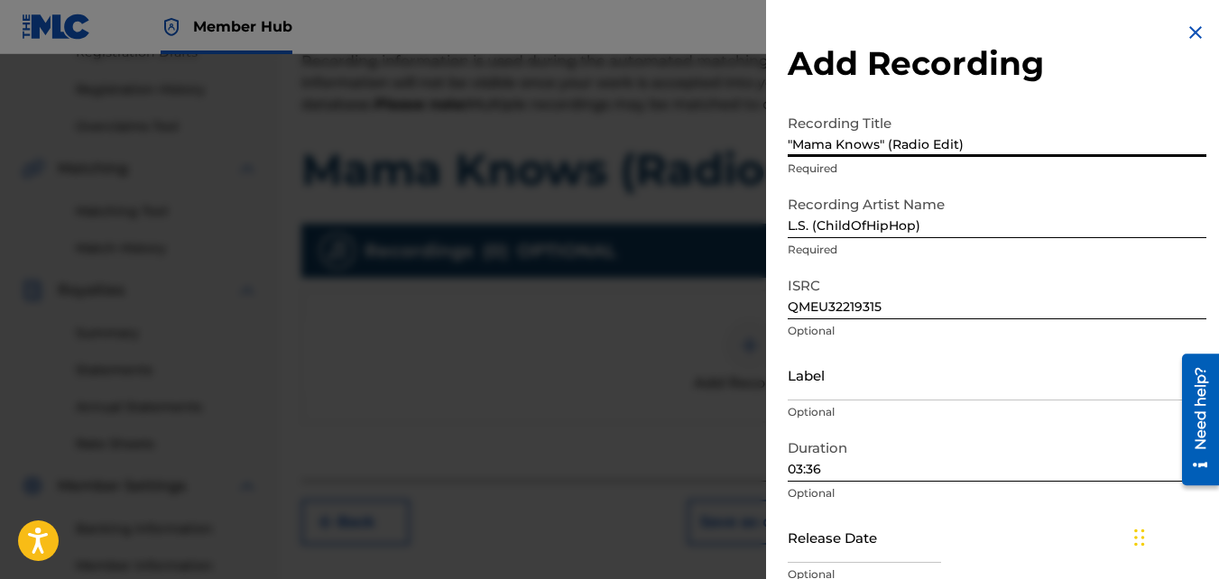
scroll to position [539, 0]
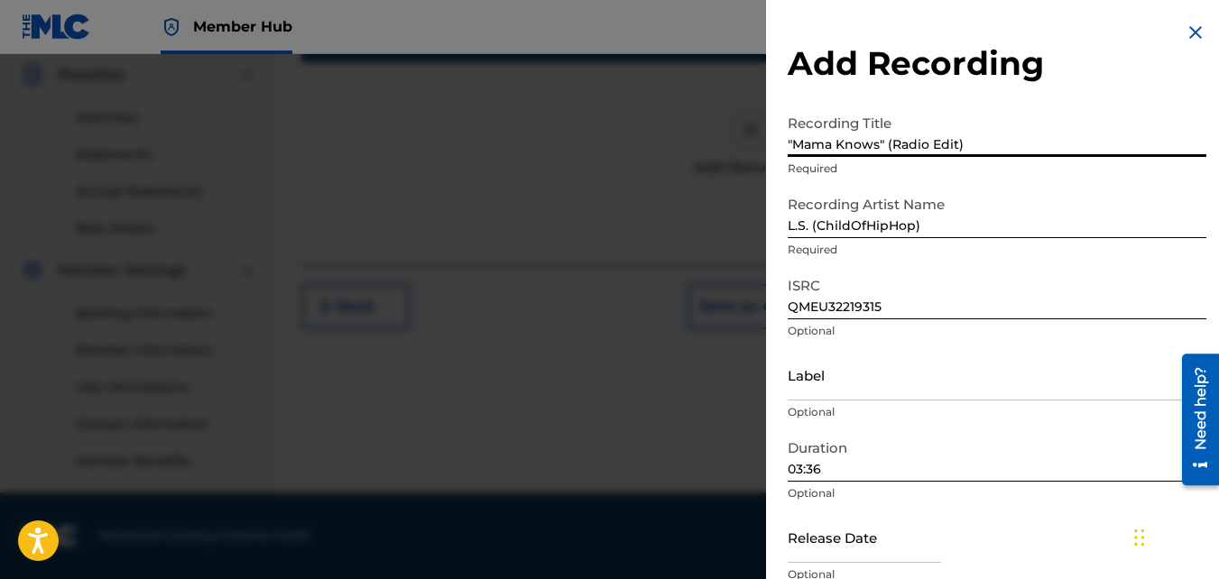
type input ""Mama Knows" (Radio Edit)"
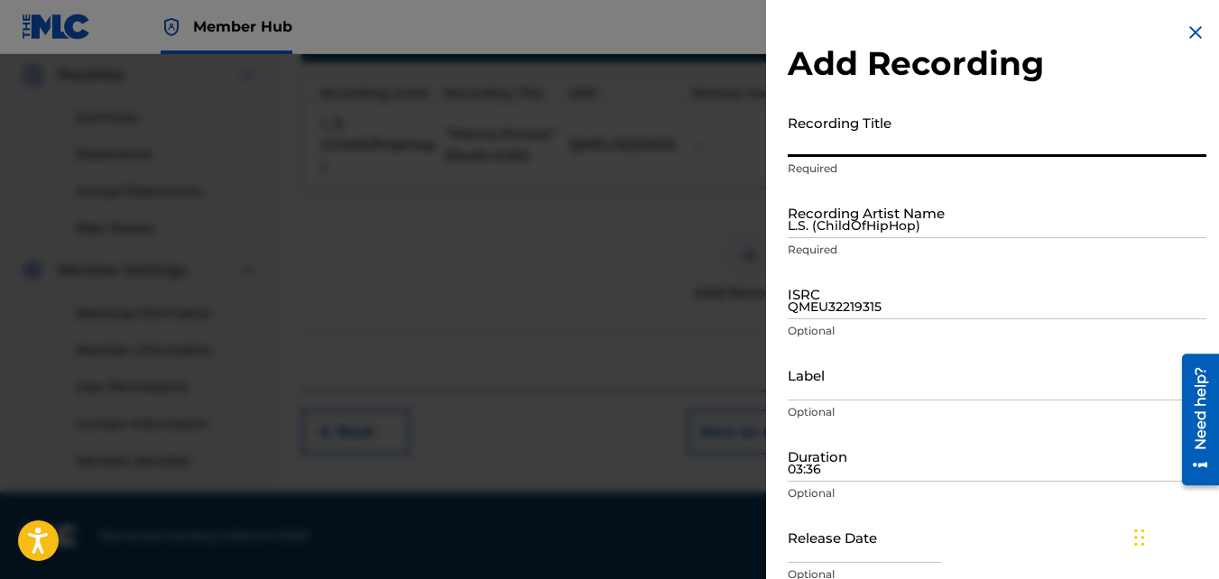
click at [863, 142] on input "Recording Title" at bounding box center [996, 131] width 419 height 51
type input "M"
click at [863, 142] on input "M" at bounding box center [996, 131] width 419 height 51
type input ""Mama Knows" (Radio Edit)"
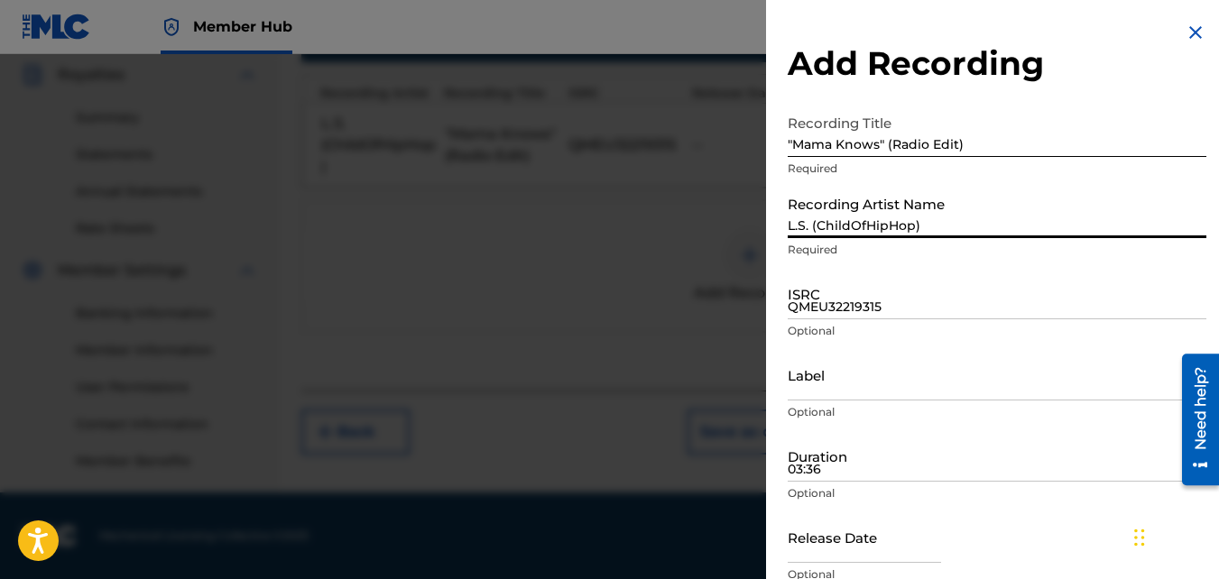
click at [874, 210] on input "L.S. (ChildOfHipHop)" at bounding box center [996, 212] width 419 height 51
type input "L.S.(ChildOfHipHop)"
click at [922, 299] on input "QMEU32219315" at bounding box center [996, 293] width 419 height 51
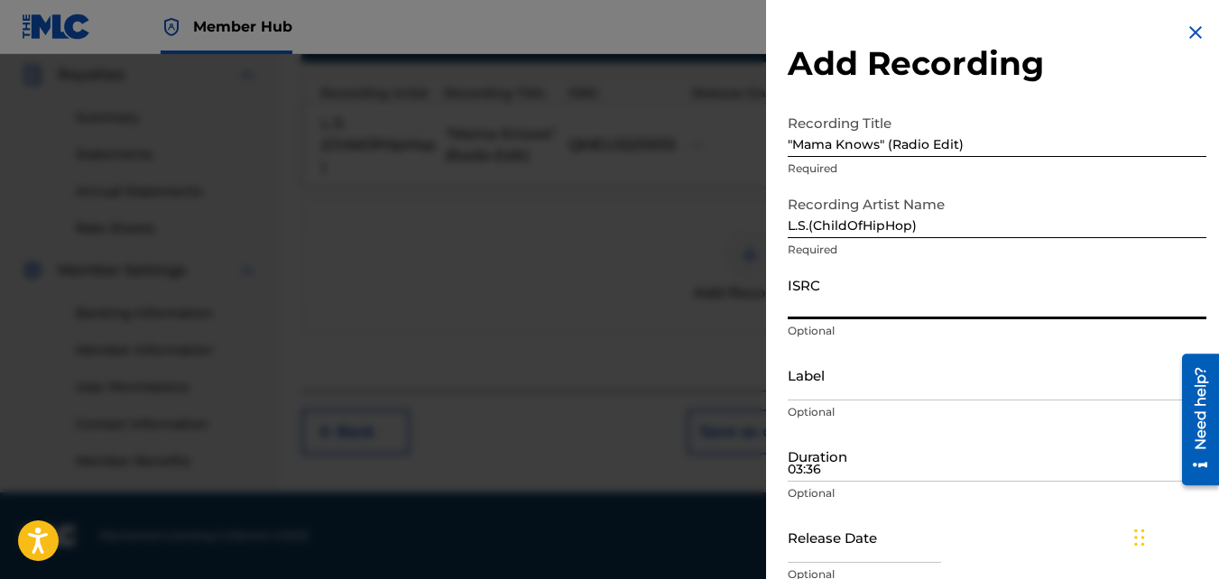
type input "q"
type input "QMEU32219315"
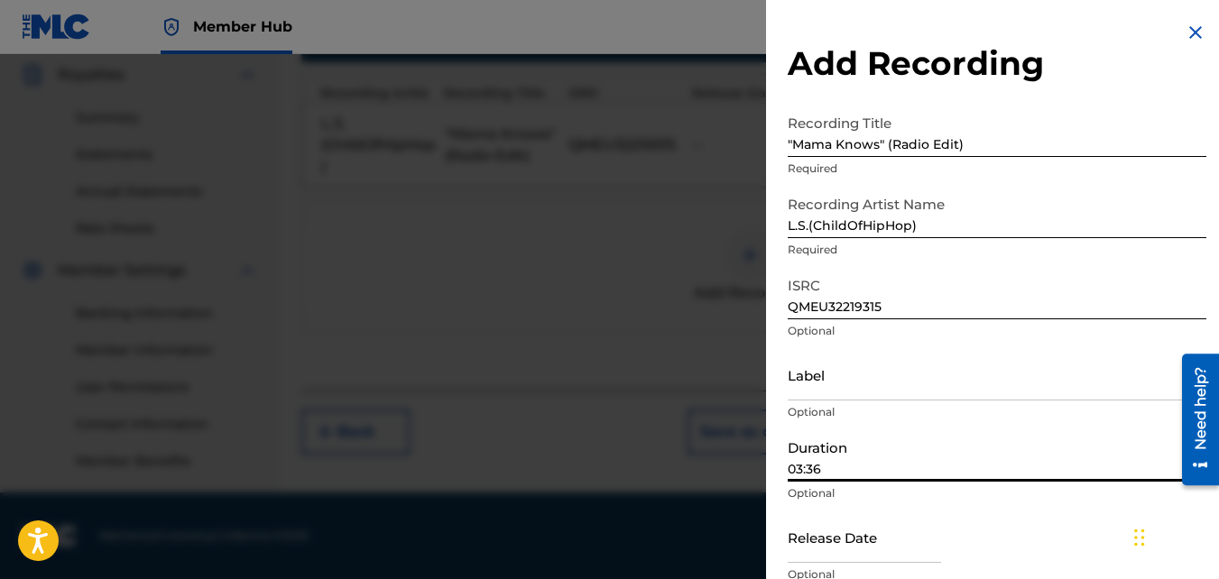
click at [913, 467] on input "03:36" at bounding box center [996, 455] width 419 height 51
type input "03:36"
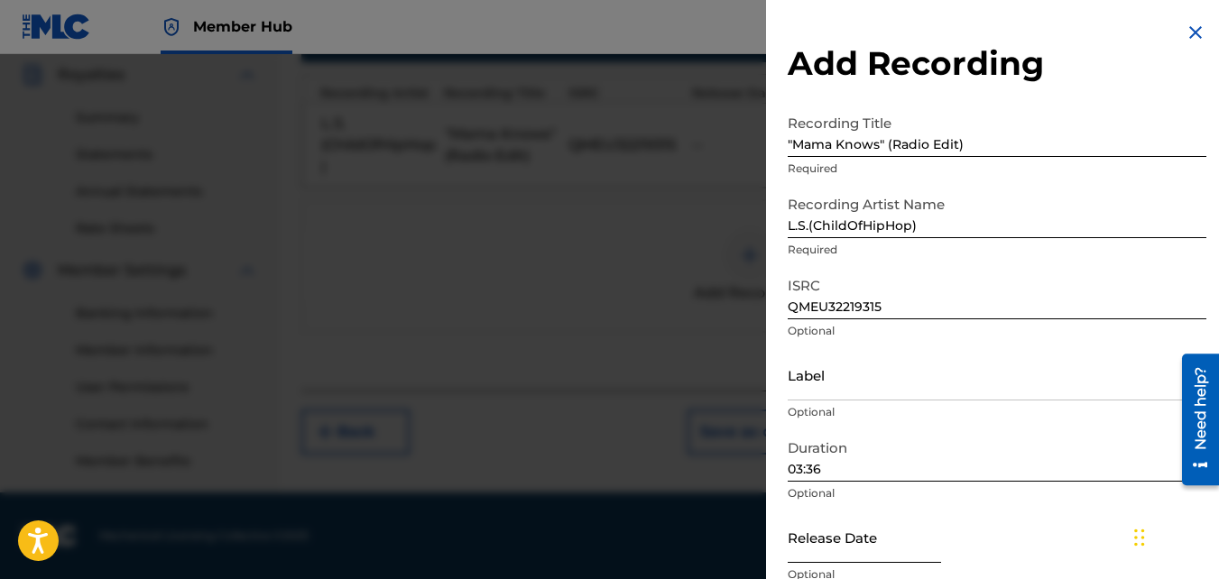
click at [889, 548] on input "text" at bounding box center [863, 536] width 153 height 51
select select "8"
select select "2025"
select select "10"
click at [906, 554] on input "text" at bounding box center [863, 536] width 153 height 51
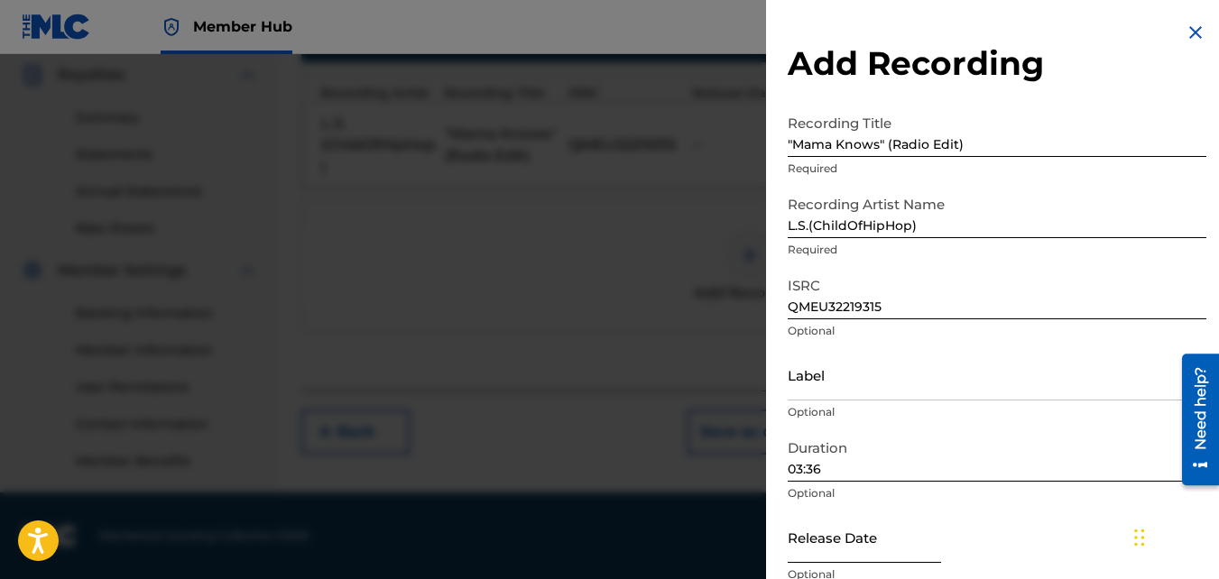
select select "8"
select select "2025"
type input "[DATE]"
select select "9"
click at [1049, 511] on div "Duration 03:36 Optional" at bounding box center [996, 470] width 419 height 81
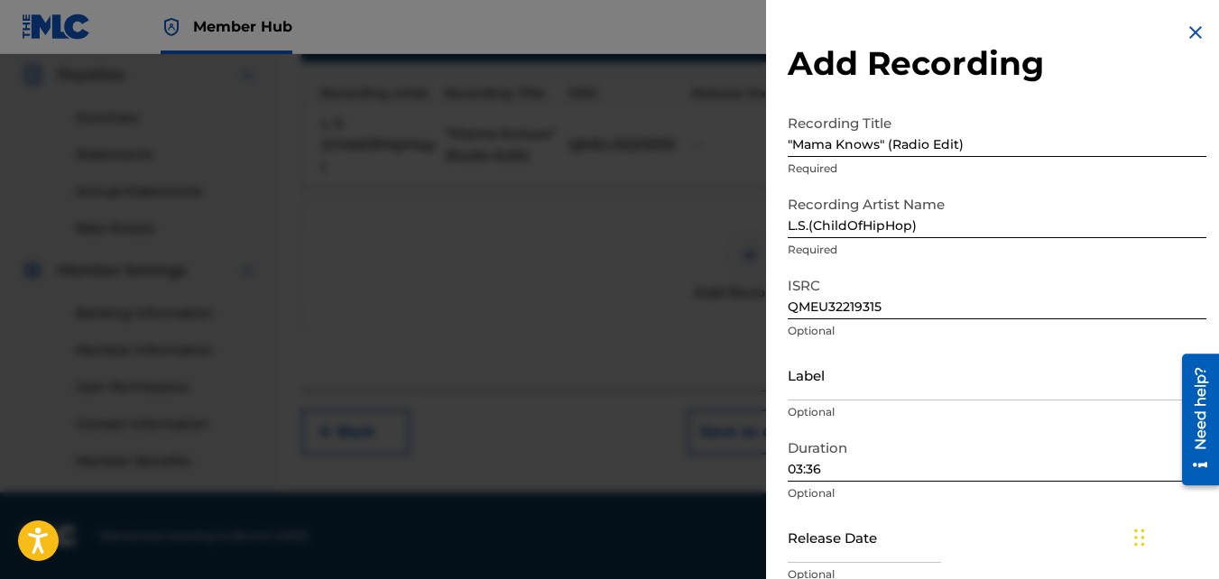
click at [1049, 511] on div "Duration 03:36 Optional" at bounding box center [996, 470] width 419 height 81
click at [890, 465] on input "03:36" at bounding box center [996, 455] width 419 height 51
click at [1002, 143] on input ""Mama Knows" (Radio Edit)" at bounding box center [996, 131] width 419 height 51
click at [943, 225] on input "L.S.(ChildOfHipHop)" at bounding box center [996, 212] width 419 height 51
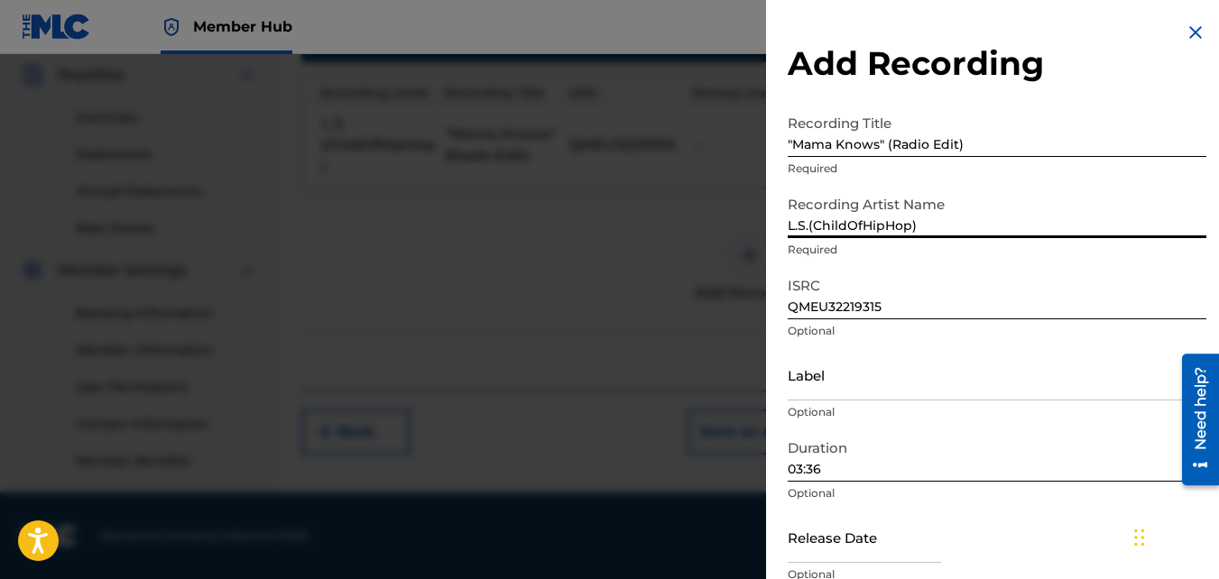
click at [888, 302] on input "QMEU32219315" at bounding box center [996, 293] width 419 height 51
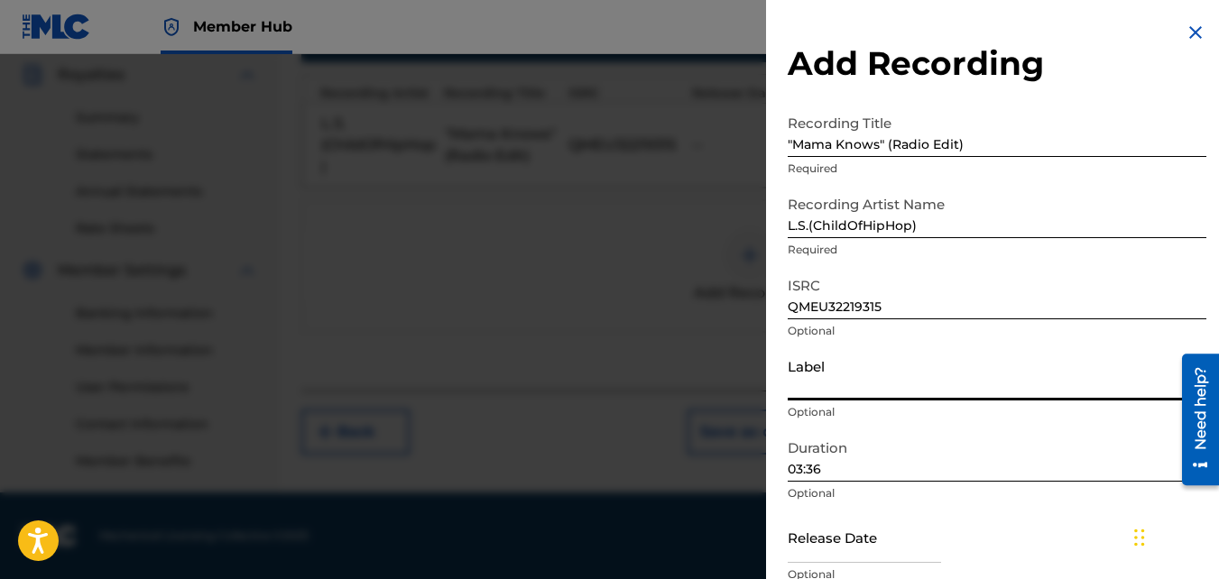
click at [851, 373] on input "Label" at bounding box center [996, 374] width 419 height 51
type input "T"
click at [918, 543] on input "text" at bounding box center [863, 536] width 153 height 51
select select "8"
select select "2025"
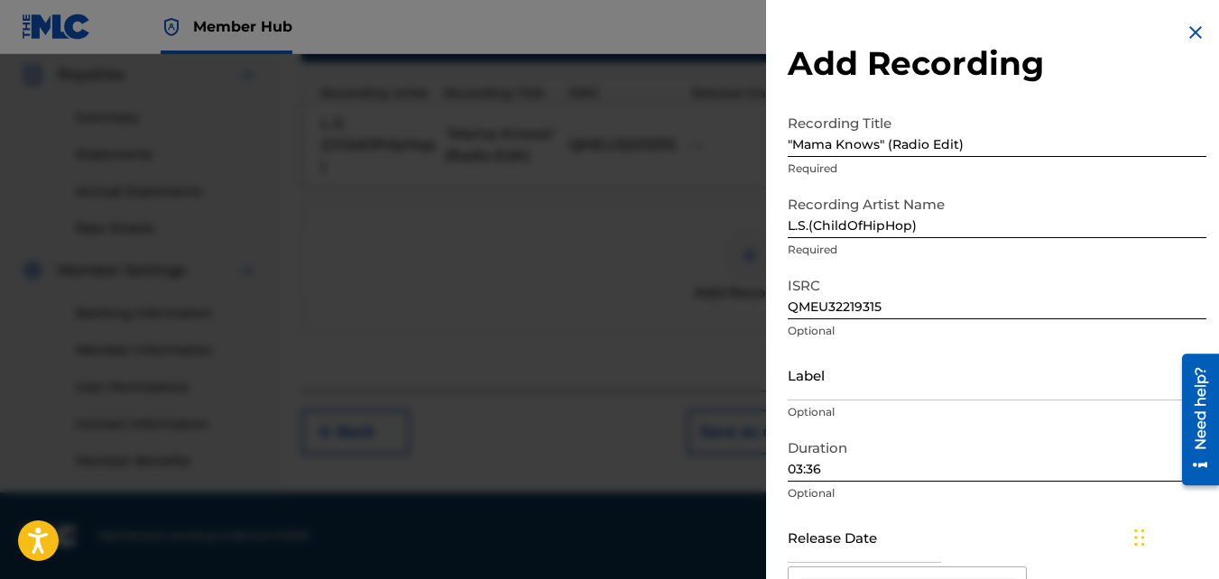
click at [428, 437] on div at bounding box center [609, 343] width 1219 height 579
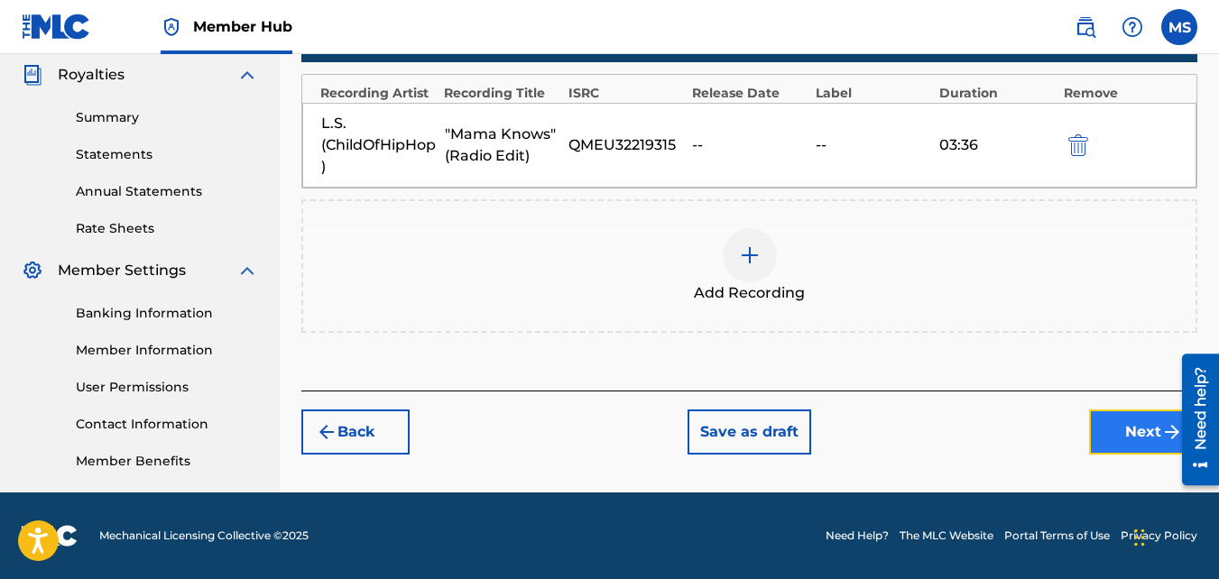
click at [1124, 429] on button "Next" at bounding box center [1143, 432] width 108 height 45
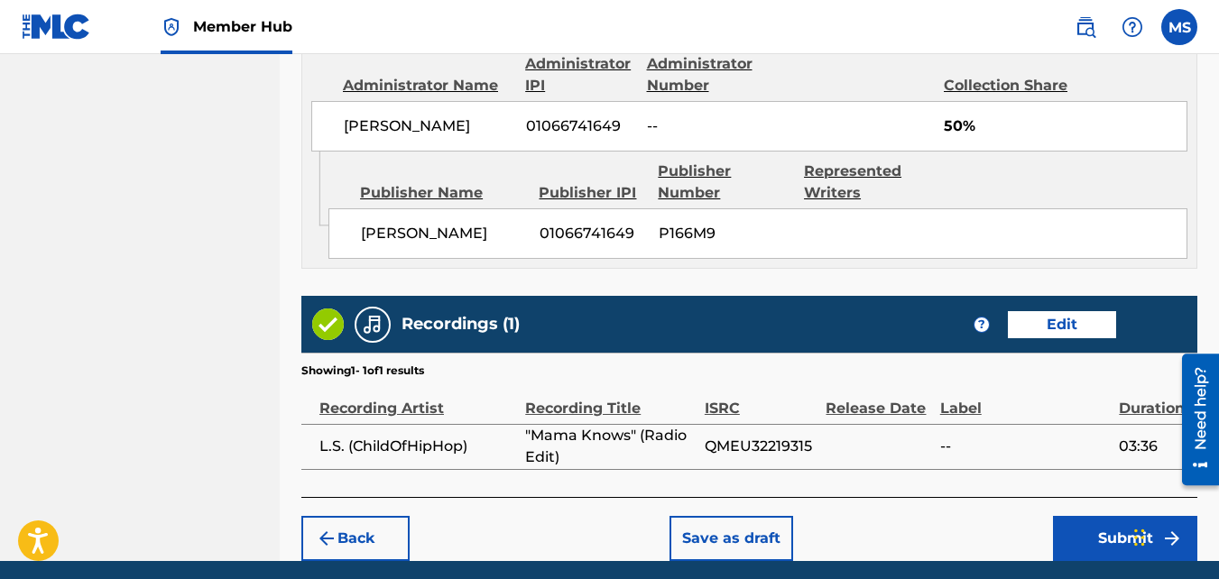
scroll to position [1128, 0]
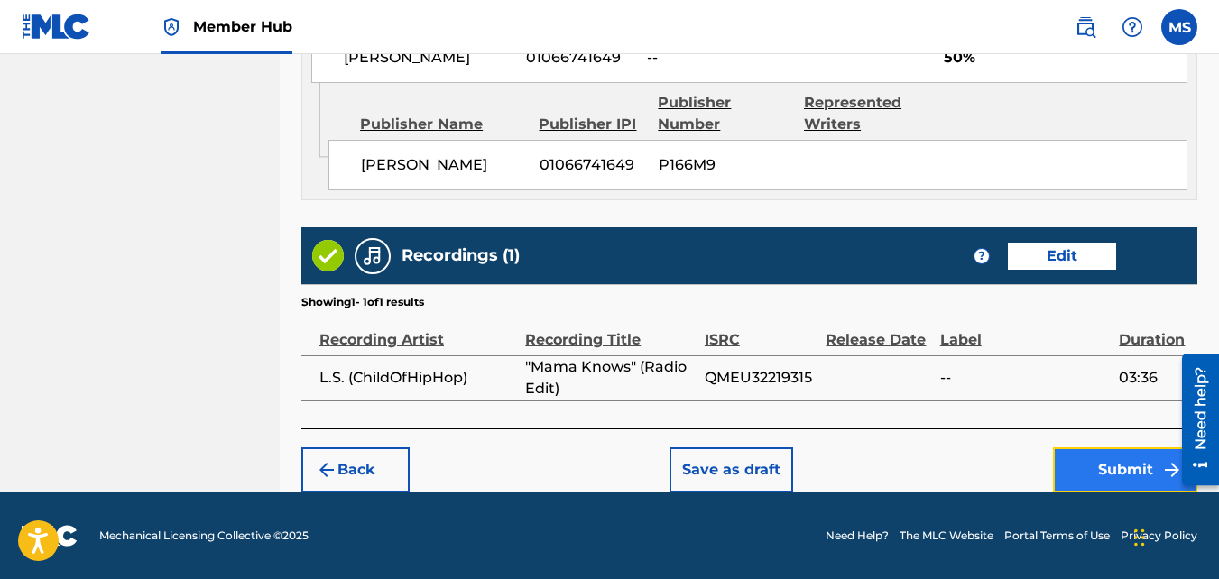
click at [1106, 474] on button "Submit" at bounding box center [1125, 469] width 144 height 45
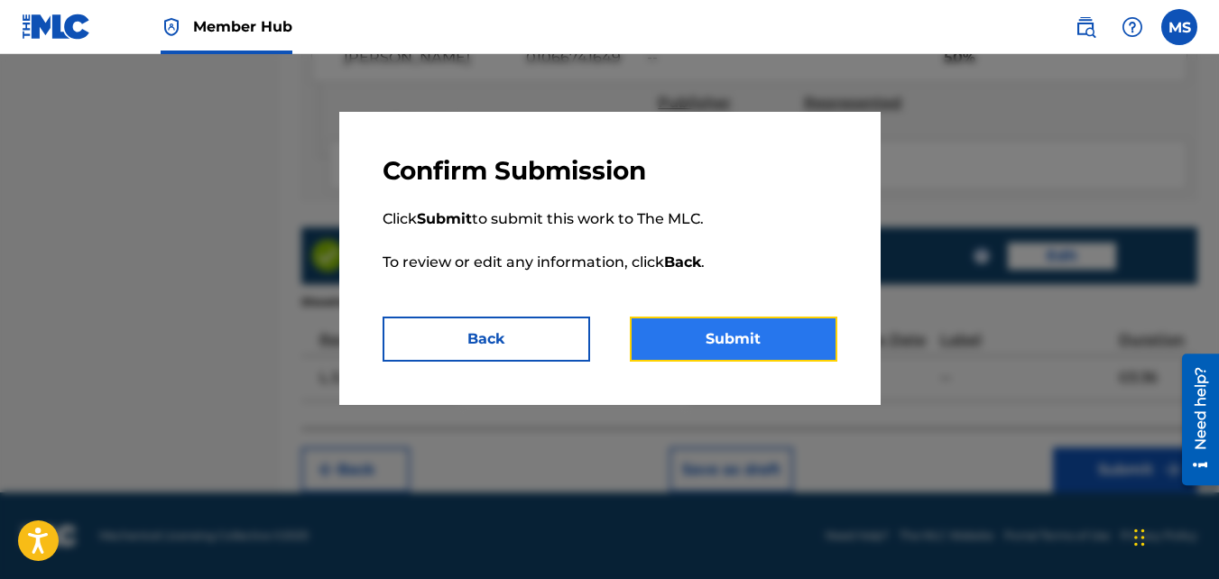
click at [719, 343] on button "Submit" at bounding box center [733, 339] width 207 height 45
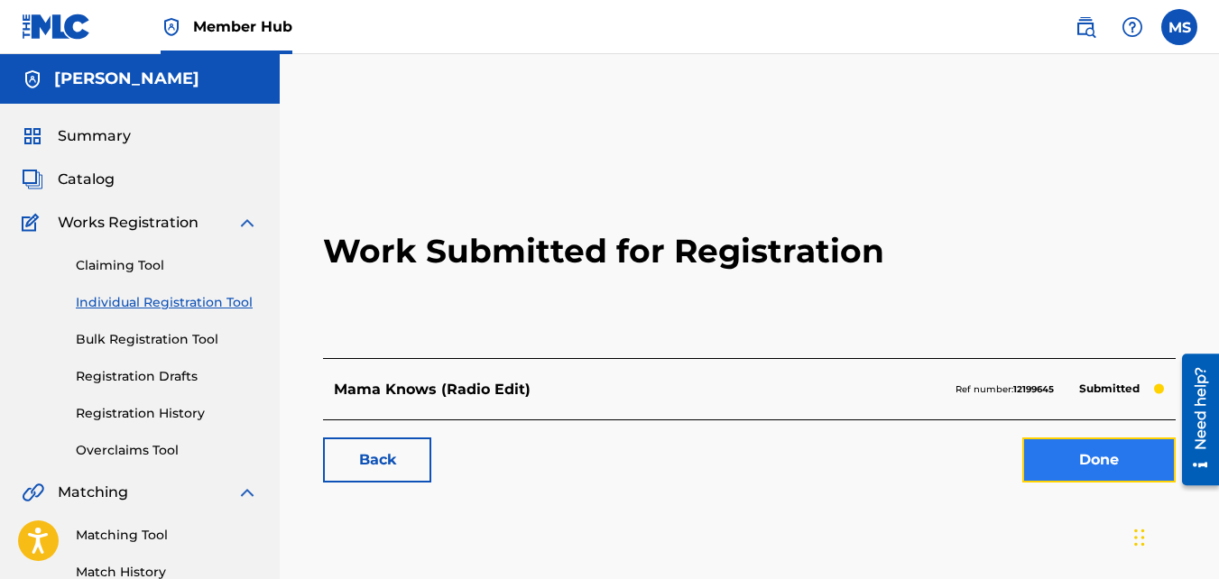
click at [1092, 455] on link "Done" at bounding box center [1098, 459] width 153 height 45
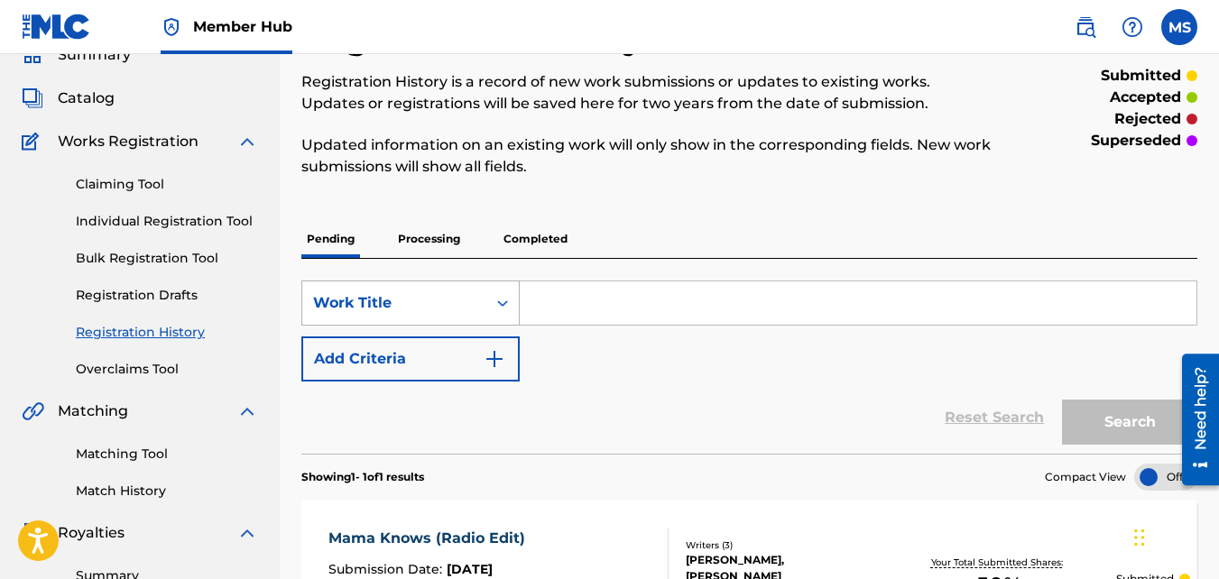
click at [497, 326] on div "Work Title" at bounding box center [410, 303] width 218 height 45
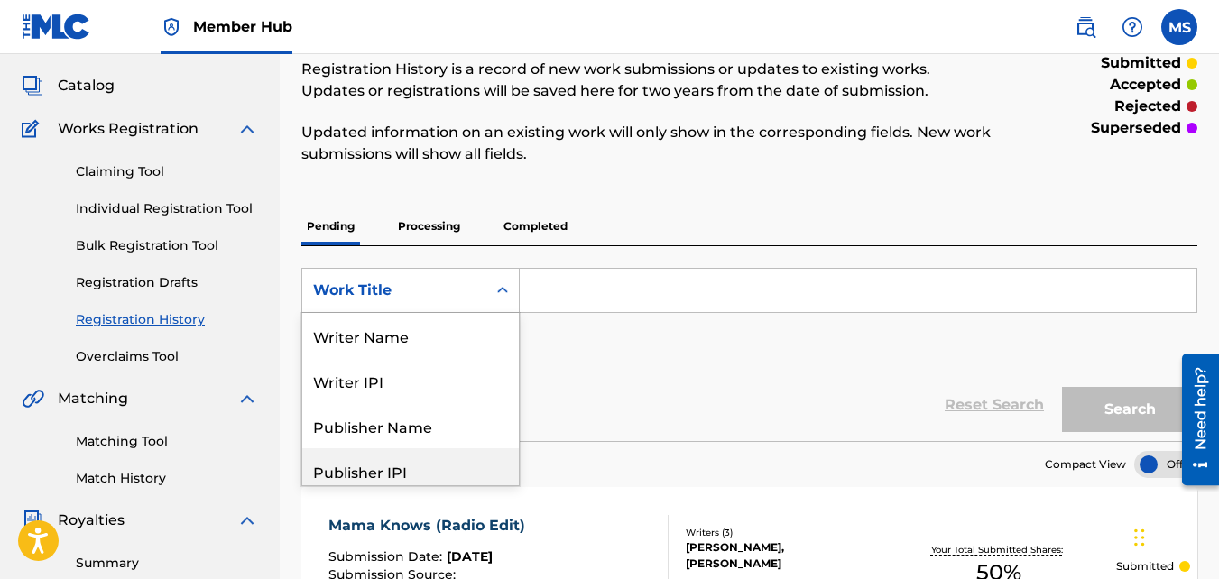
scroll to position [90, 0]
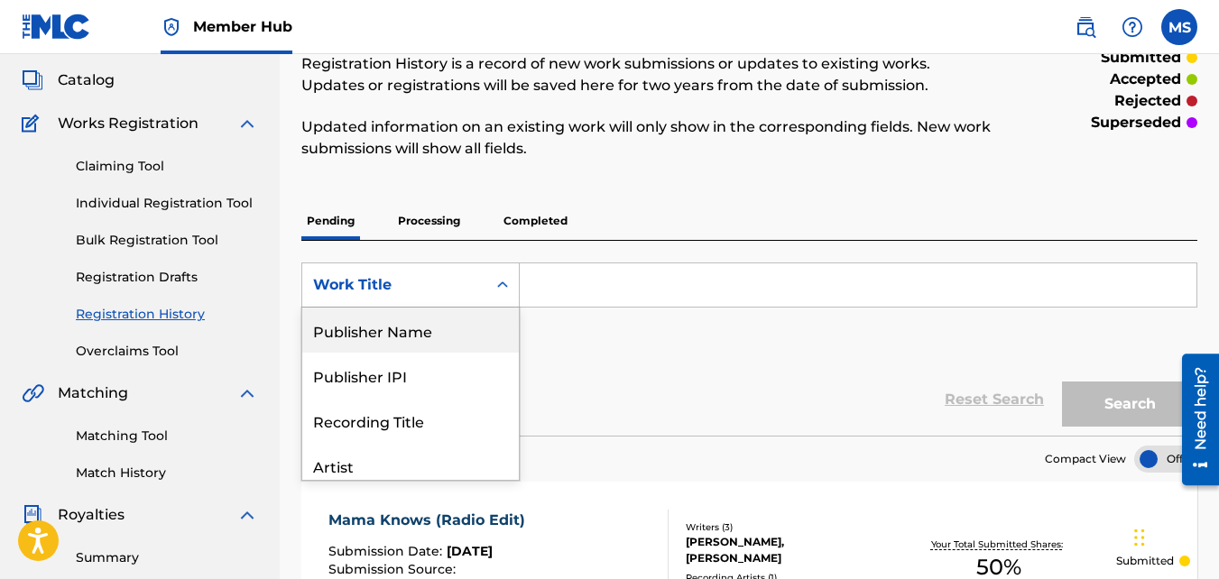
click at [635, 278] on input "Search Form" at bounding box center [858, 284] width 677 height 43
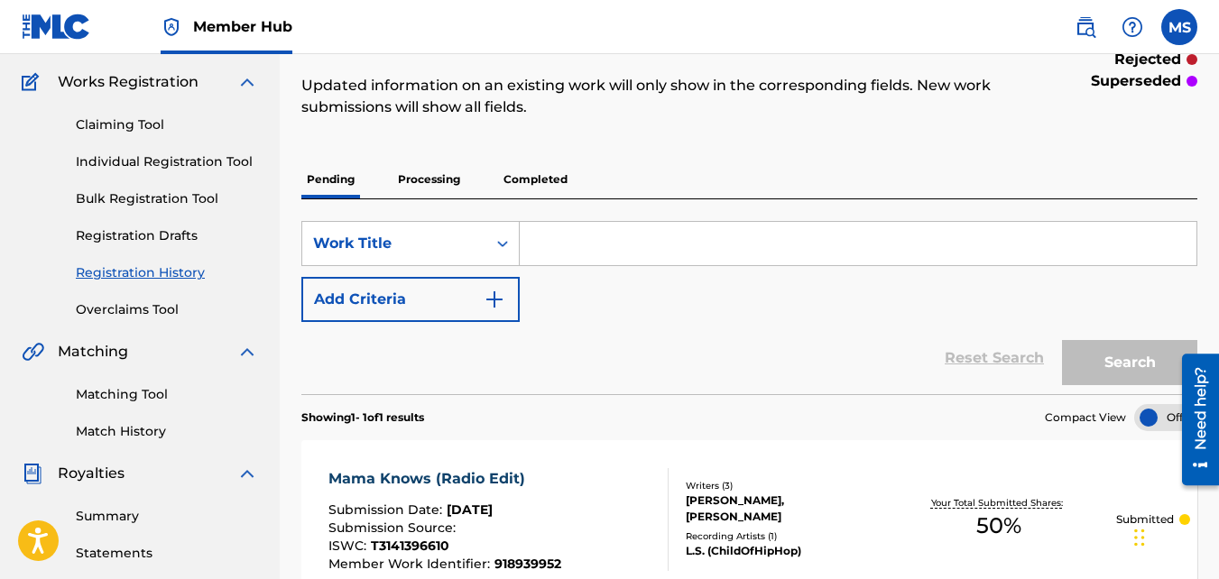
scroll to position [0, 0]
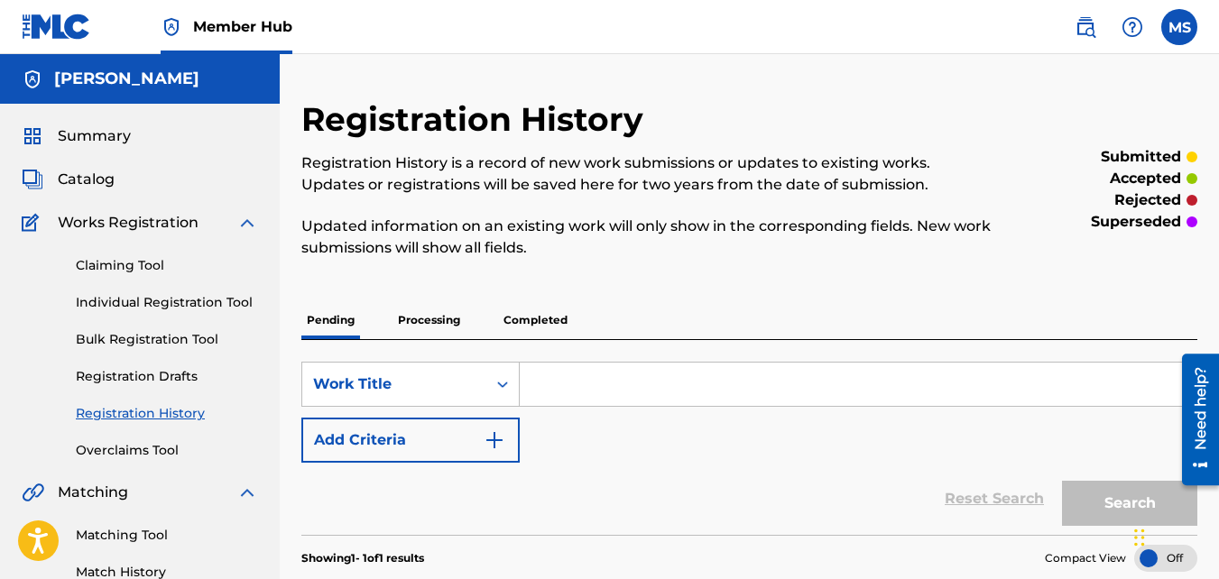
click at [540, 319] on p "Completed" at bounding box center [535, 320] width 75 height 38
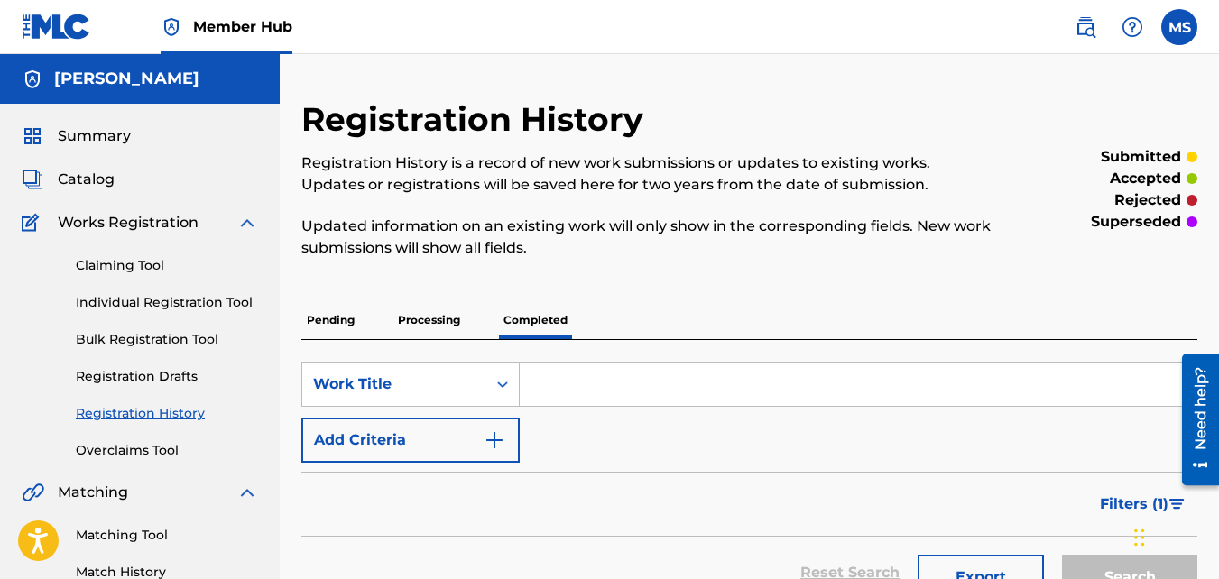
click at [572, 388] on input "Search Form" at bounding box center [858, 384] width 677 height 43
type input "Mama Knows"
click at [1115, 565] on button "Search" at bounding box center [1129, 577] width 135 height 45
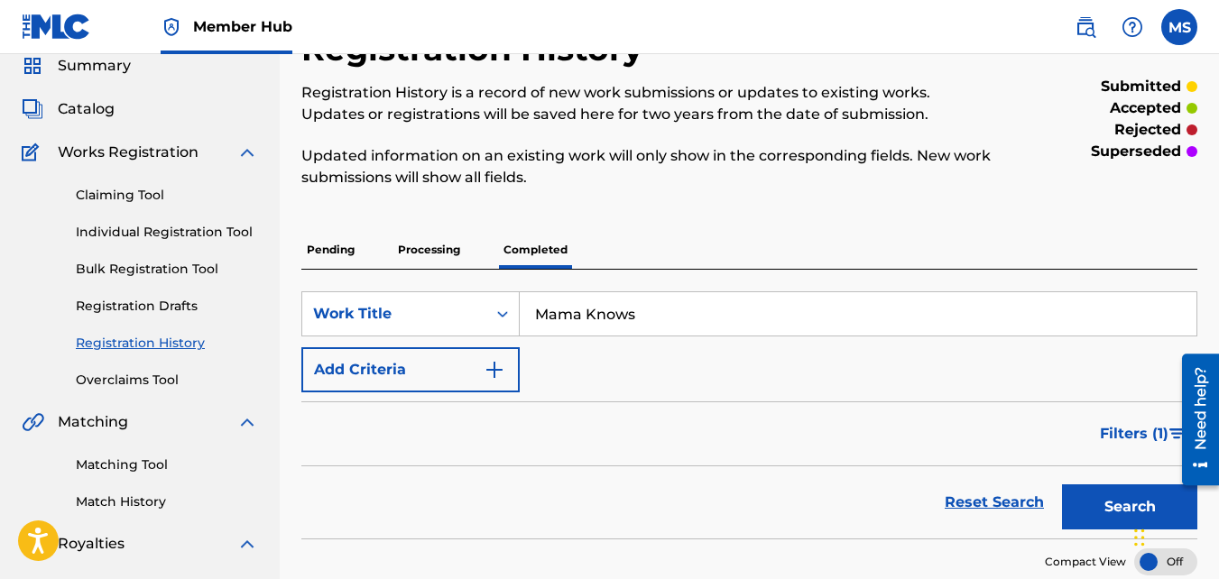
scroll to position [54, 0]
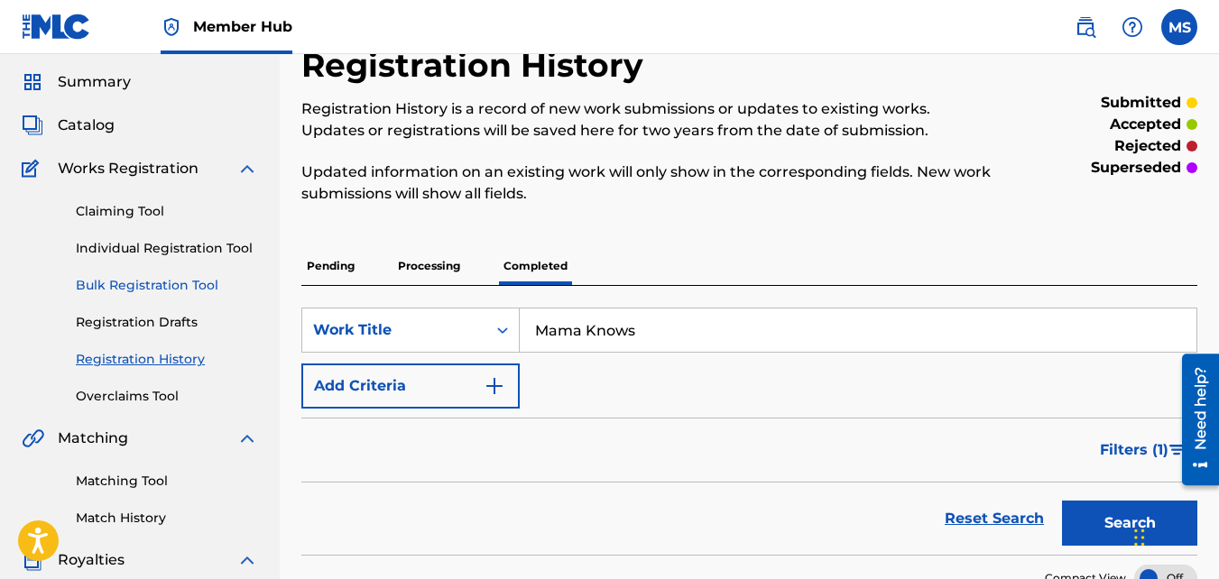
click at [133, 285] on link "Bulk Registration Tool" at bounding box center [167, 285] width 182 height 19
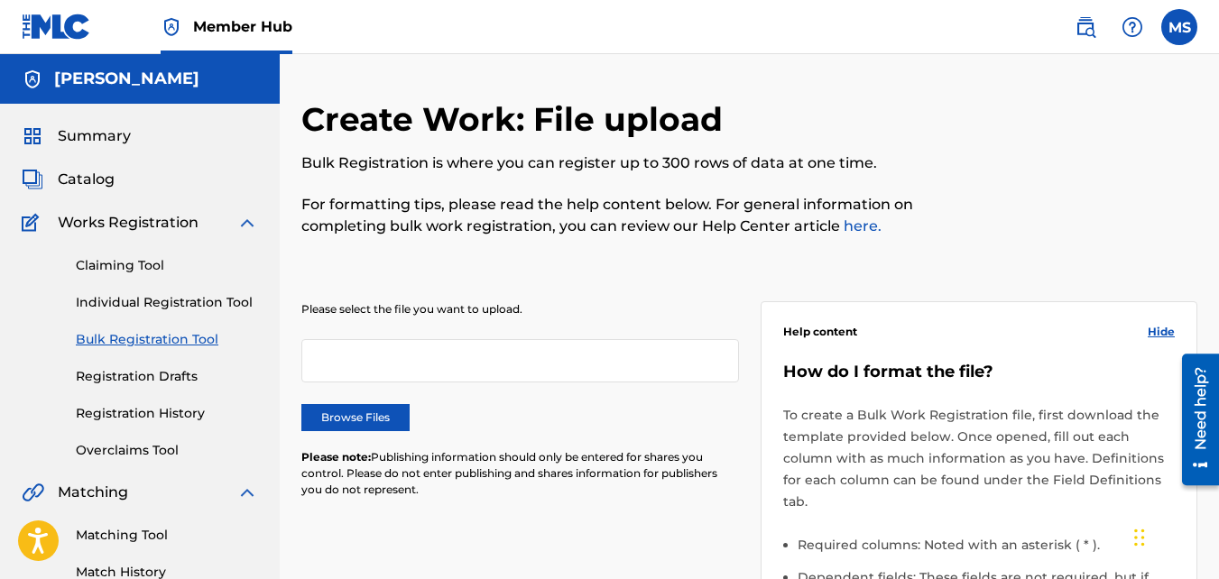
click at [250, 225] on img at bounding box center [247, 223] width 22 height 22
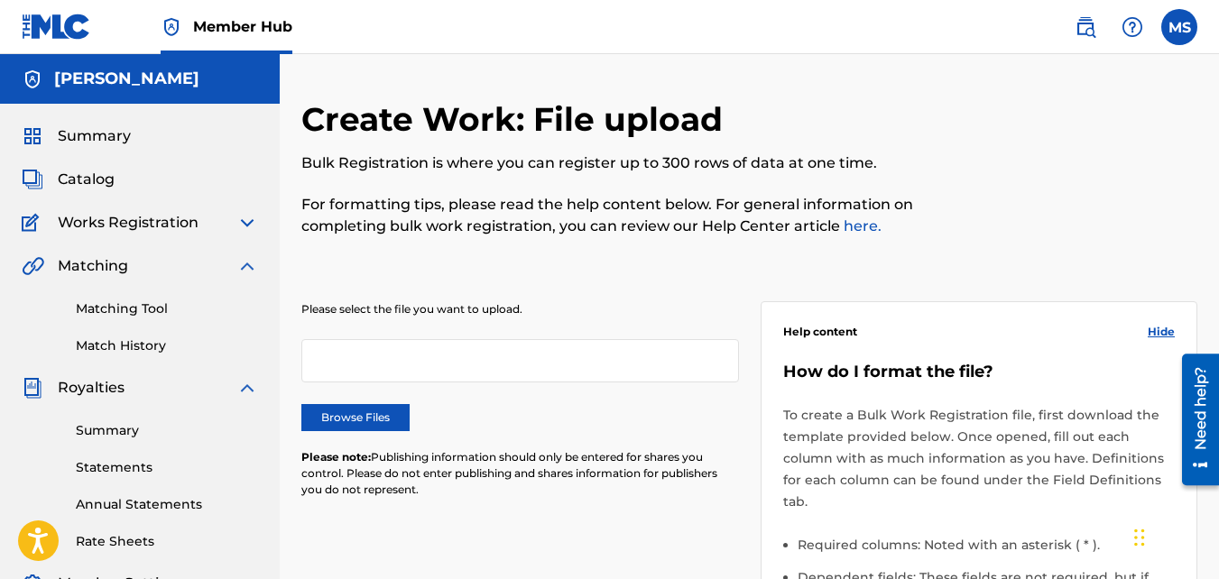
click at [245, 223] on img at bounding box center [247, 223] width 22 height 22
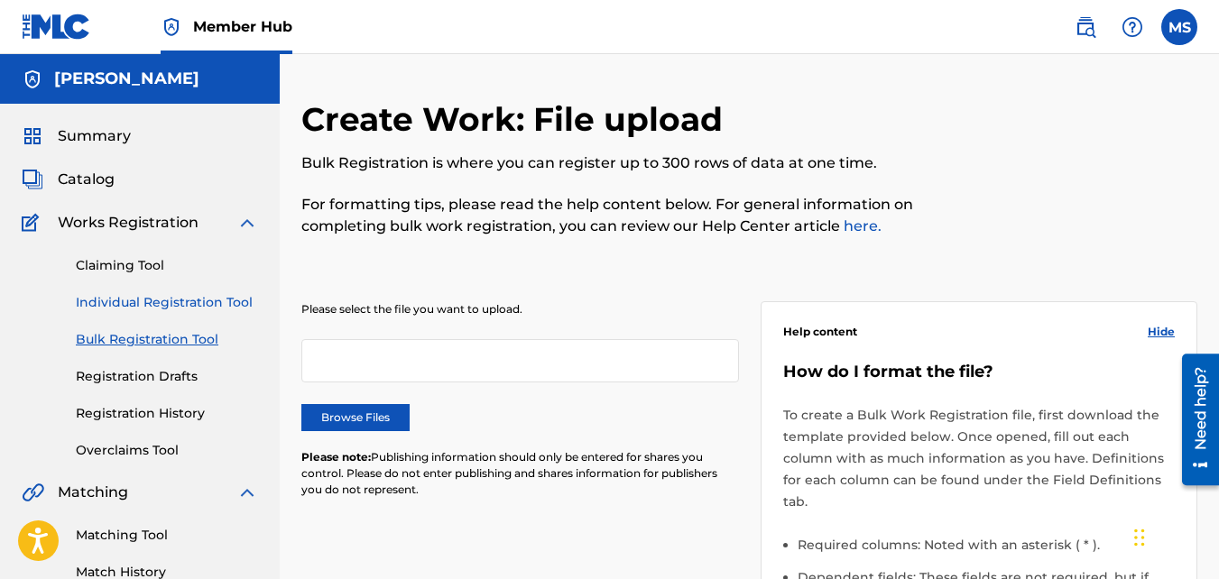
click at [212, 300] on link "Individual Registration Tool" at bounding box center [167, 302] width 182 height 19
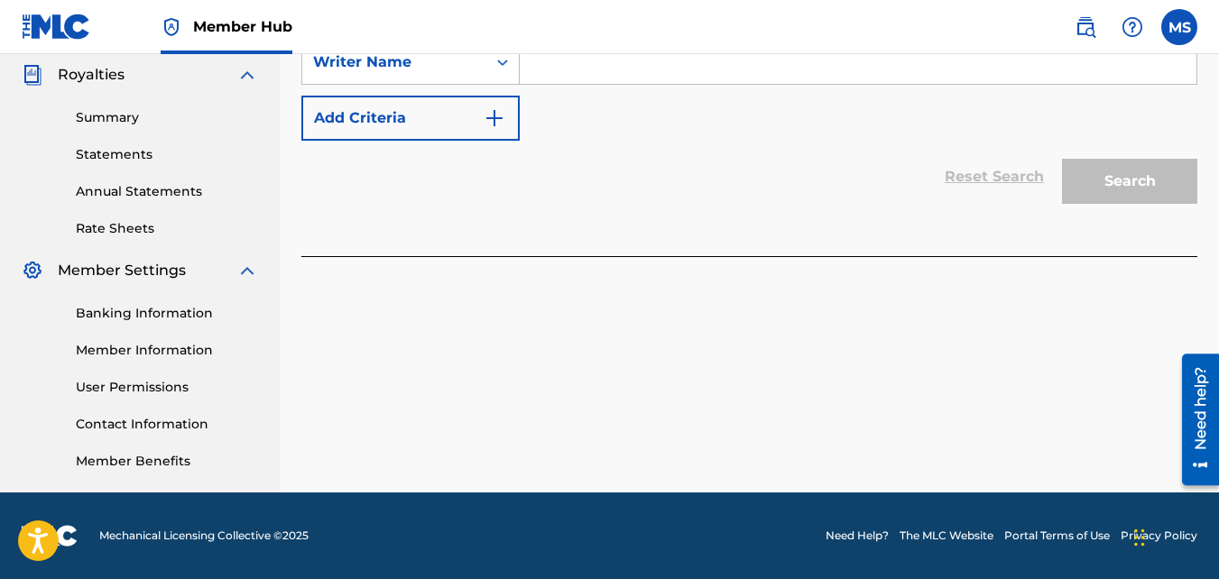
scroll to position [298, 0]
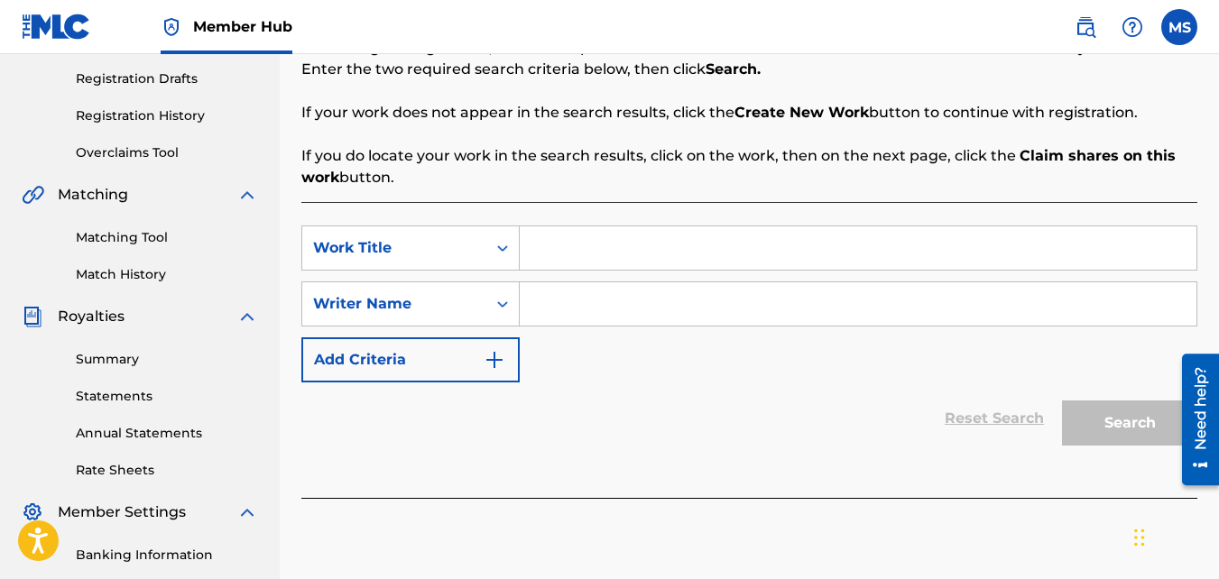
click at [599, 248] on input "Search Form" at bounding box center [858, 247] width 677 height 43
type input "mama knows"
click at [608, 309] on input "Search Form" at bounding box center [858, 303] width 677 height 43
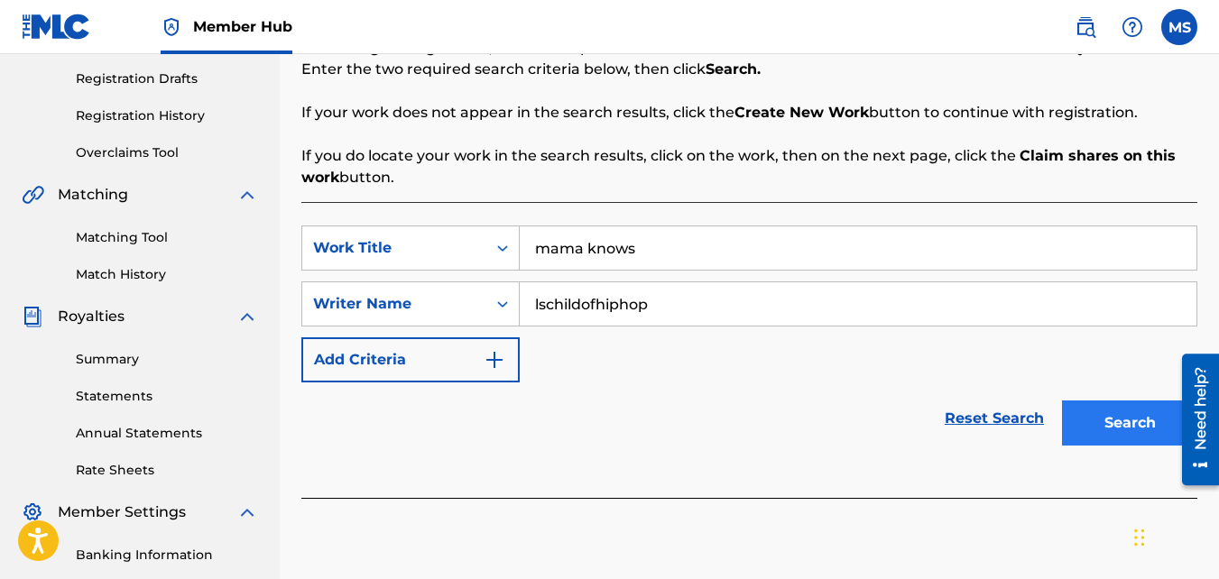
type input "lschildofhiphop"
click at [1112, 437] on button "Search" at bounding box center [1129, 422] width 135 height 45
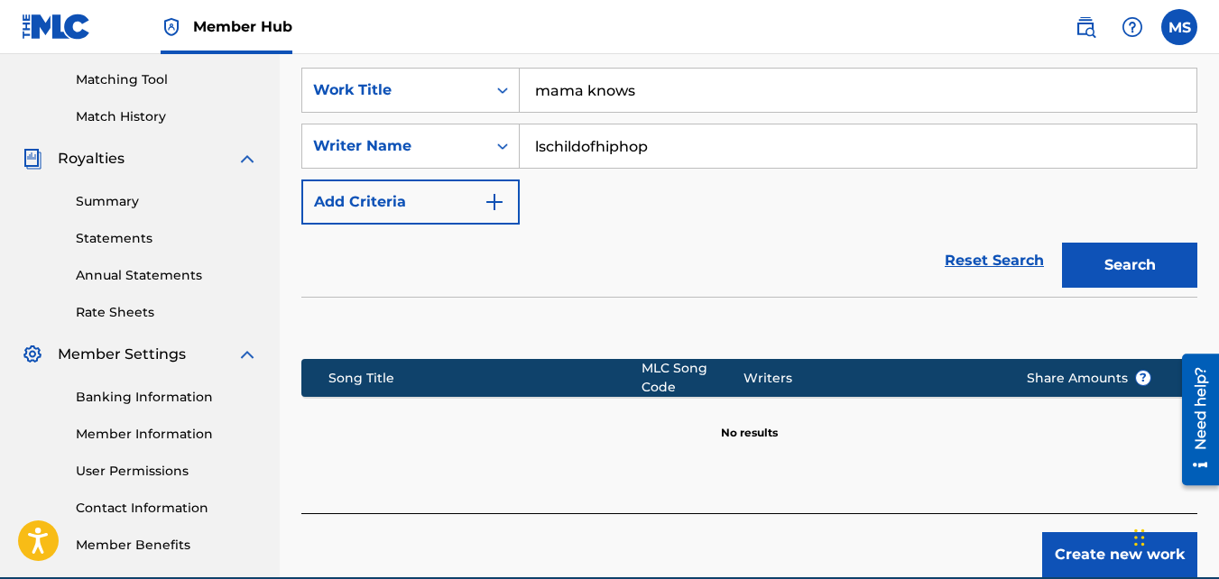
scroll to position [539, 0]
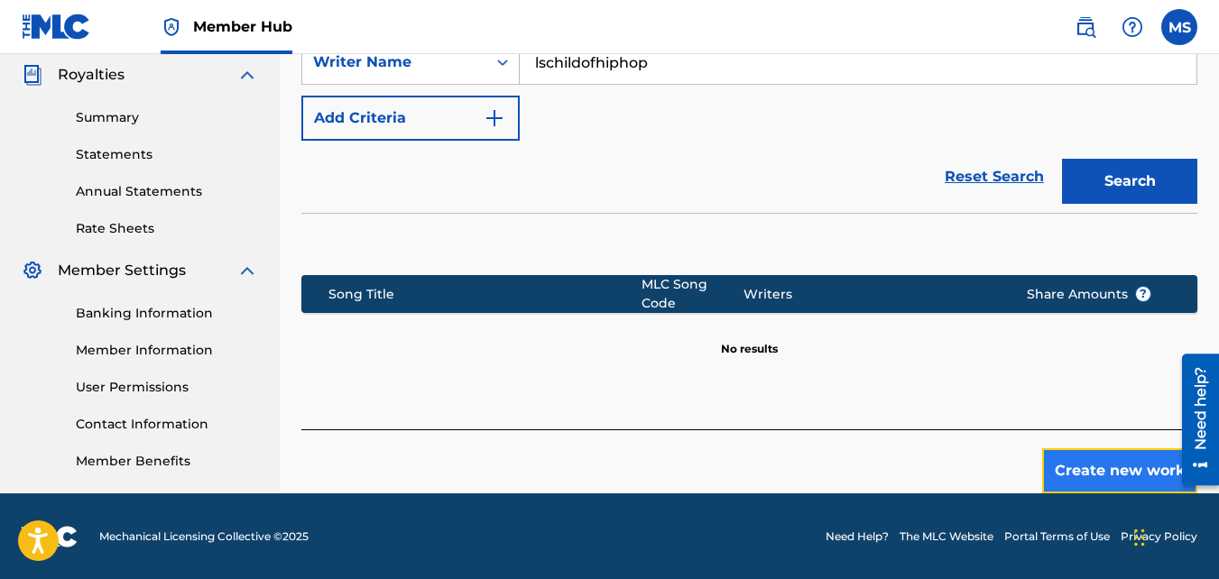
click at [1120, 460] on button "Create new work" at bounding box center [1119, 470] width 155 height 45
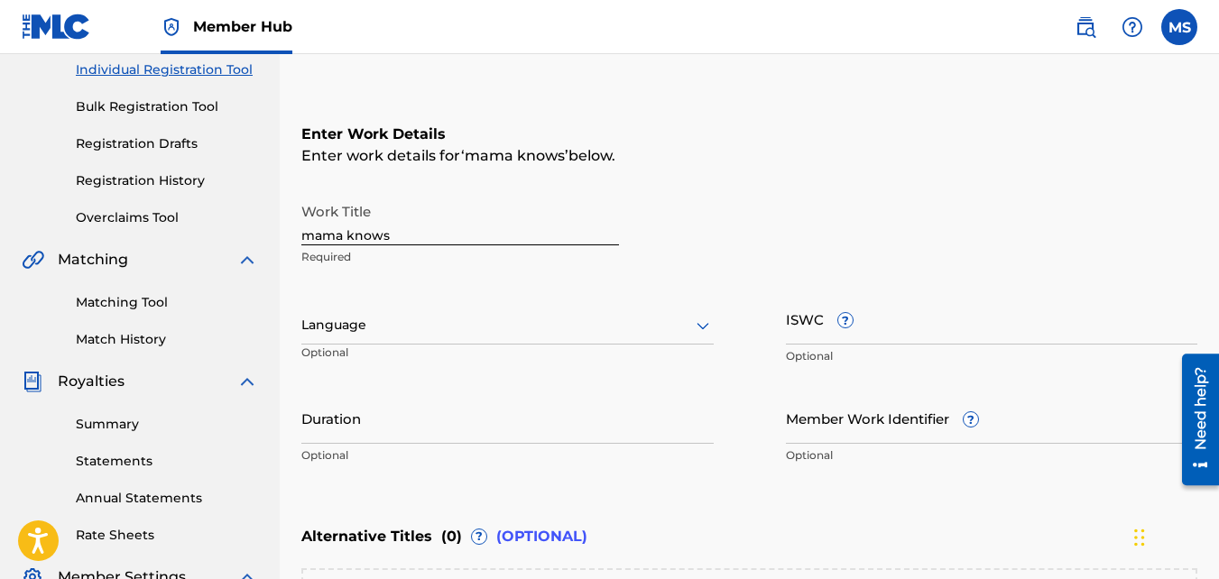
scroll to position [231, 0]
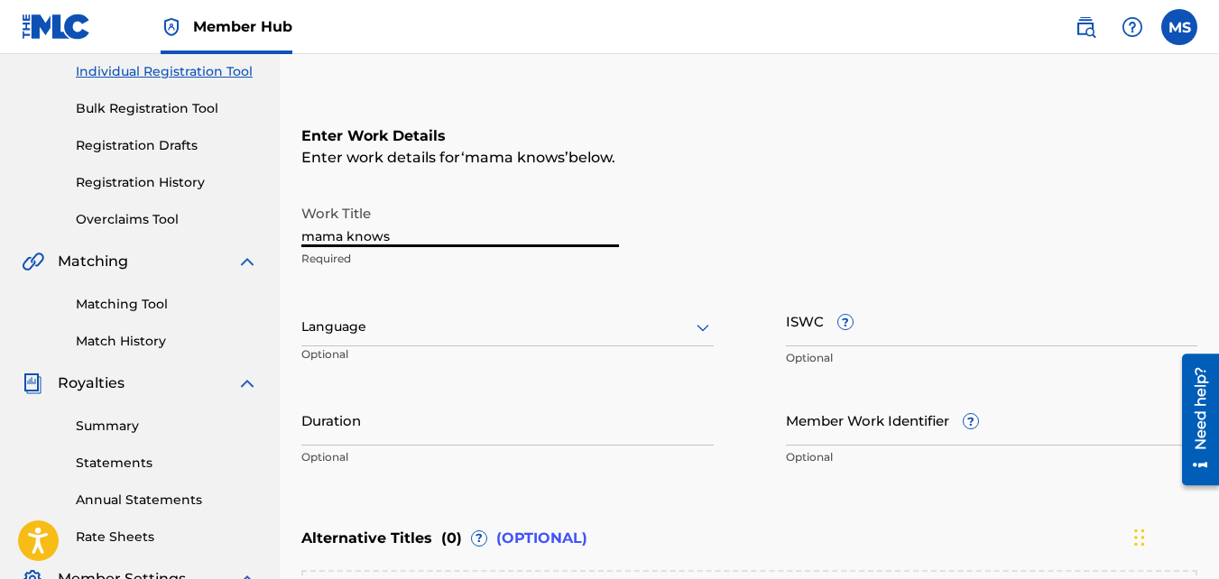
click at [304, 234] on input "mama knows" at bounding box center [460, 221] width 318 height 51
click at [303, 234] on input "Mama knows" at bounding box center [460, 221] width 318 height 51
click at [353, 237] on input ""Mama knows" at bounding box center [460, 221] width 318 height 51
click at [391, 235] on input ""Mama Knows" at bounding box center [460, 221] width 318 height 51
click at [414, 235] on input ""Mama Knows"" at bounding box center [460, 221] width 318 height 51
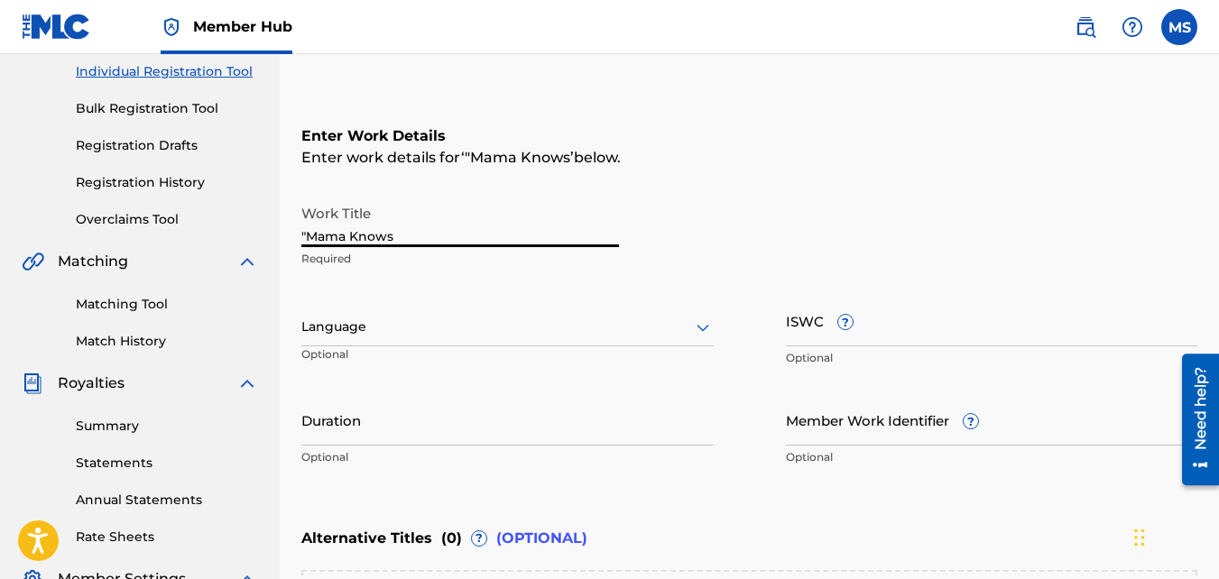
click at [305, 234] on input ""Mama Knows" at bounding box center [460, 221] width 318 height 51
drag, startPoint x: 398, startPoint y: 234, endPoint x: 292, endPoint y: 231, distance: 105.6
click at [292, 231] on div "Register Work Search Enter Work Details Add Writers Add Publishers & Shares Add…" at bounding box center [749, 340] width 939 height 944
click at [422, 233] on input "Death Of A People" at bounding box center [460, 221] width 318 height 51
type input "Death Of A People Rise Of A Nation"
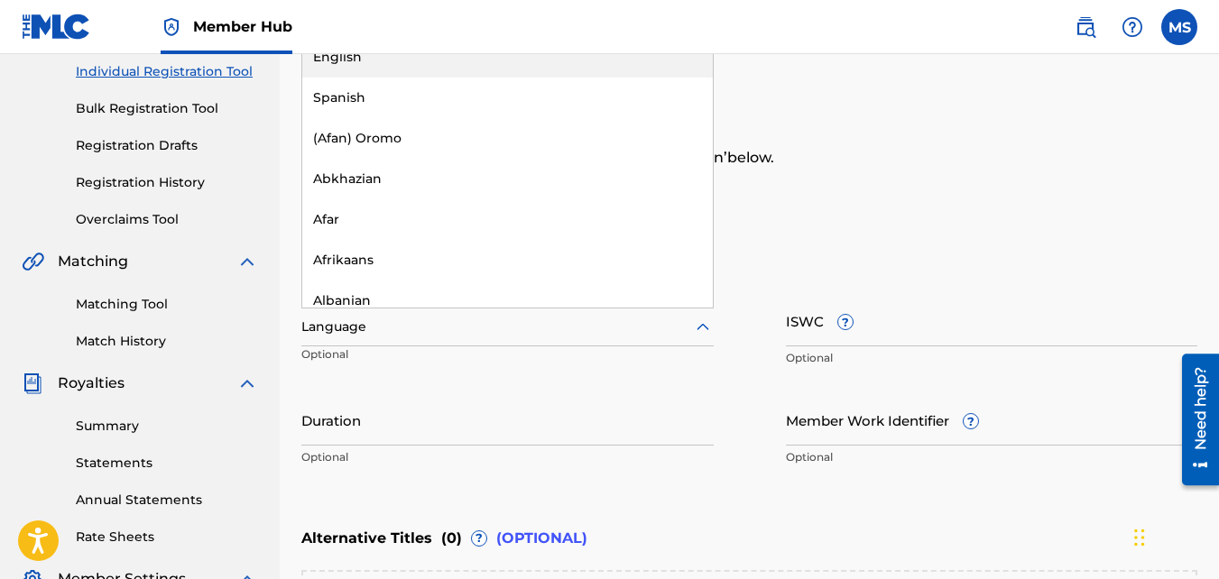
click at [488, 327] on div at bounding box center [507, 327] width 412 height 23
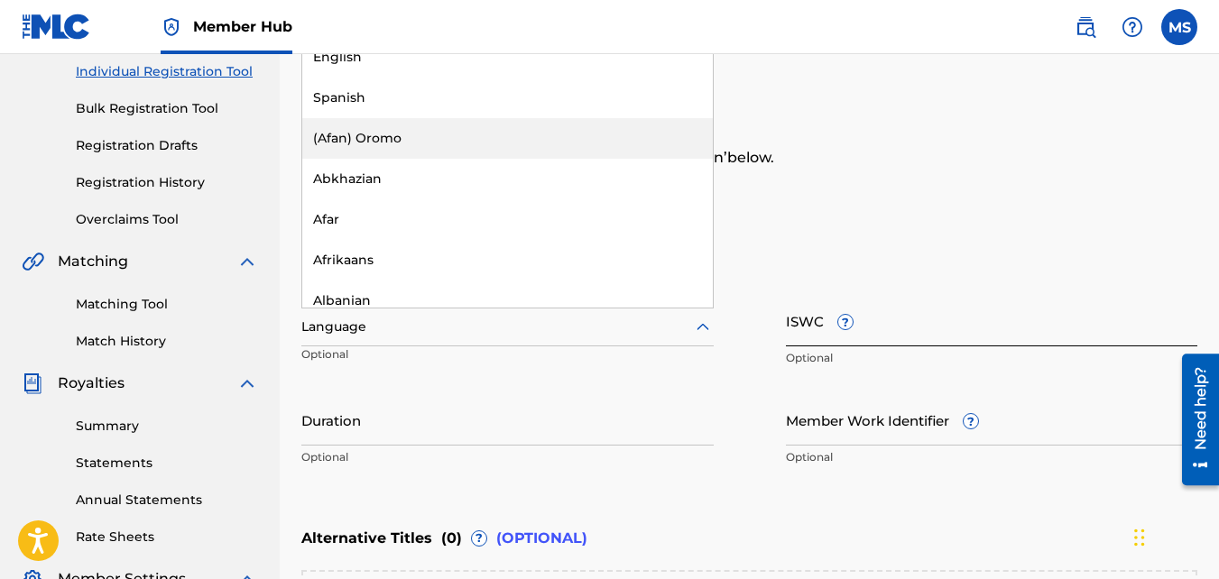
click at [916, 321] on input "ISWC ?" at bounding box center [992, 320] width 412 height 51
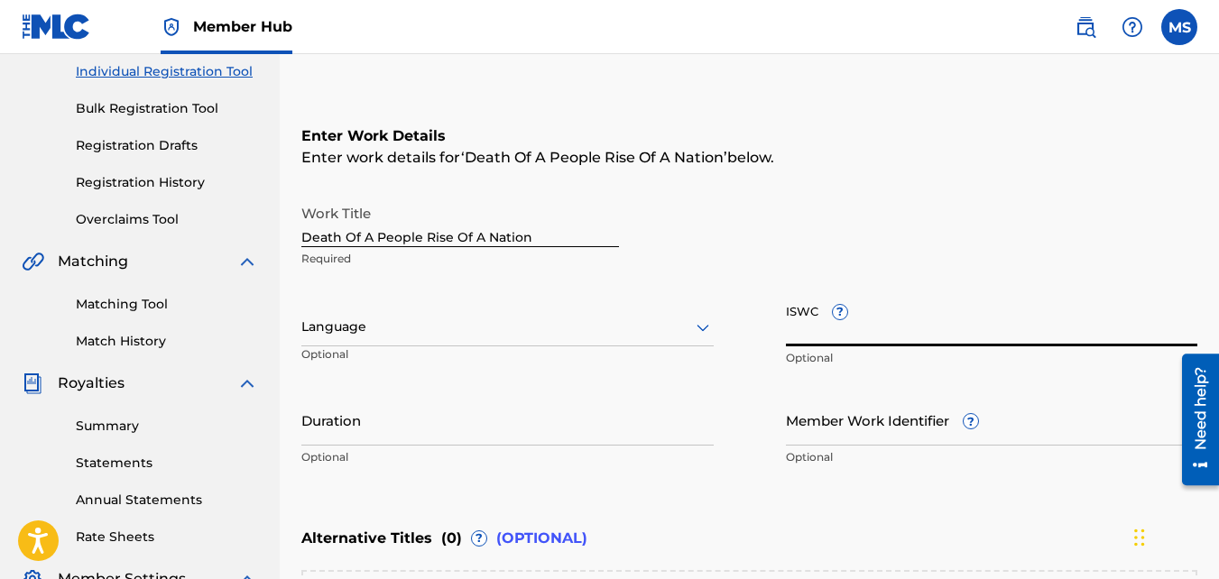
paste input "T3153139421"
type input "T3153139421"
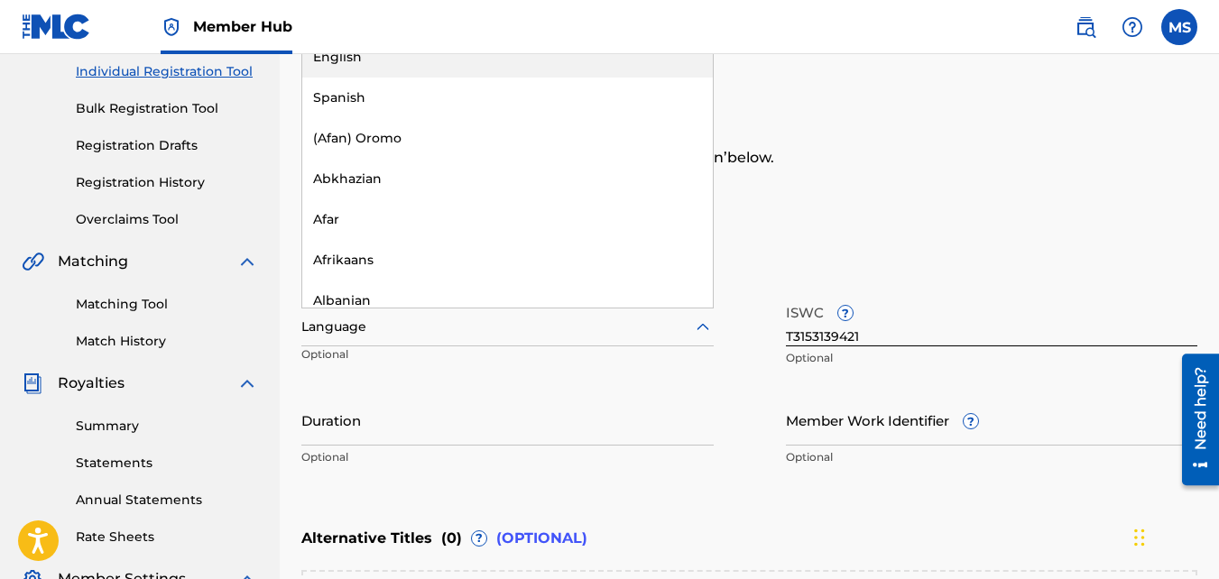
click at [369, 319] on div at bounding box center [507, 327] width 412 height 23
click at [414, 60] on div "English" at bounding box center [507, 57] width 410 height 41
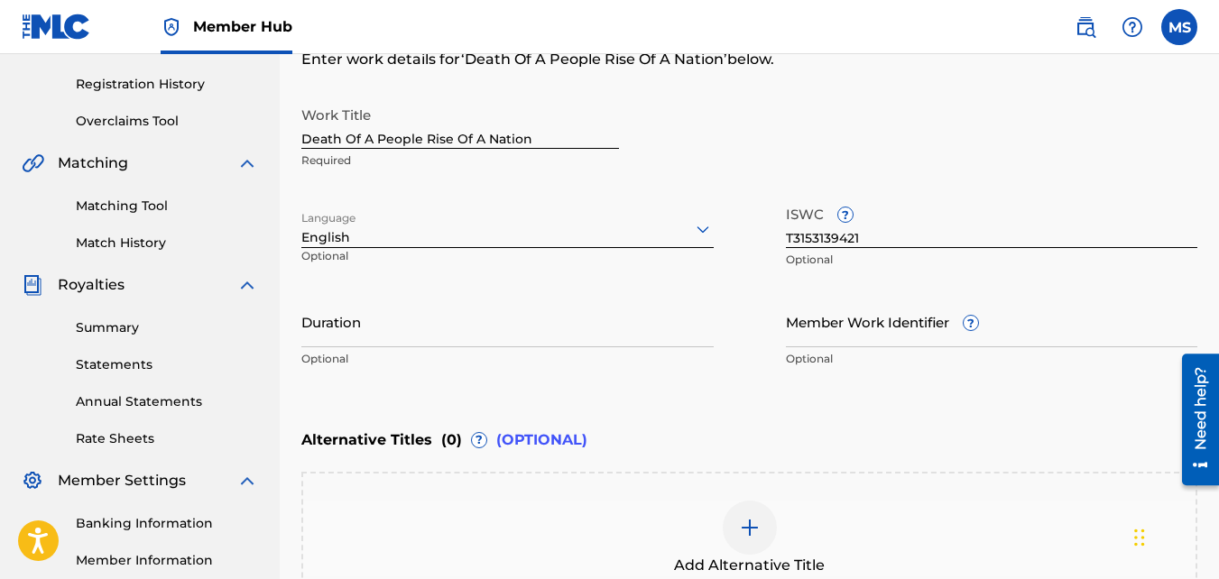
scroll to position [335, 0]
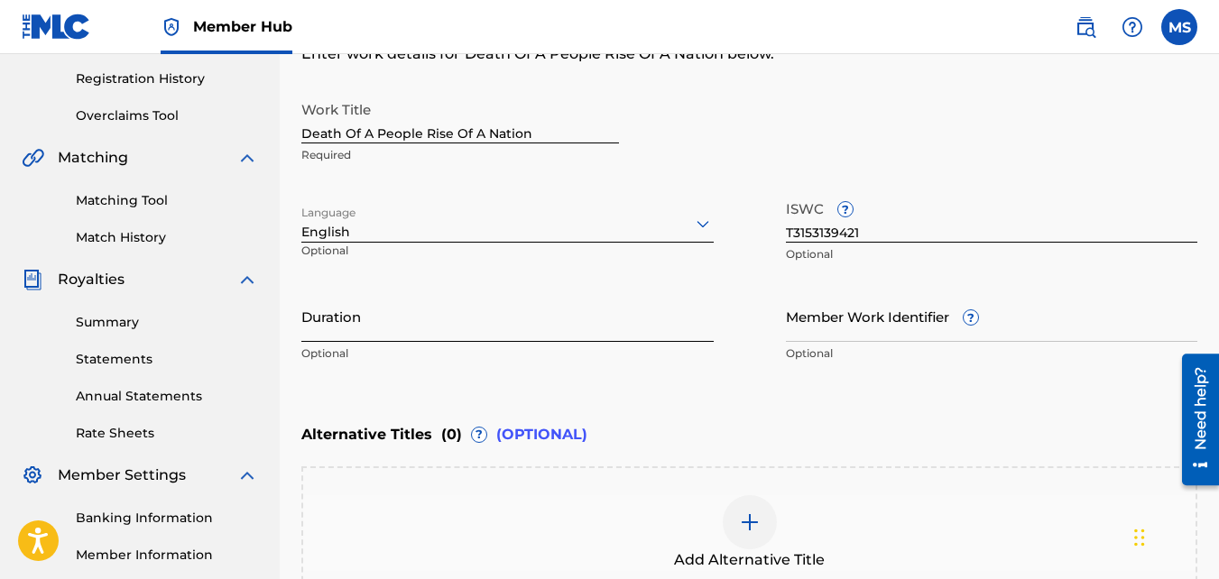
click at [526, 329] on input "Duration" at bounding box center [507, 315] width 412 height 51
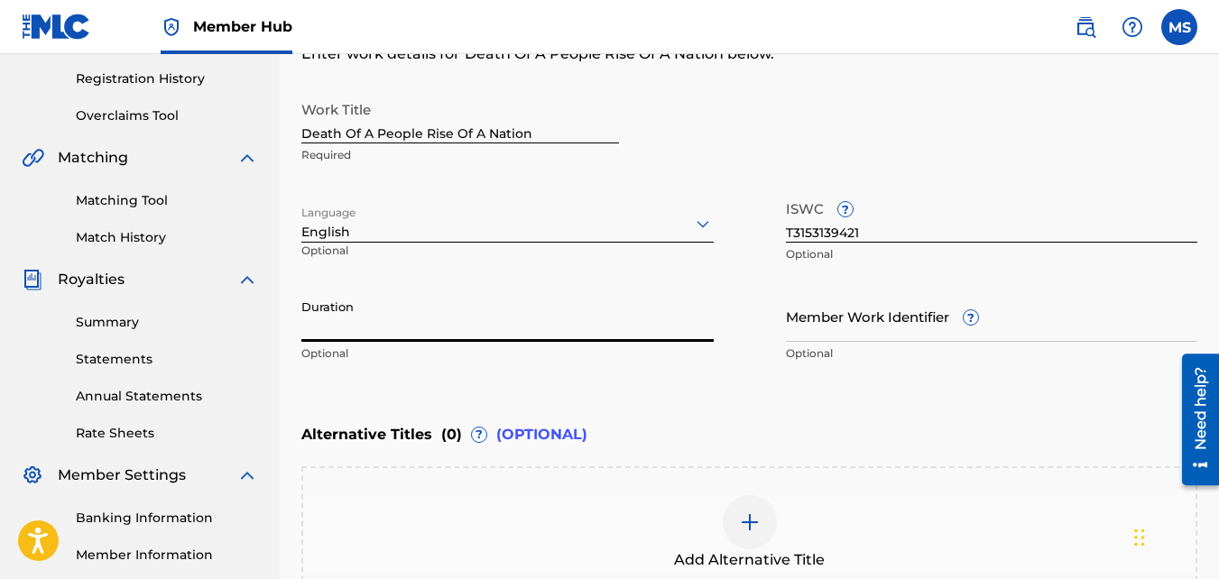
type input ")"
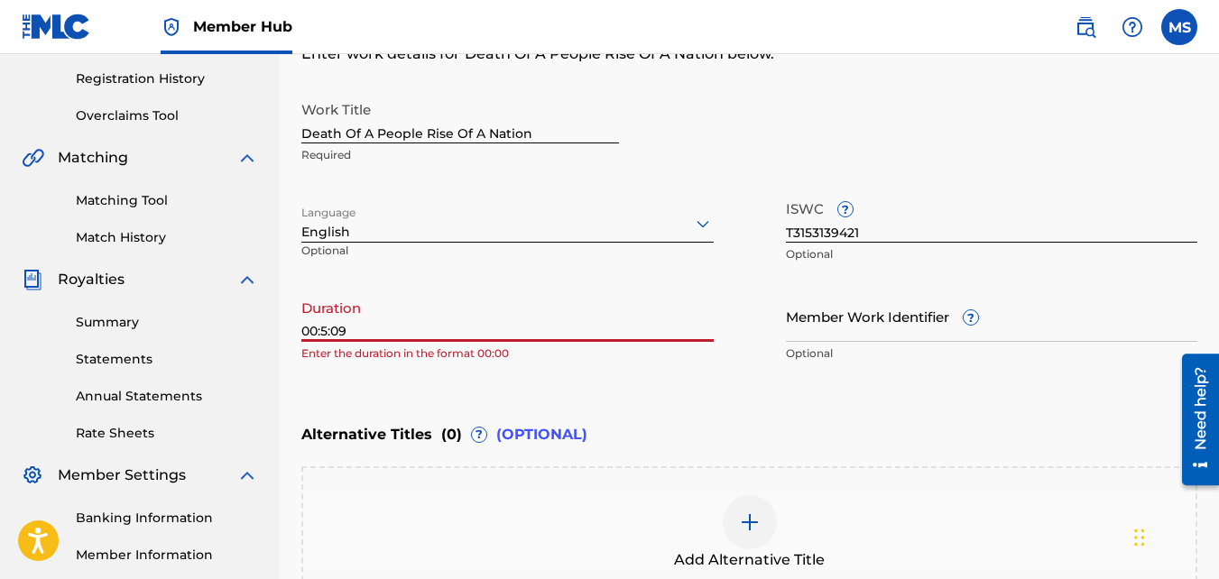
click at [315, 327] on input "00:5:09" at bounding box center [507, 315] width 412 height 51
click at [304, 328] on input ":5:09" at bounding box center [507, 315] width 412 height 51
type input "5:09"
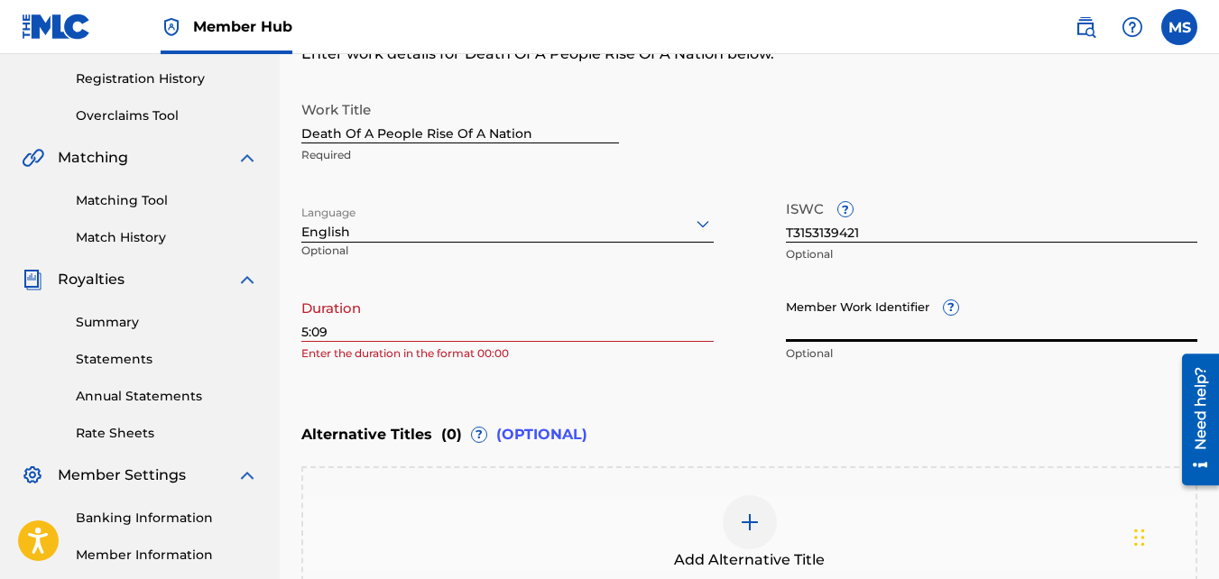
click at [837, 335] on input "Member Work Identifier ?" at bounding box center [992, 315] width 412 height 51
paste input "919471610"
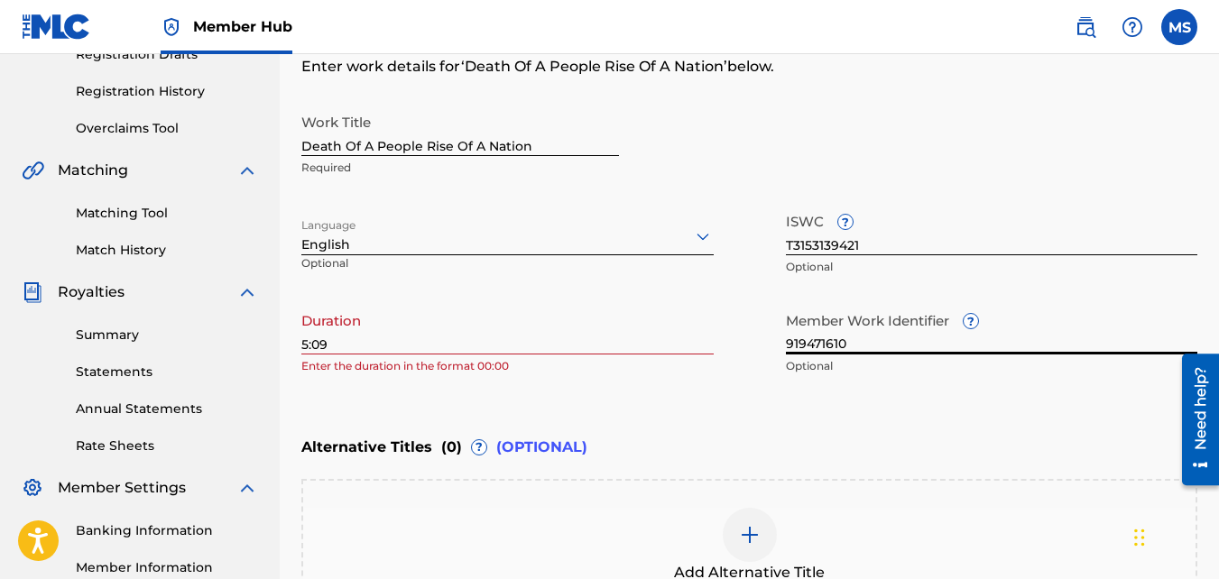
scroll to position [307, 0]
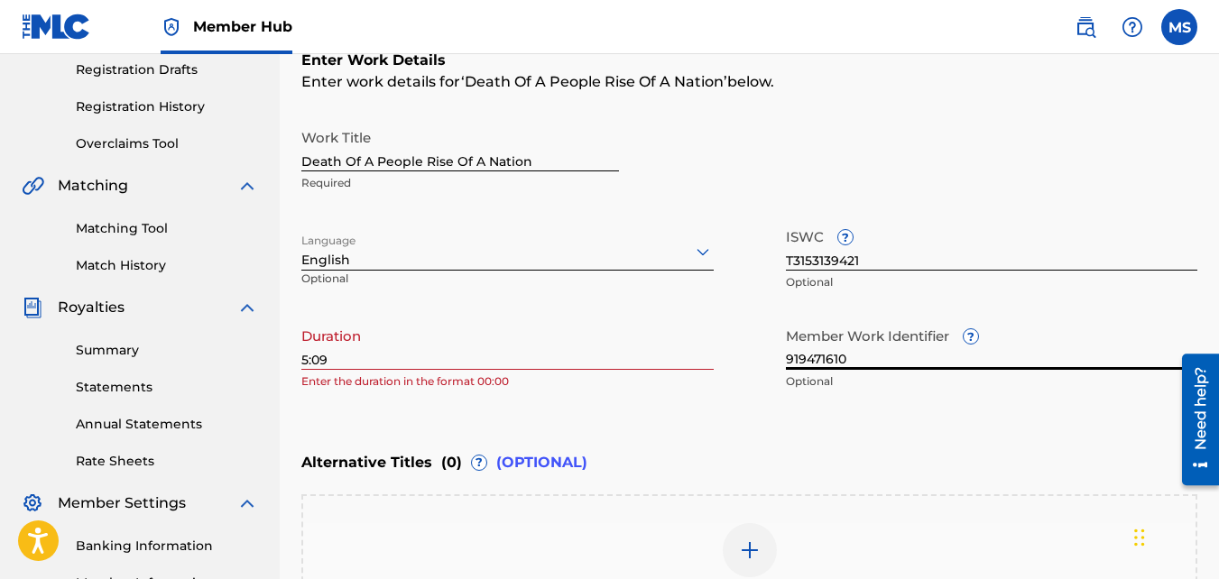
type input "919471610"
click at [301, 357] on input "5:09" at bounding box center [507, 343] width 412 height 51
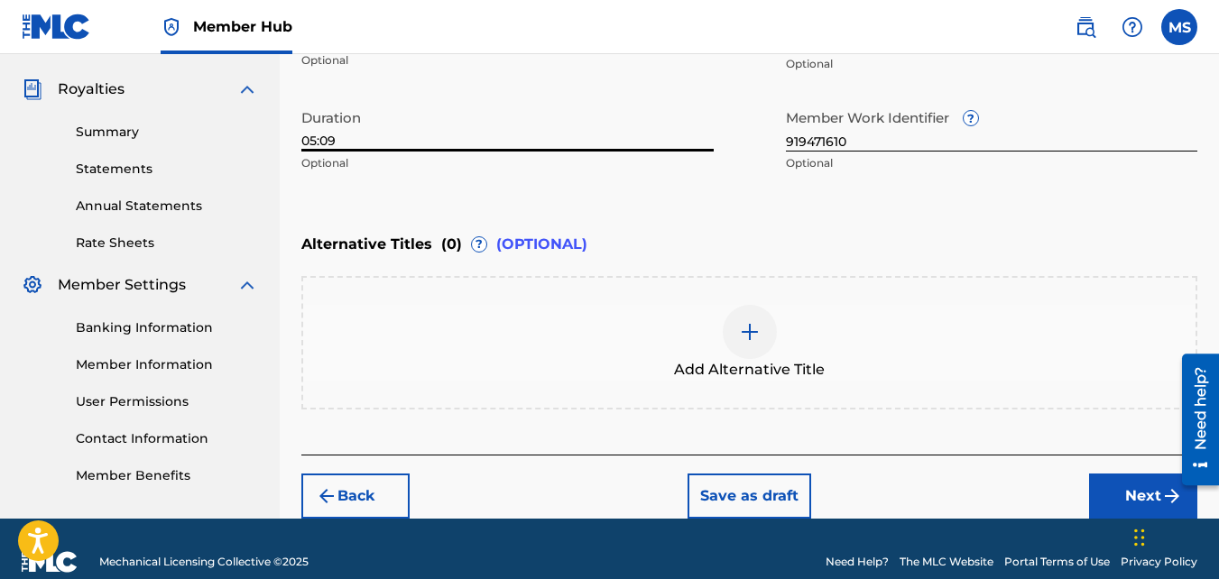
scroll to position [551, 0]
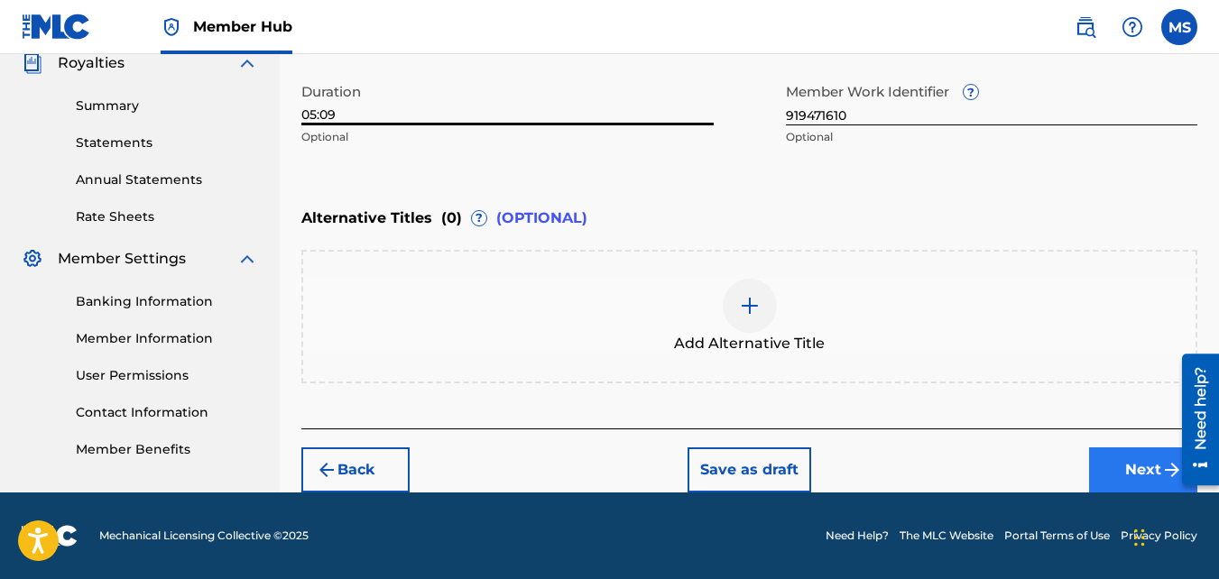
type input "05:09"
click at [1134, 480] on button "Next" at bounding box center [1143, 469] width 108 height 45
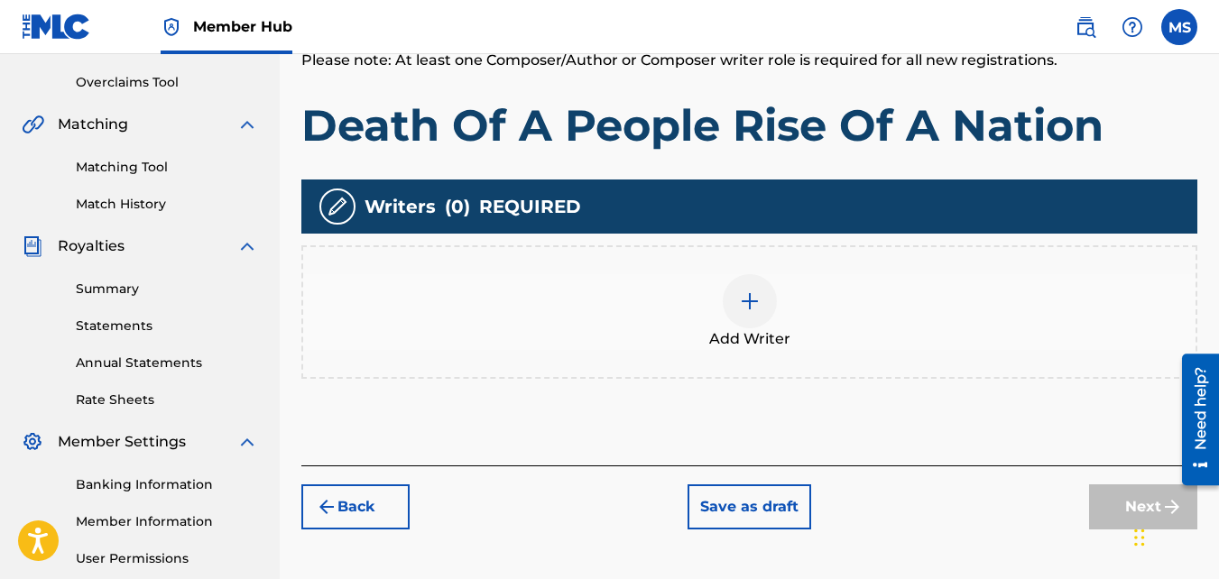
scroll to position [365, 0]
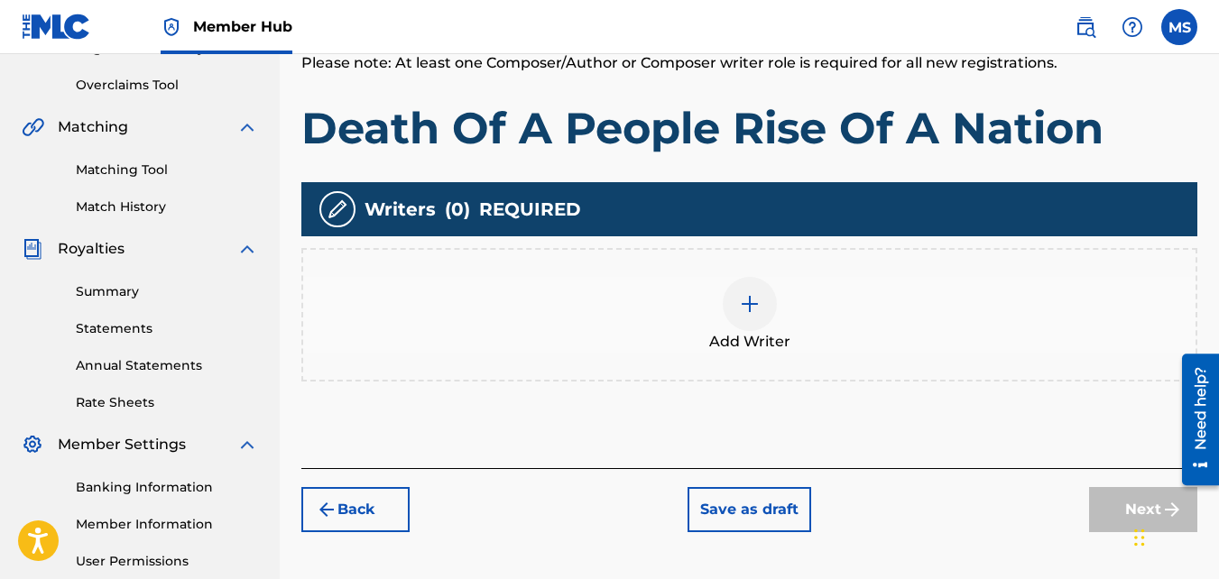
click at [759, 296] on img at bounding box center [750, 304] width 22 height 22
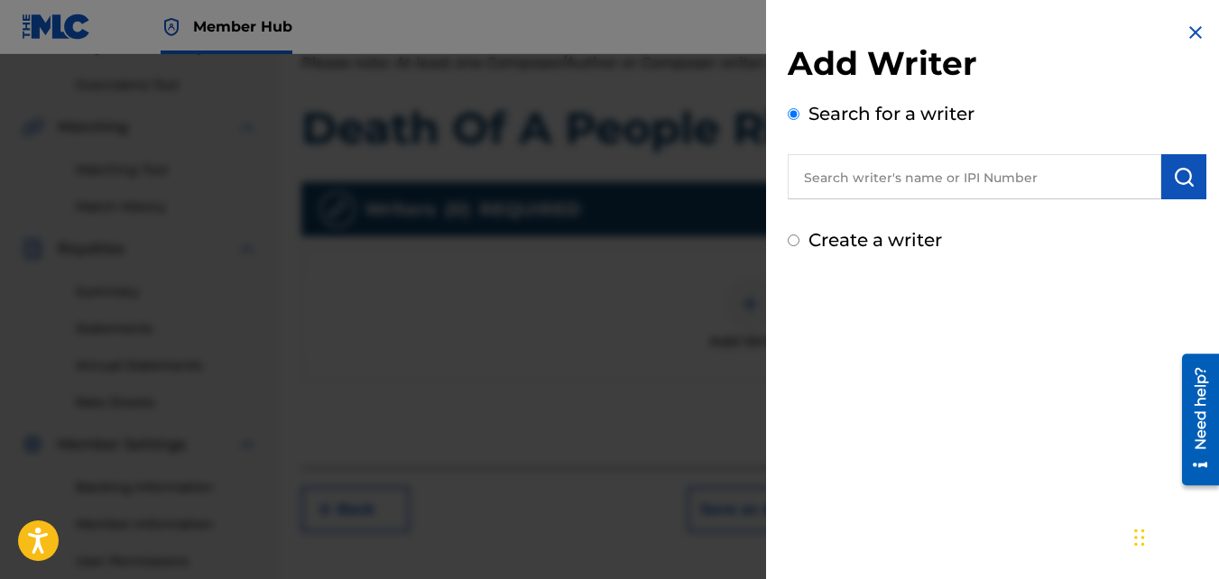
click at [857, 181] on input "text" at bounding box center [973, 176] width 373 height 45
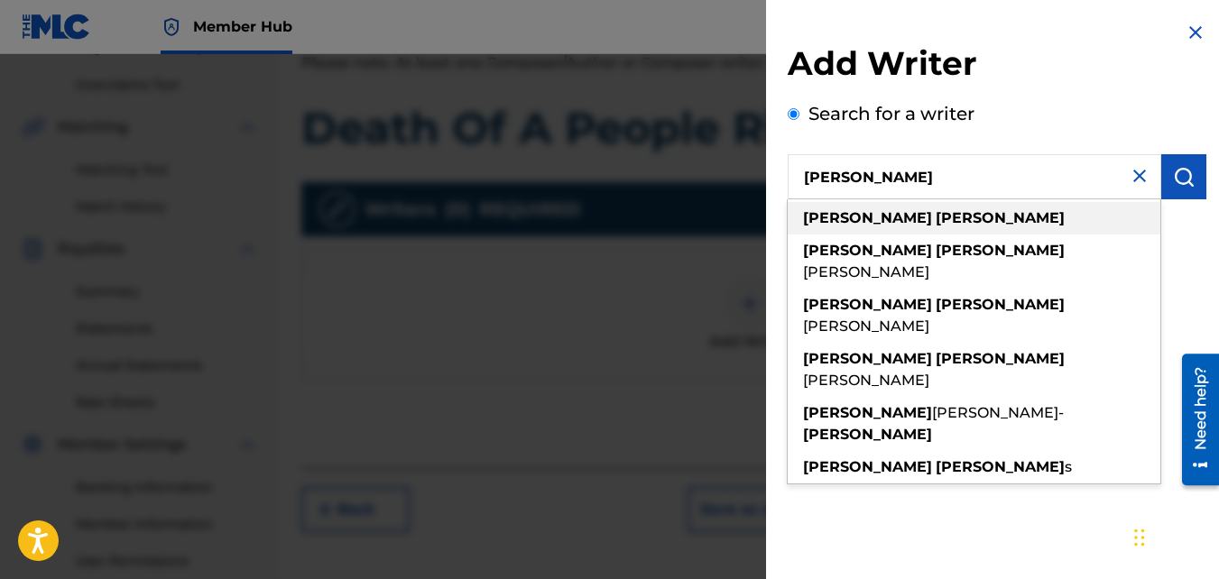
click at [862, 216] on strong "[PERSON_NAME]" at bounding box center [867, 217] width 129 height 17
type input "[PERSON_NAME]"
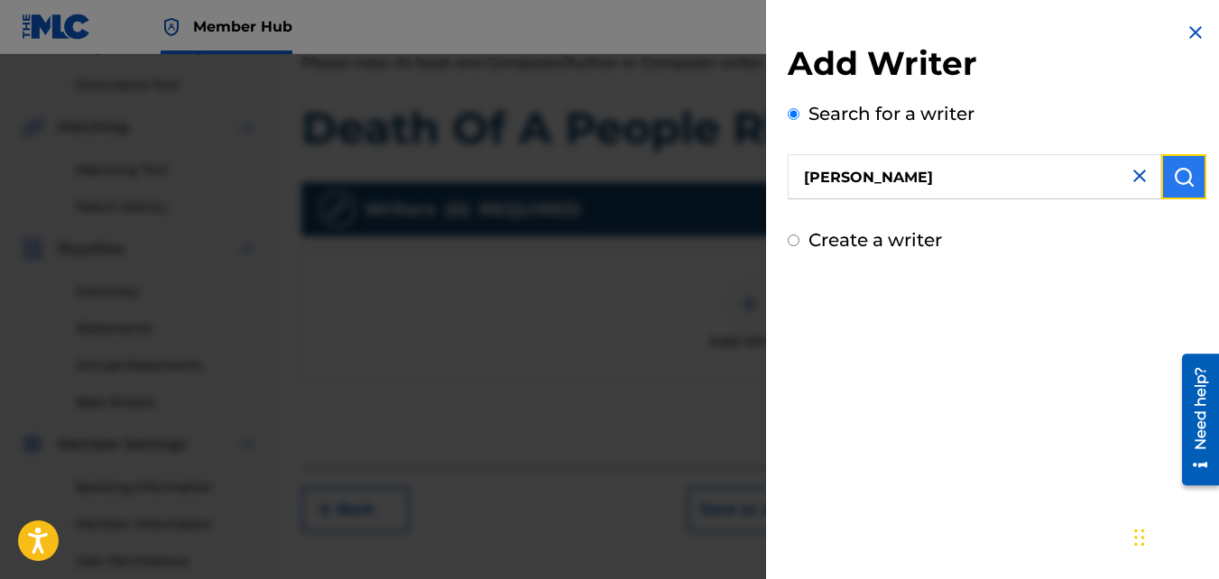
click at [1189, 185] on button "submit" at bounding box center [1183, 176] width 45 height 45
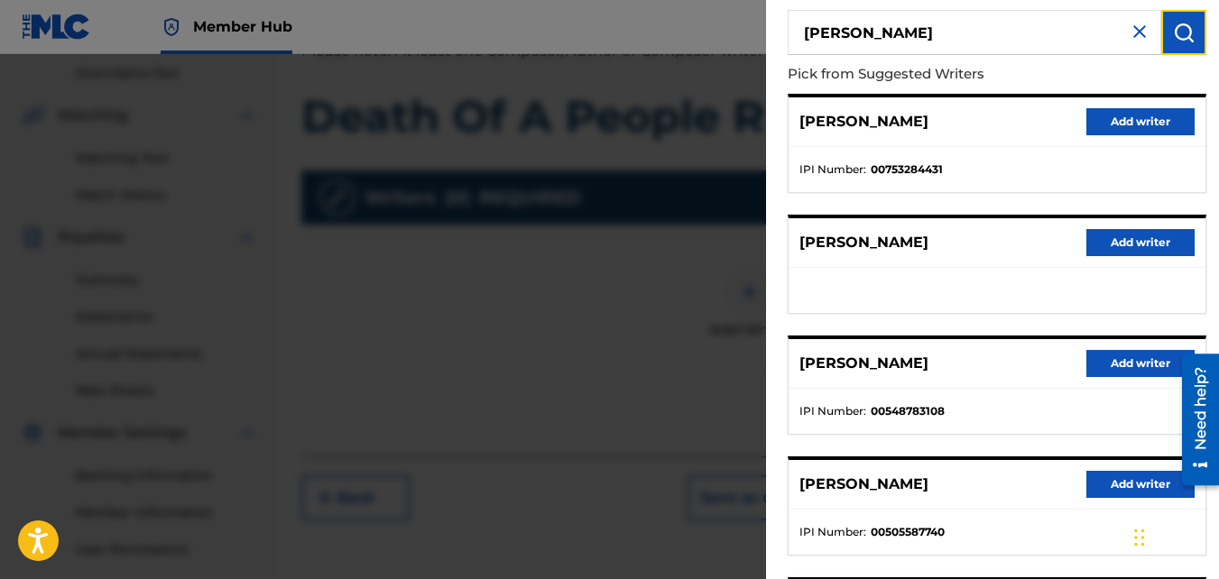
scroll to position [180, 0]
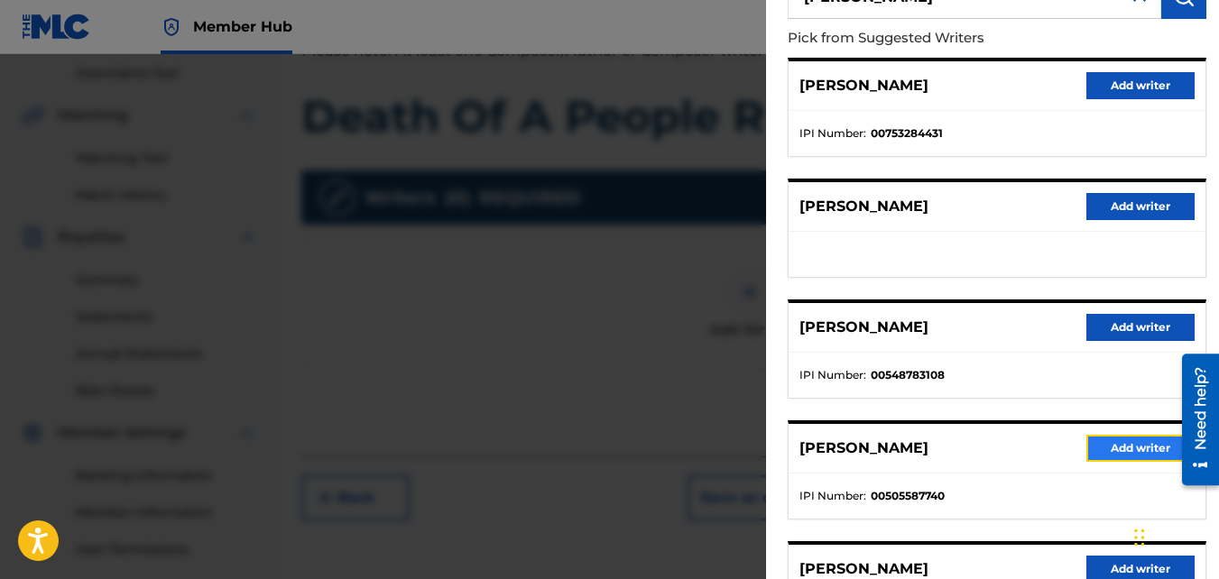
click at [1111, 442] on button "Add writer" at bounding box center [1140, 448] width 108 height 27
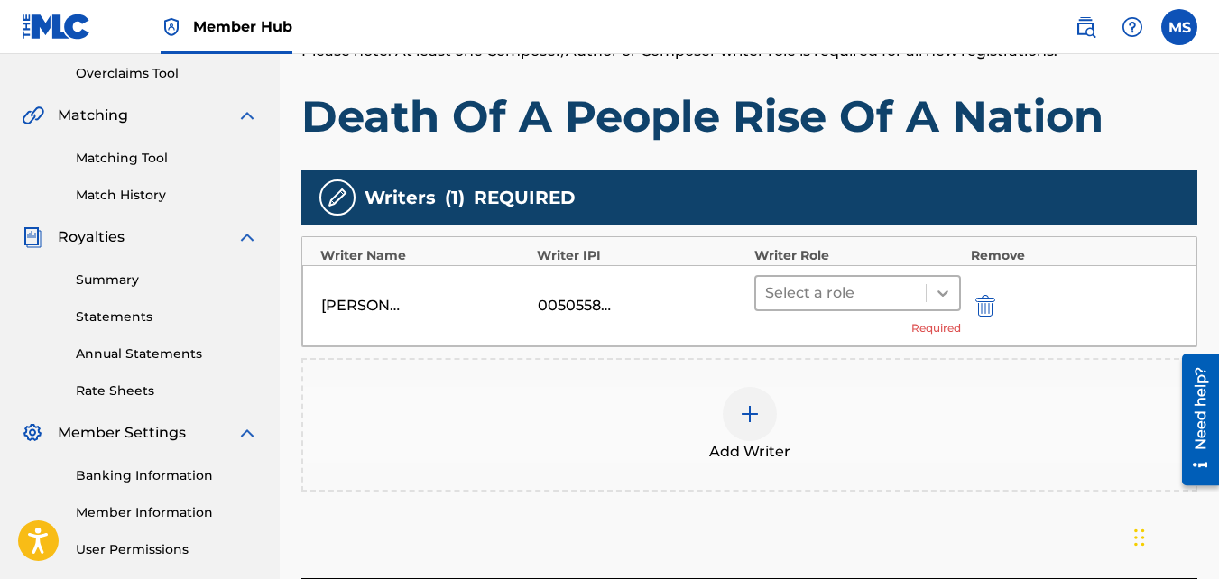
click at [937, 290] on icon at bounding box center [943, 293] width 18 height 18
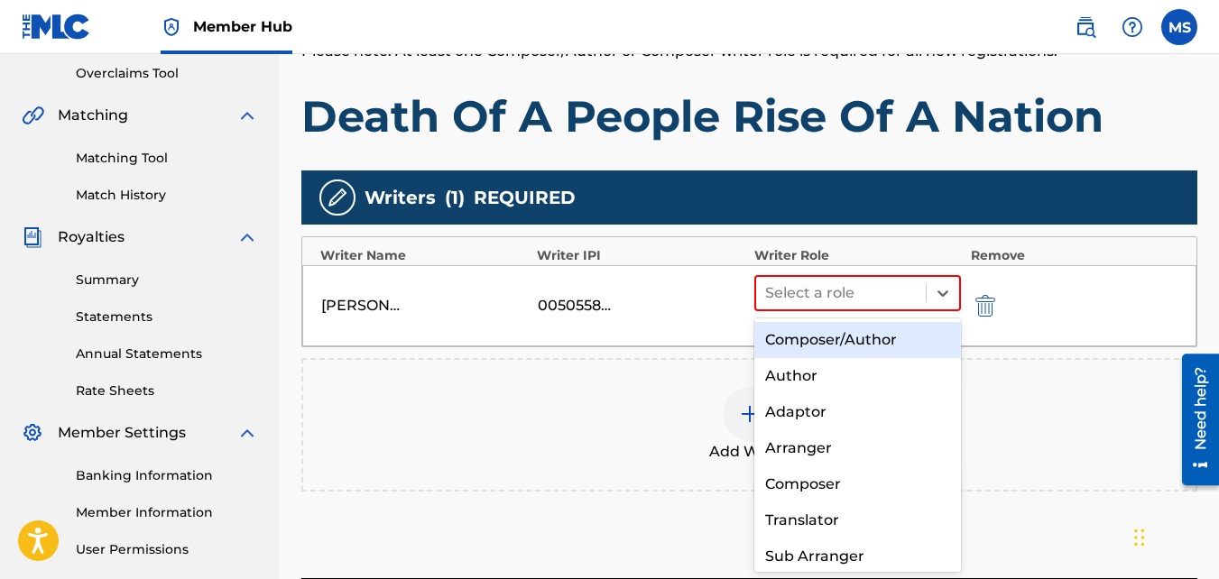
click at [821, 342] on div "Composer/Author" at bounding box center [857, 340] width 207 height 36
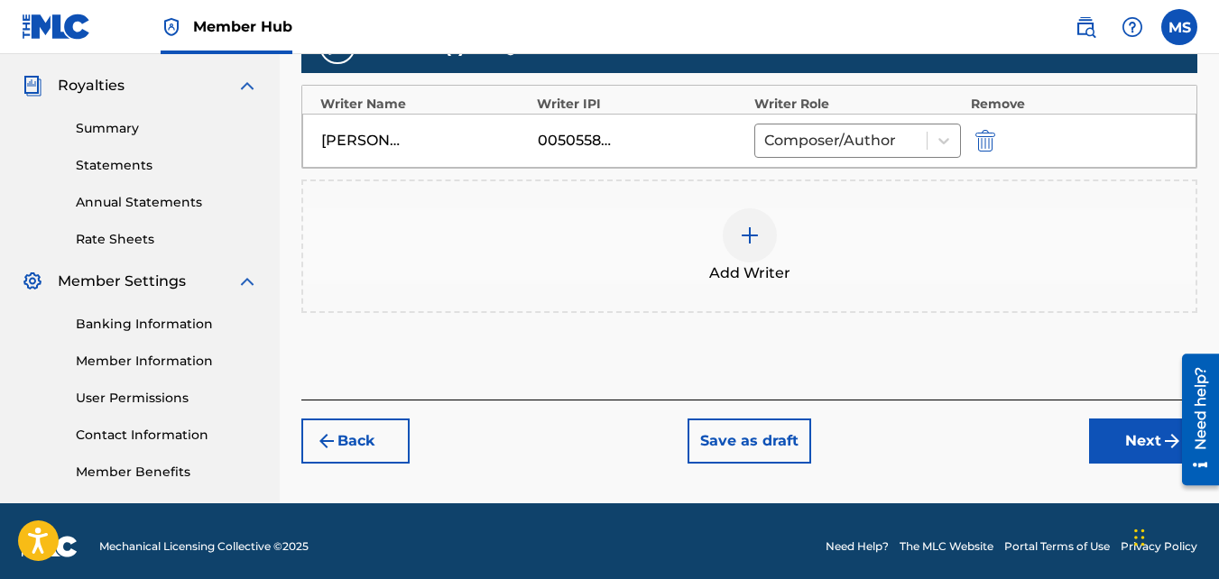
scroll to position [536, 0]
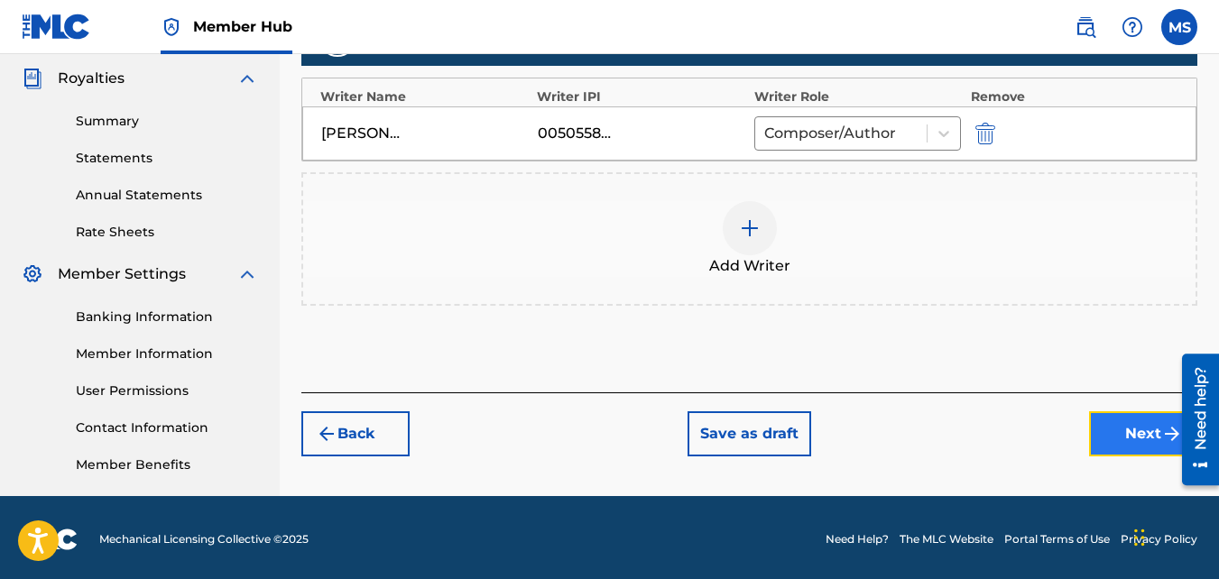
click at [1137, 425] on button "Next" at bounding box center [1143, 433] width 108 height 45
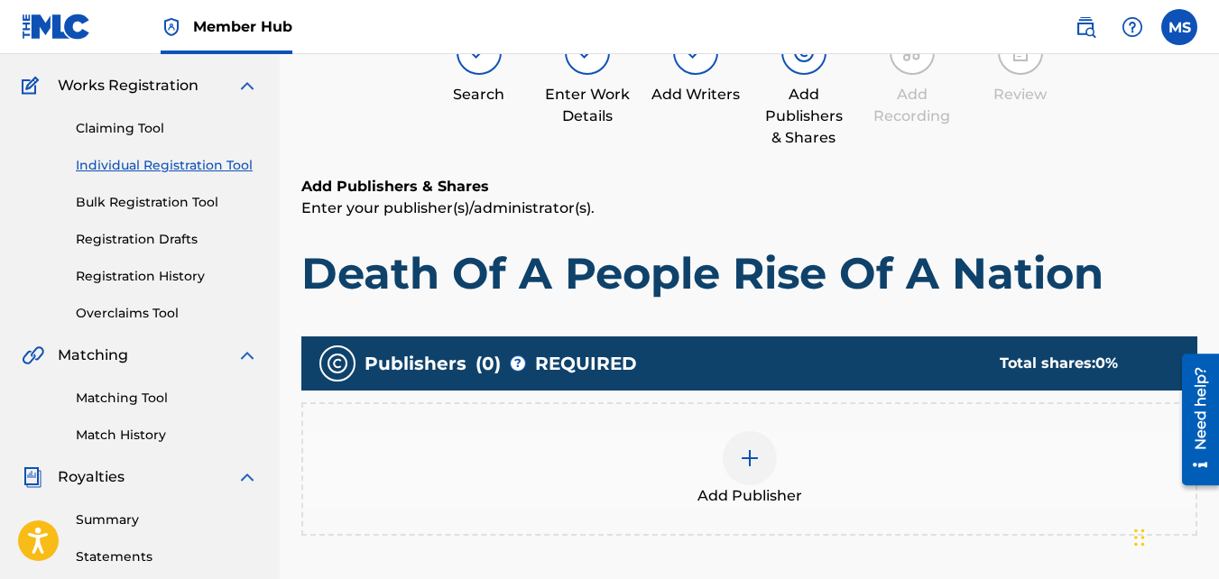
scroll to position [81, 0]
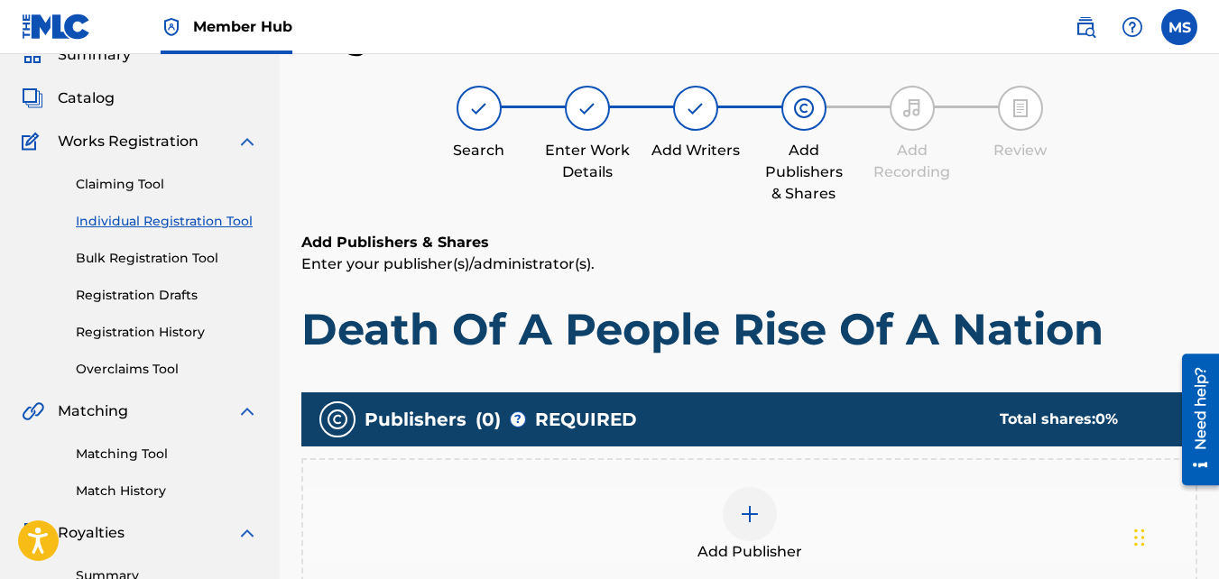
click at [752, 503] on img at bounding box center [750, 514] width 22 height 22
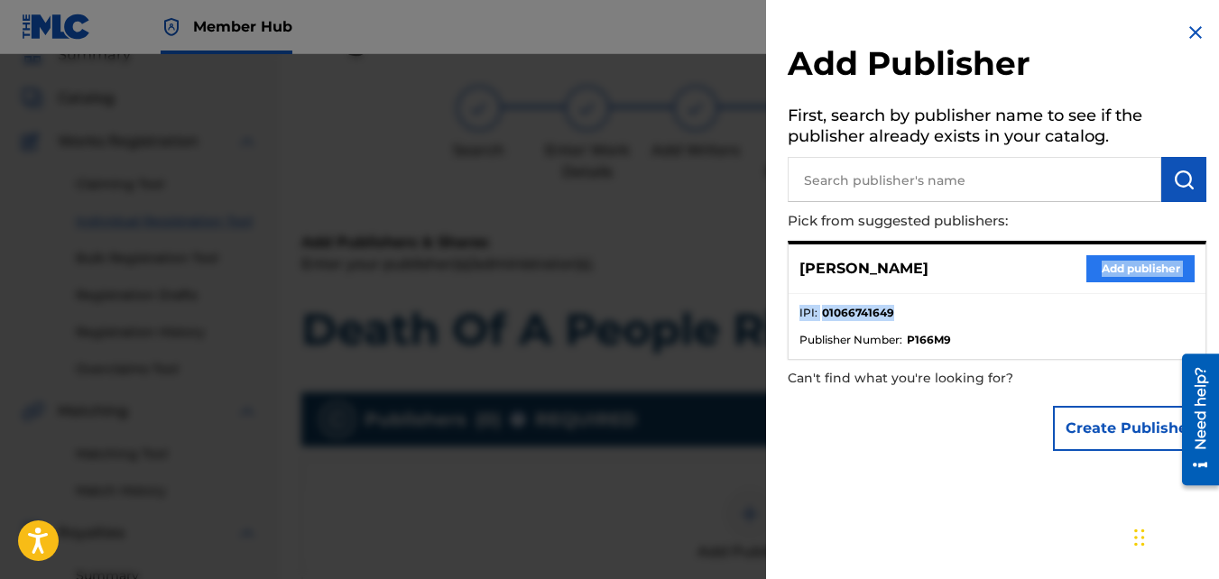
drag, startPoint x: 906, startPoint y: 313, endPoint x: 1091, endPoint y: 281, distance: 187.7
click at [1091, 281] on div "[PERSON_NAME] Add publisher IPI : 01066741649 Publisher Number : P166M9" at bounding box center [996, 300] width 419 height 119
drag, startPoint x: 1091, startPoint y: 281, endPoint x: 1114, endPoint y: 277, distance: 23.7
click at [1114, 277] on button "Add publisher" at bounding box center [1140, 268] width 108 height 27
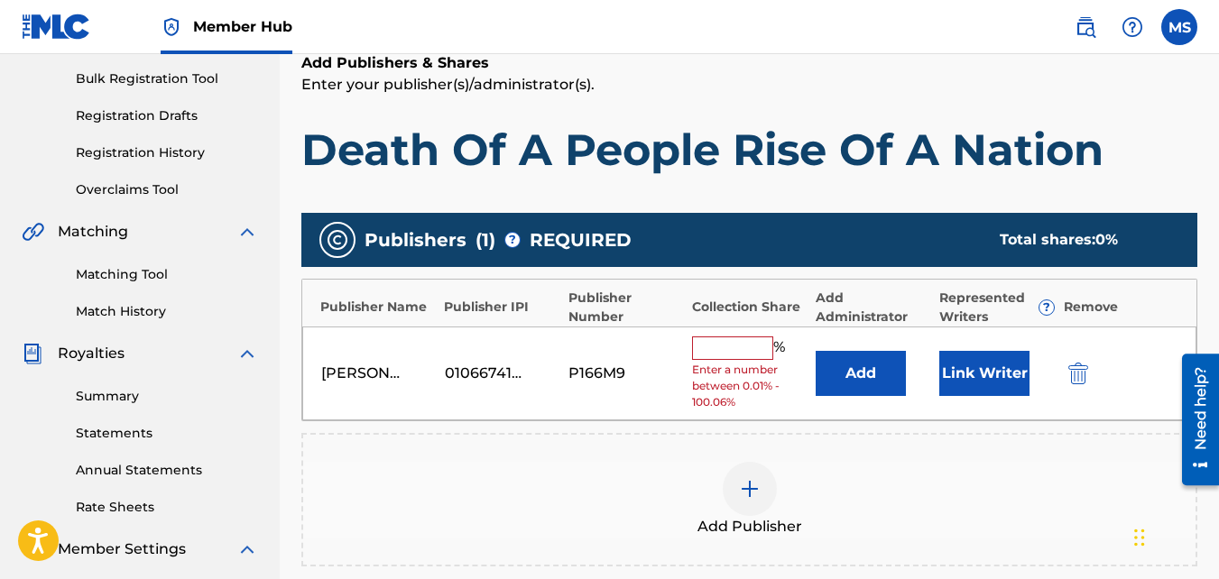
scroll to position [263, 0]
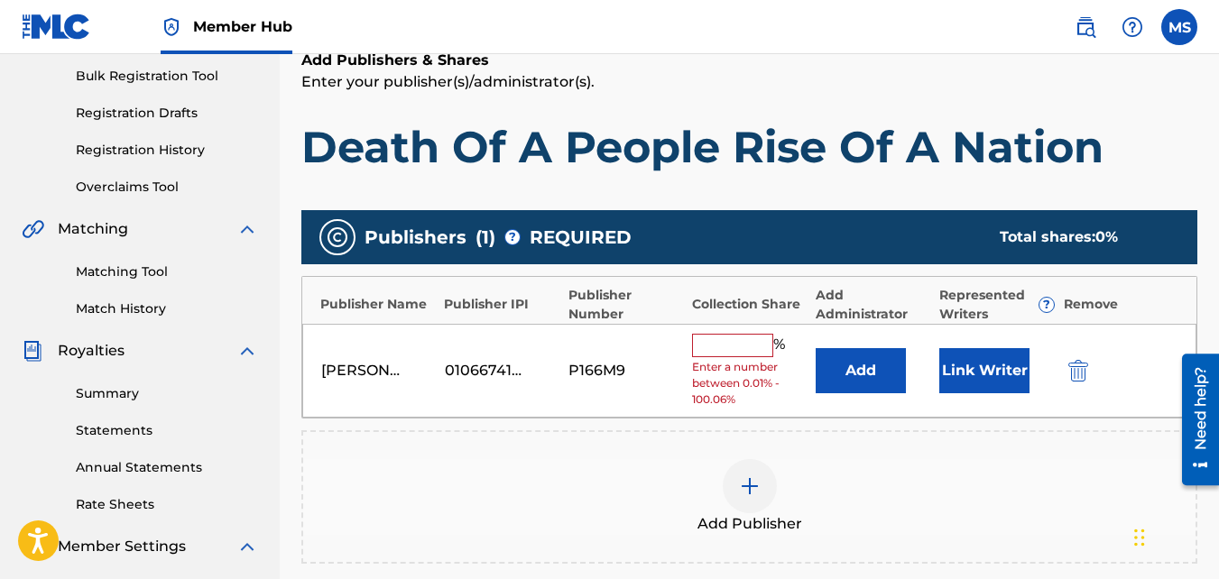
click at [726, 345] on input "text" at bounding box center [732, 345] width 81 height 23
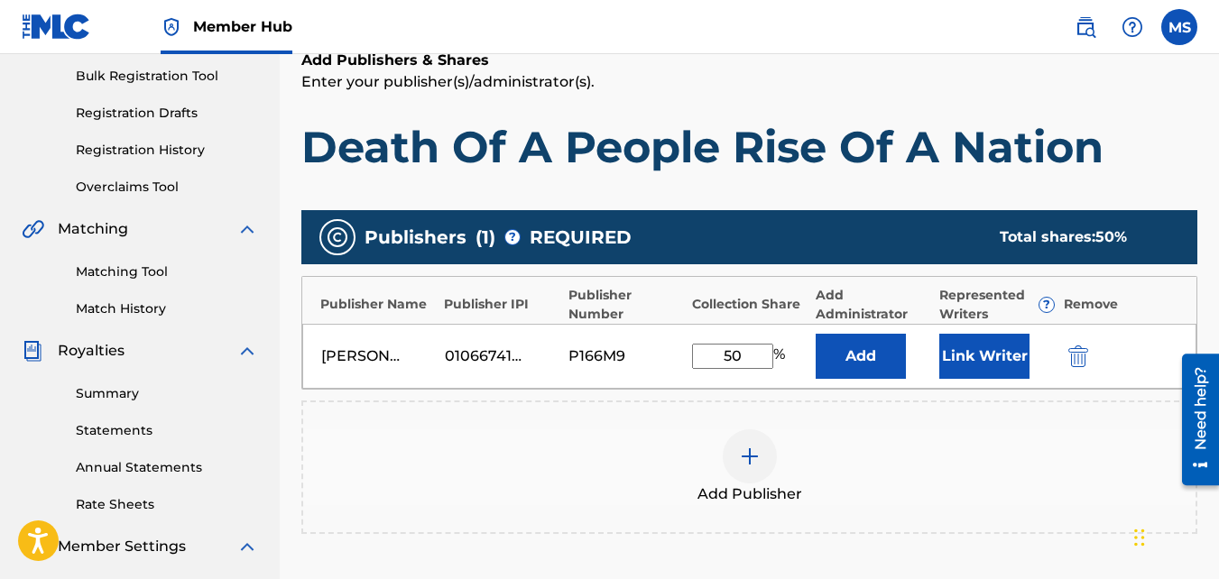
type input "50"
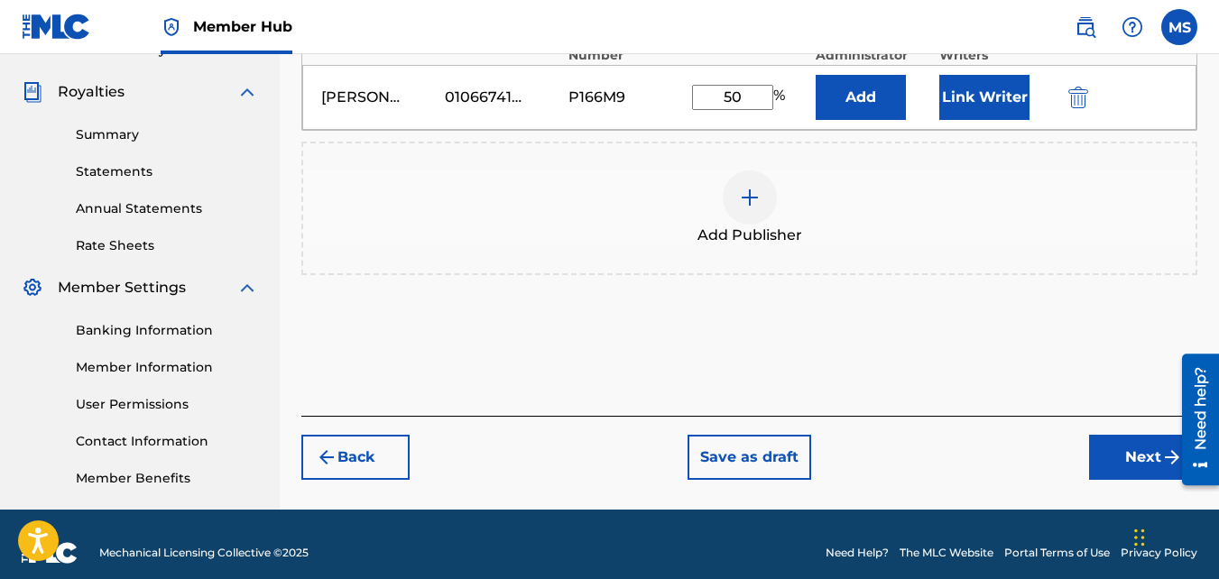
scroll to position [526, 0]
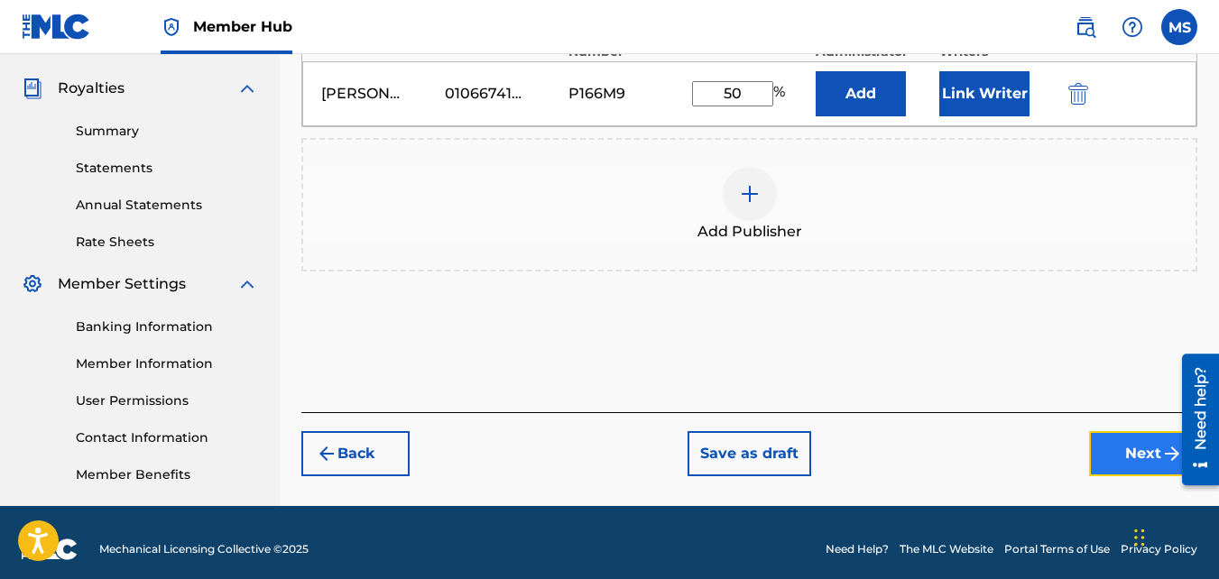
click at [1117, 465] on button "Next" at bounding box center [1143, 453] width 108 height 45
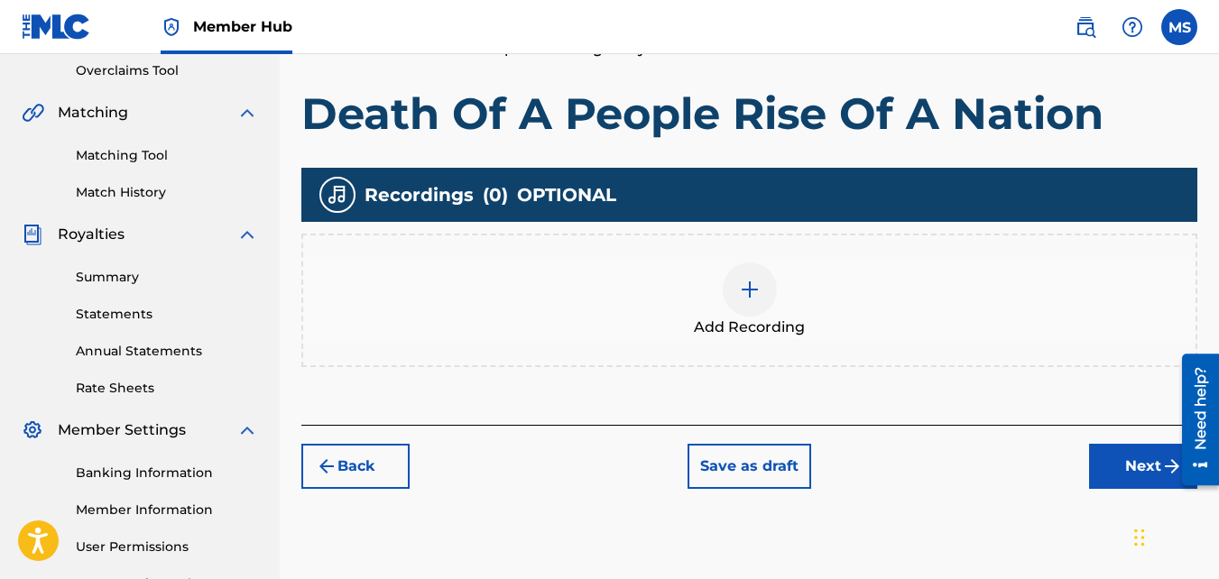
scroll to position [325, 0]
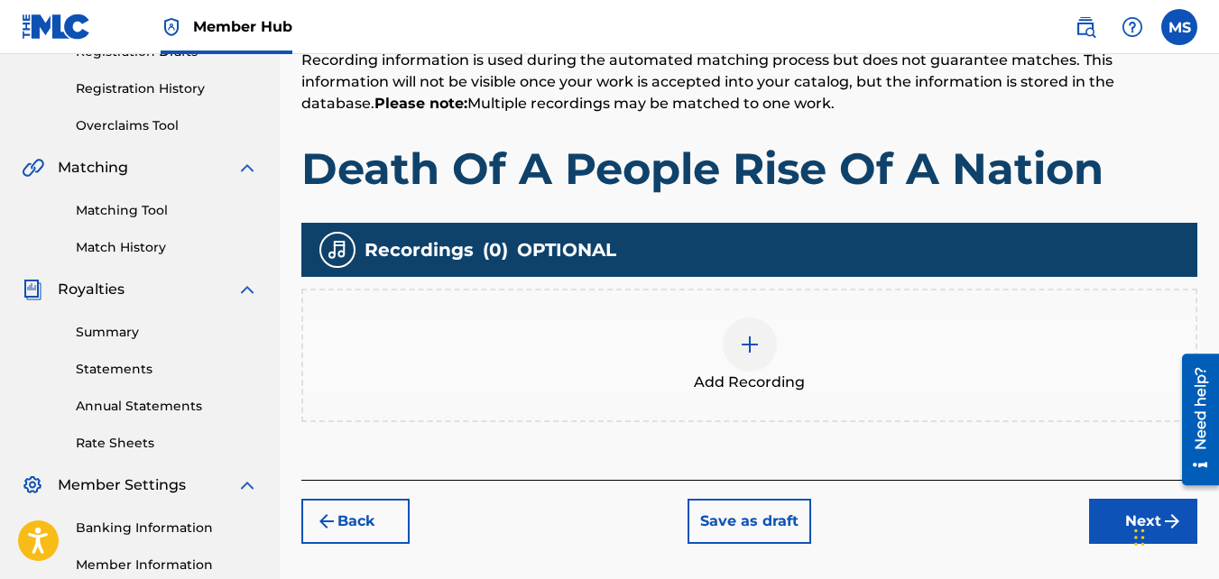
click at [748, 343] on img at bounding box center [750, 345] width 22 height 22
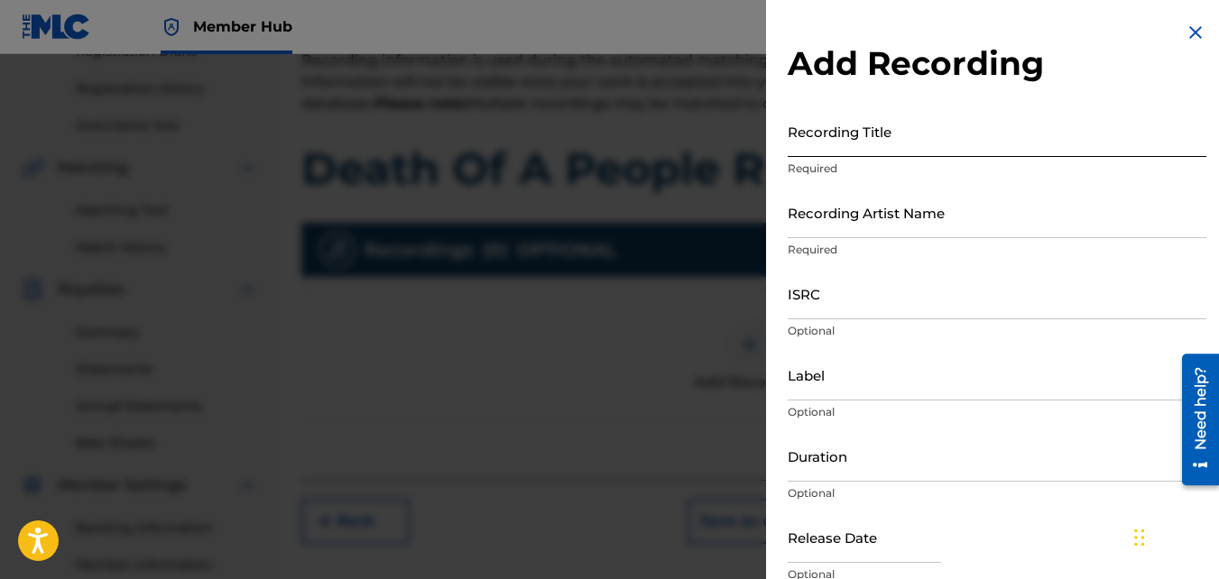
click at [916, 143] on input "Recording Title" at bounding box center [996, 131] width 419 height 51
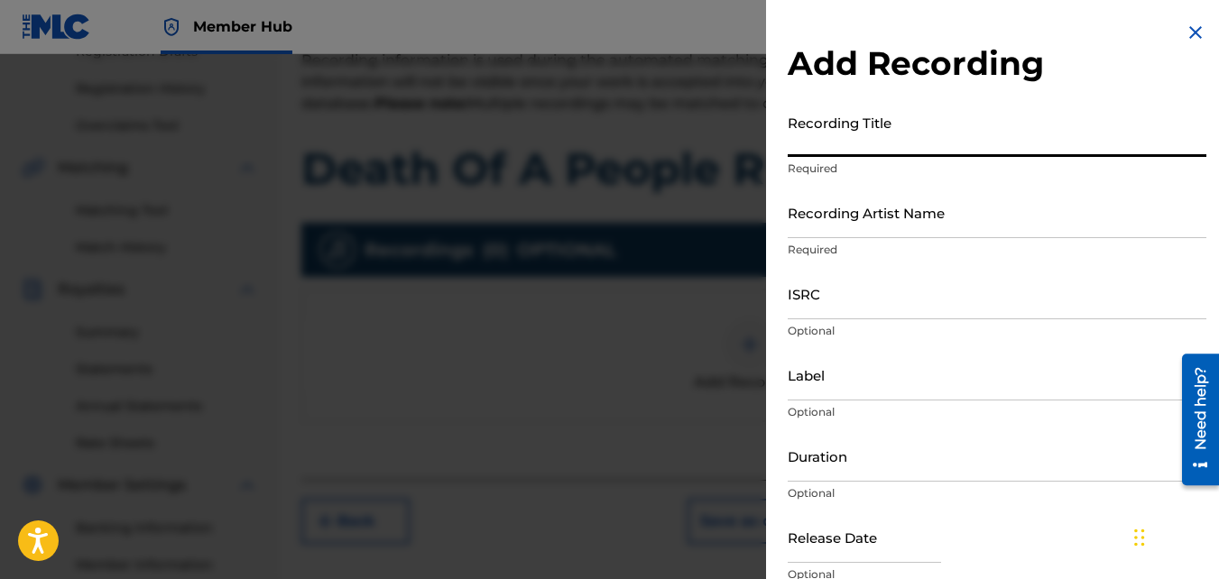
paste input "DEATH OF A PEOPLE RISE OF A NATION"
type input "DEATH OF A PEOPLE RISE OF A NATION"
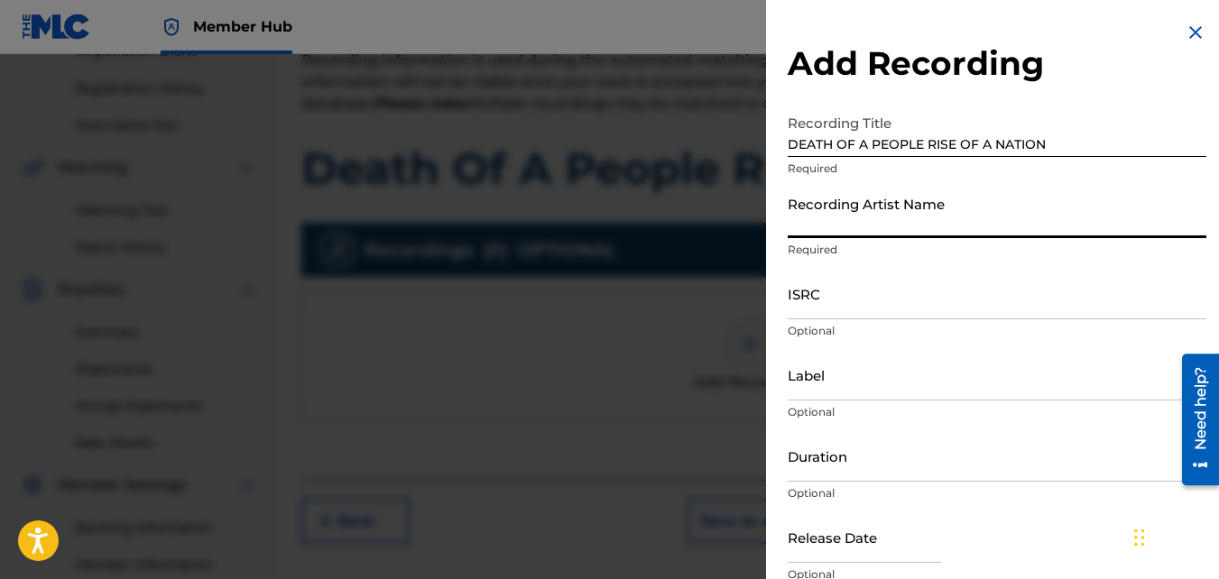
click at [907, 216] on input "Recording Artist Name" at bounding box center [996, 212] width 419 height 51
paste input "L.S.(CHILDOFHIPHOP)"
type input "L.S.(CHILDOFHIPHOP)"
click at [852, 304] on input "ISRC" at bounding box center [996, 293] width 419 height 51
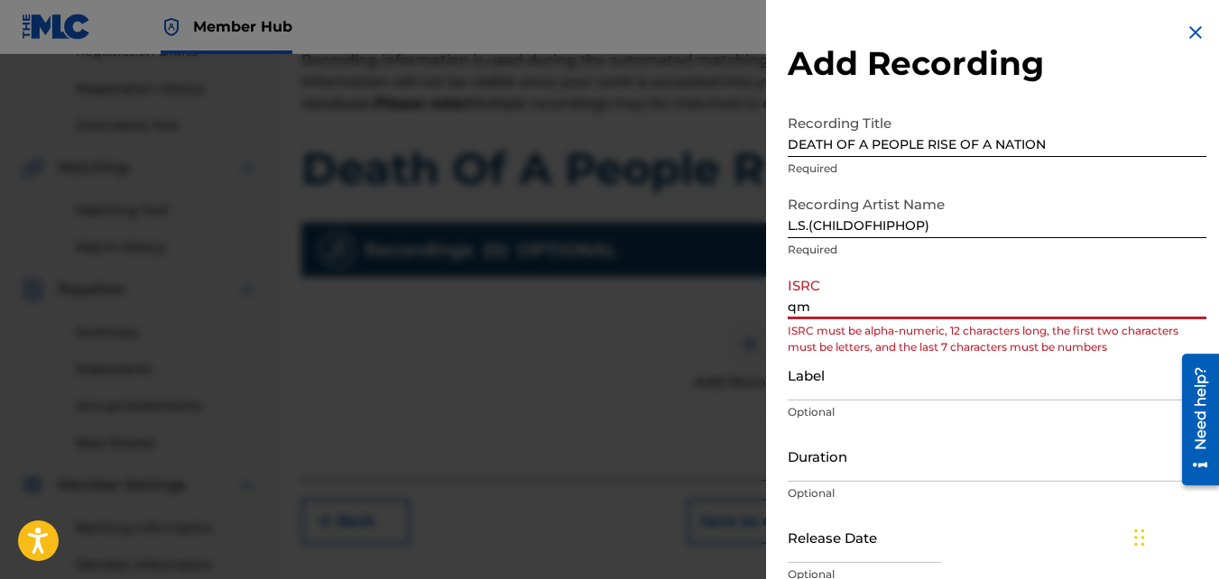
type input "q"
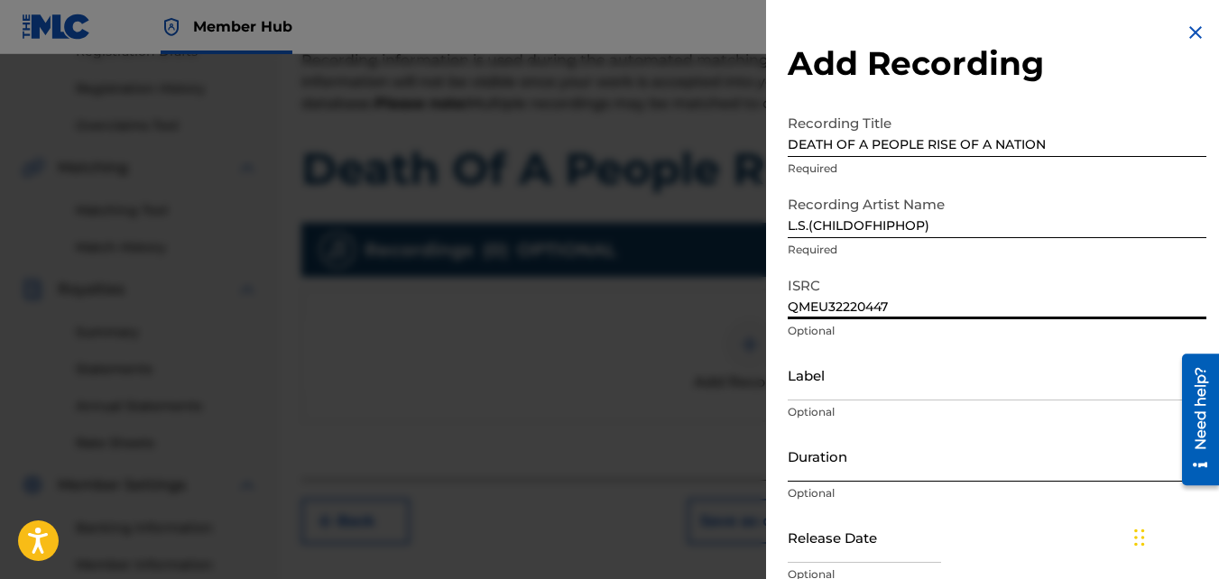
type input "QMEU32220447"
click at [917, 453] on input "Duration" at bounding box center [996, 455] width 419 height 51
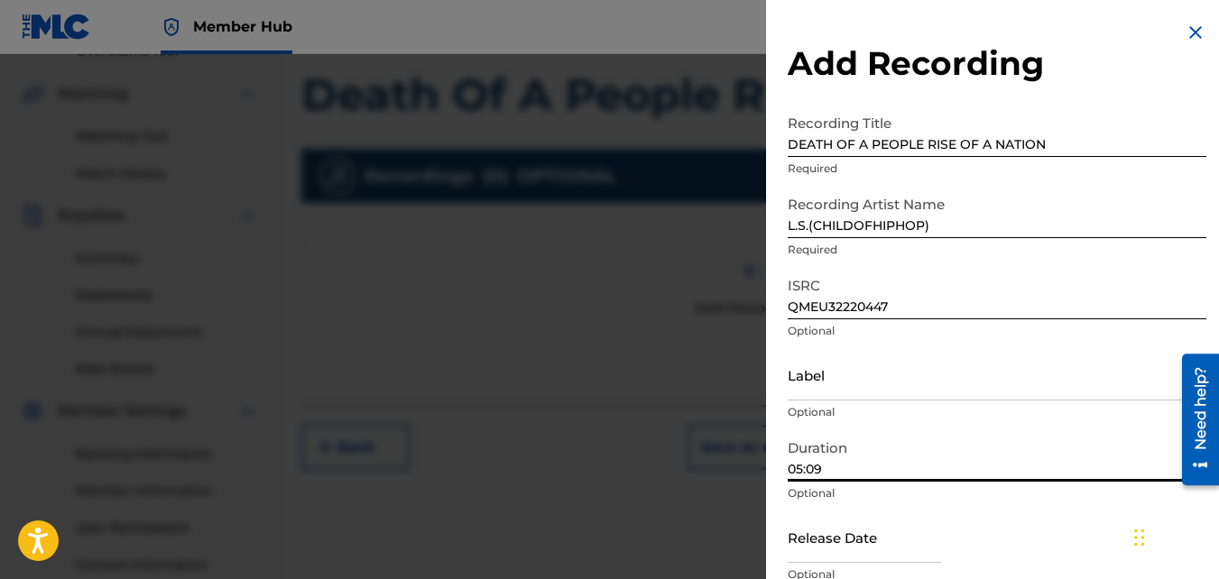
scroll to position [371, 0]
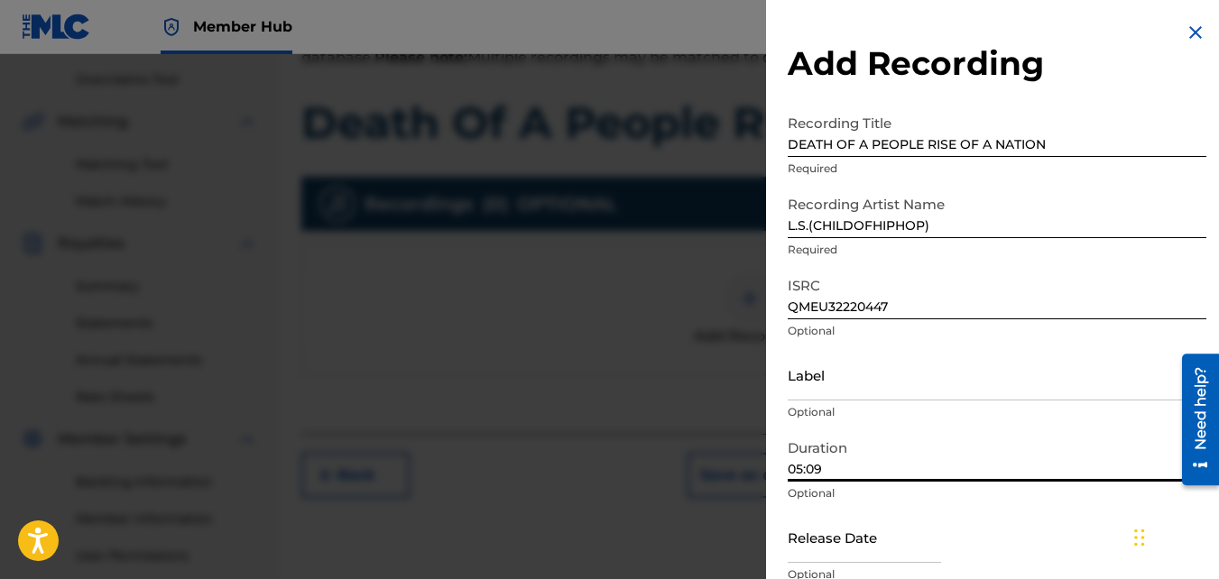
type input "05:09"
click at [1099, 69] on h2 "Add Recording" at bounding box center [996, 63] width 419 height 41
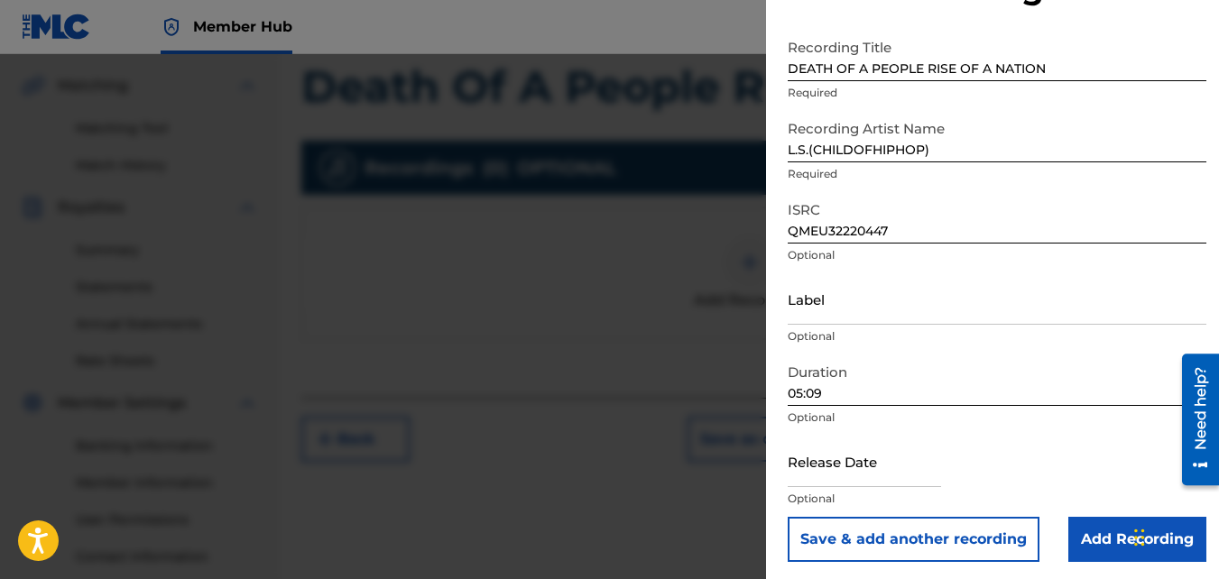
scroll to position [80, 0]
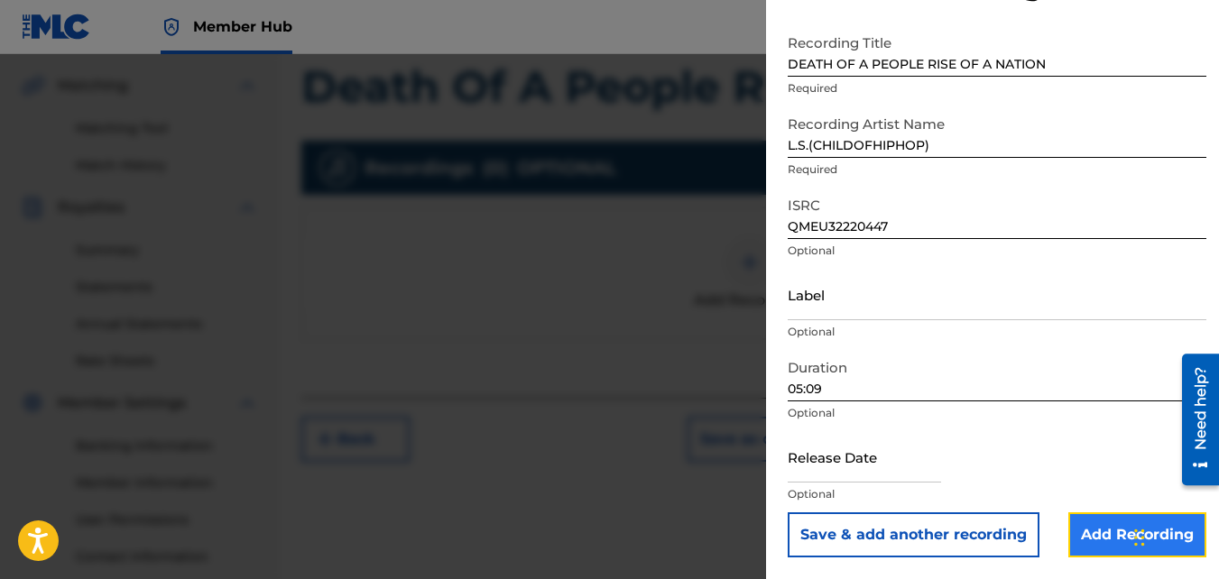
click at [1103, 529] on input "Add Recording" at bounding box center [1137, 534] width 138 height 45
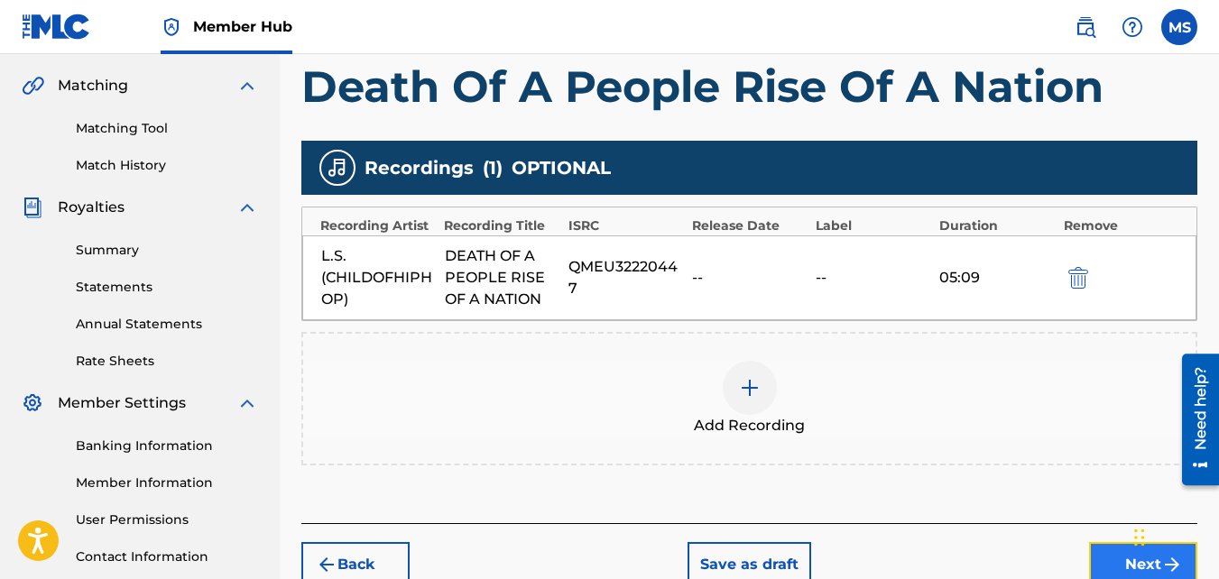
click at [1111, 562] on button "Next" at bounding box center [1143, 564] width 108 height 45
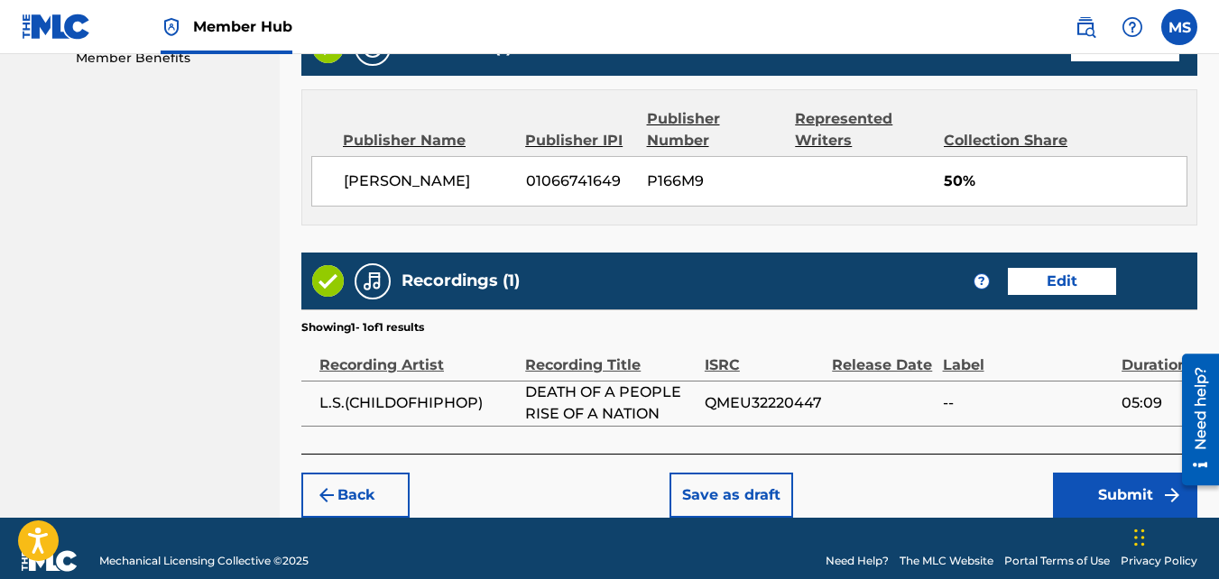
scroll to position [989, 0]
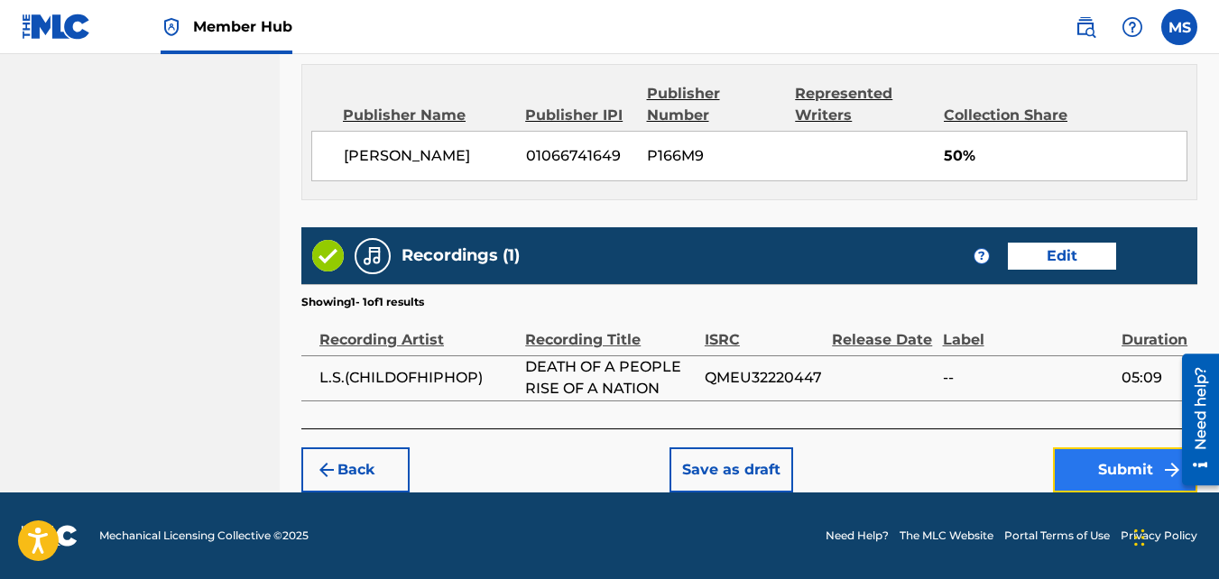
click at [1105, 461] on button "Submit" at bounding box center [1125, 469] width 144 height 45
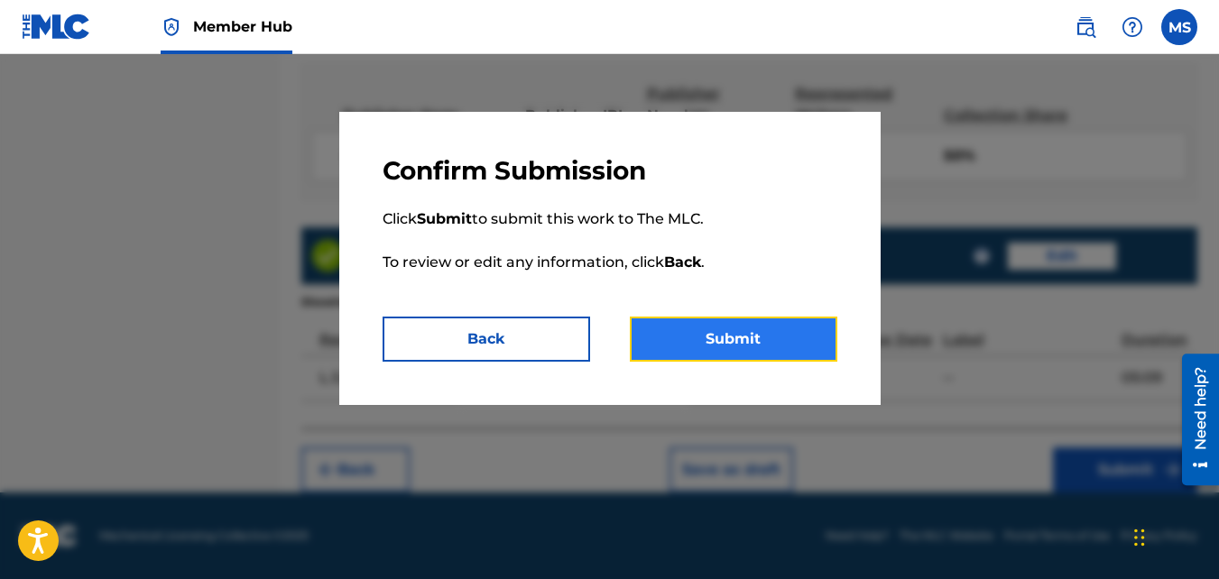
click at [750, 353] on button "Submit" at bounding box center [733, 339] width 207 height 45
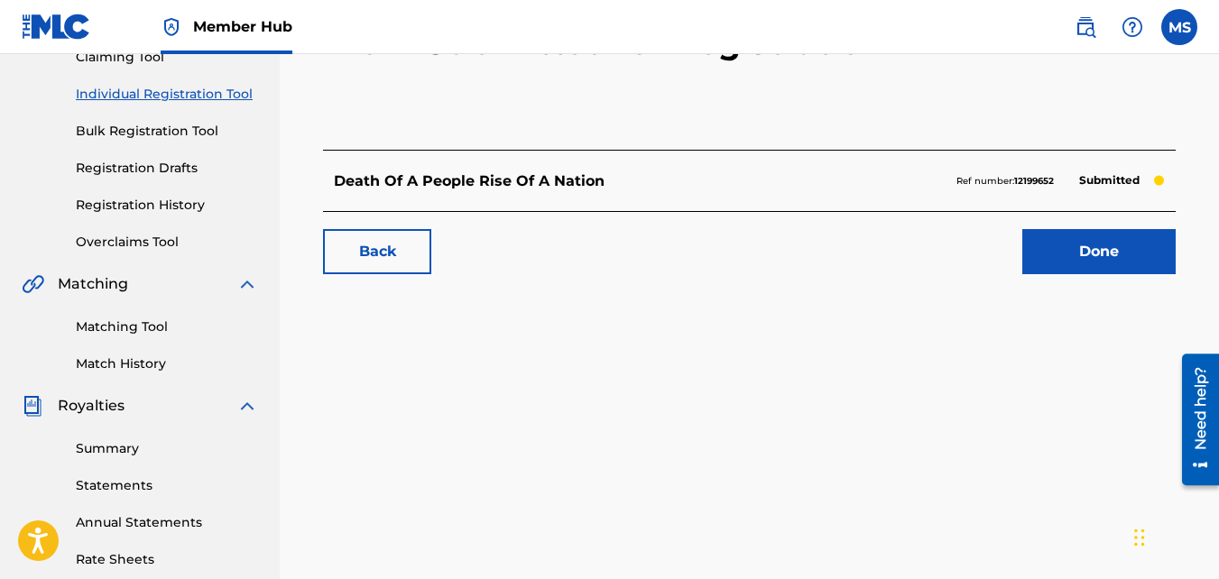
scroll to position [195, 0]
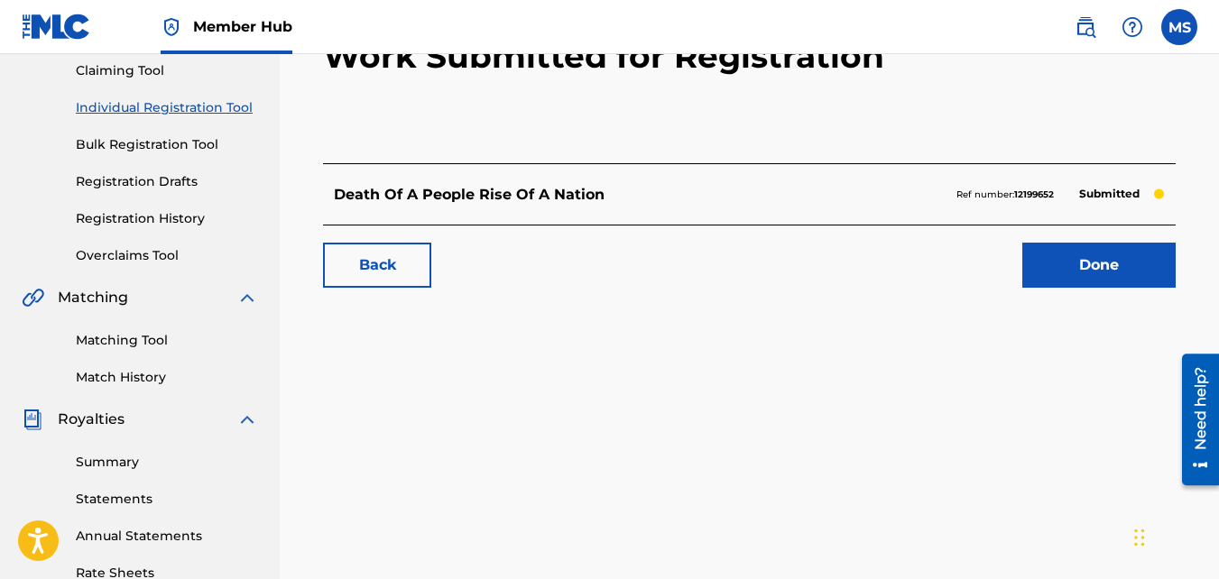
drag, startPoint x: 1219, startPoint y: 275, endPoint x: 48, endPoint y: 29, distance: 1196.4
click at [1068, 248] on link "Done" at bounding box center [1098, 265] width 153 height 45
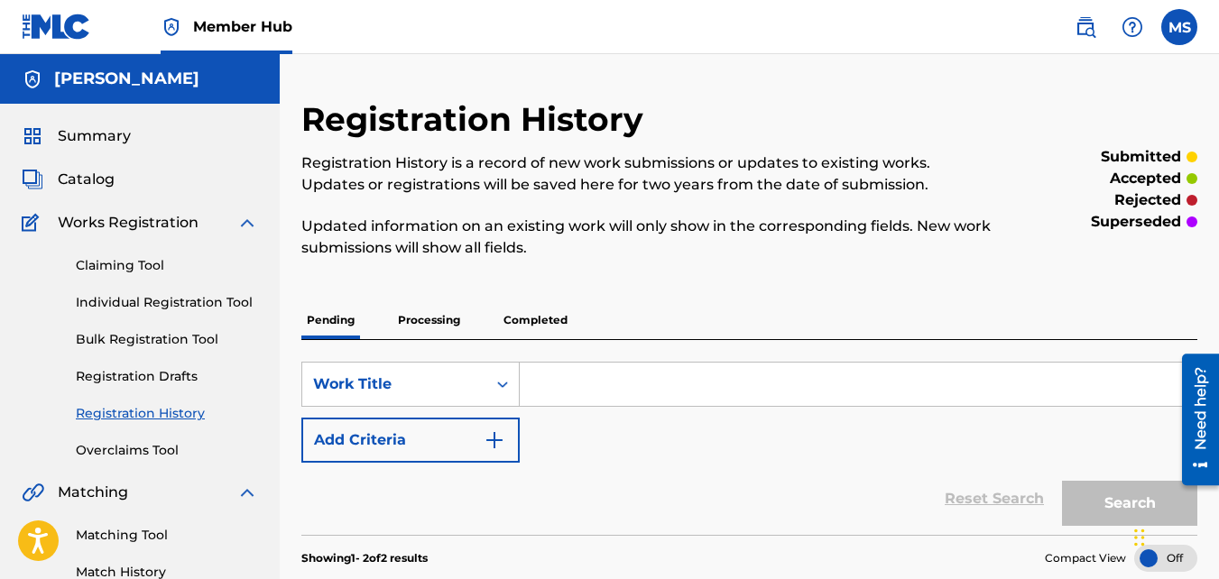
click at [618, 391] on input "Search Form" at bounding box center [858, 384] width 677 height 43
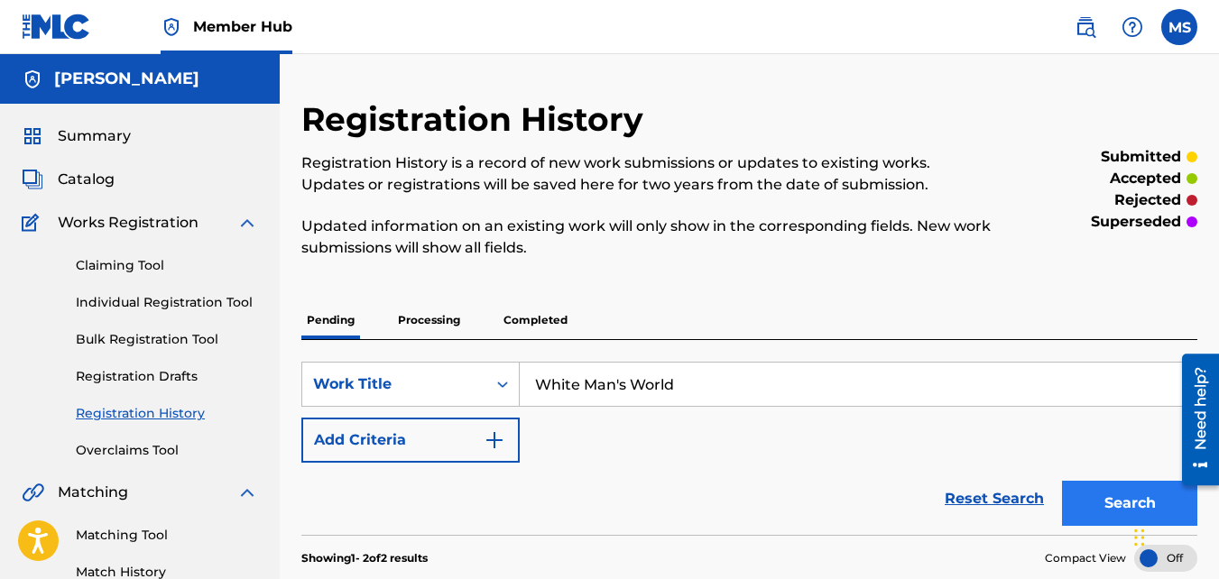
type input "White Man's World"
click at [1099, 504] on button "Search" at bounding box center [1129, 503] width 135 height 45
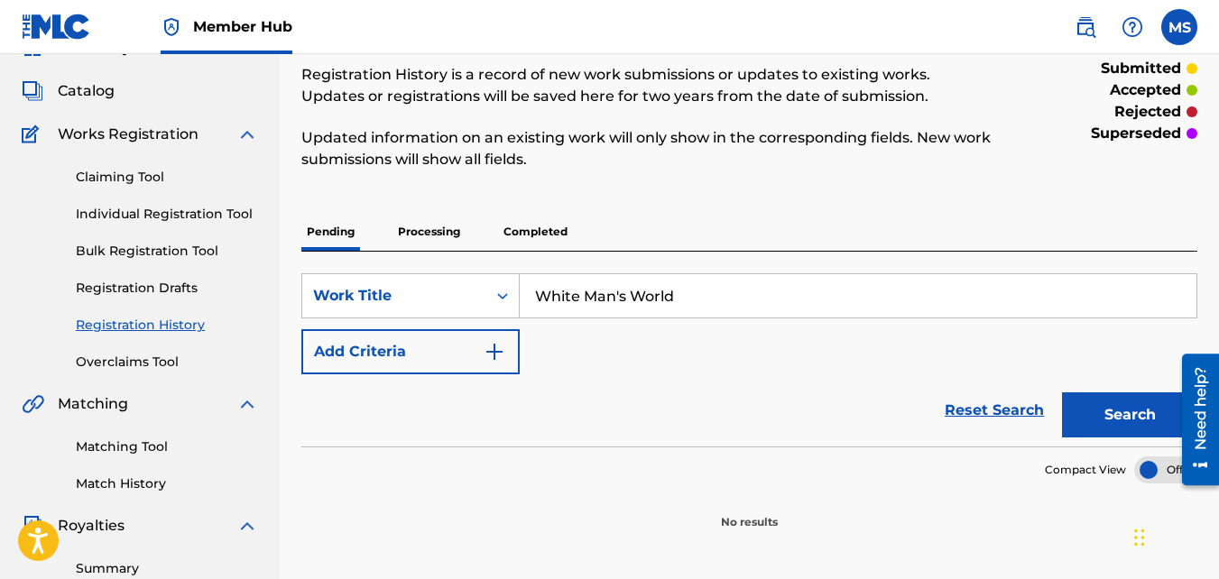
scroll to position [84, 0]
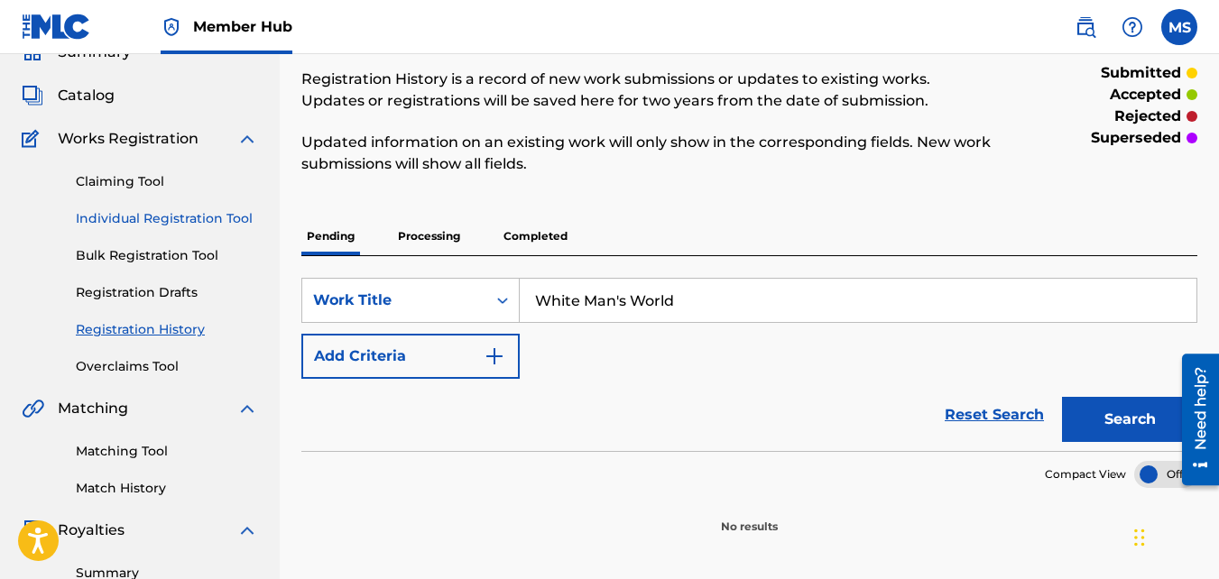
click at [134, 213] on link "Individual Registration Tool" at bounding box center [167, 218] width 182 height 19
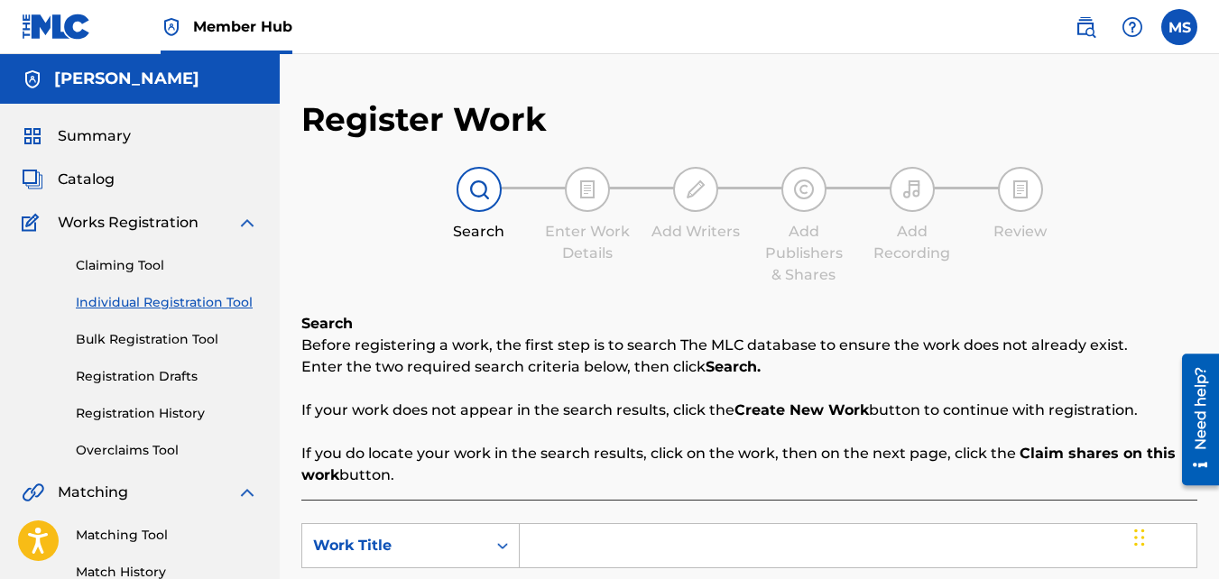
drag, startPoint x: 1217, startPoint y: 247, endPoint x: 1226, endPoint y: 283, distance: 37.2
click at [1218, 283] on html "Accessibility Screen-Reader Guide, Feedback, and Issue Reporting | New window C…" at bounding box center [609, 289] width 1219 height 579
click at [658, 552] on input "Search Form" at bounding box center [858, 545] width 677 height 43
click at [637, 548] on input "White Man's" at bounding box center [858, 545] width 677 height 43
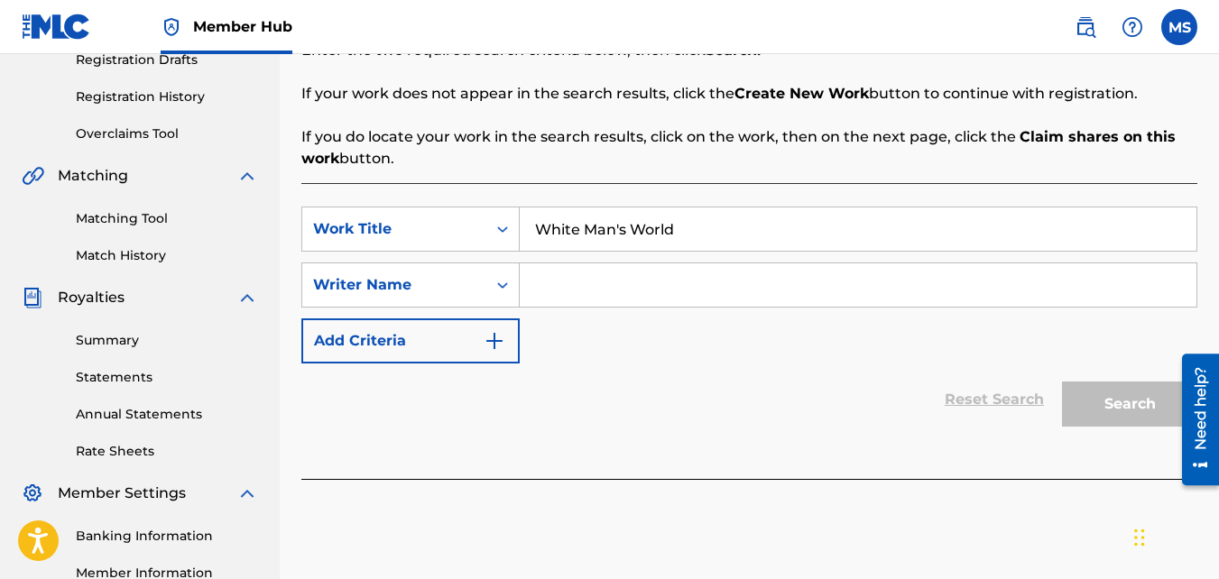
scroll to position [383, 0]
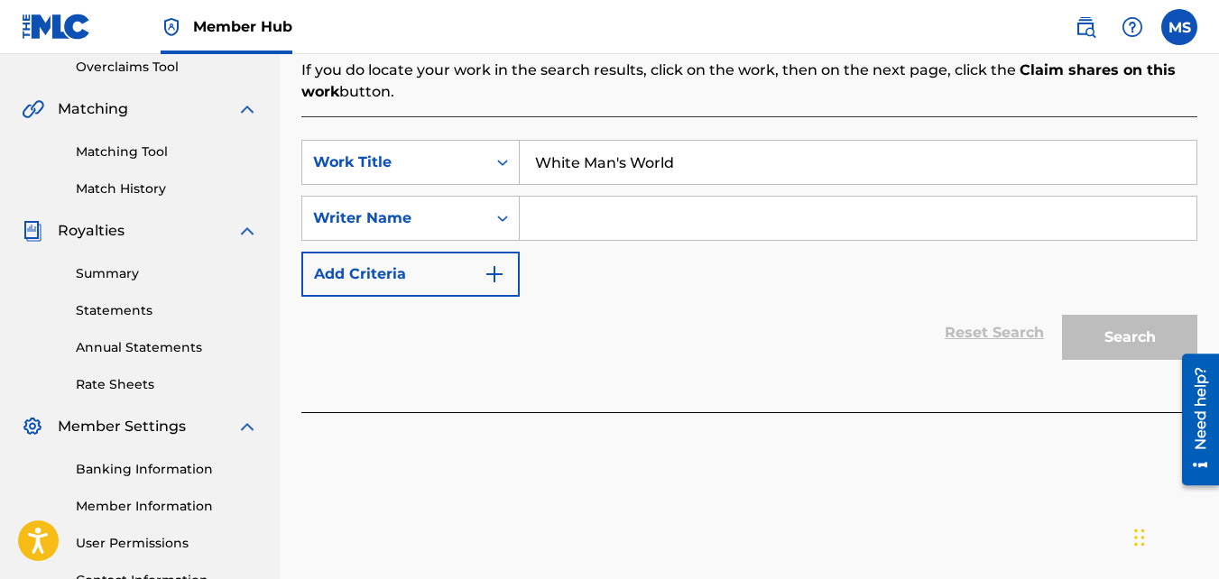
type input "White Man's World"
click at [594, 208] on input "Search Form" at bounding box center [858, 218] width 677 height 43
paste input "L.S.(CHILDOFHIPHOP)"
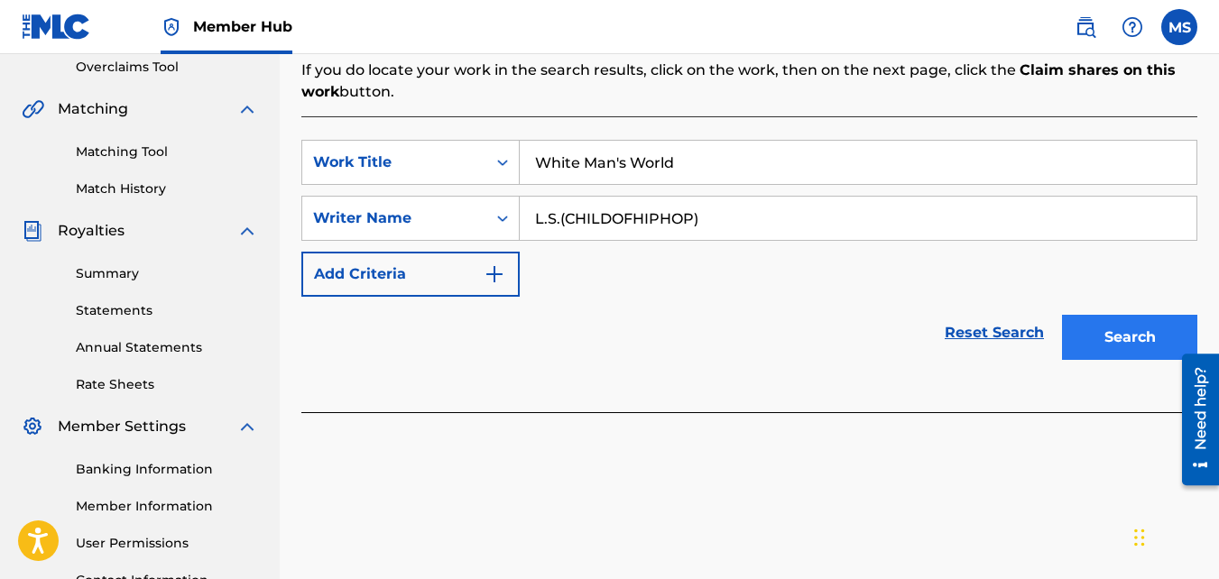
type input "L.S.(CHILDOFHIPHOP)"
click at [1112, 336] on button "Search" at bounding box center [1129, 337] width 135 height 45
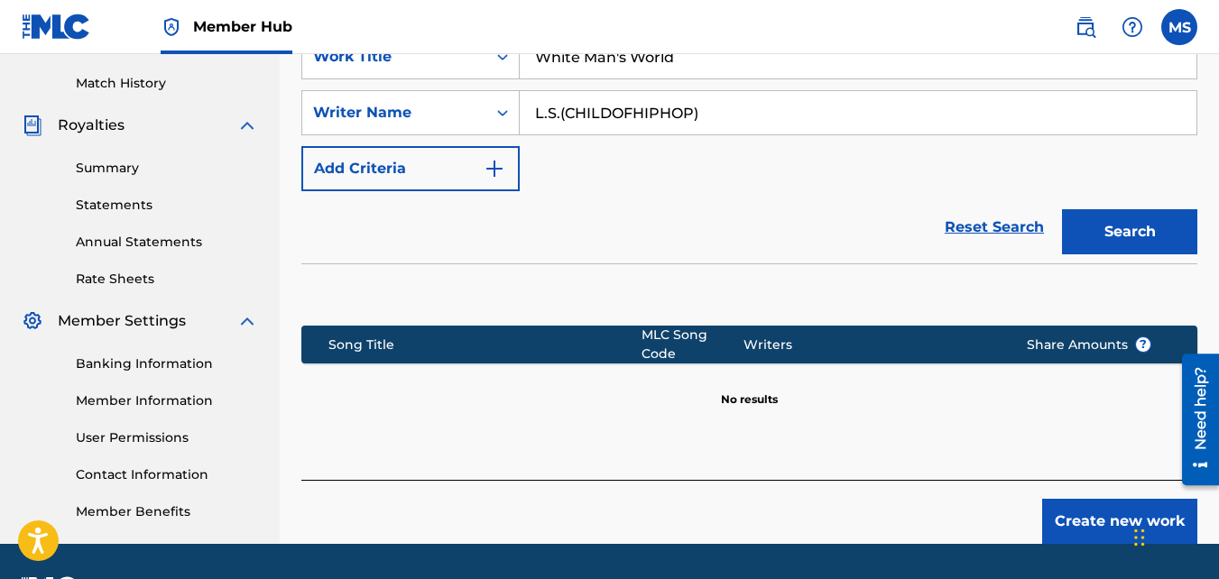
scroll to position [491, 0]
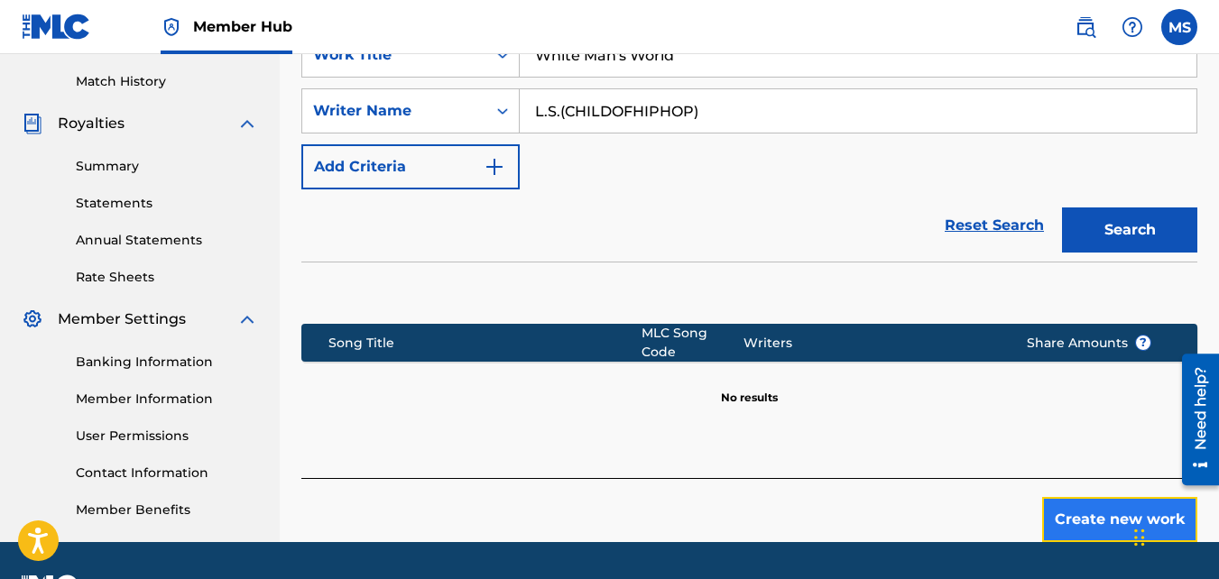
click at [1077, 507] on button "Create new work" at bounding box center [1119, 519] width 155 height 45
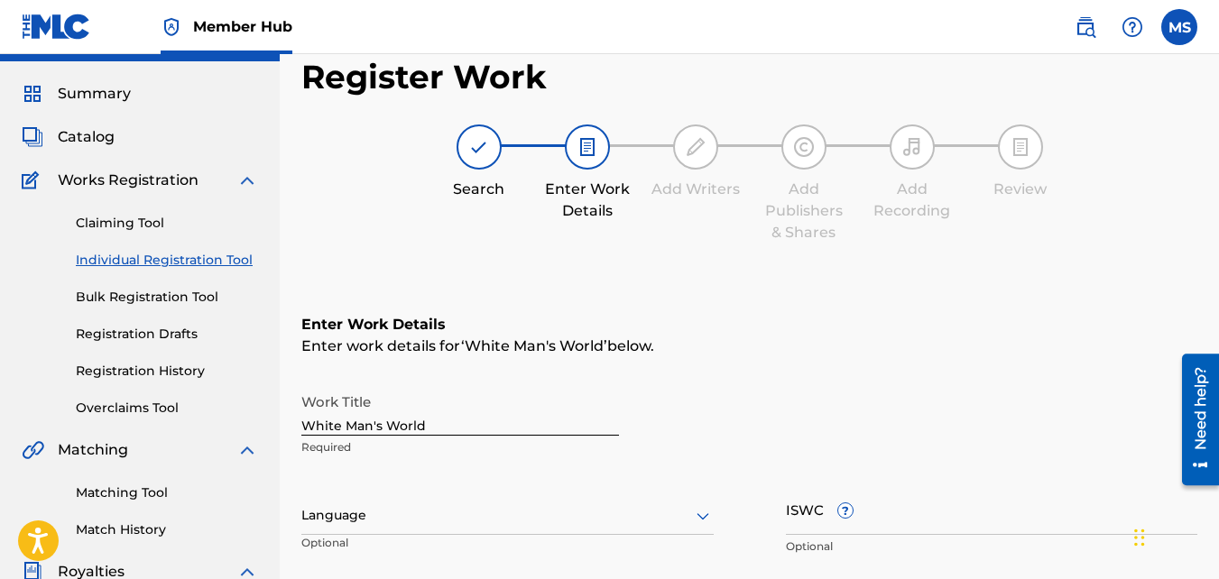
scroll to position [26, 0]
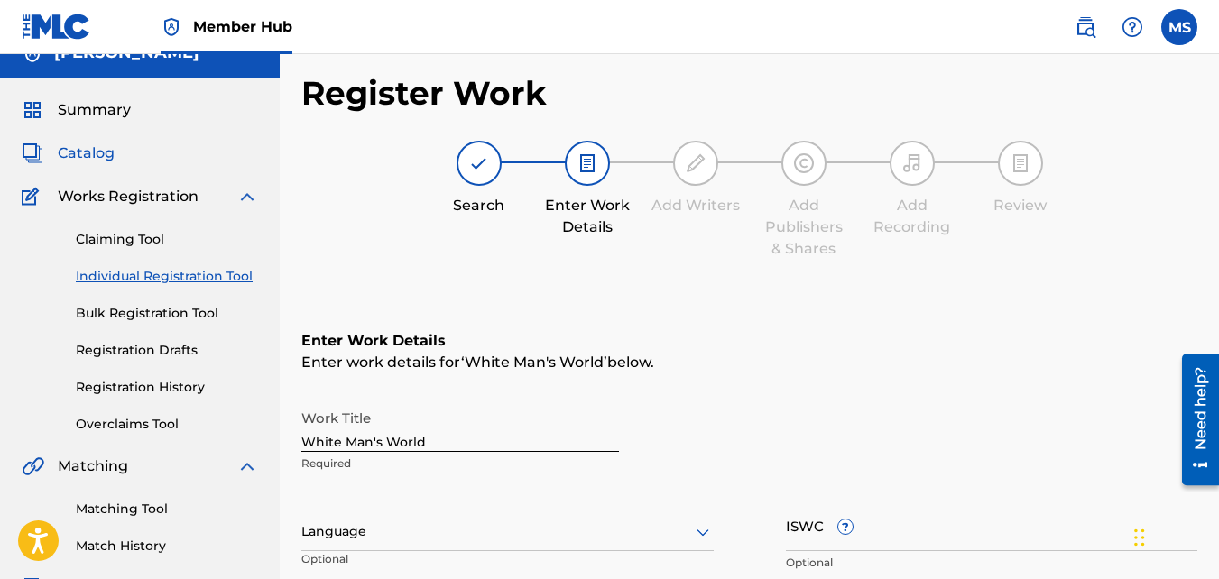
click at [97, 153] on span "Catalog" at bounding box center [86, 154] width 57 height 22
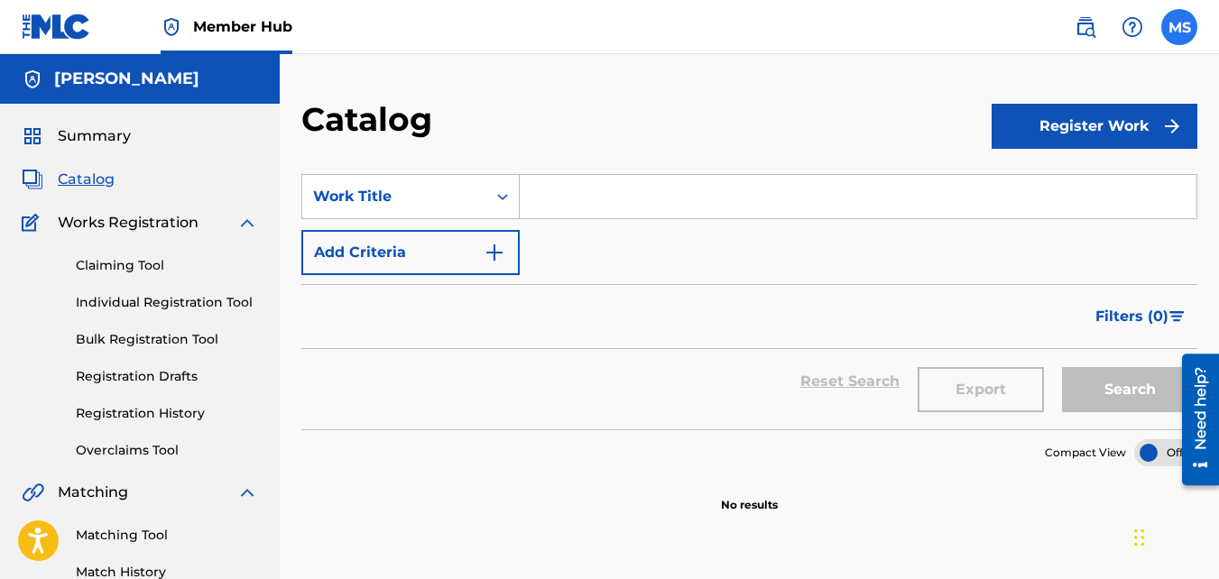
click at [1174, 30] on label at bounding box center [1179, 27] width 36 height 36
click at [1179, 27] on input "[PERSON_NAME] [EMAIL_ADDRESS][DOMAIN_NAME] Notification Preferences Profile Log…" at bounding box center [1179, 27] width 0 height 0
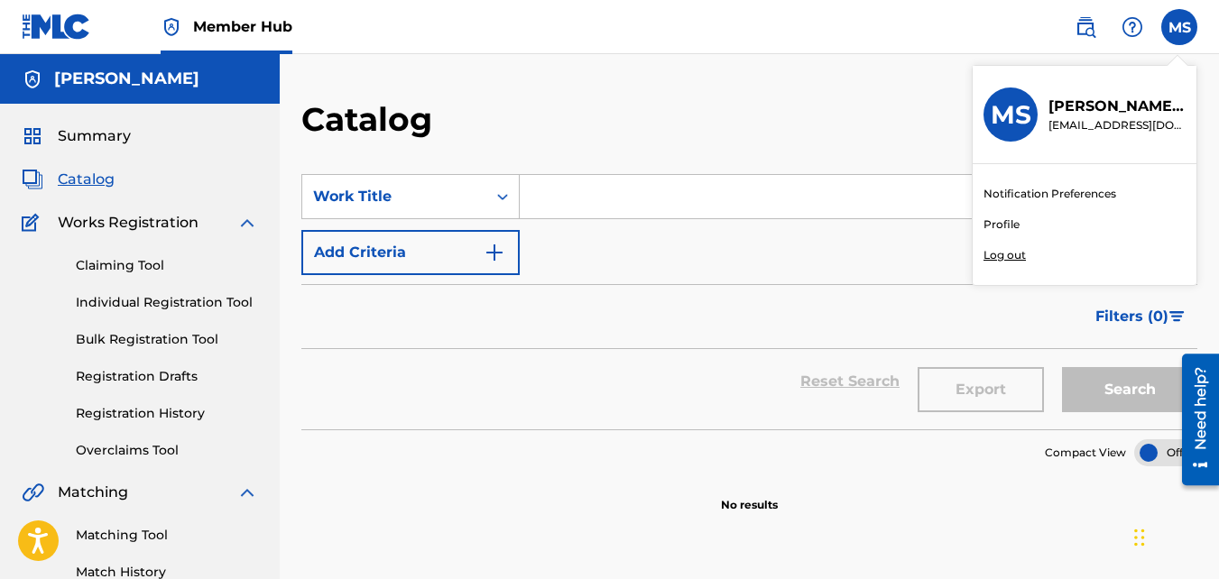
click at [1009, 222] on link "Profile" at bounding box center [1001, 224] width 36 height 16
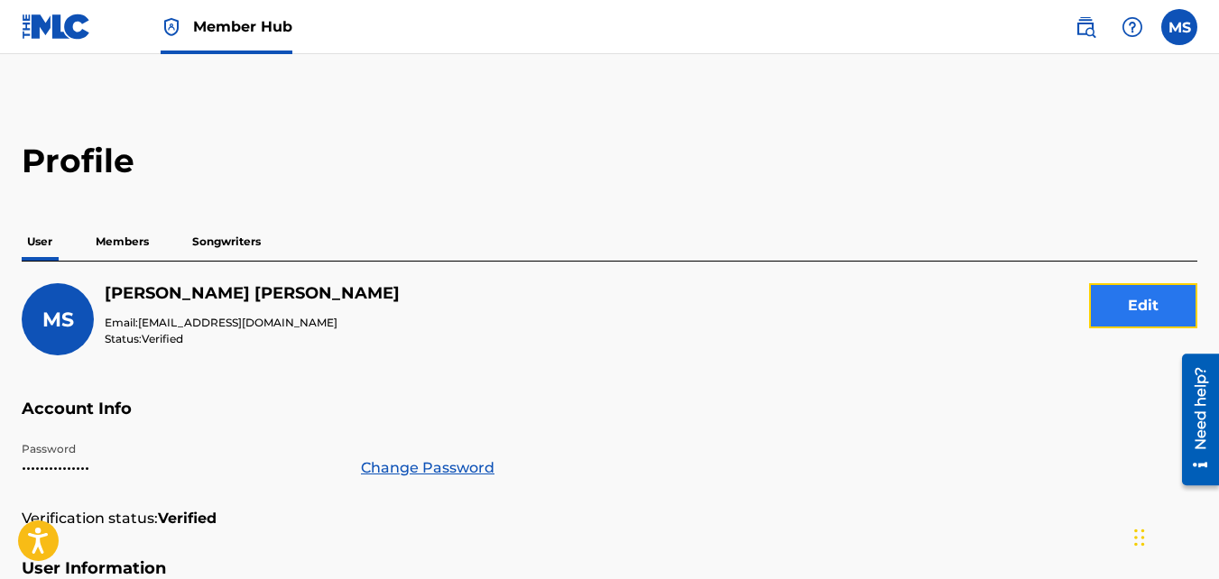
click at [1155, 310] on button "Edit" at bounding box center [1143, 305] width 108 height 45
click at [1159, 303] on div "Save" at bounding box center [1143, 319] width 108 height 72
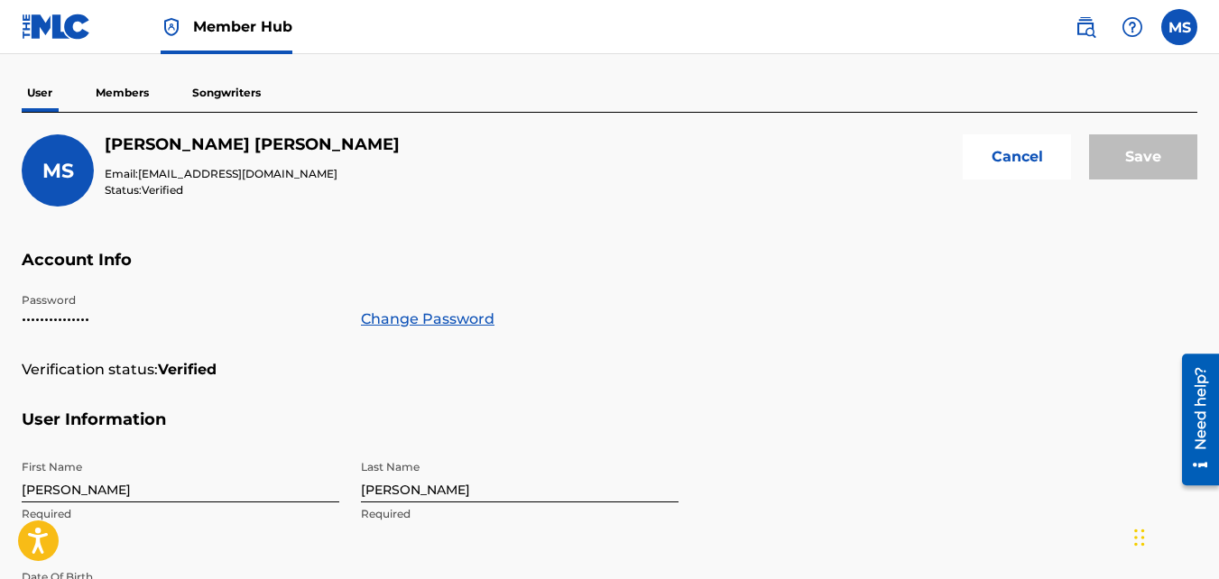
scroll to position [146, 0]
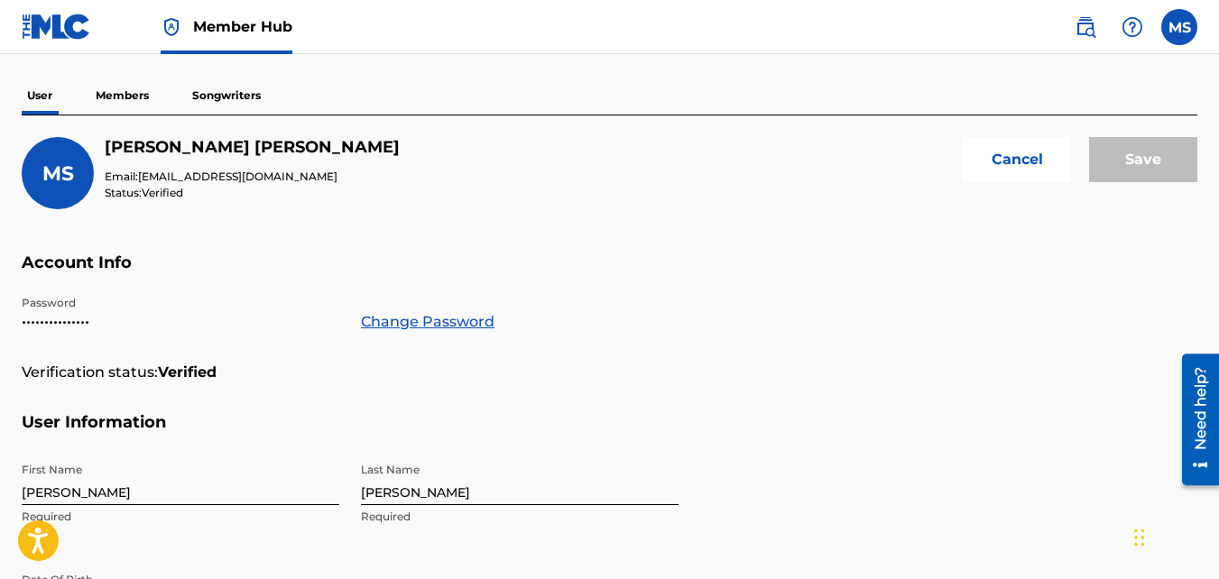
click at [60, 159] on div "MS" at bounding box center [58, 173] width 72 height 72
click at [1158, 158] on div "Save" at bounding box center [1143, 173] width 108 height 72
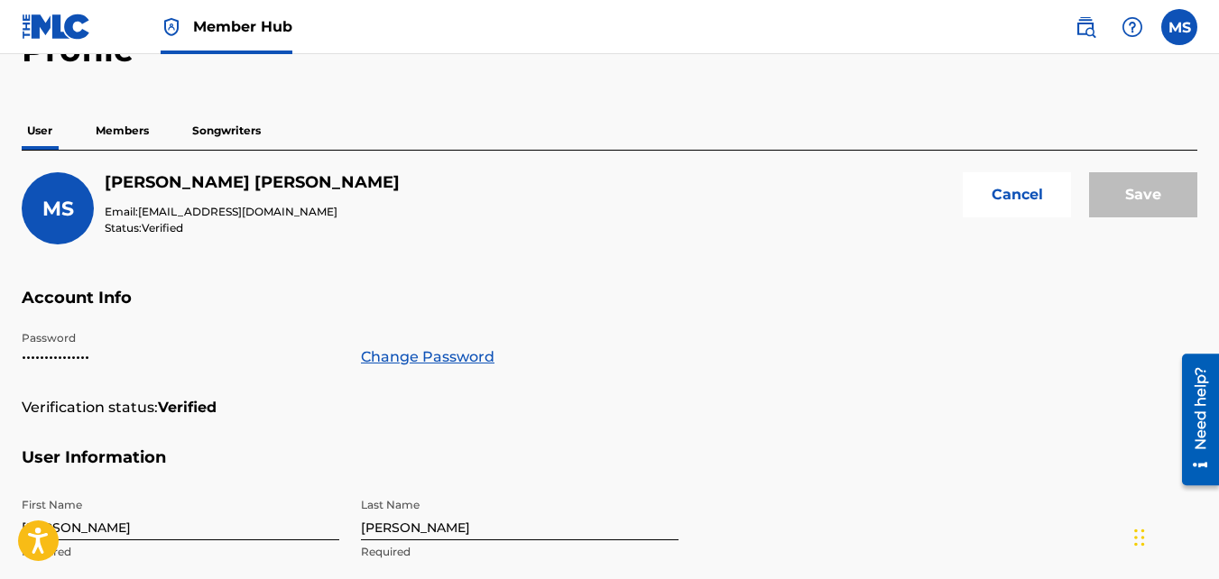
scroll to position [0, 0]
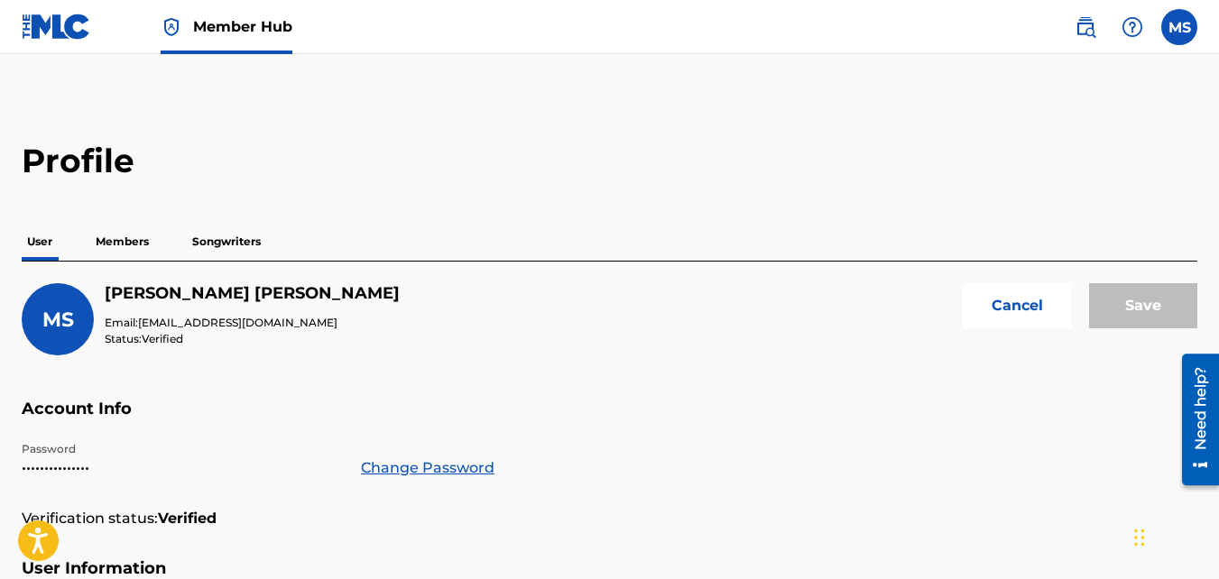
click at [129, 239] on p "Members" at bounding box center [122, 242] width 64 height 38
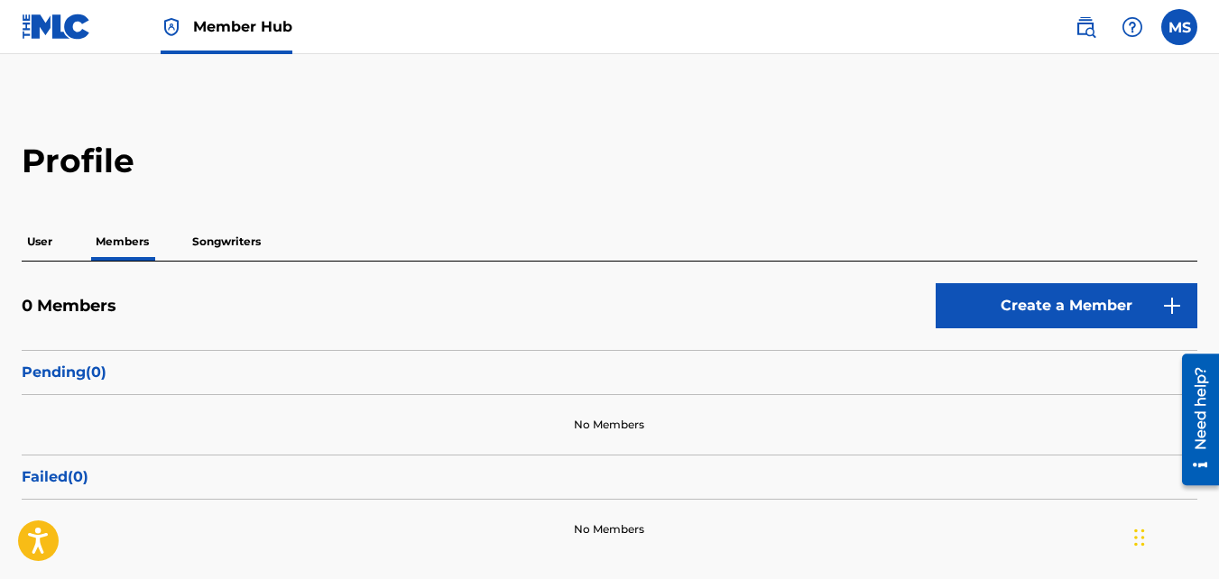
click at [234, 240] on p "Songwriters" at bounding box center [226, 242] width 79 height 38
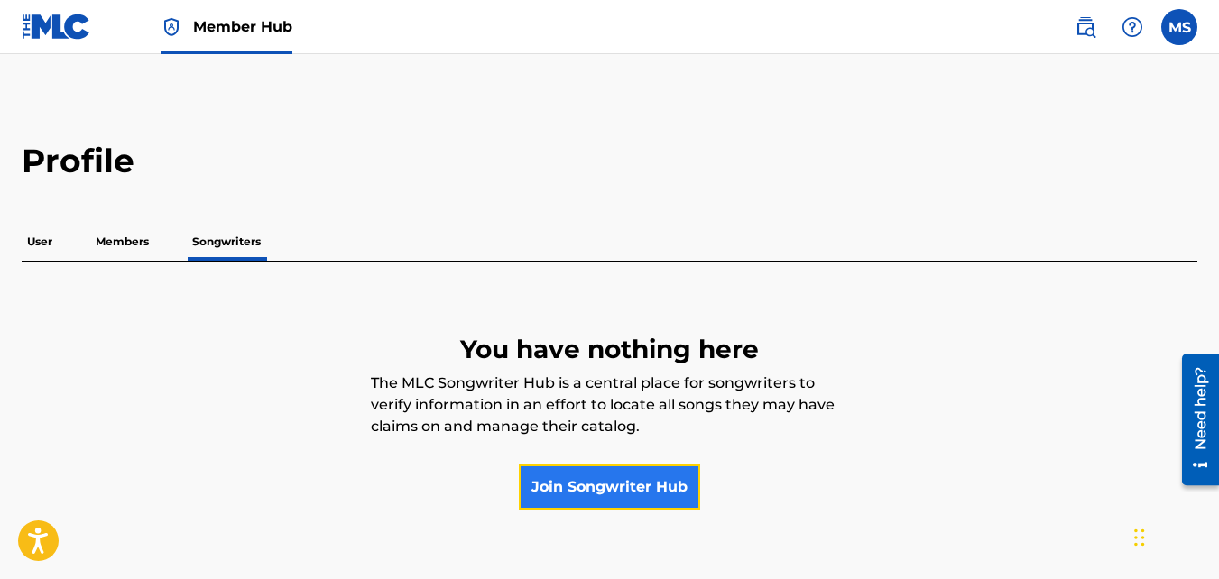
click at [594, 491] on link "Join Songwriter Hub" at bounding box center [609, 487] width 181 height 45
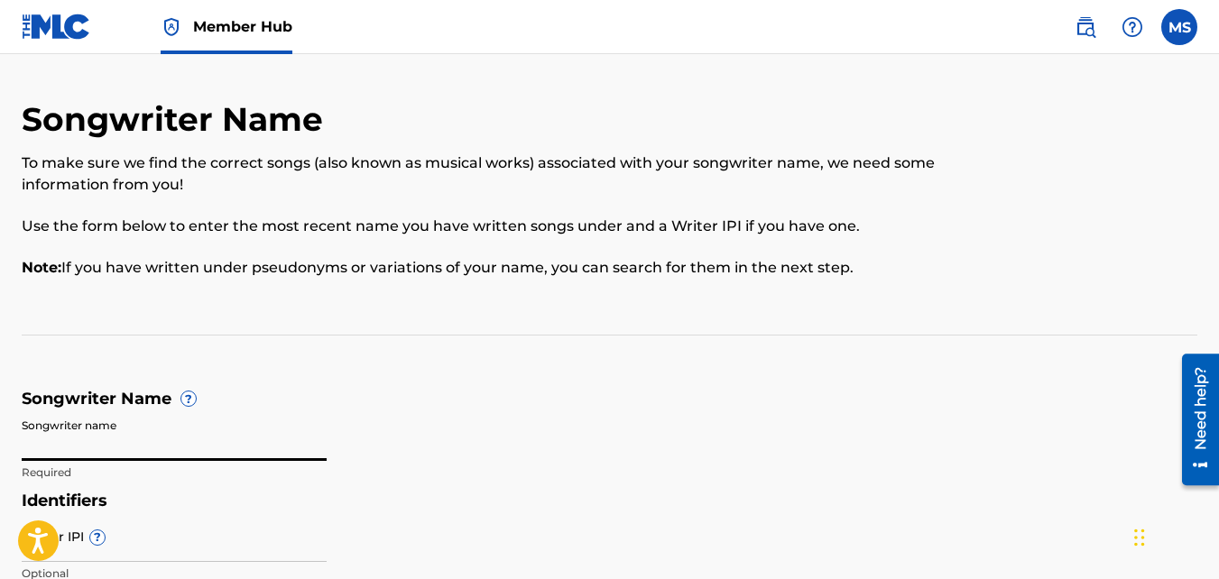
click at [135, 434] on input "Songwriter name" at bounding box center [174, 435] width 305 height 51
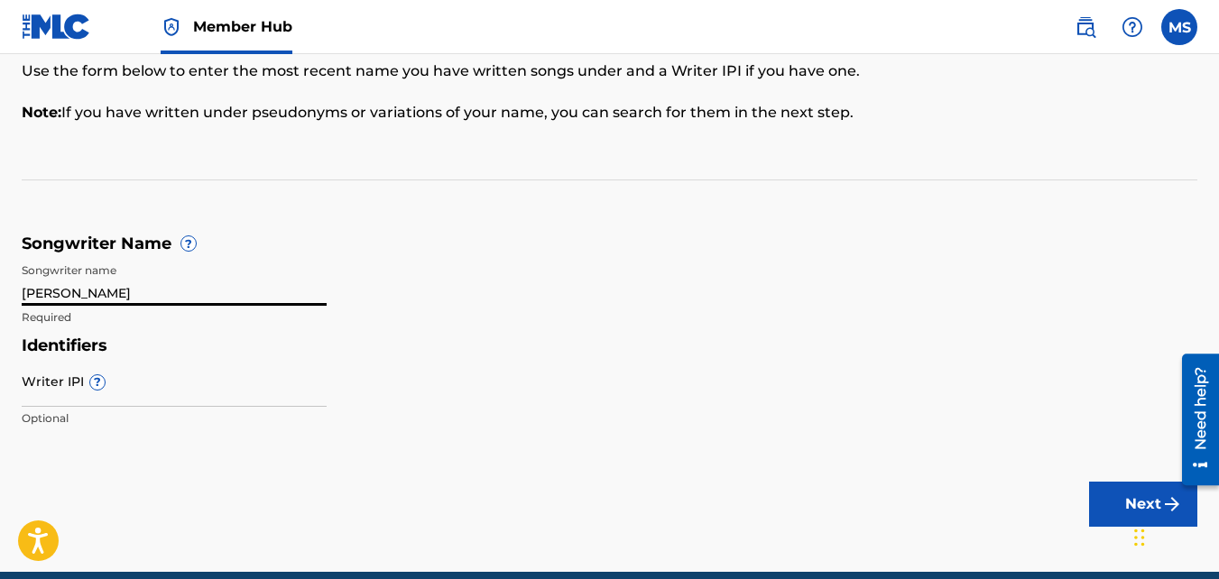
scroll to position [157, 0]
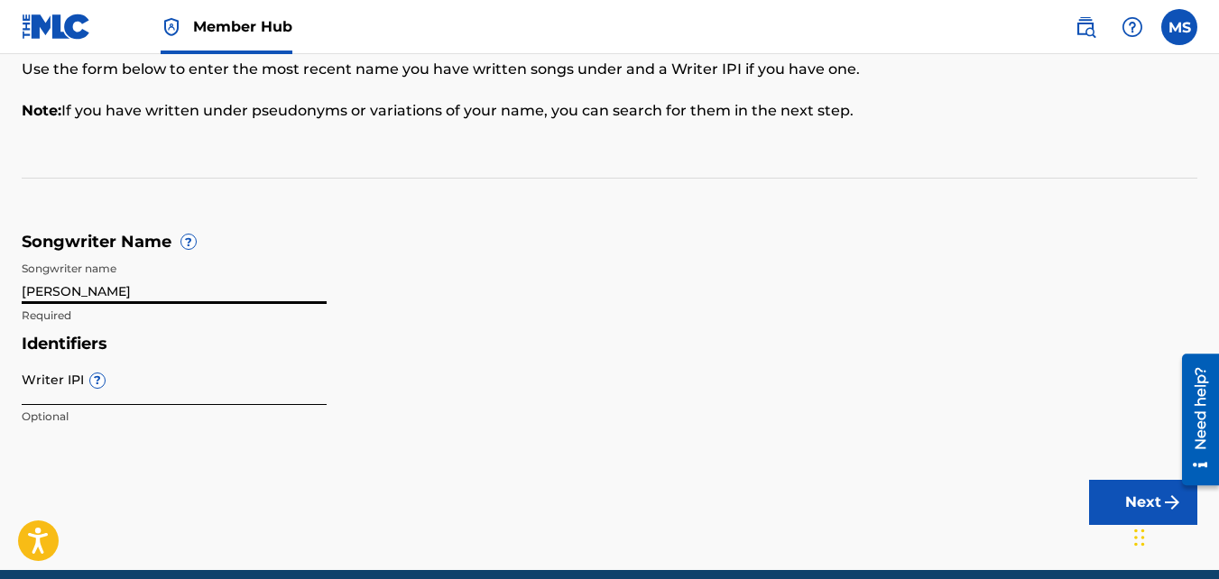
type input "[PERSON_NAME]"
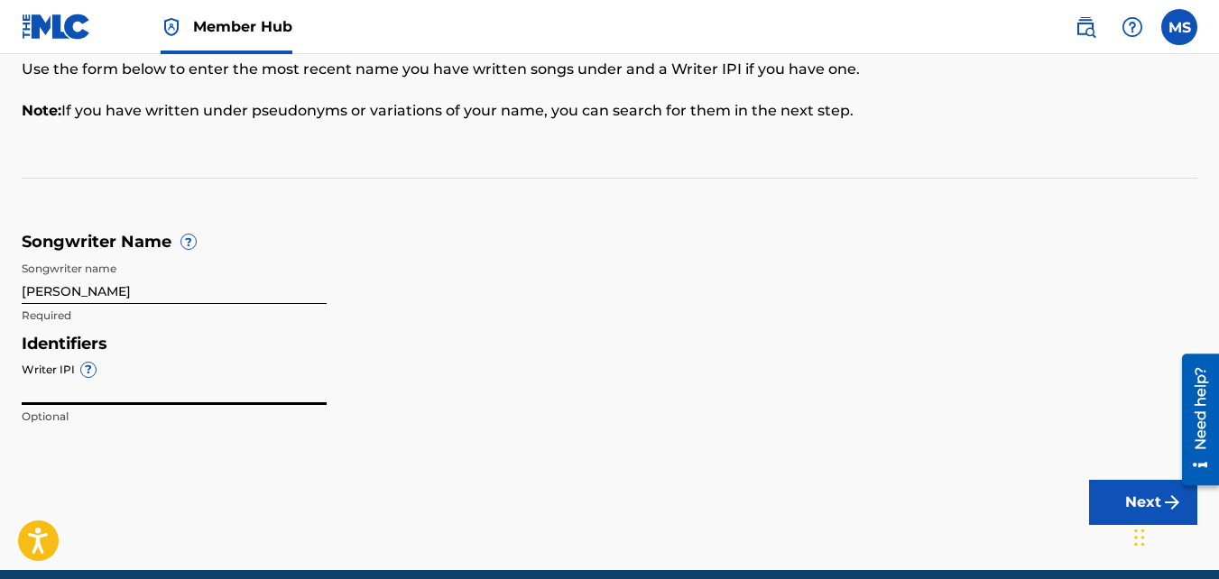
click at [171, 381] on input "Writer IPI ?" at bounding box center [174, 379] width 305 height 51
type input "505"
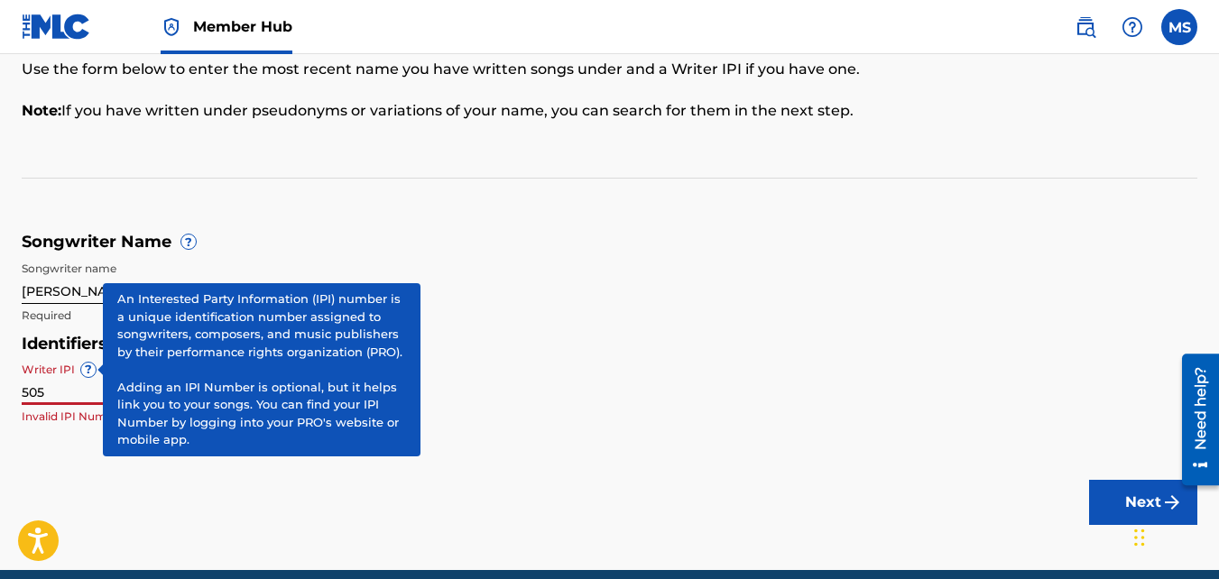
drag, startPoint x: 51, startPoint y: 390, endPoint x: 23, endPoint y: 388, distance: 27.1
click at [23, 388] on input "505" at bounding box center [174, 379] width 305 height 51
click at [34, 390] on input "Writer IPI ?" at bounding box center [174, 379] width 305 height 51
click at [89, 370] on span "?" at bounding box center [88, 370] width 14 height 14
click at [89, 370] on input "Writer IPI ?" at bounding box center [174, 379] width 305 height 51
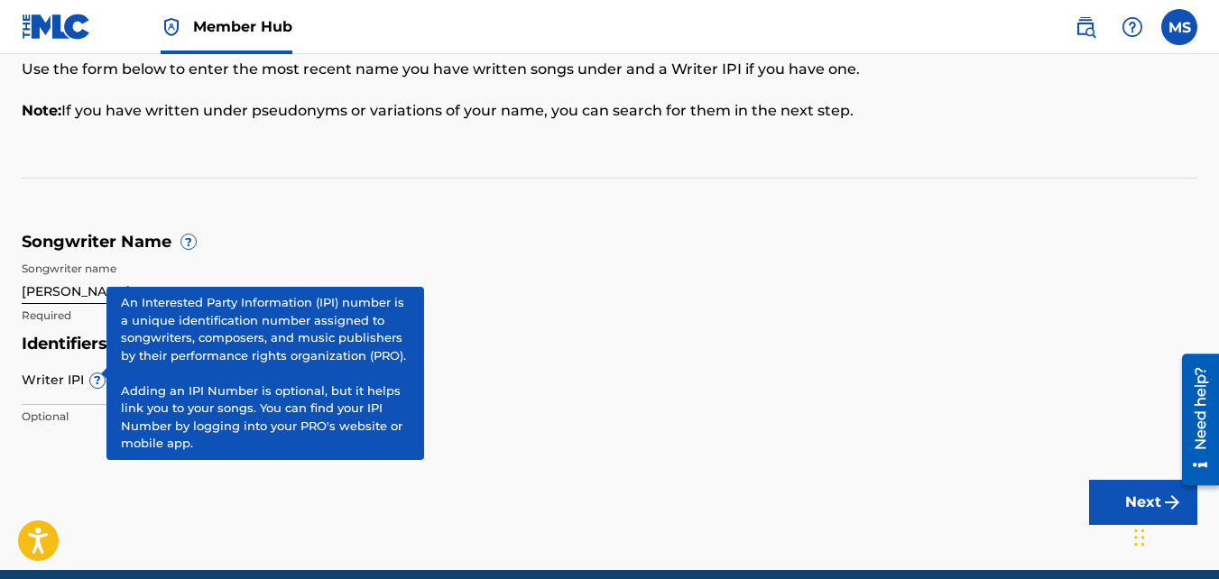
click at [90, 373] on span "?" at bounding box center [97, 380] width 14 height 14
click at [87, 371] on input "Writer IPI ?" at bounding box center [174, 379] width 305 height 51
click at [87, 371] on div "Writer IPI ? Optional" at bounding box center [174, 394] width 305 height 81
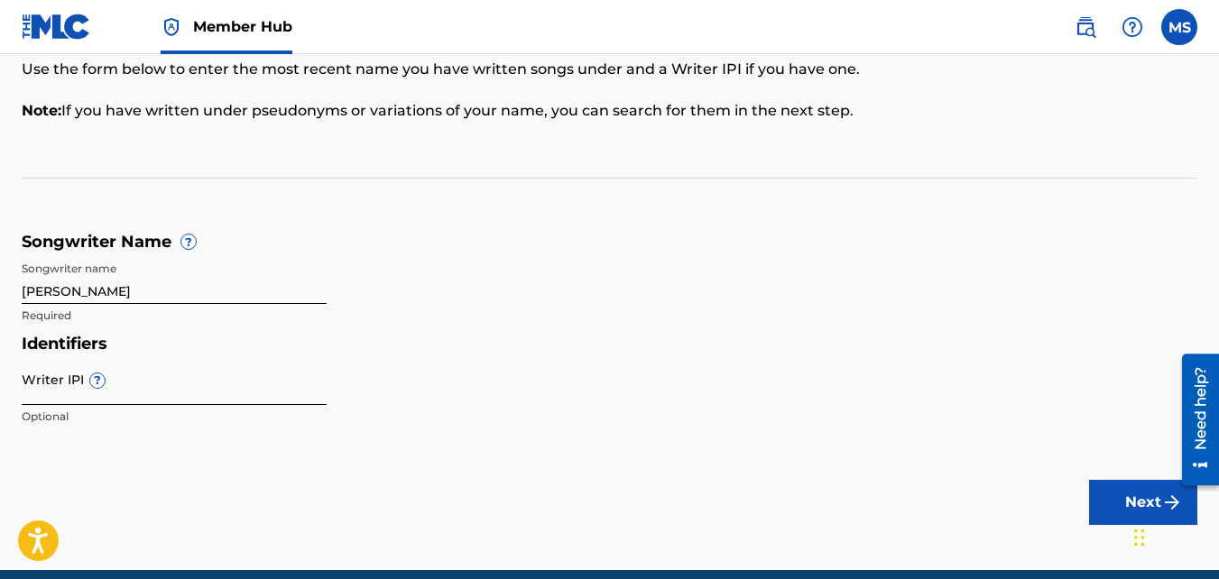
click at [144, 385] on input "Writer IPI ?" at bounding box center [174, 379] width 305 height 51
click at [143, 386] on input "Writer IPI ?" at bounding box center [174, 379] width 305 height 51
paste input "505587740"
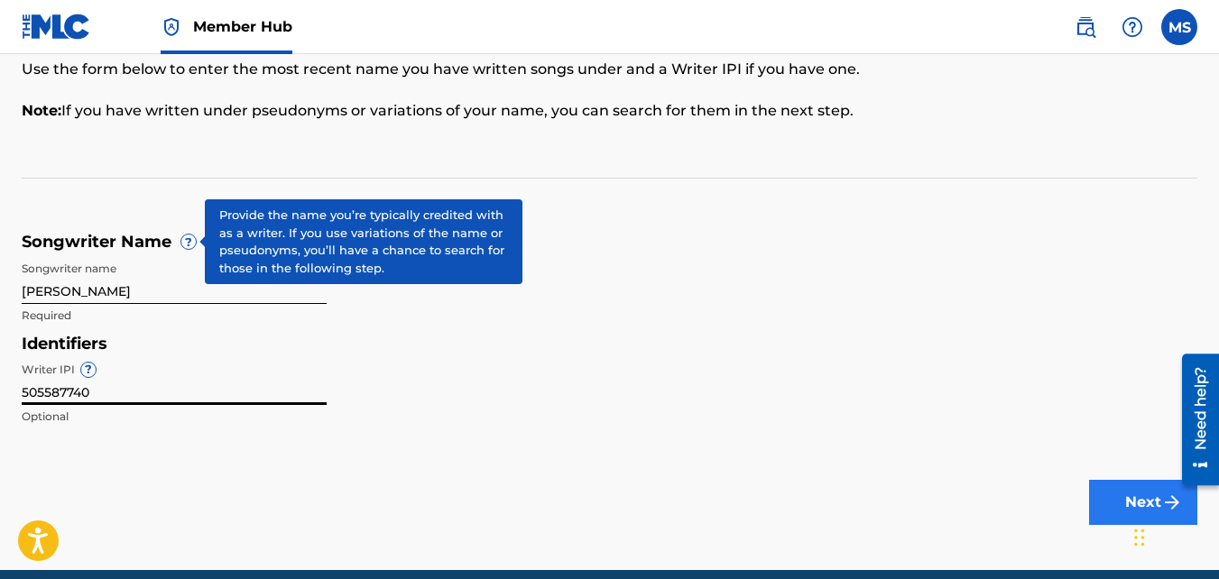
type input "505587740"
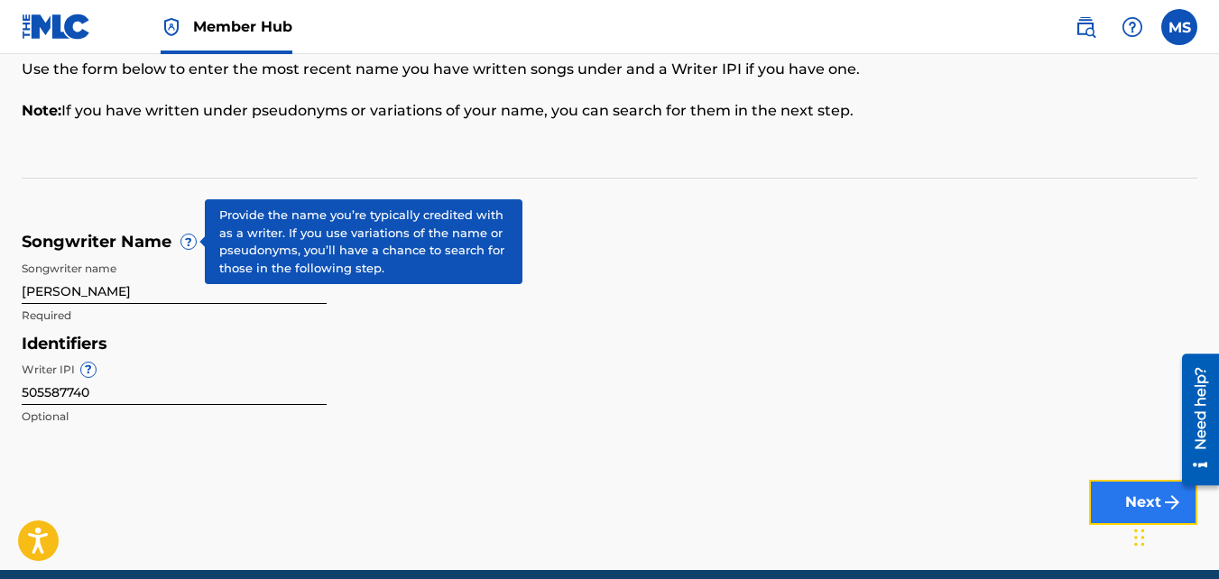
click at [1110, 503] on button "Next" at bounding box center [1143, 502] width 108 height 45
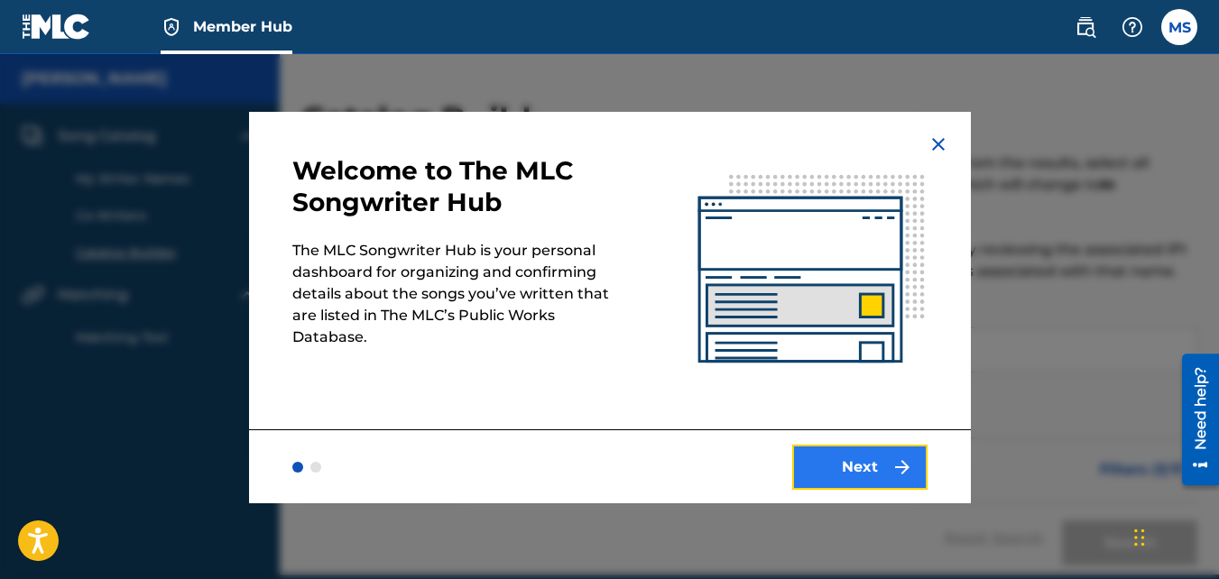
click at [879, 465] on button "Next" at bounding box center [859, 467] width 135 height 45
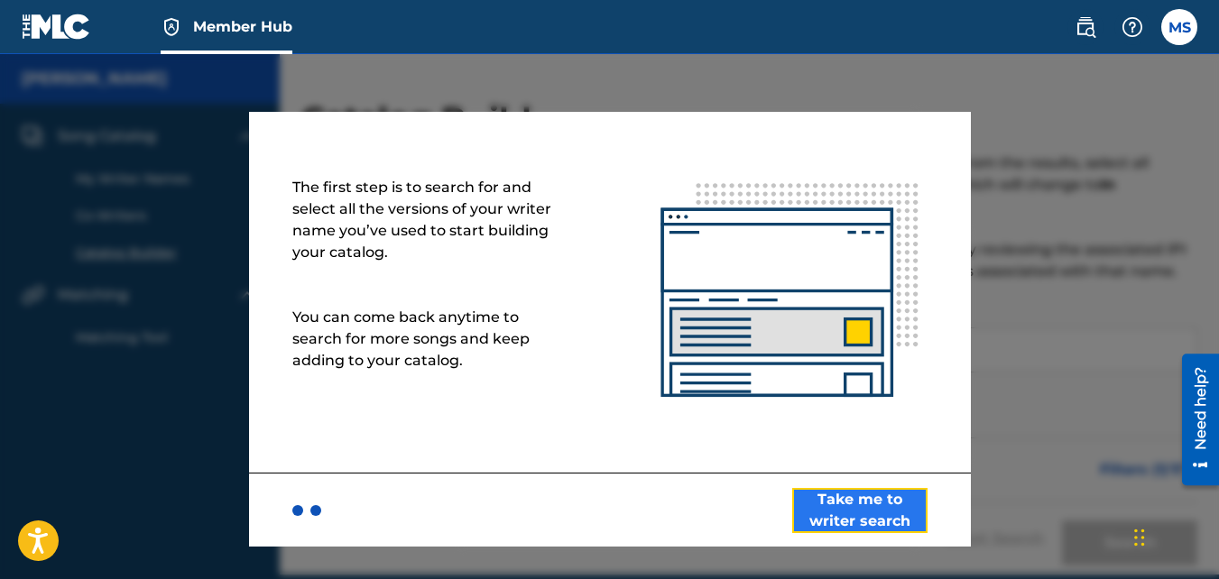
click at [867, 499] on button "Take me to writer search" at bounding box center [859, 510] width 135 height 45
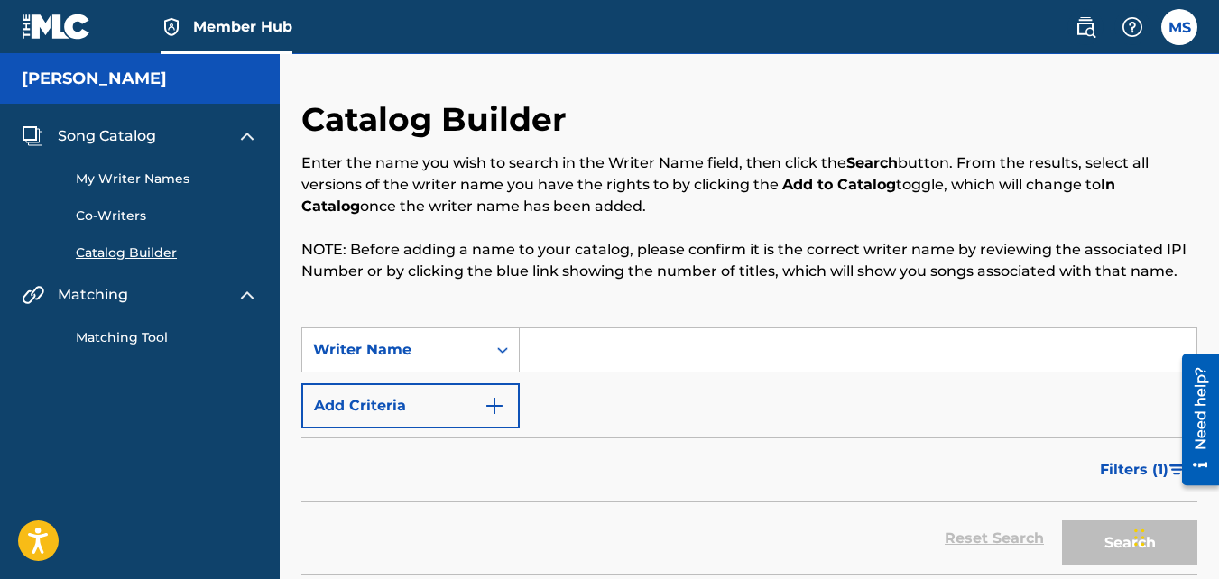
click at [542, 354] on input "Search Form" at bounding box center [858, 349] width 677 height 43
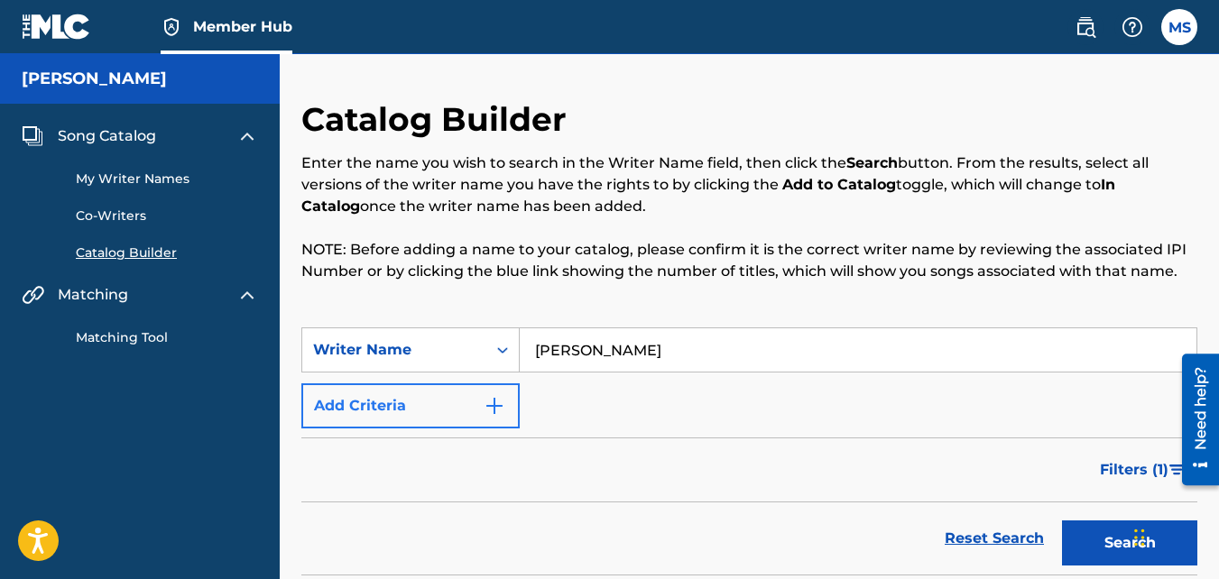
type input "[PERSON_NAME]"
click at [493, 400] on img "Search Form" at bounding box center [494, 406] width 22 height 22
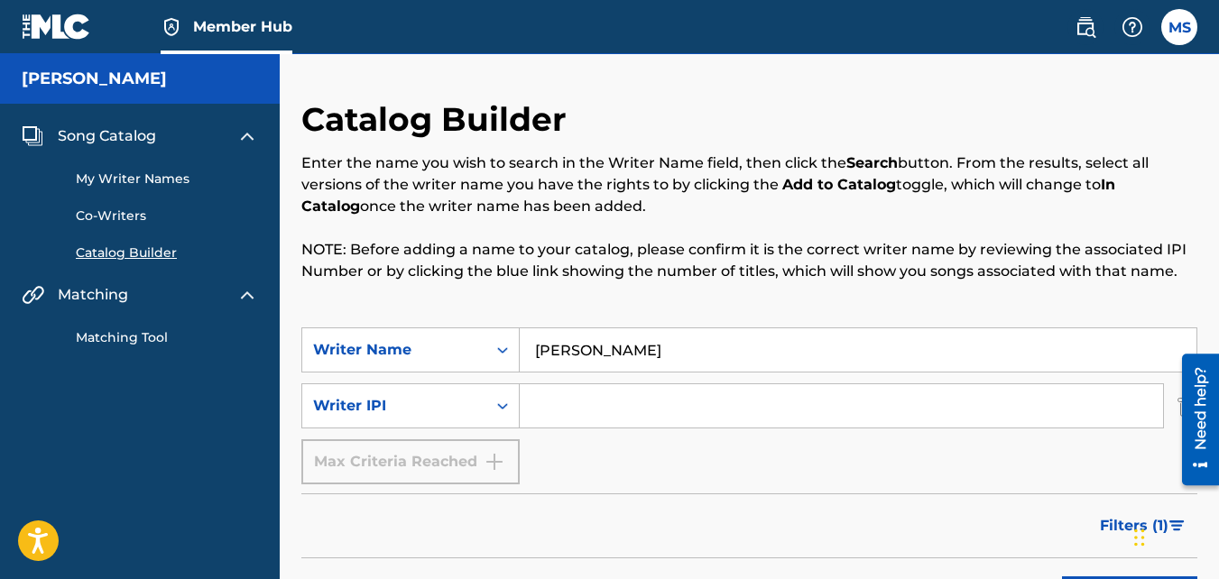
paste input "505587740"
type input "505587740"
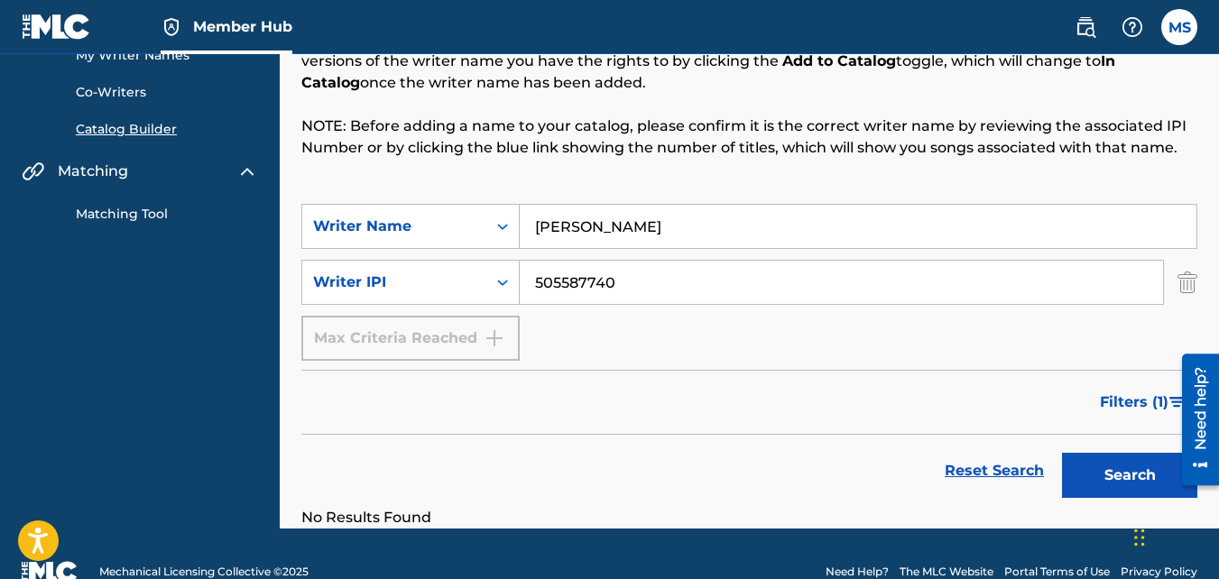
scroll to position [135, 0]
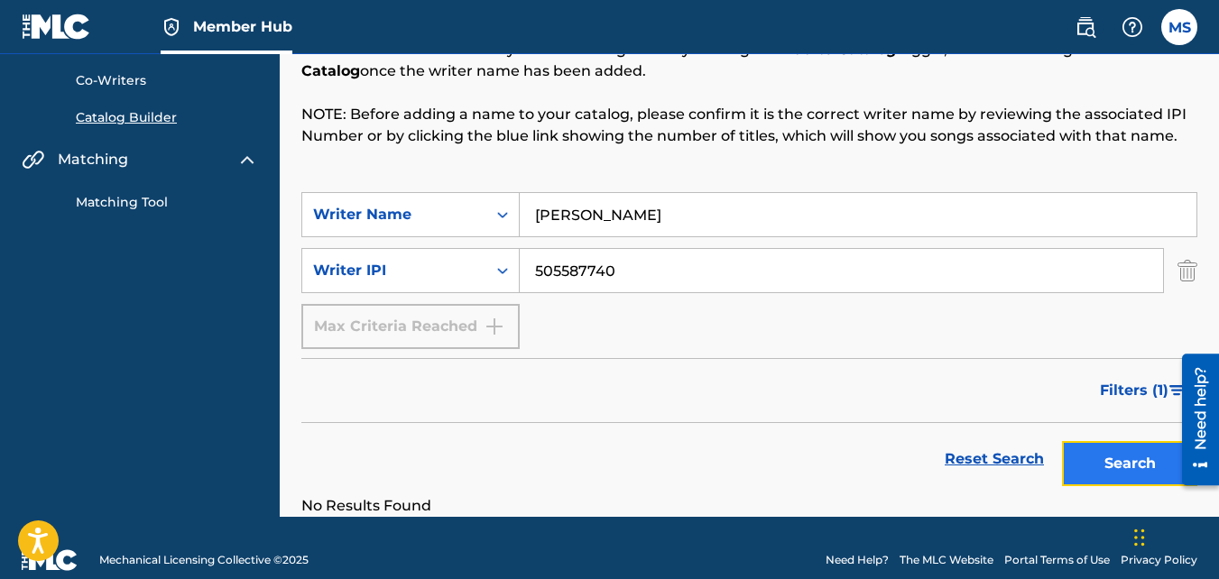
click at [1138, 462] on button "Search" at bounding box center [1129, 463] width 135 height 45
click at [595, 215] on input "[PERSON_NAME]" at bounding box center [858, 214] width 677 height 43
type input "[PERSON_NAME]"
click at [1109, 460] on button "Search" at bounding box center [1129, 463] width 135 height 45
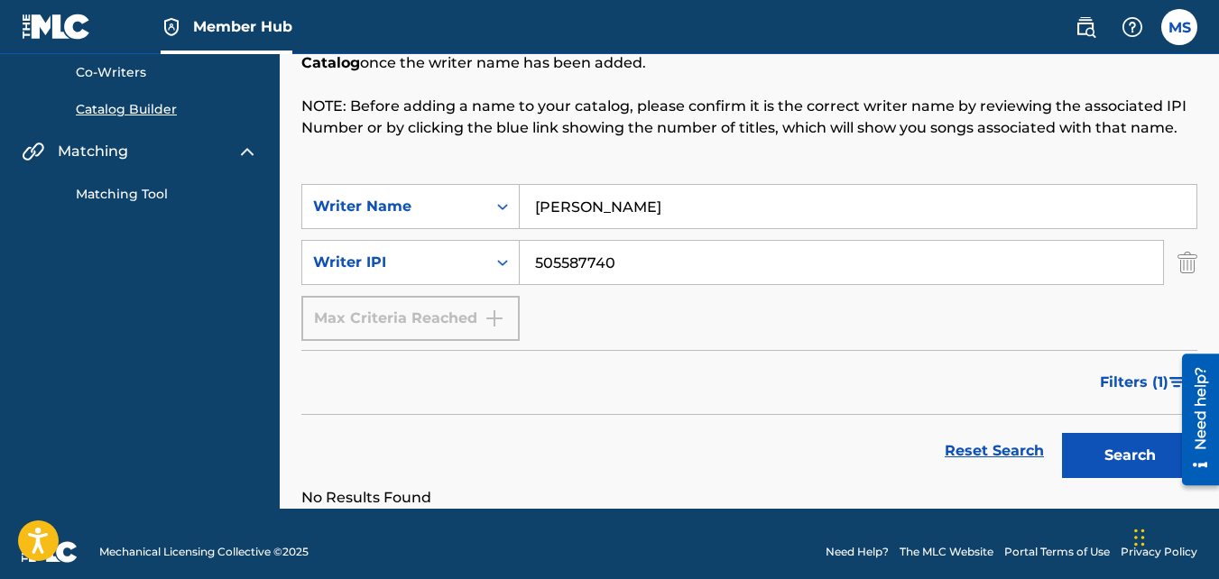
scroll to position [160, 0]
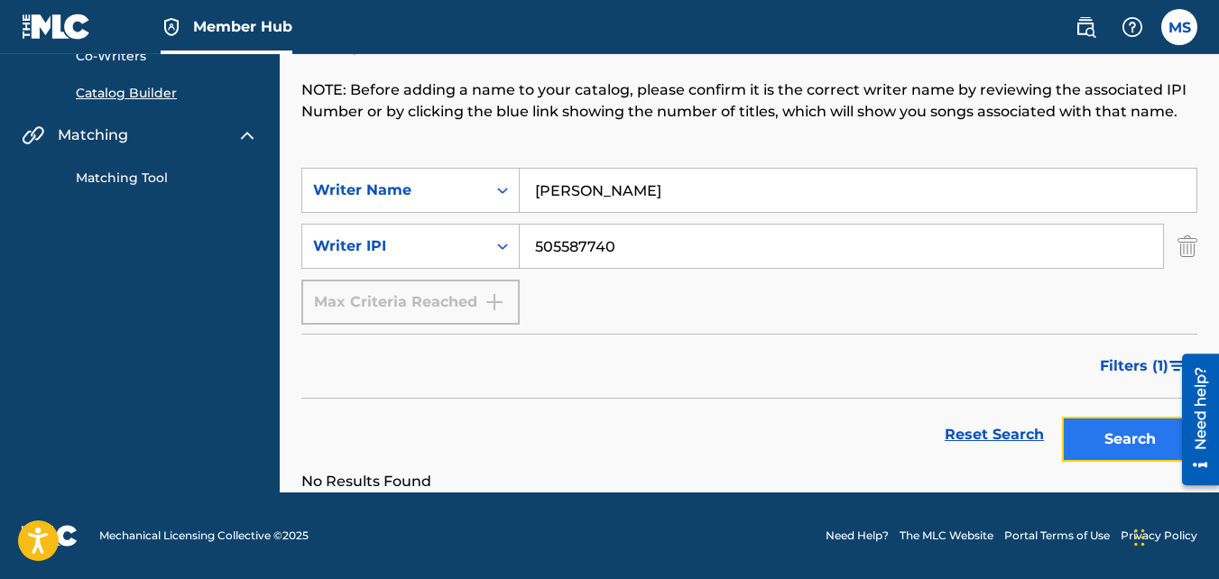
click at [1123, 443] on button "Search" at bounding box center [1129, 439] width 135 height 45
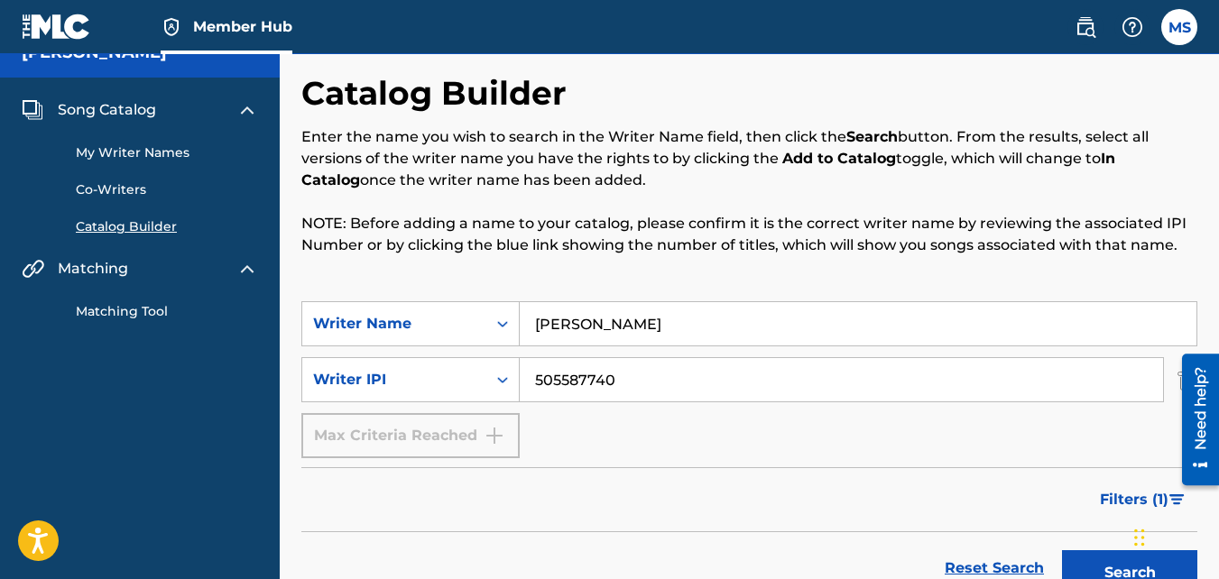
scroll to position [0, 0]
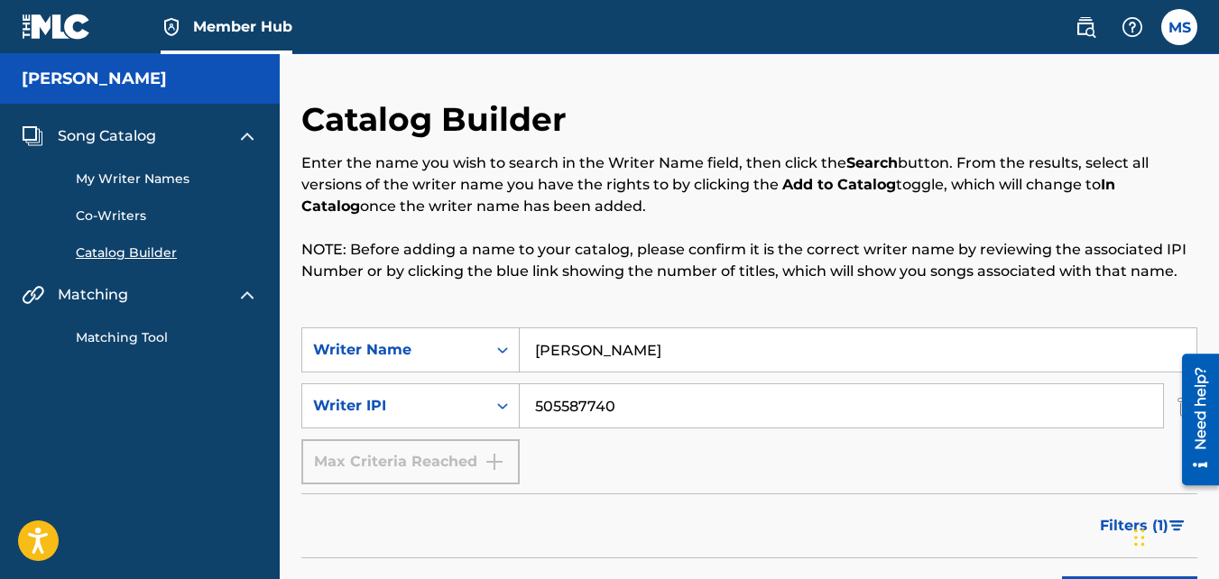
click at [147, 337] on link "Matching Tool" at bounding box center [167, 337] width 182 height 19
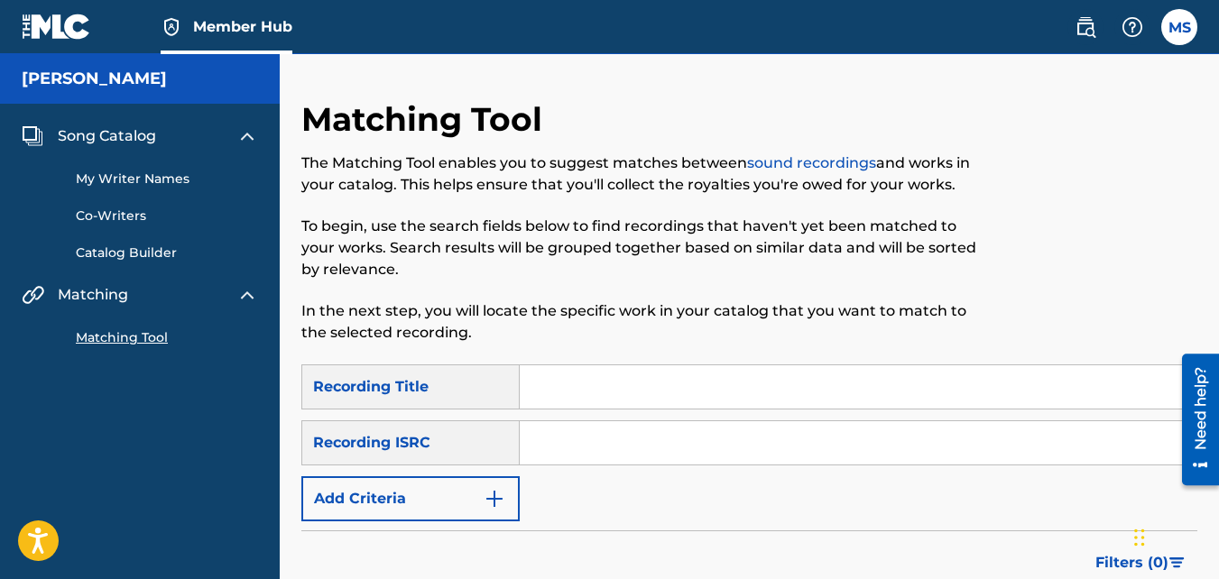
click at [588, 383] on input "Search Form" at bounding box center [858, 386] width 677 height 43
click at [159, 180] on link "My Writer Names" at bounding box center [167, 179] width 182 height 19
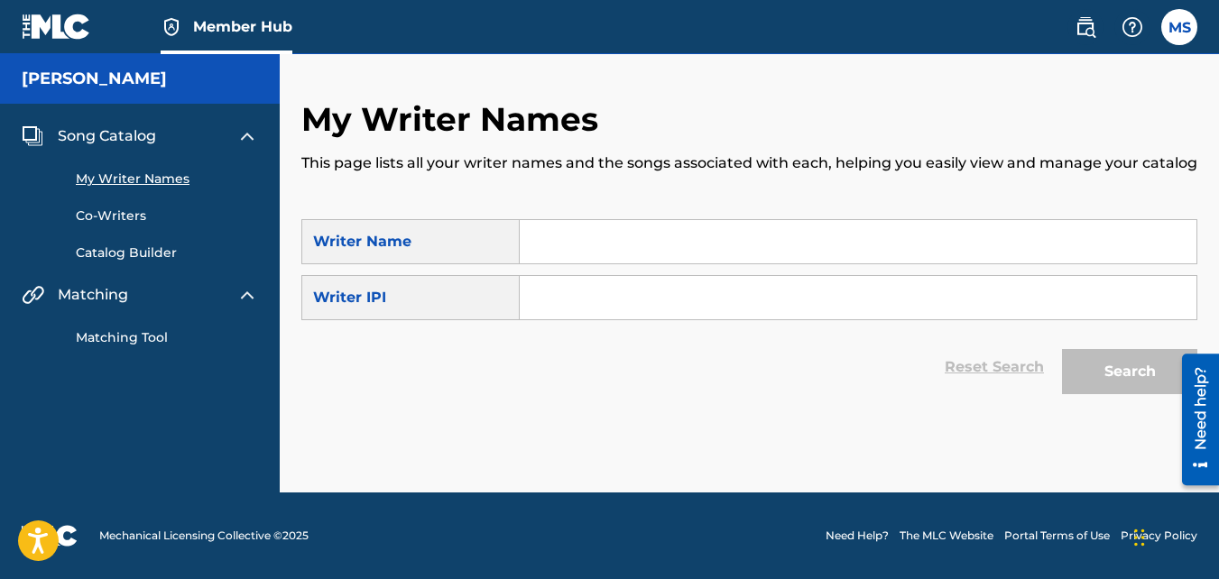
click at [644, 246] on input "Search Form" at bounding box center [858, 241] width 677 height 43
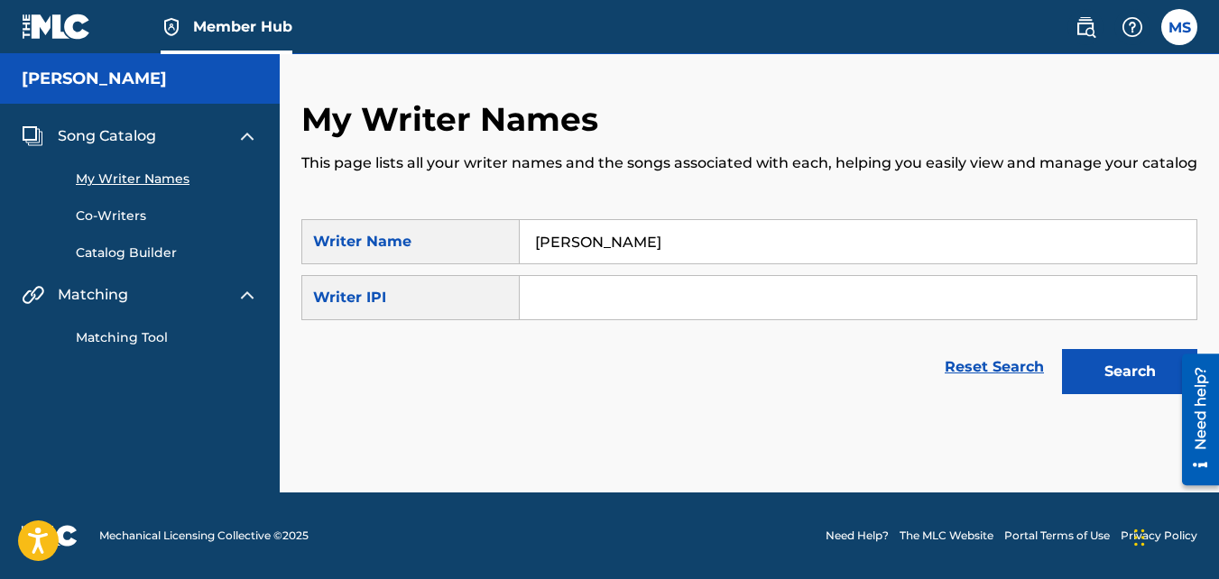
type input "[PERSON_NAME]"
paste input "505587740"
type input "505587740"
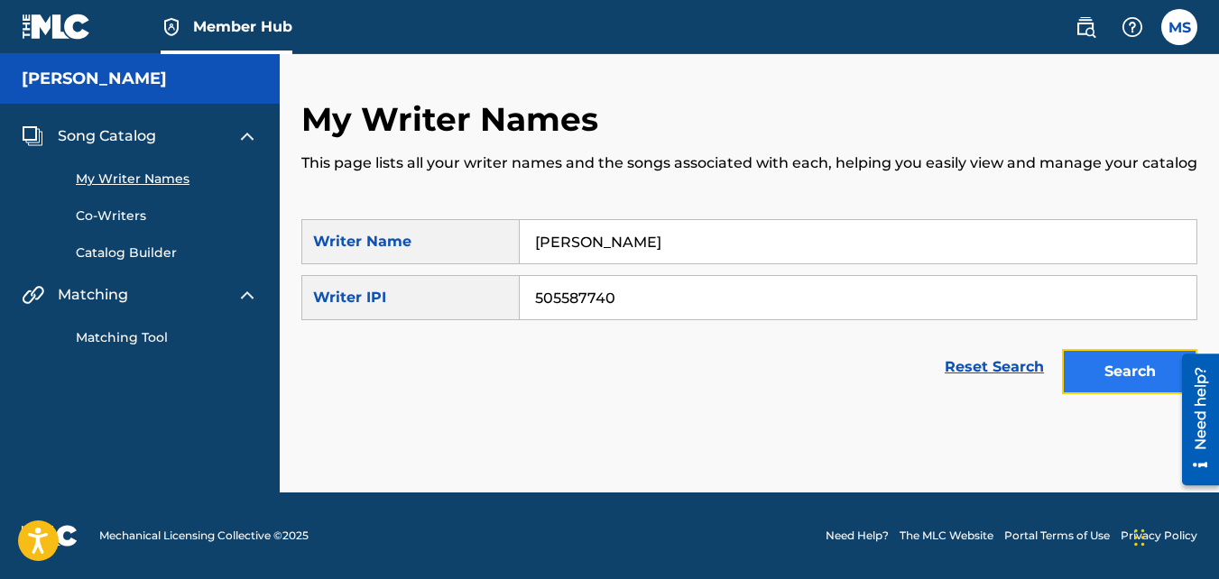
click at [1138, 373] on button "Search" at bounding box center [1129, 371] width 135 height 45
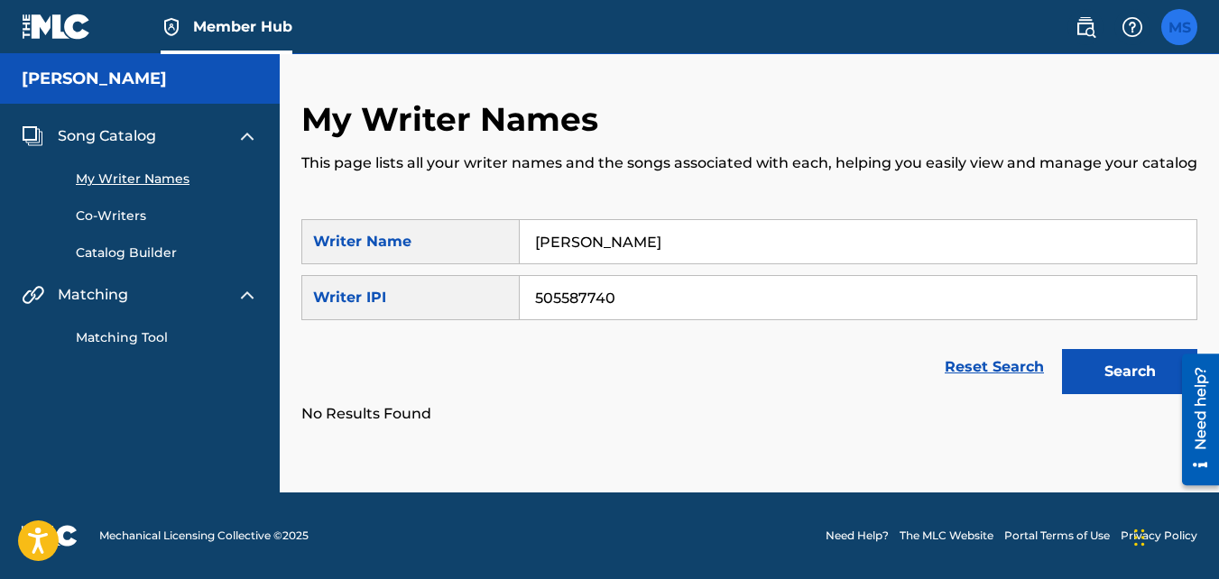
click at [1183, 35] on label at bounding box center [1179, 27] width 36 height 36
click at [1179, 27] on input "[PERSON_NAME] [EMAIL_ADDRESS][DOMAIN_NAME] Notification Preferences Profile Log…" at bounding box center [1179, 27] width 0 height 0
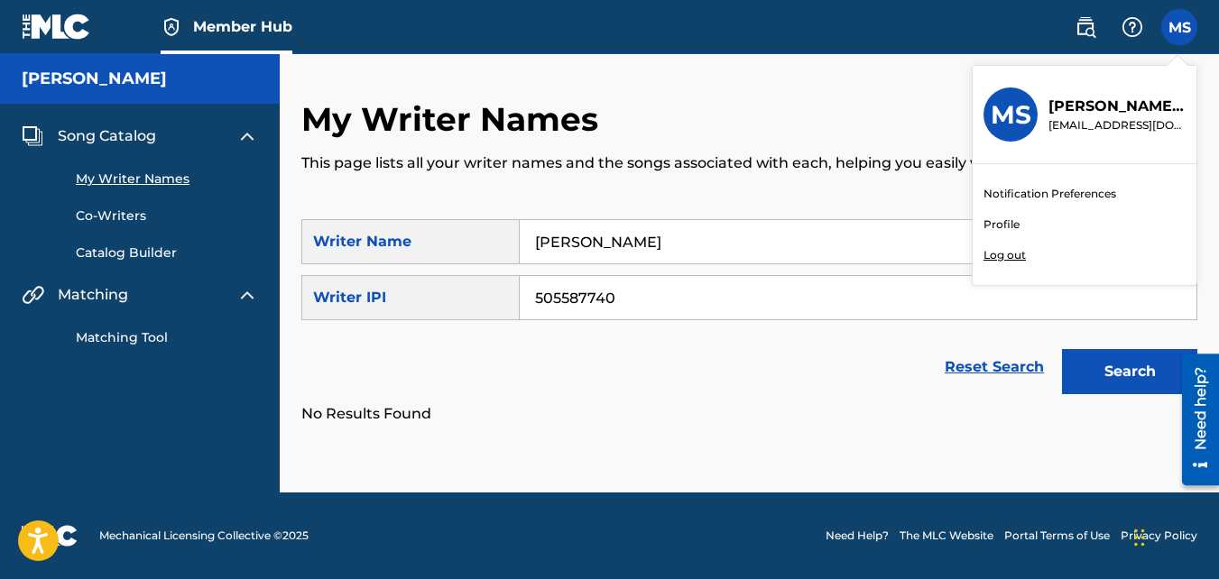
click at [1024, 257] on p "Log out" at bounding box center [1004, 255] width 42 height 16
click at [1179, 27] on input "[PERSON_NAME] [EMAIL_ADDRESS][DOMAIN_NAME] Notification Preferences Profile Log…" at bounding box center [1179, 27] width 0 height 0
